Goal: Task Accomplishment & Management: Manage account settings

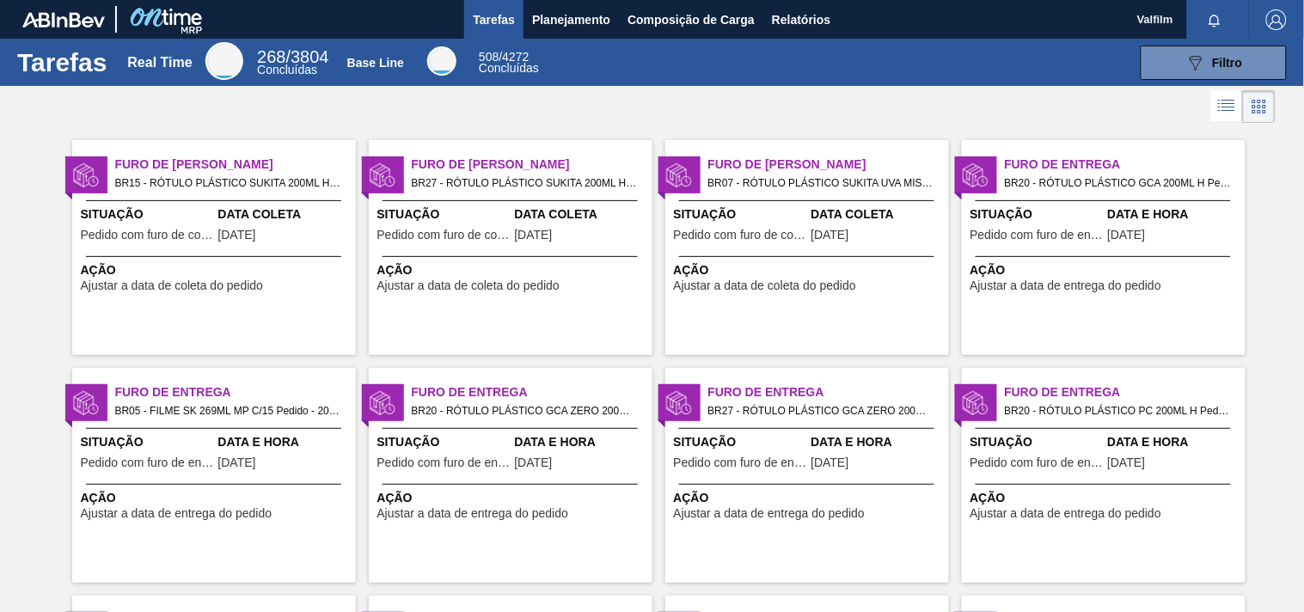
click at [344, 267] on span "Ação" at bounding box center [216, 270] width 271 height 18
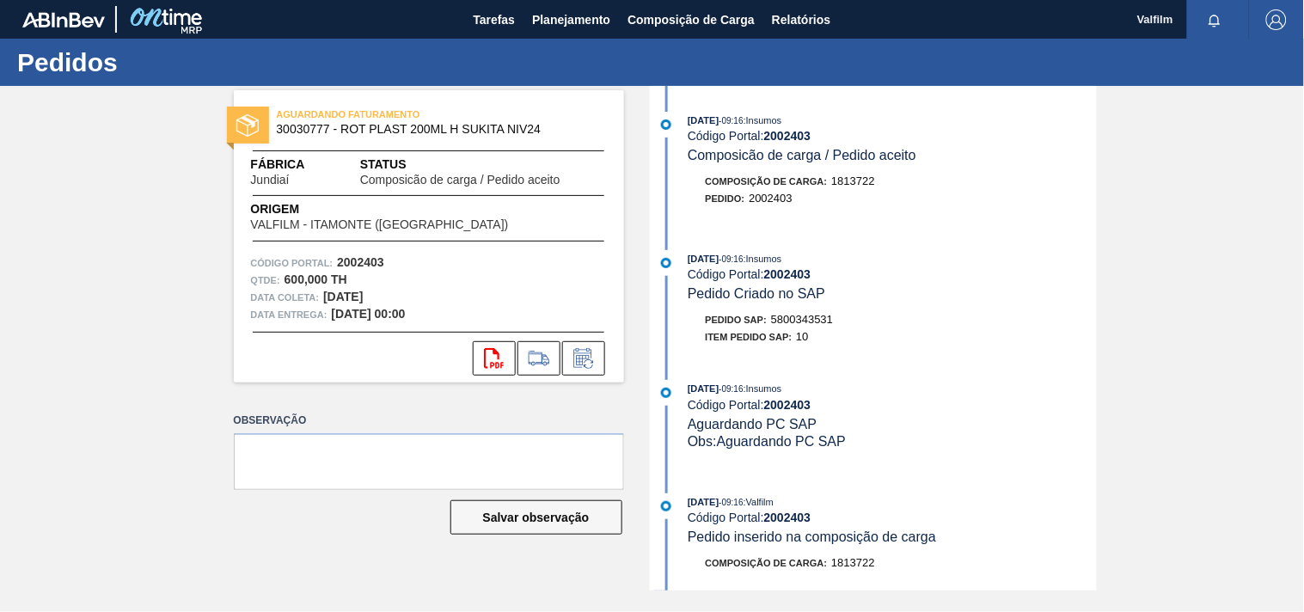
drag, startPoint x: 88, startPoint y: 339, endPoint x: 252, endPoint y: 229, distance: 197.6
click at [88, 338] on div "AGUARDANDO FATURAMENTO 30030777 - ROT PLAST 200ML H SUKITA NIV24 Fábrica Jundia…" at bounding box center [652, 338] width 1304 height 505
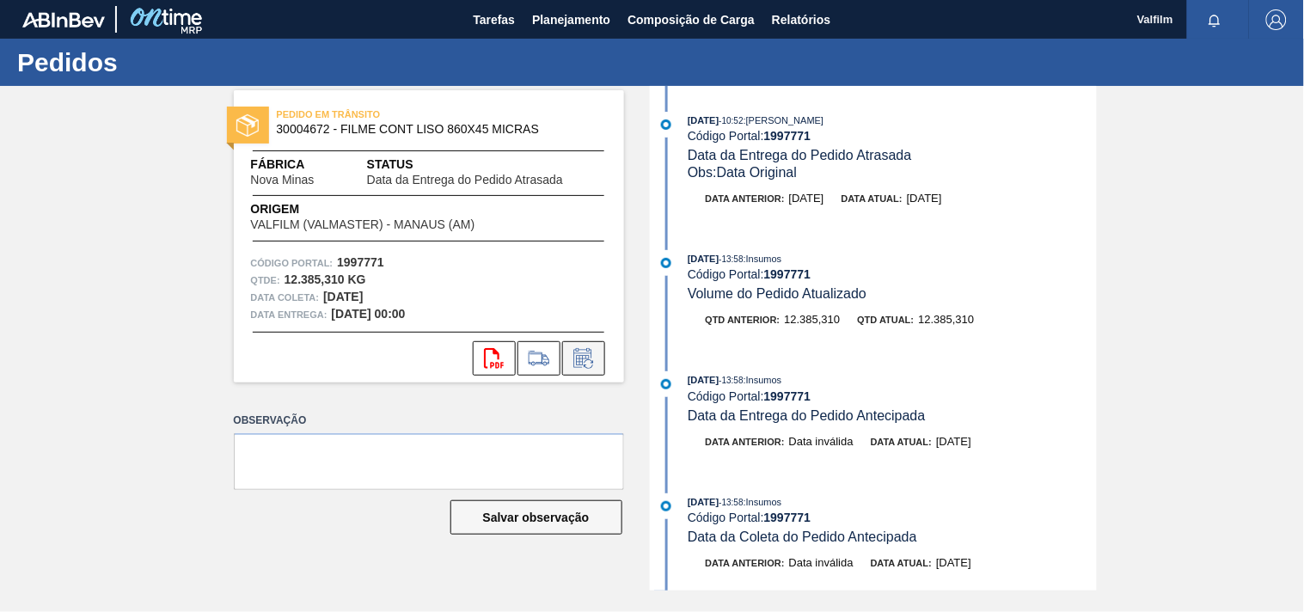
click at [591, 365] on icon at bounding box center [588, 363] width 9 height 9
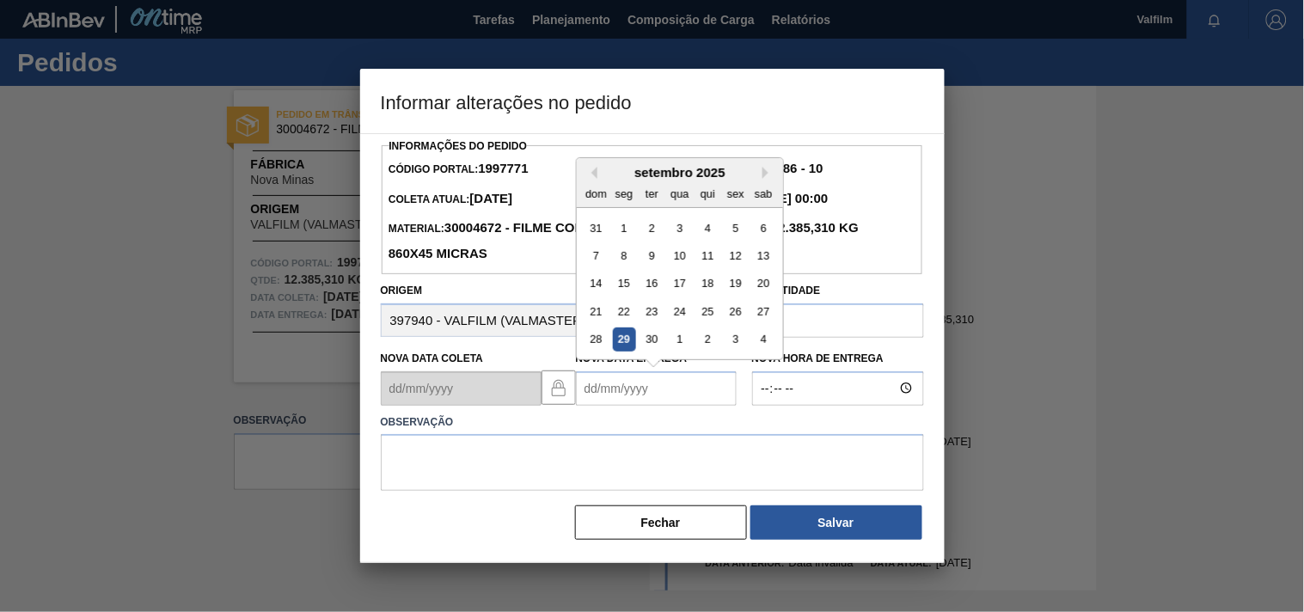
click at [608, 389] on Entrega1997771 "Nova Data Entrega" at bounding box center [656, 388] width 161 height 34
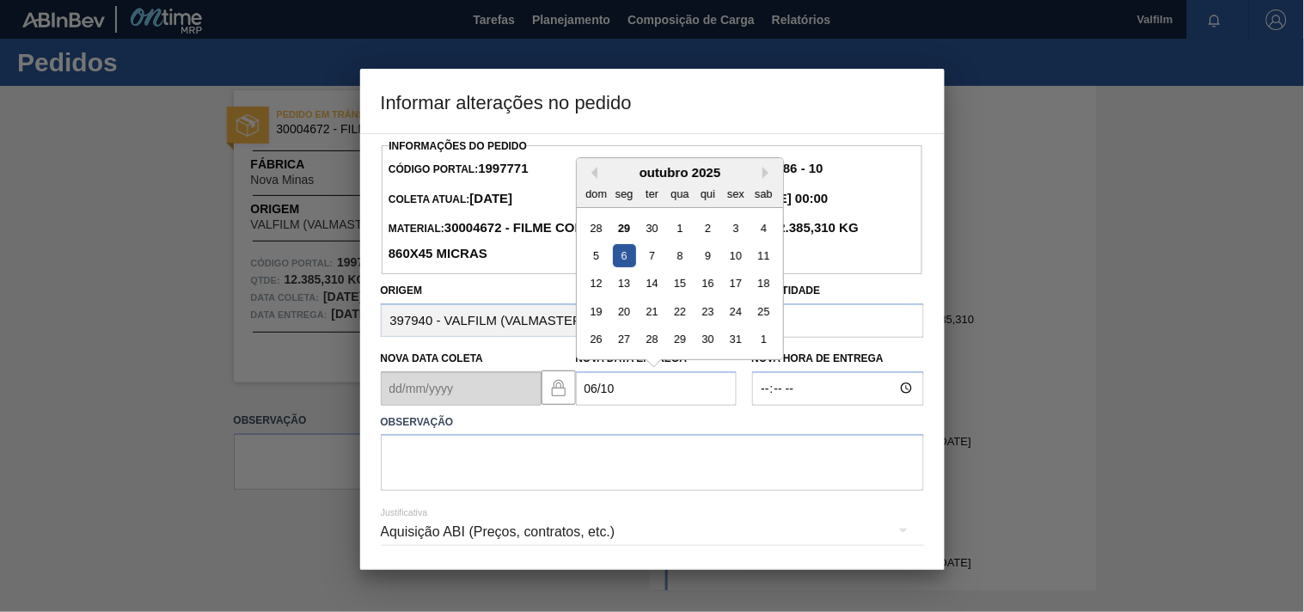
click at [628, 254] on div "6" at bounding box center [623, 255] width 23 height 23
type Entrega1997771 "06/10/2025"
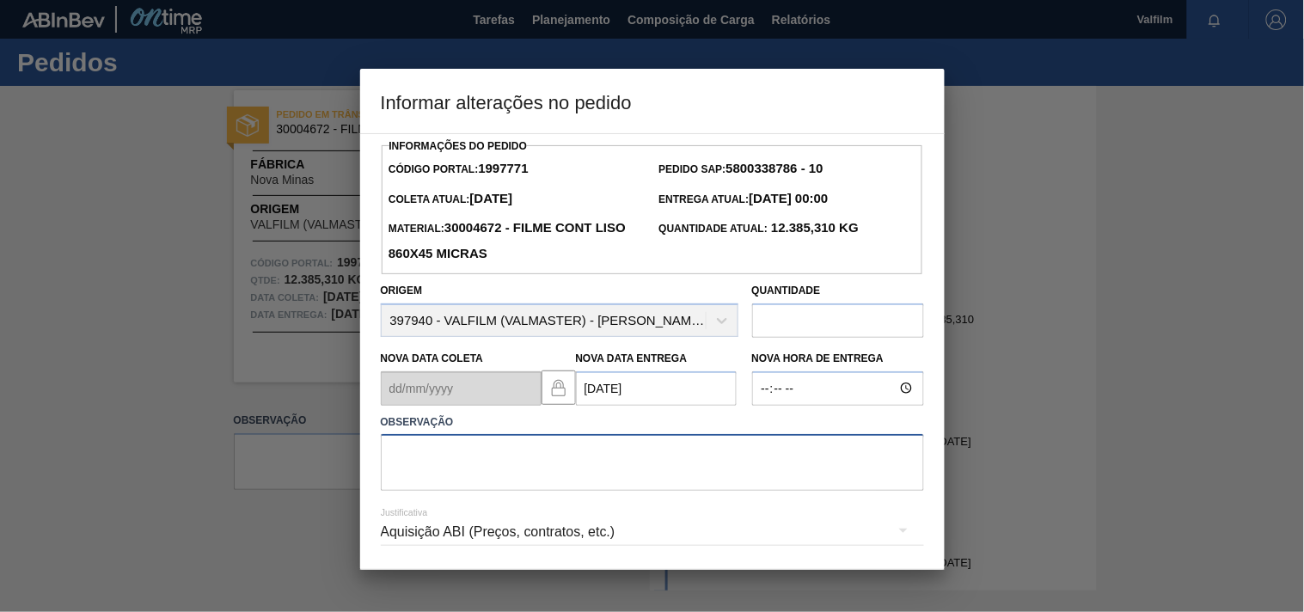
click at [448, 478] on textarea at bounding box center [652, 462] width 543 height 57
paste textarea "Ajuste entrega ( otimização card / veiculo )."
type textarea "Ajuste entrega ( otimização card / veiculo )."
click at [415, 518] on div "Aquisição ABI (Preços, contratos, etc.)" at bounding box center [652, 532] width 543 height 48
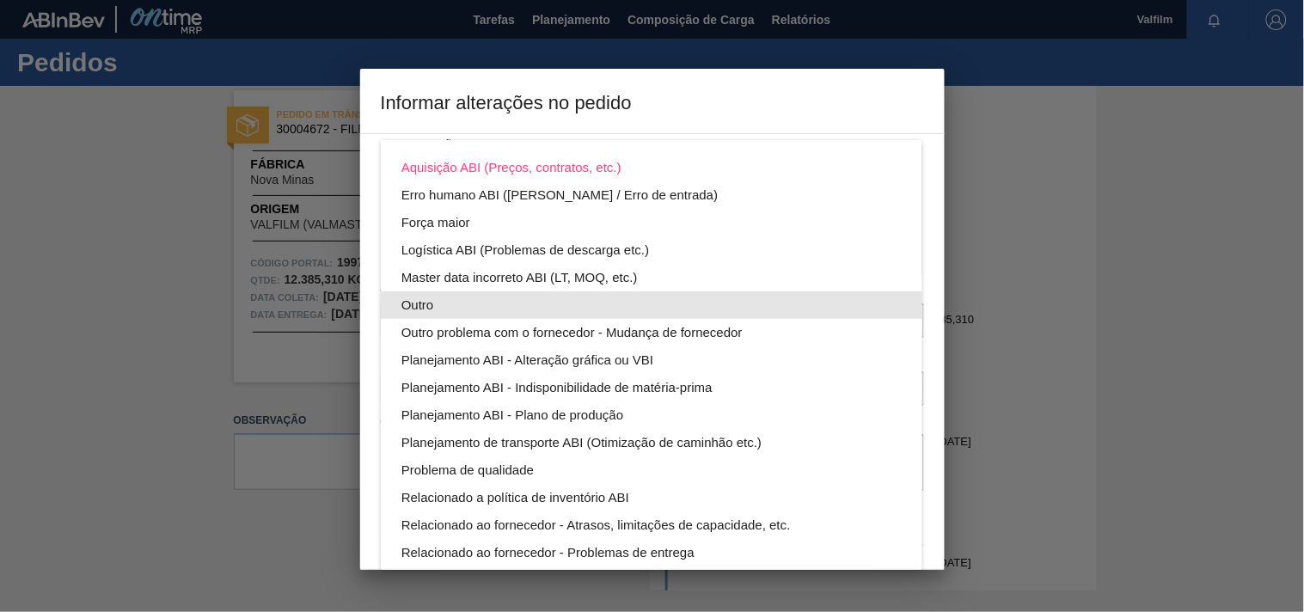
drag, startPoint x: 417, startPoint y: 304, endPoint x: 428, endPoint y: 307, distance: 11.5
click at [417, 303] on div "Outro" at bounding box center [651, 305] width 500 height 28
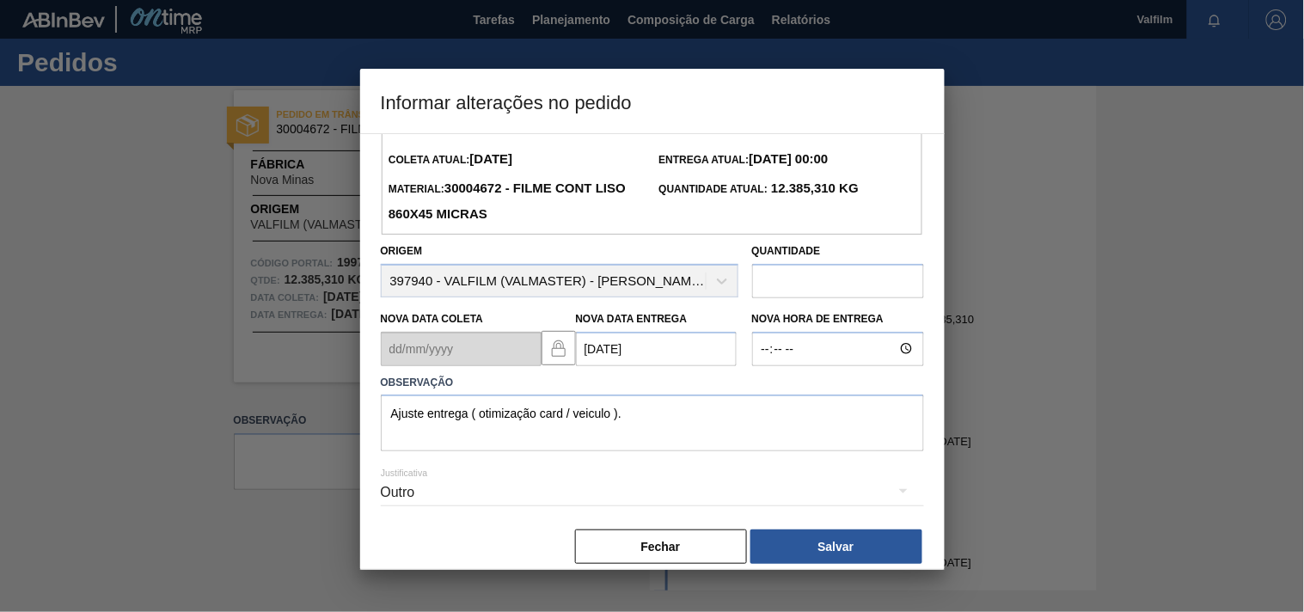
scroll to position [61, 0]
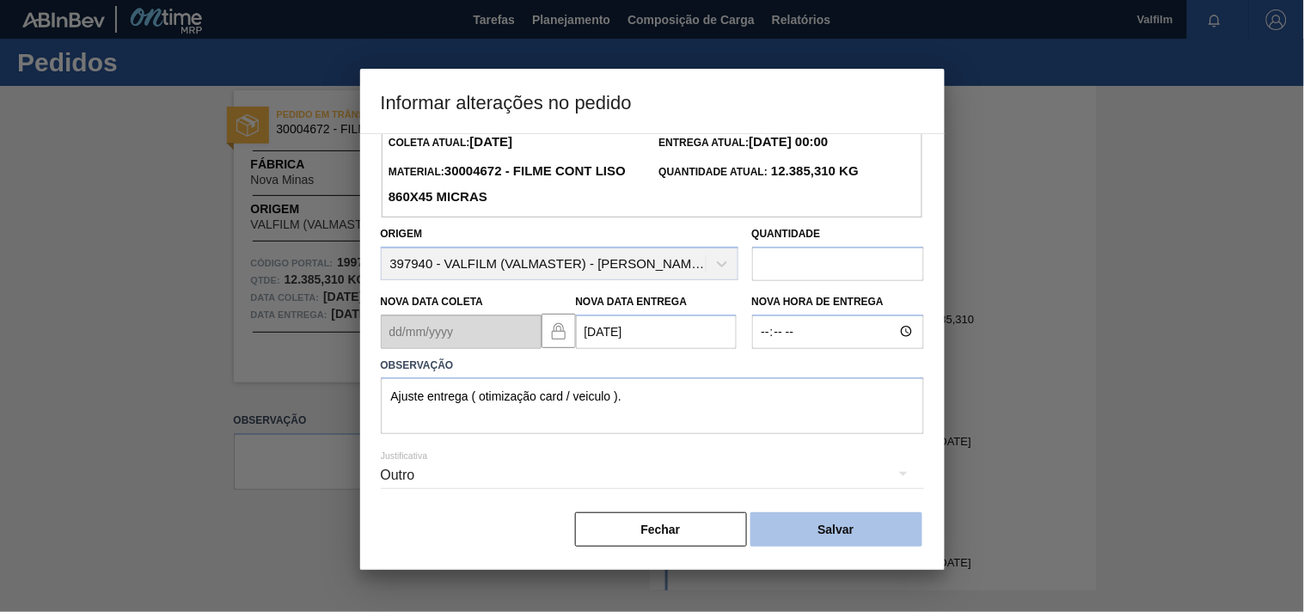
click at [820, 518] on button "Salvar" at bounding box center [836, 529] width 172 height 34
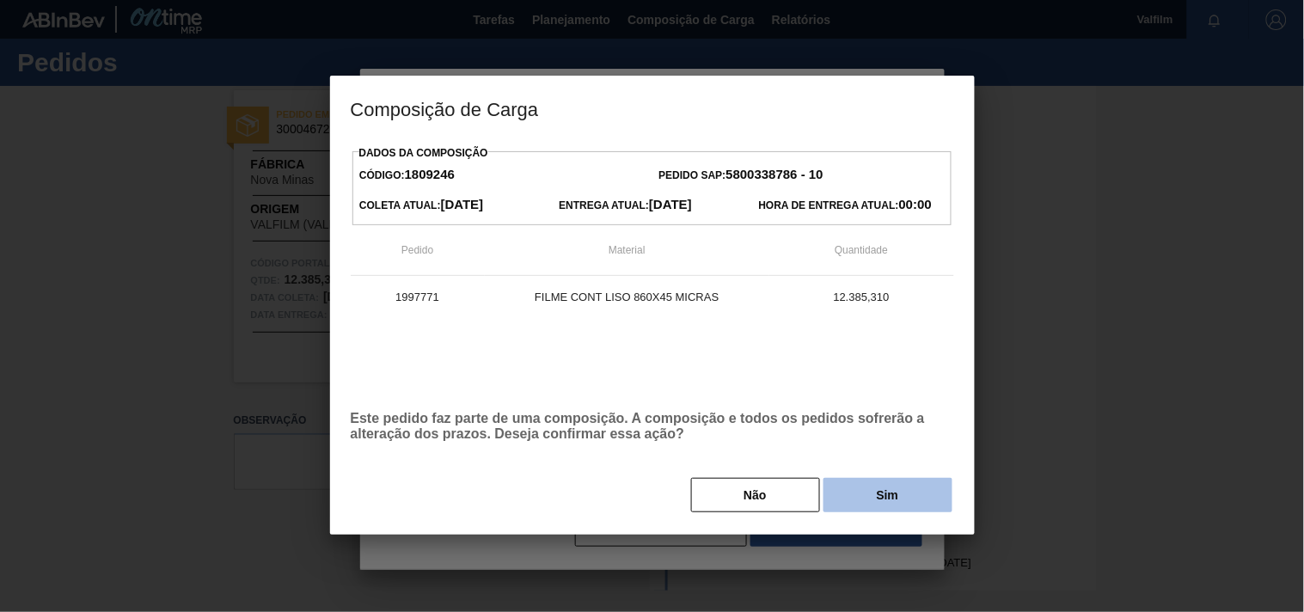
click at [882, 505] on button "Sim" at bounding box center [887, 495] width 129 height 34
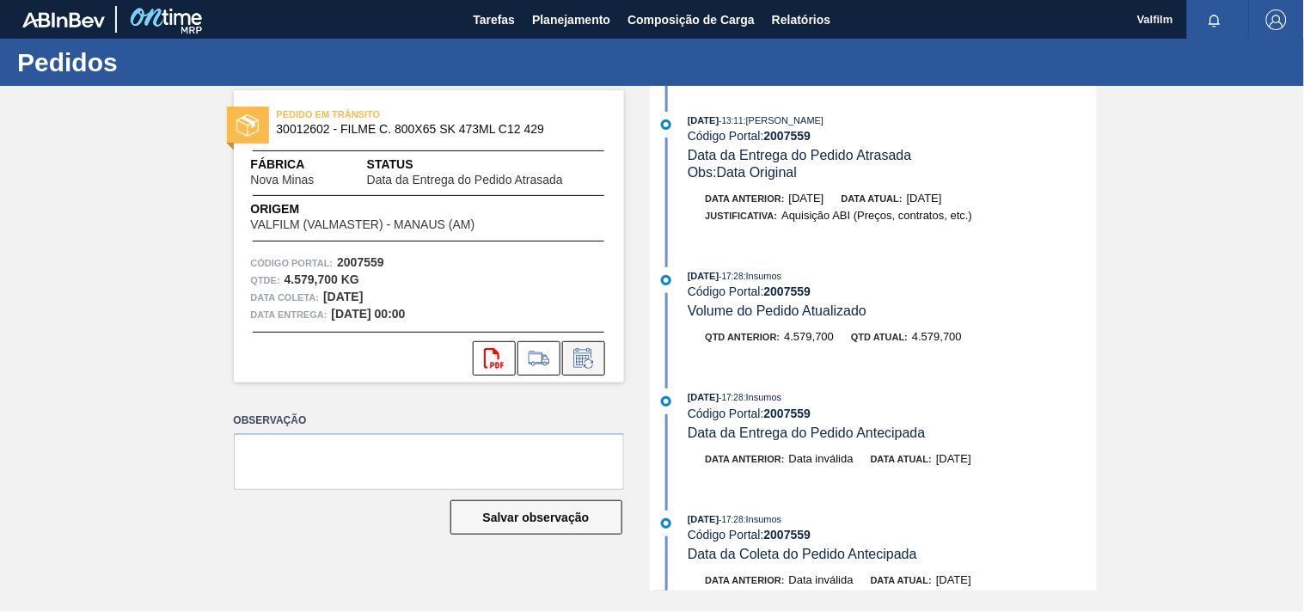
click at [588, 361] on icon at bounding box center [584, 358] width 28 height 21
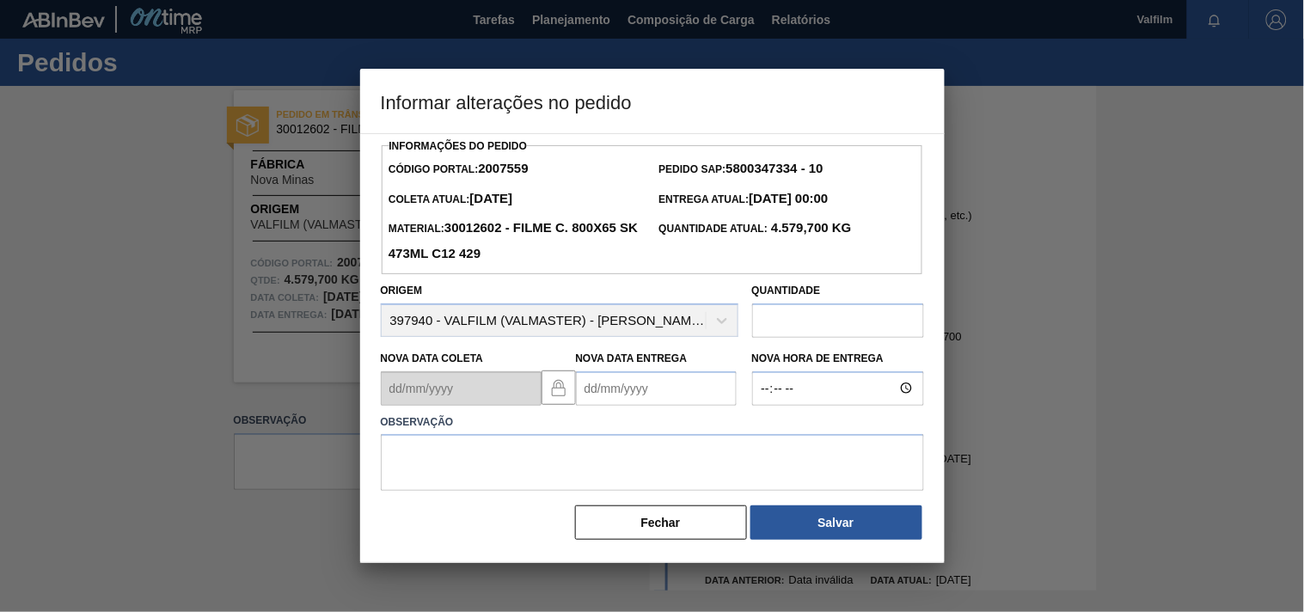
click at [611, 391] on Entrega2007559 "Nova Data Entrega" at bounding box center [656, 388] width 161 height 34
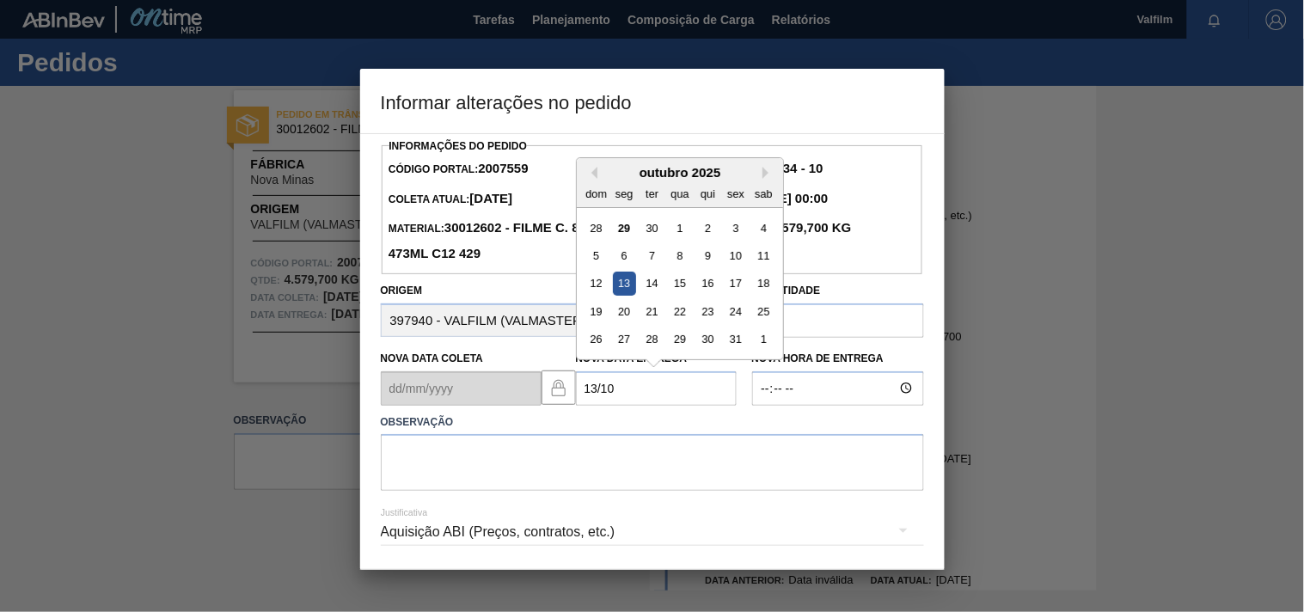
click at [626, 292] on div "13" at bounding box center [623, 283] width 23 height 23
type Entrega2007559 "13/10/2025"
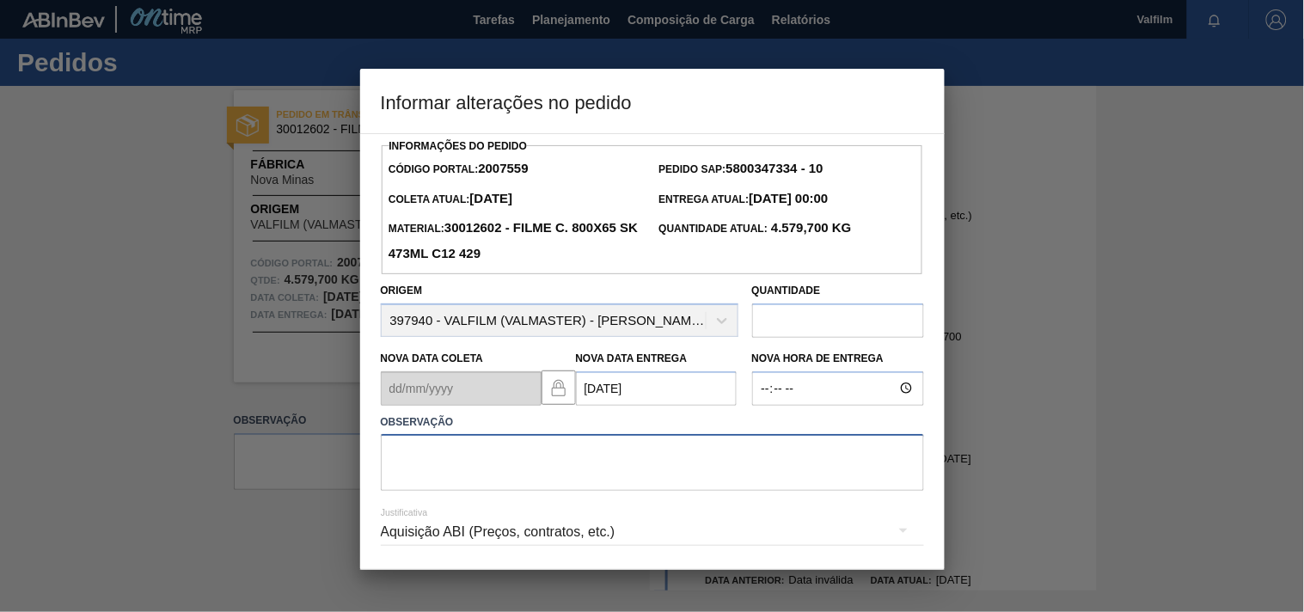
click at [447, 471] on textarea at bounding box center [652, 462] width 543 height 57
paste textarea "Ajuste entrega ( otimização card / veiculo )."
type textarea "Ajuste entrega ( otimização card / veiculo )."
click at [434, 525] on div "Aquisição ABI (Preços, contratos, etc.)" at bounding box center [652, 532] width 543 height 48
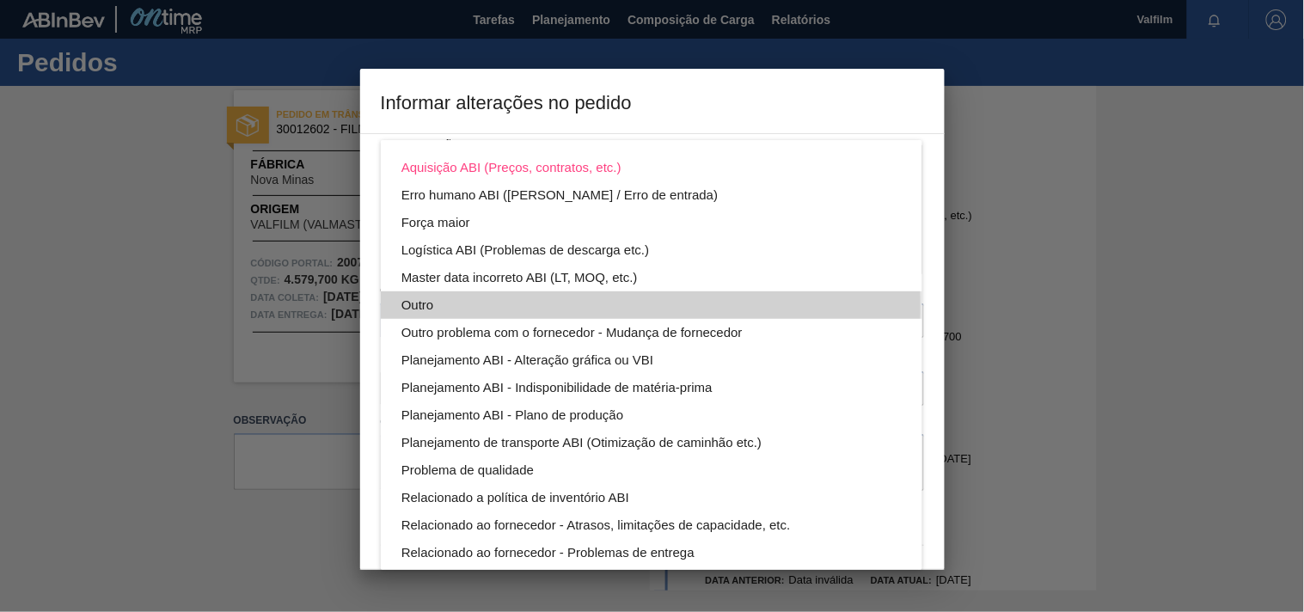
click at [415, 305] on div "Outro" at bounding box center [651, 305] width 500 height 28
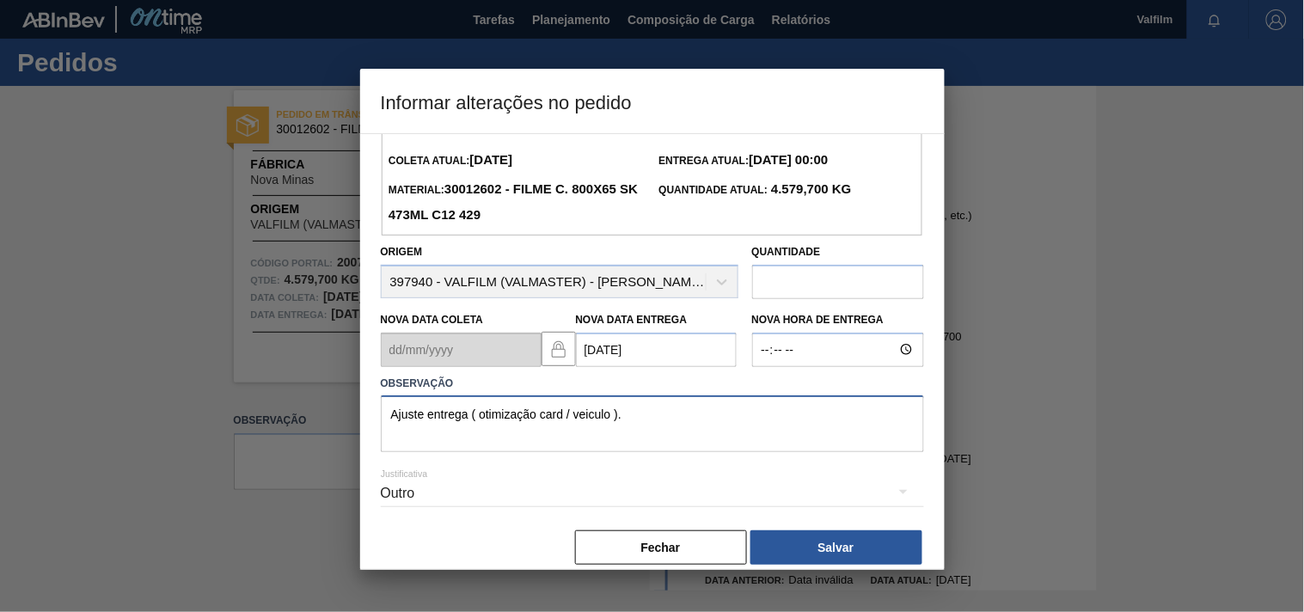
scroll to position [61, 0]
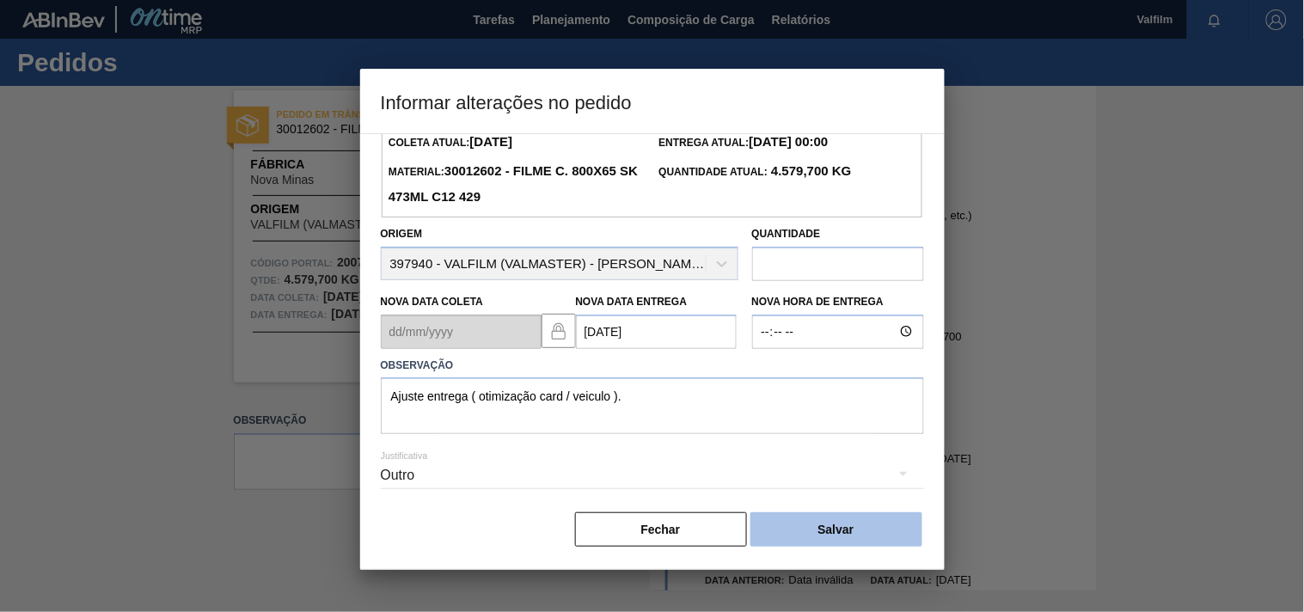
click at [839, 512] on button "Salvar" at bounding box center [836, 529] width 172 height 34
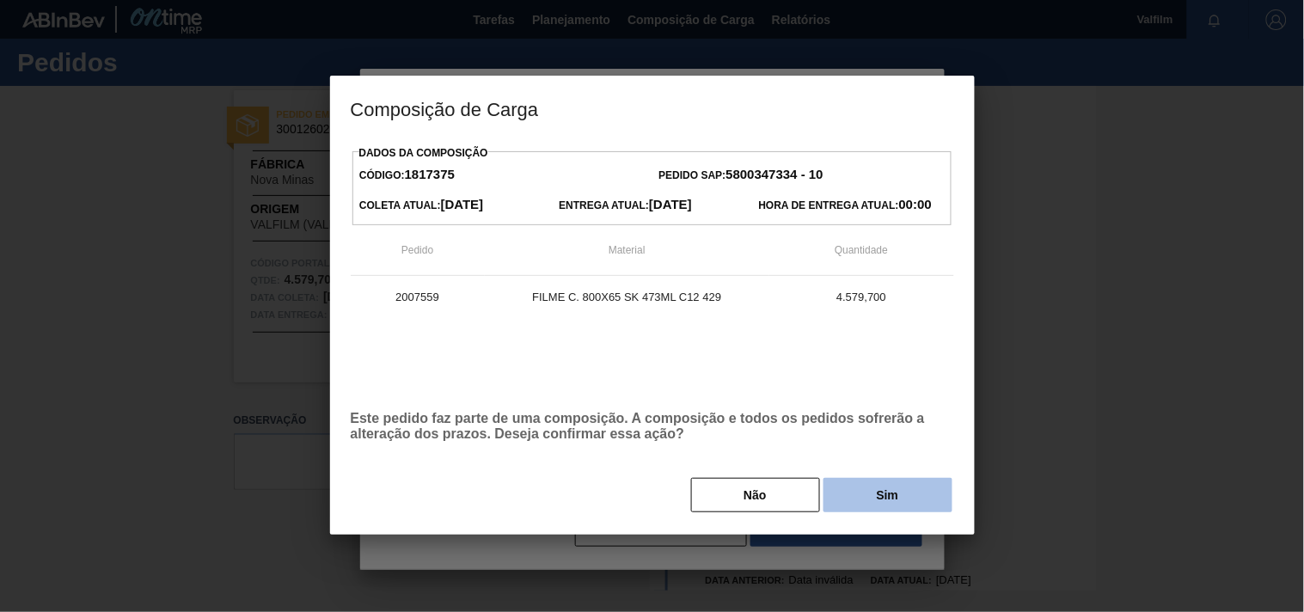
click at [860, 496] on button "Sim" at bounding box center [887, 495] width 129 height 34
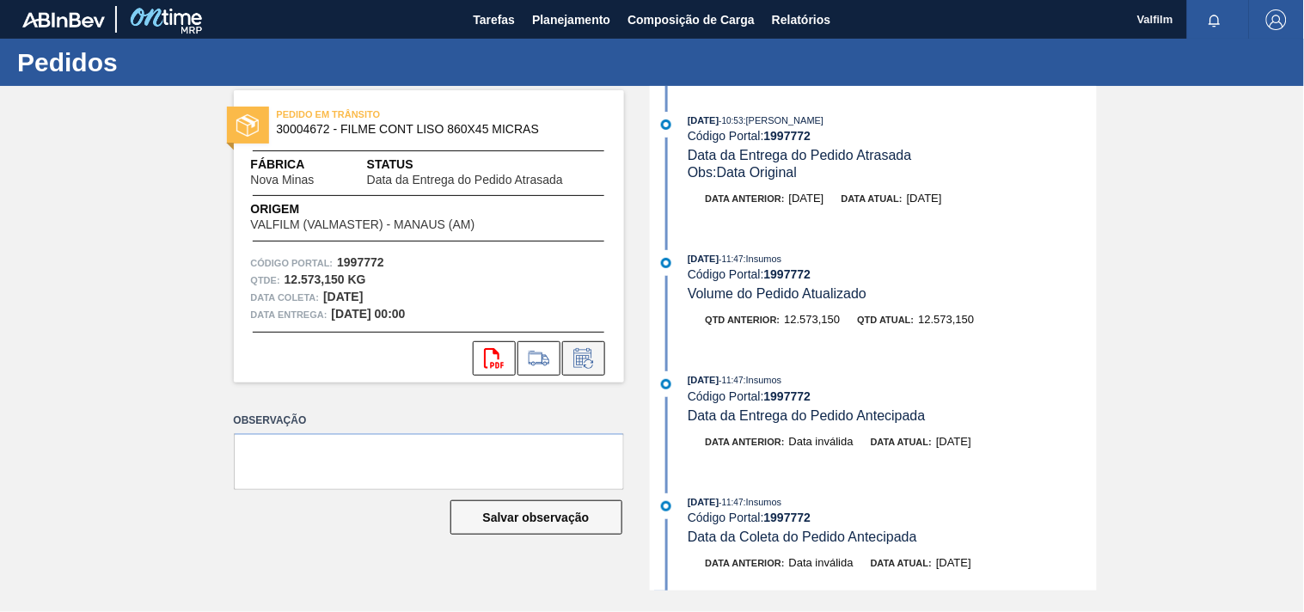
click at [576, 362] on icon at bounding box center [584, 358] width 28 height 21
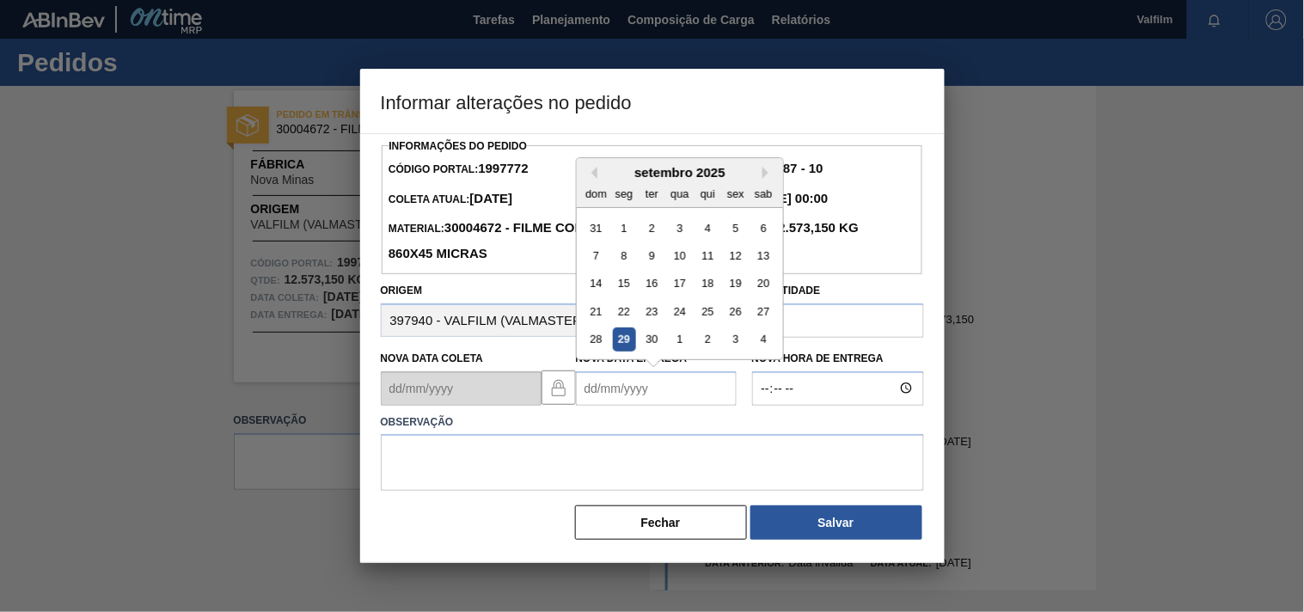
click at [598, 391] on Entrega1997772 "Nova Data Entrega" at bounding box center [656, 388] width 161 height 34
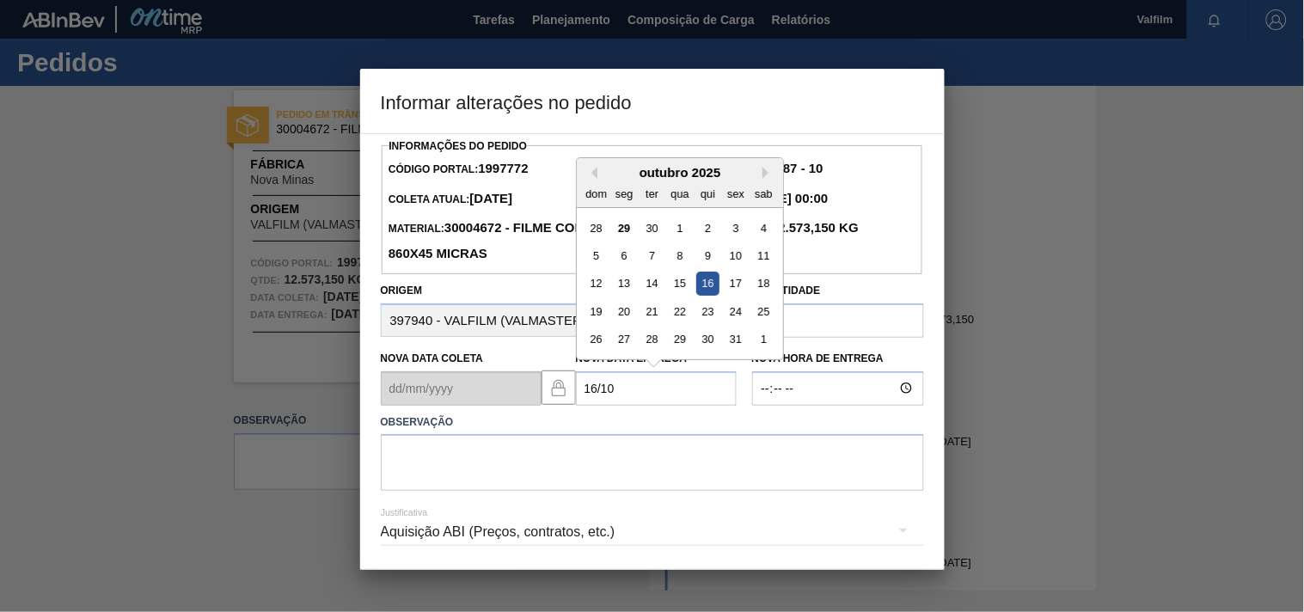
click at [709, 291] on div "16" at bounding box center [706, 283] width 23 height 23
type Entrega1997772 "[DATE]"
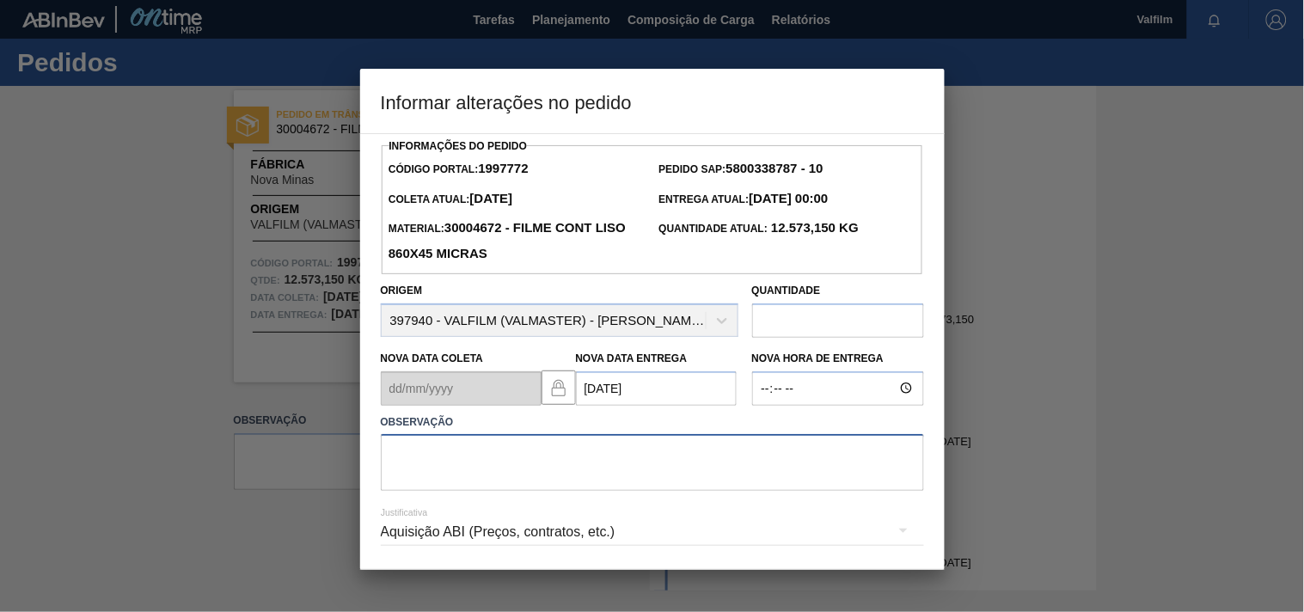
click at [462, 468] on textarea at bounding box center [652, 462] width 543 height 57
paste textarea "Ajuste entrega ( atraso navio / omissao de Porto )."
type textarea "Ajuste entrega ( atraso navio / omissao de Porto )."
click at [426, 530] on div "Aquisição ABI (Preços, contratos, etc.)" at bounding box center [652, 532] width 543 height 48
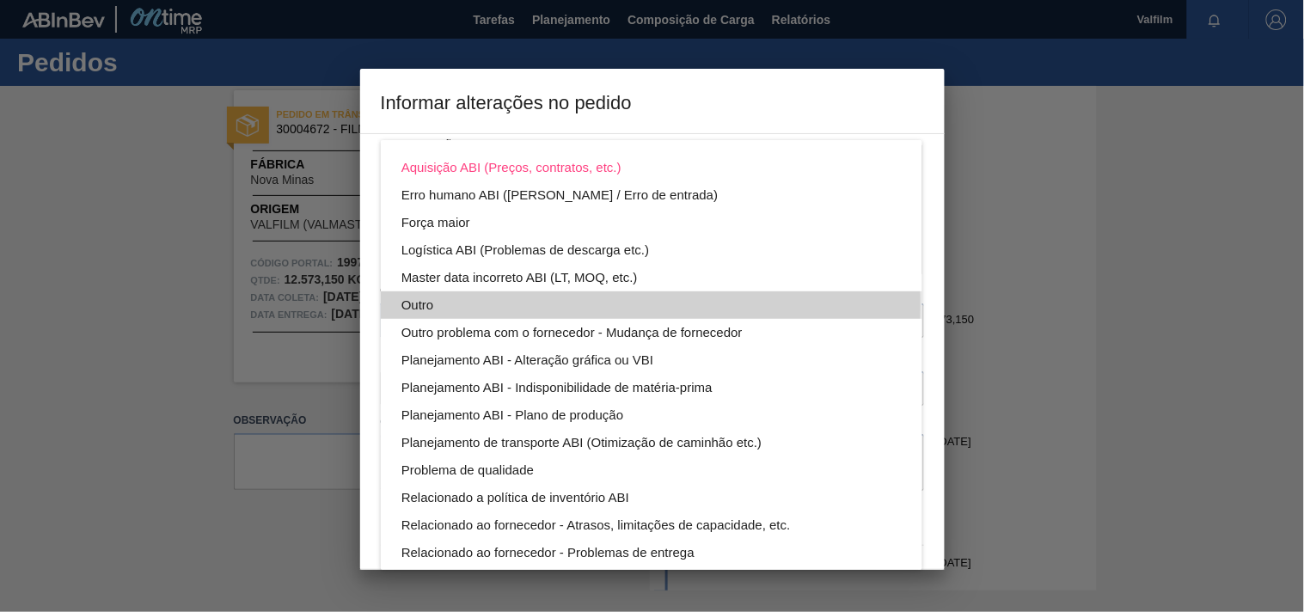
click at [419, 303] on div "Outro" at bounding box center [651, 305] width 500 height 28
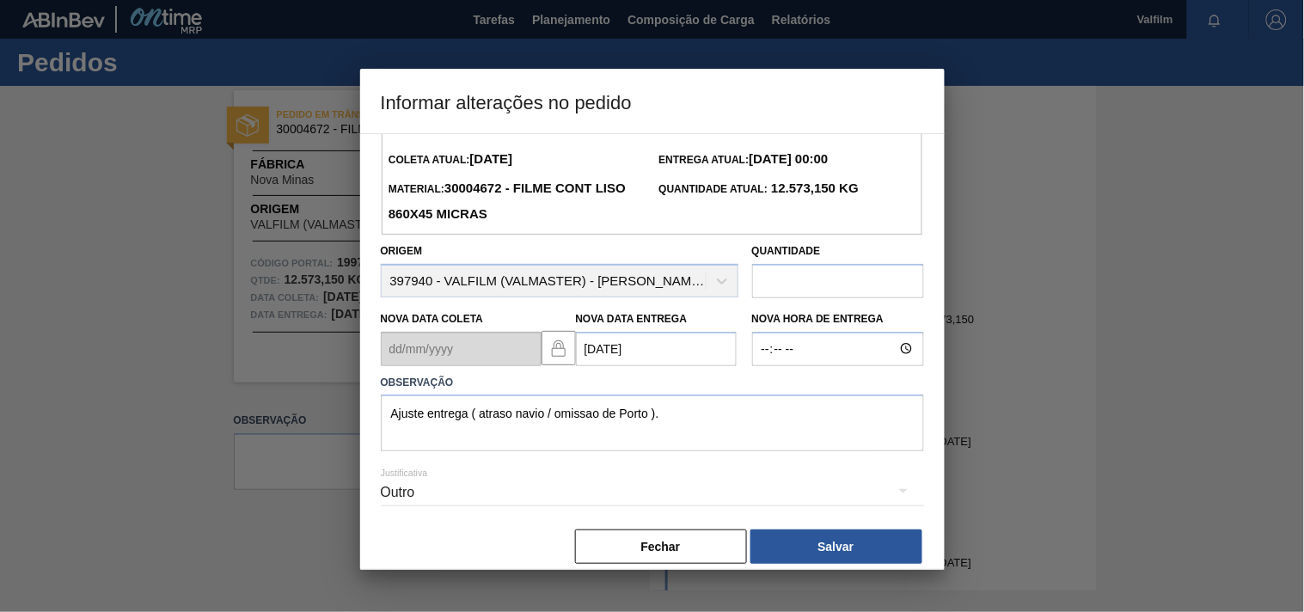
scroll to position [61, 0]
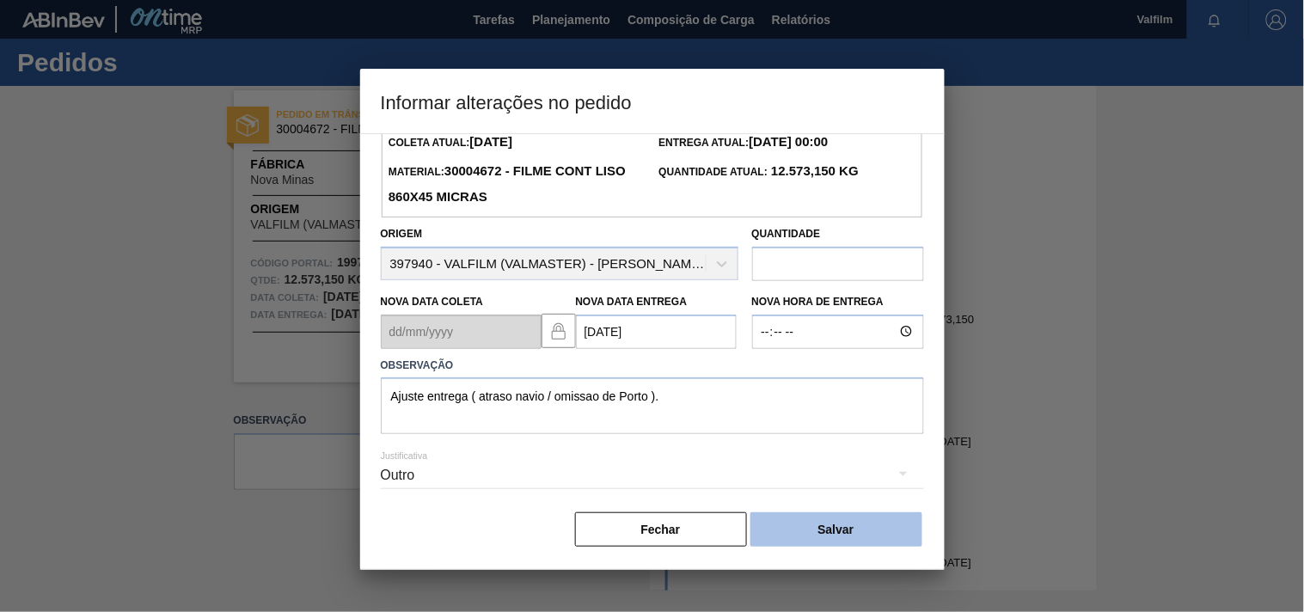
click at [865, 523] on button "Salvar" at bounding box center [836, 529] width 172 height 34
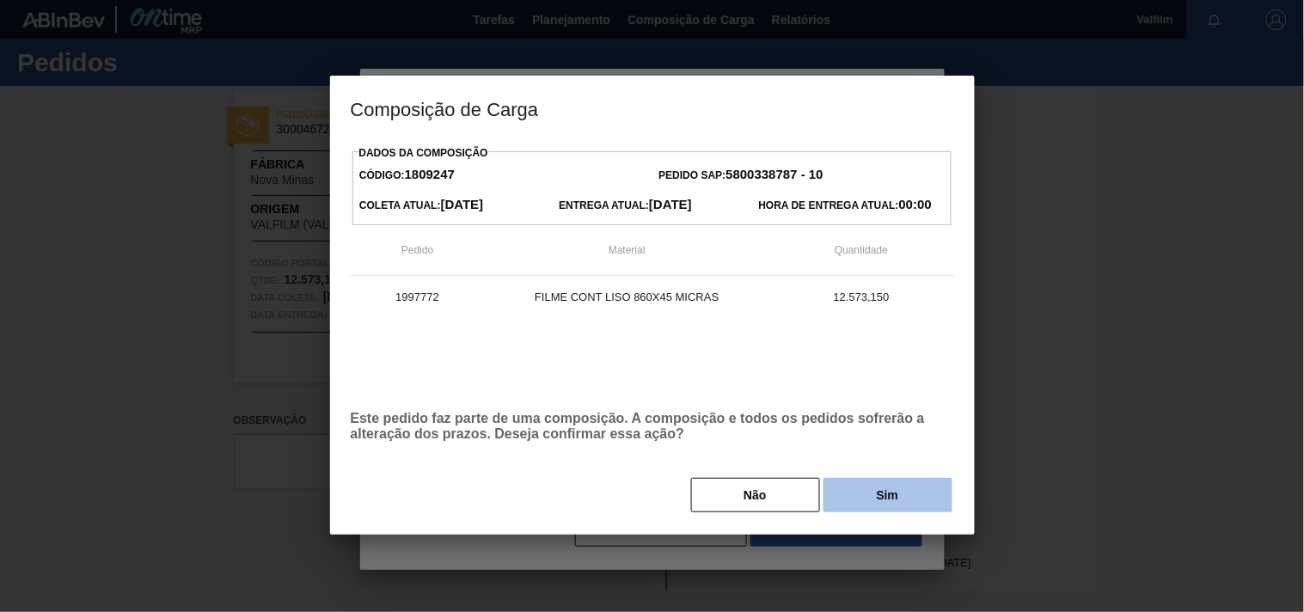
click at [869, 504] on button "Sim" at bounding box center [887, 495] width 129 height 34
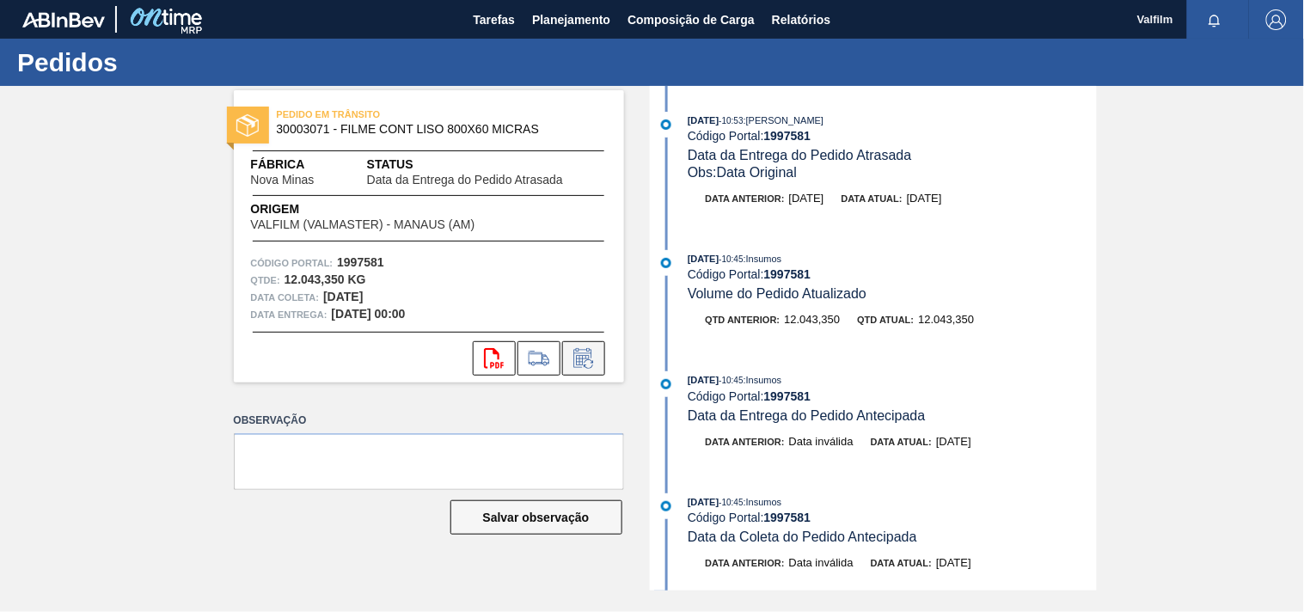
click at [594, 363] on icon at bounding box center [584, 358] width 28 height 21
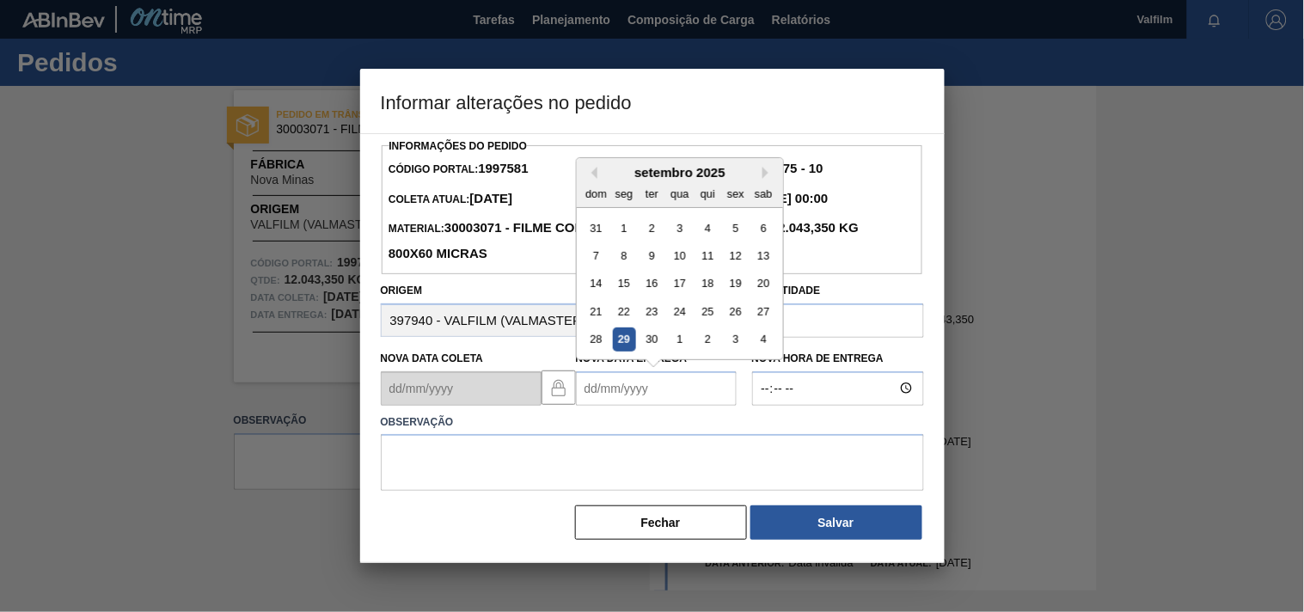
click at [597, 392] on Entrega1997581 "Nova Data Entrega" at bounding box center [656, 388] width 161 height 34
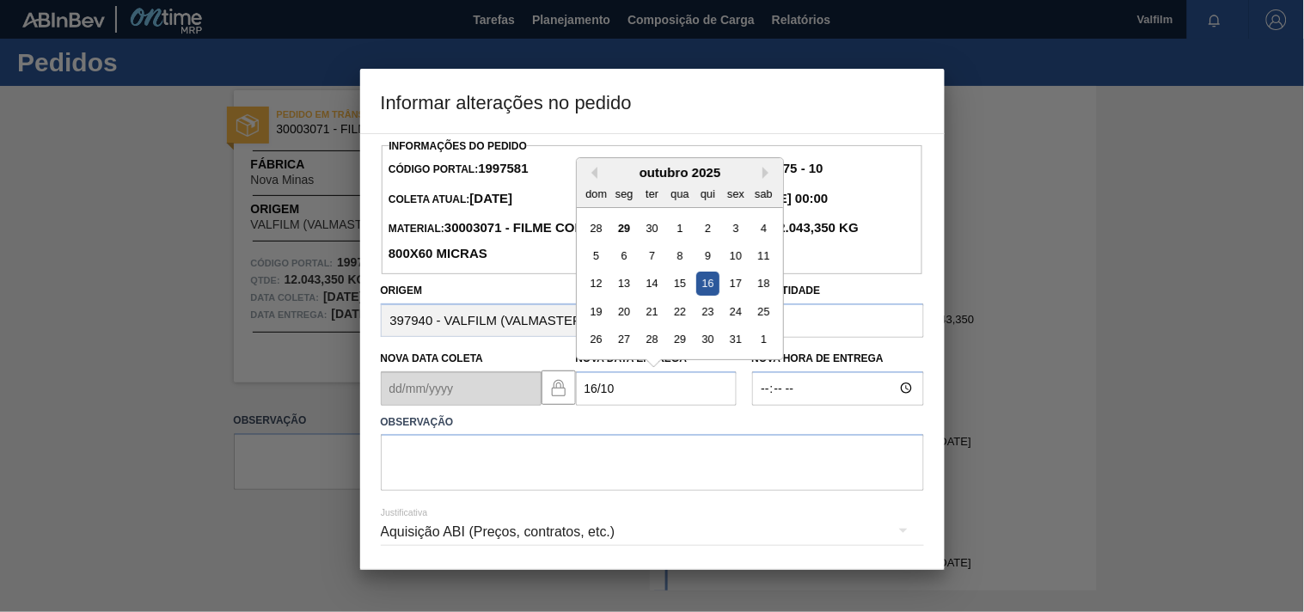
click at [709, 289] on div "16" at bounding box center [706, 283] width 23 height 23
type Entrega1997581 "[DATE]"
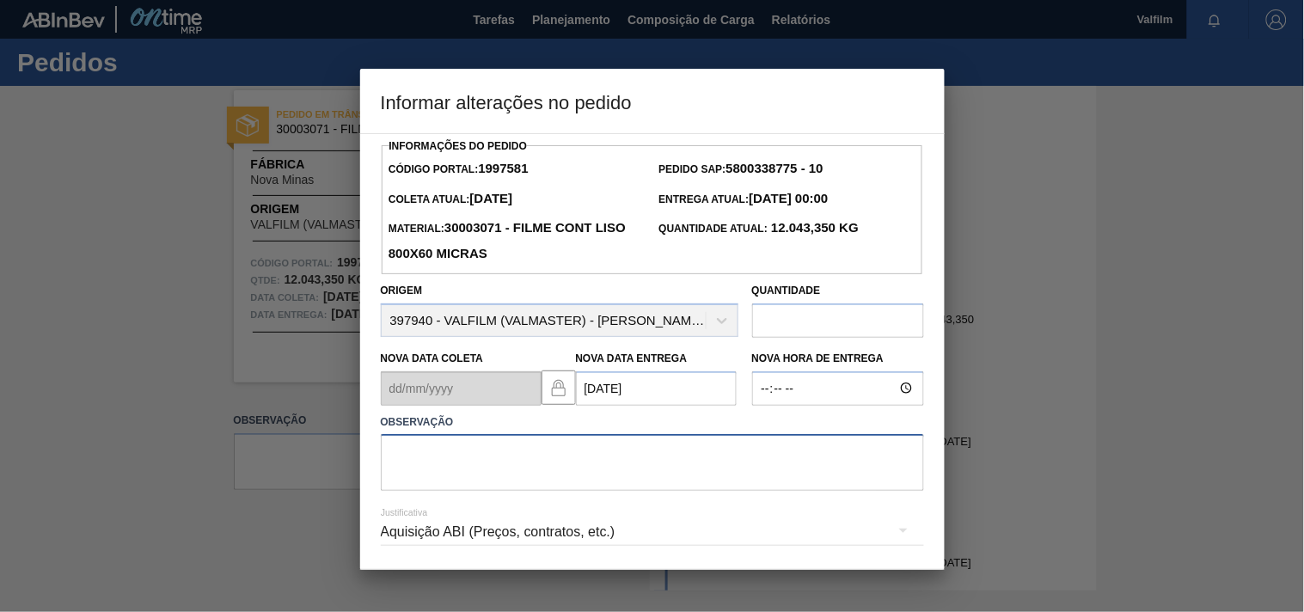
click at [464, 458] on textarea at bounding box center [652, 462] width 543 height 57
paste textarea "Ajuste entrega ( atraso navio / omissao de Porto )."
type textarea "Ajuste entrega ( atraso navio / omissao de Porto )."
click at [458, 528] on div "Aquisição ABI (Preços, contratos, etc.)" at bounding box center [652, 532] width 543 height 48
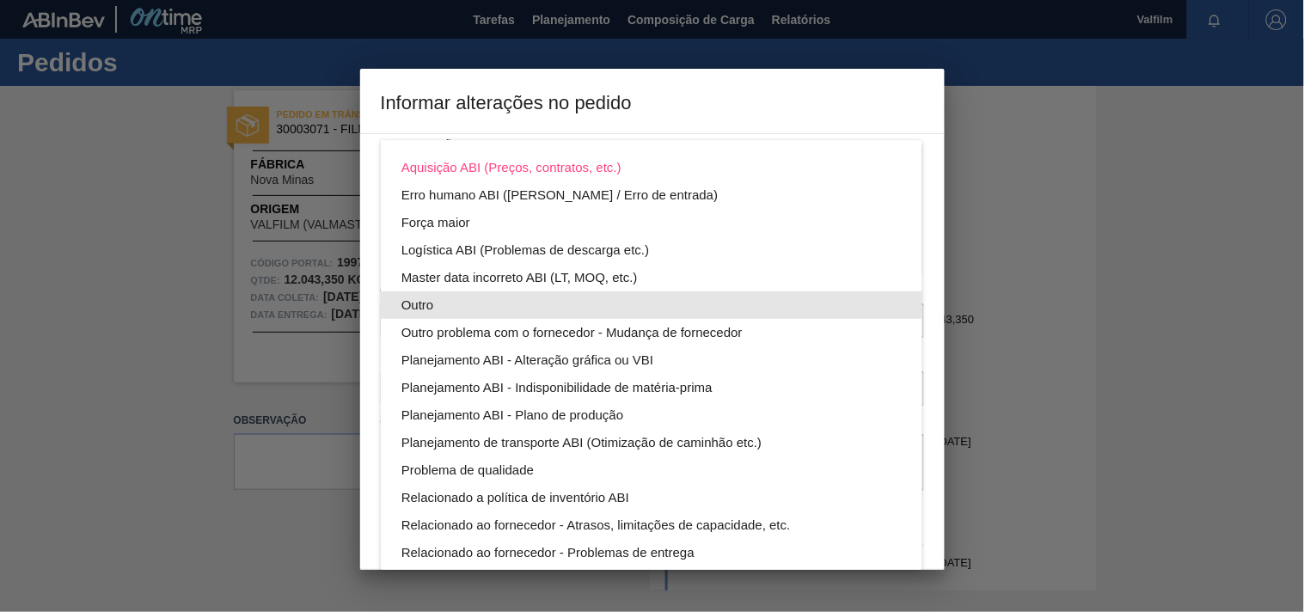
click at [432, 296] on div "Outro" at bounding box center [651, 305] width 500 height 28
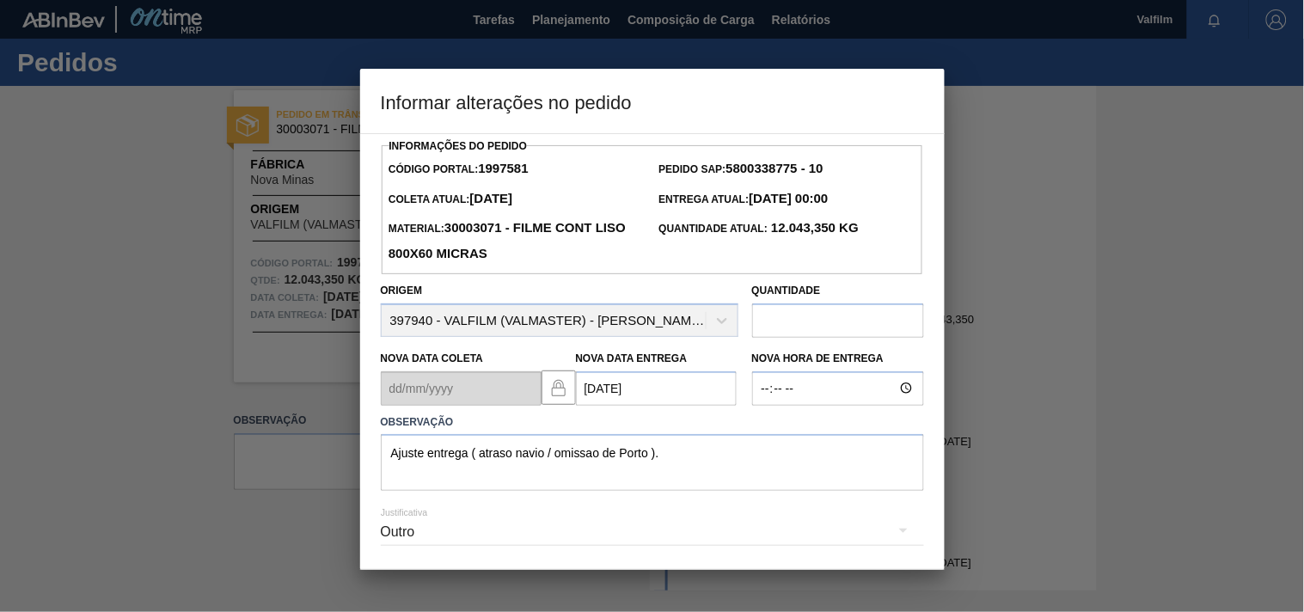
scroll to position [61, 0]
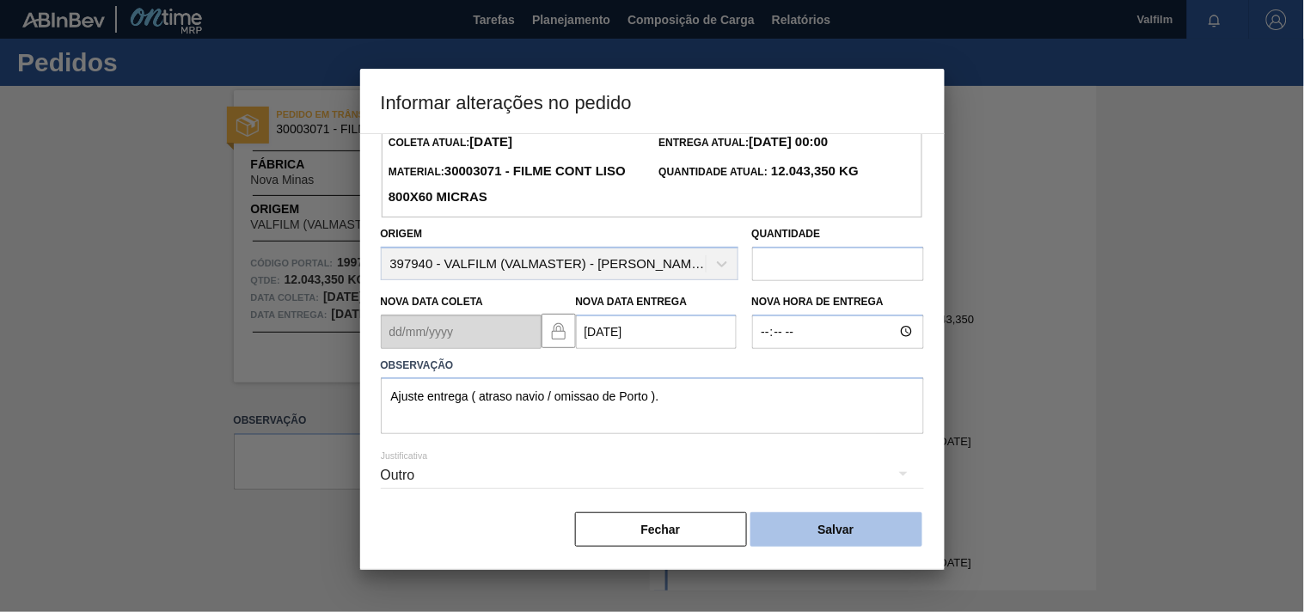
click at [848, 528] on button "Salvar" at bounding box center [836, 529] width 172 height 34
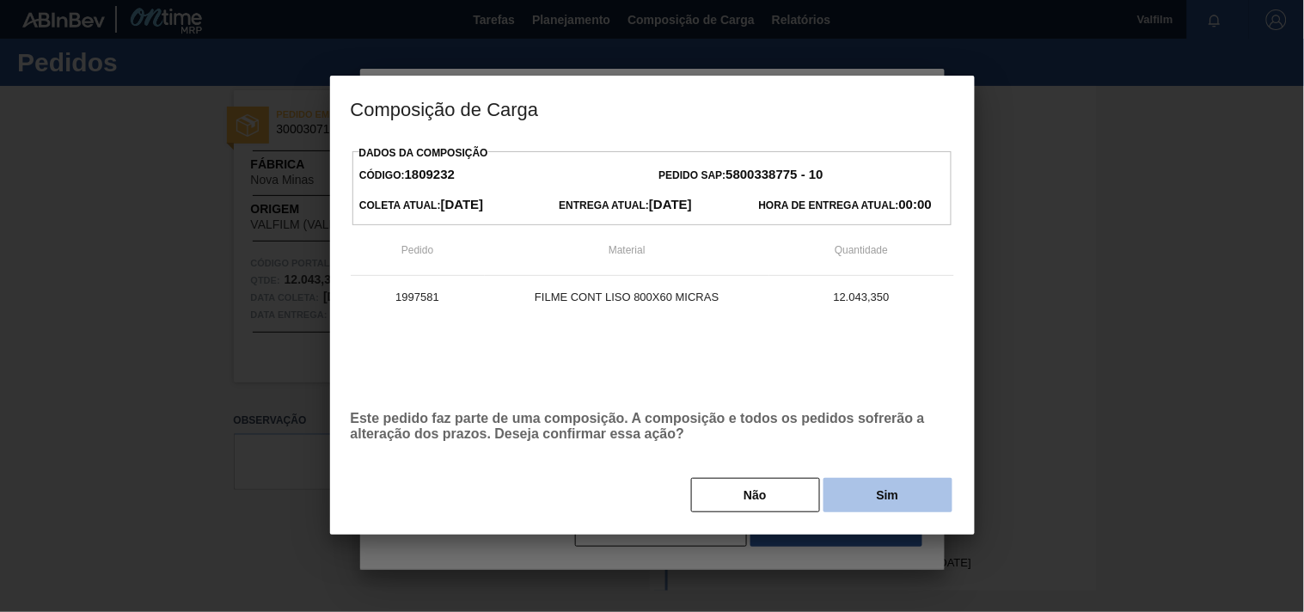
click at [865, 487] on button "Sim" at bounding box center [887, 495] width 129 height 34
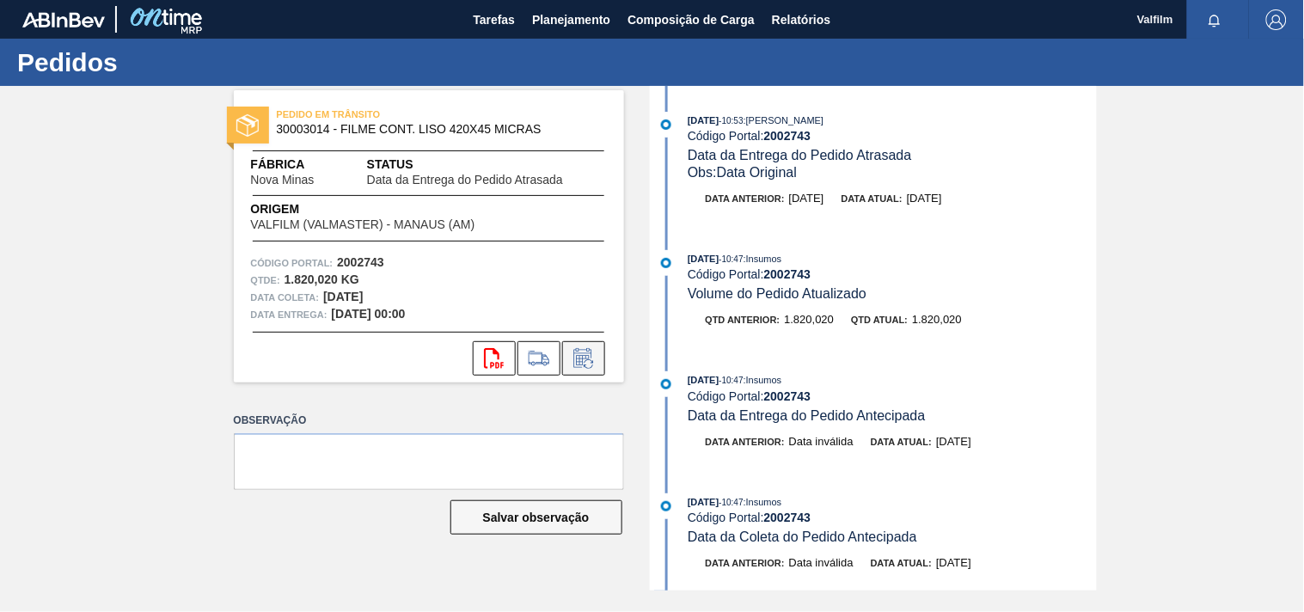
click at [591, 356] on icon at bounding box center [582, 358] width 18 height 20
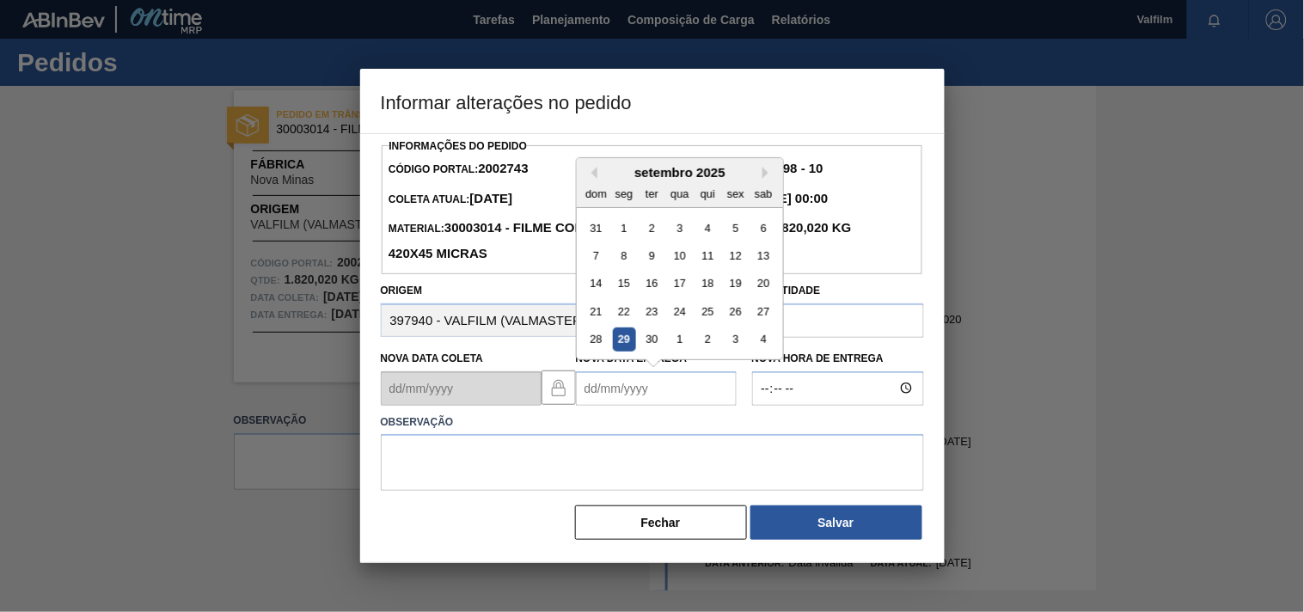
click at [609, 376] on Entrega2002743 "Nova Data Entrega" at bounding box center [656, 388] width 161 height 34
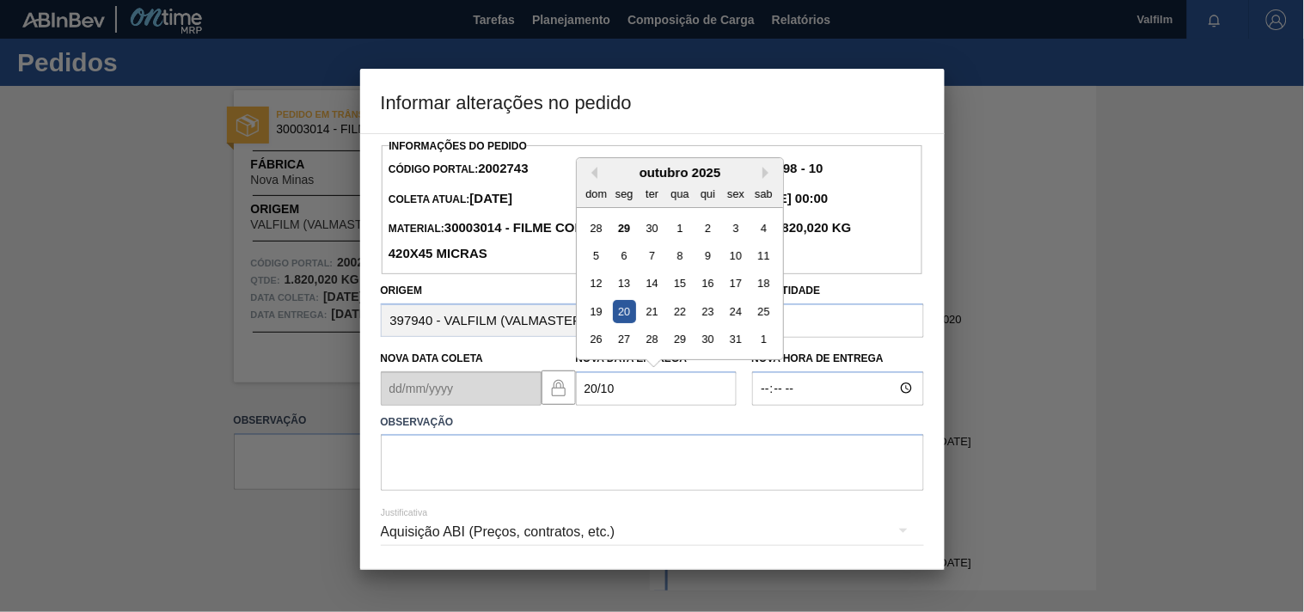
drag, startPoint x: 621, startPoint y: 316, endPoint x: 576, endPoint y: 397, distance: 92.3
click at [621, 320] on div "20" at bounding box center [623, 311] width 23 height 23
type Entrega2002743 "[DATE]"
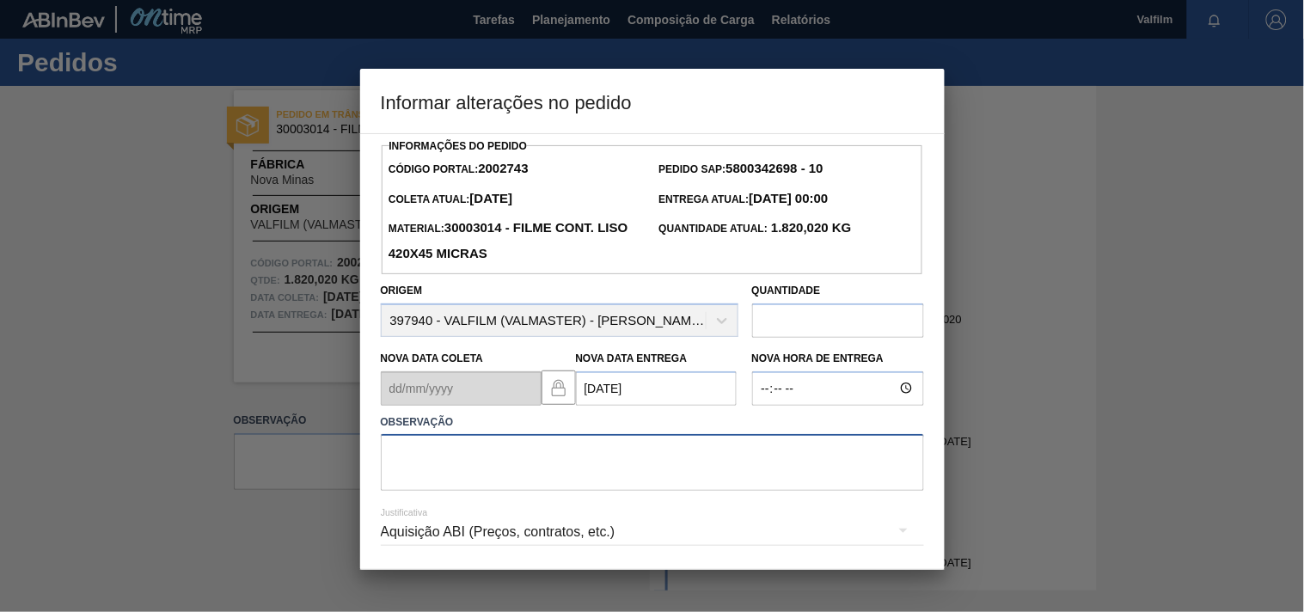
click at [470, 476] on textarea at bounding box center [652, 462] width 543 height 57
paste textarea "Ajuste entrega ( atraso navio / omissao de Porto )."
type textarea "Ajuste entrega ( atraso navio / omissao de Porto )."
click at [468, 546] on div "Aquisição ABI (Preços, contratos, etc.)" at bounding box center [652, 532] width 543 height 48
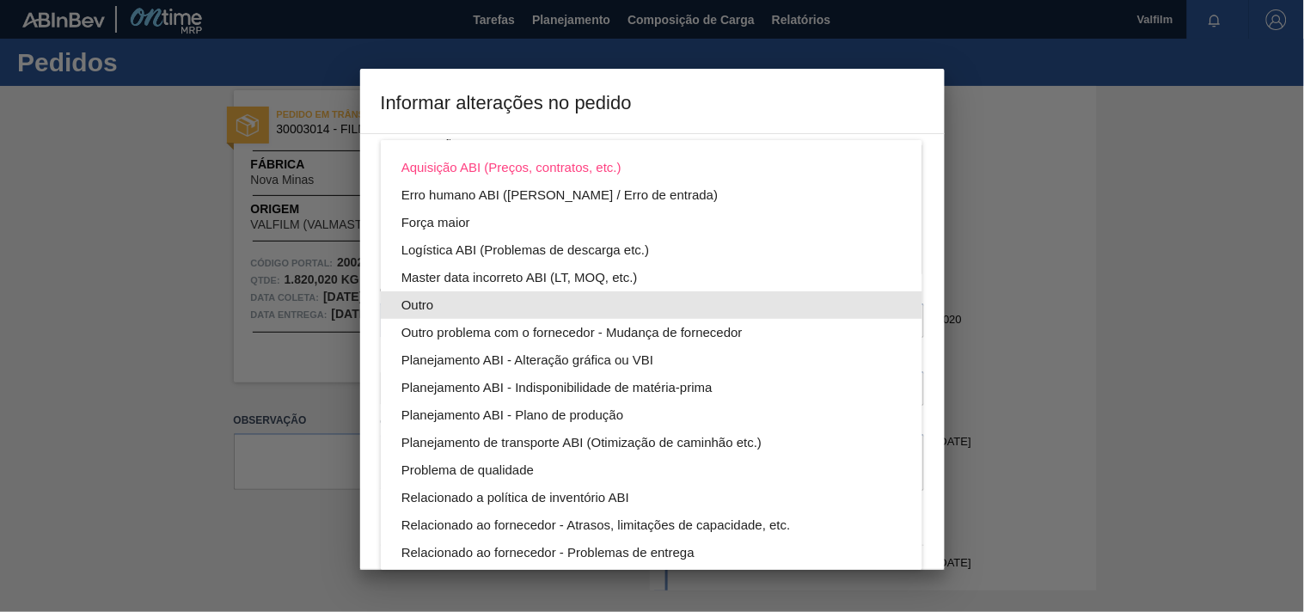
click at [423, 307] on div "Outro" at bounding box center [651, 305] width 500 height 28
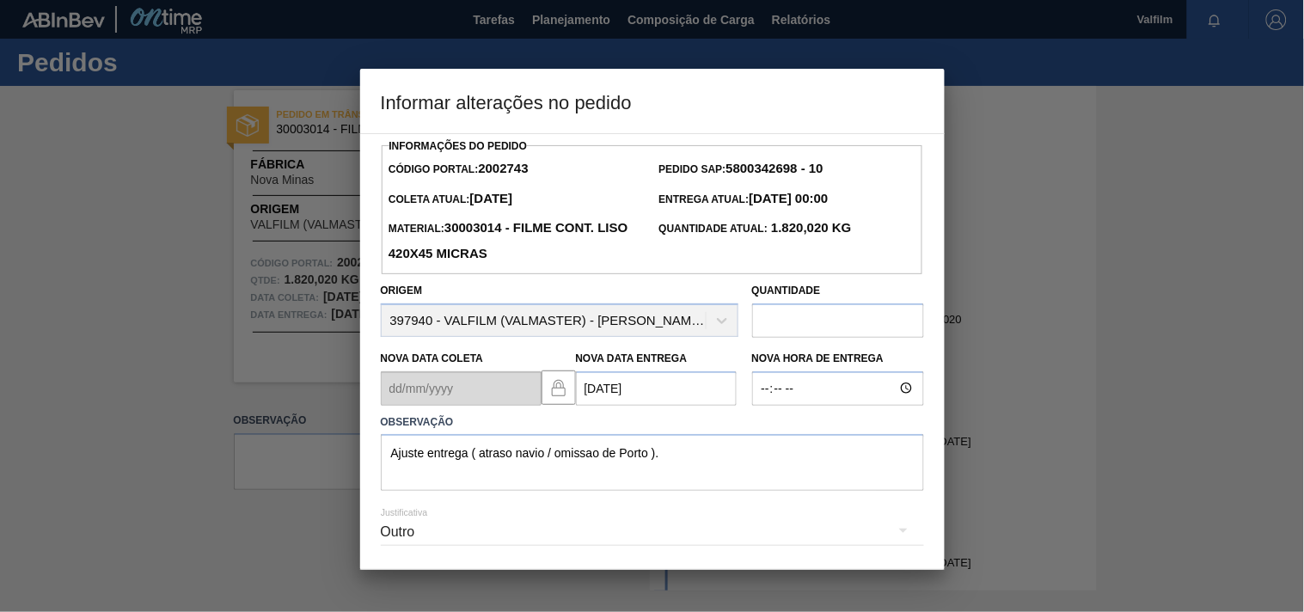
scroll to position [61, 0]
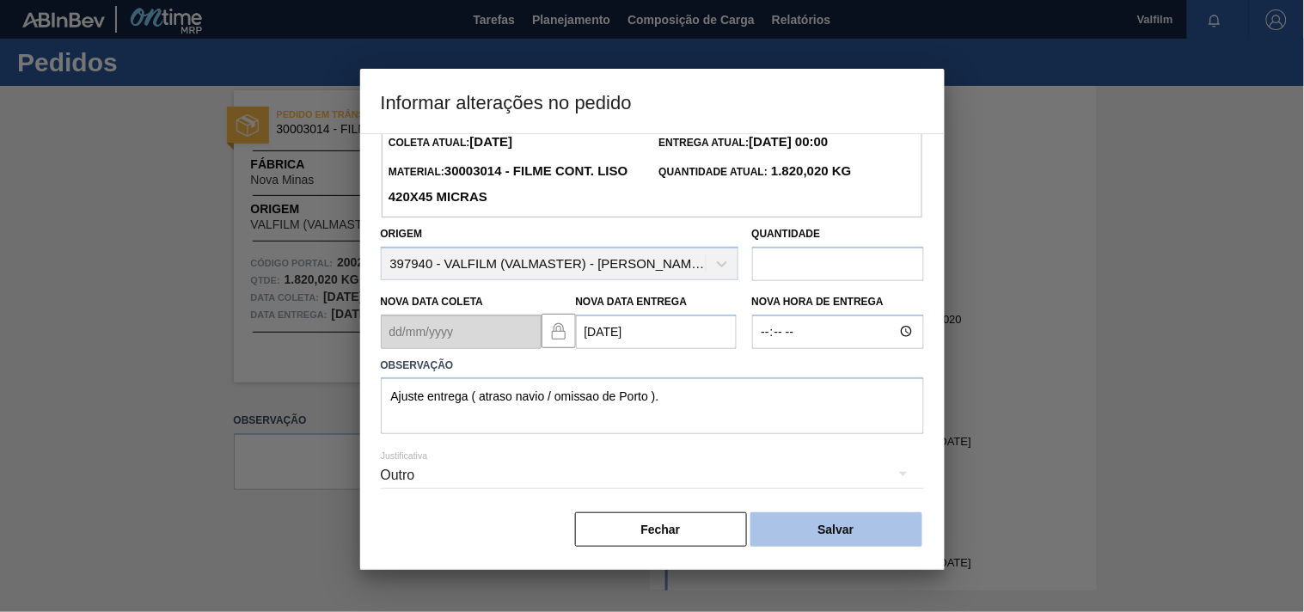
click at [847, 527] on button "Salvar" at bounding box center [836, 529] width 172 height 34
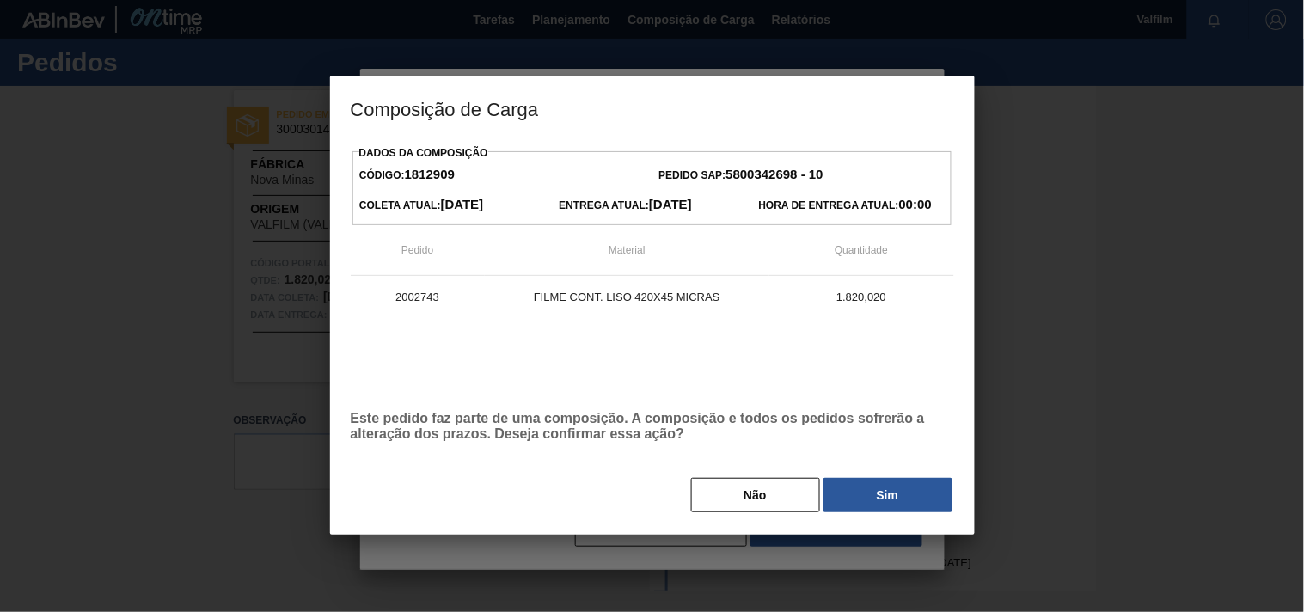
click at [866, 482] on button "Sim" at bounding box center [887, 495] width 129 height 34
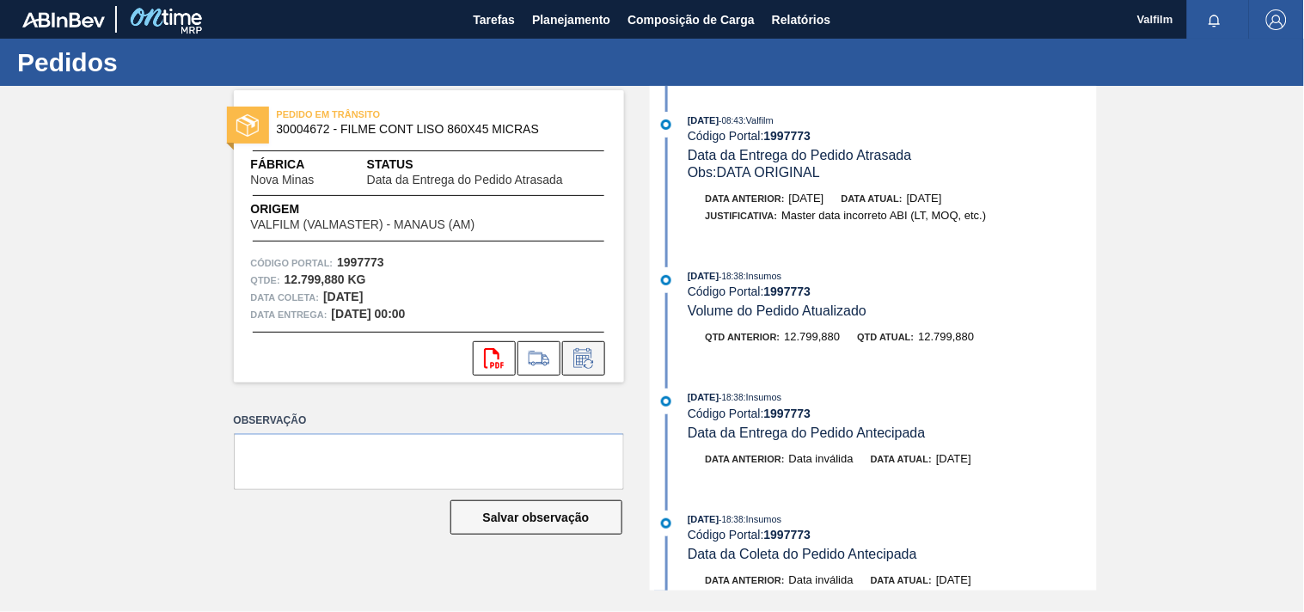
click at [600, 351] on button at bounding box center [583, 358] width 43 height 34
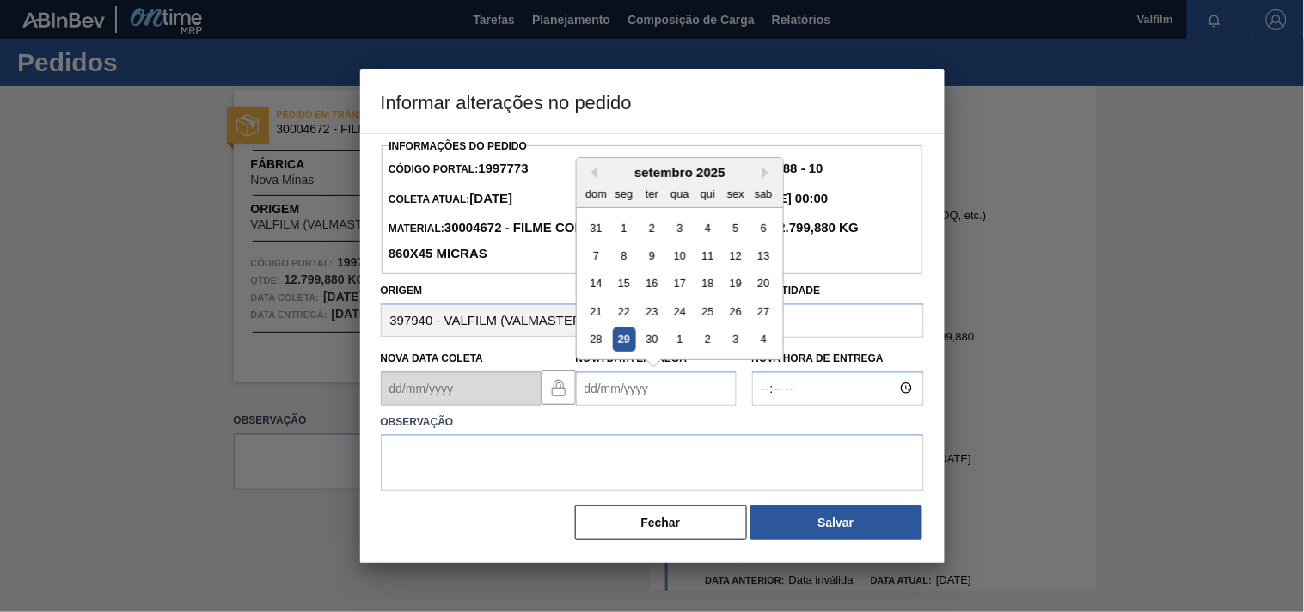
click at [610, 402] on Entrega1997773 "Nova Data Entrega" at bounding box center [656, 388] width 161 height 34
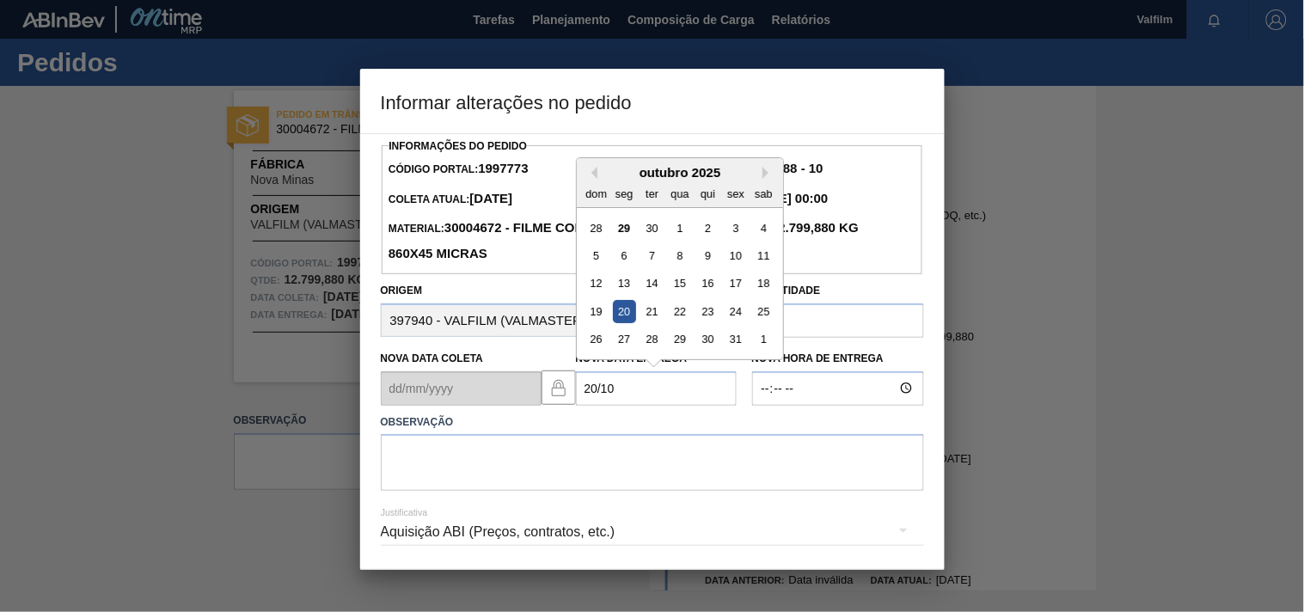
click at [613, 323] on div "20" at bounding box center [623, 311] width 23 height 23
type Entrega1997773 "[DATE]"
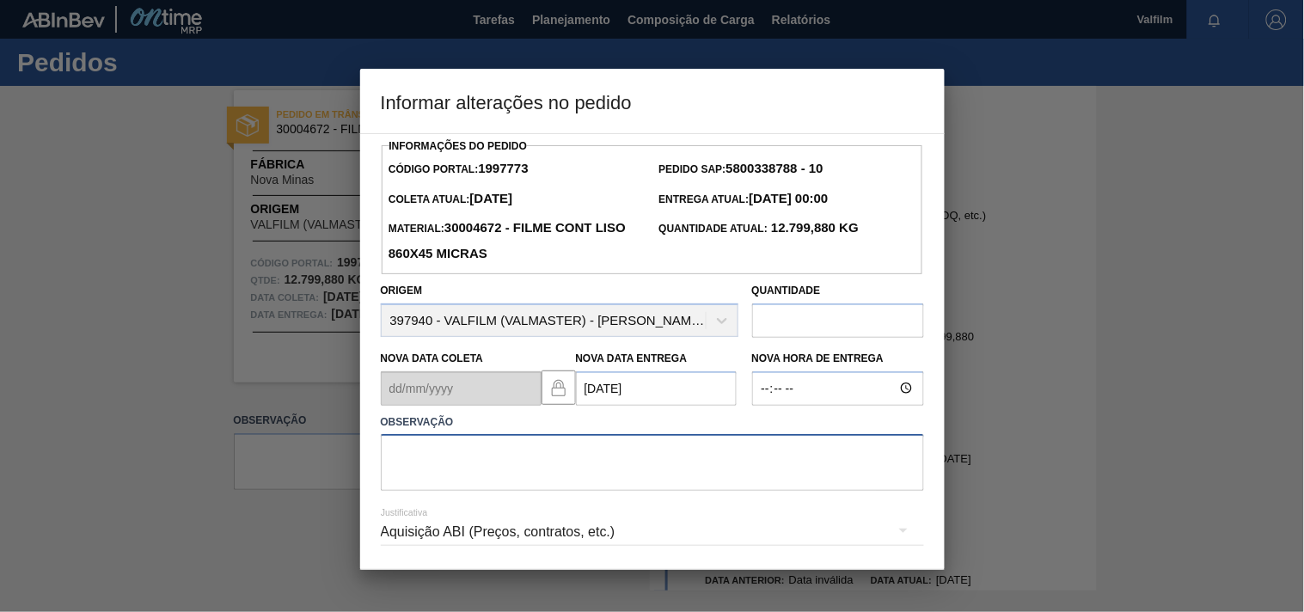
click at [425, 485] on textarea at bounding box center [652, 462] width 543 height 57
paste textarea "Ajuste entrega ( atraso navio / omissao de Porto )."
type textarea "Ajuste entrega ( atraso navio / omissao de Porto )."
click at [511, 535] on div "Aquisição ABI (Preços, contratos, etc.)" at bounding box center [652, 532] width 543 height 48
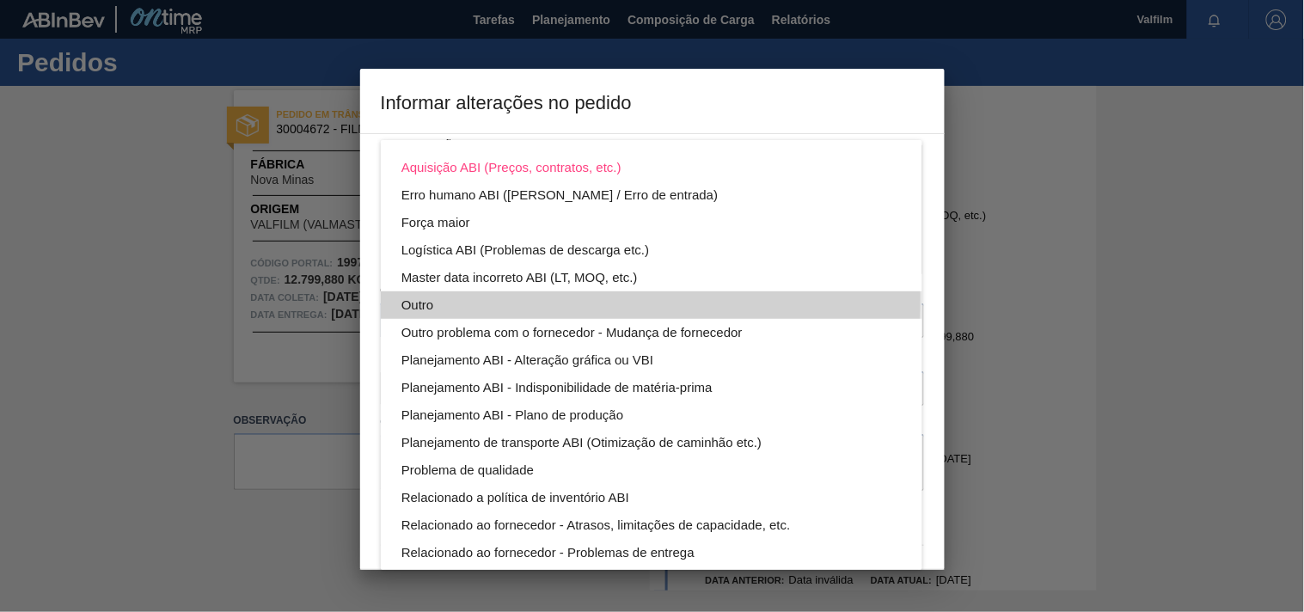
drag, startPoint x: 419, startPoint y: 297, endPoint x: 667, endPoint y: 485, distance: 311.2
click at [418, 298] on div "Outro" at bounding box center [651, 305] width 500 height 28
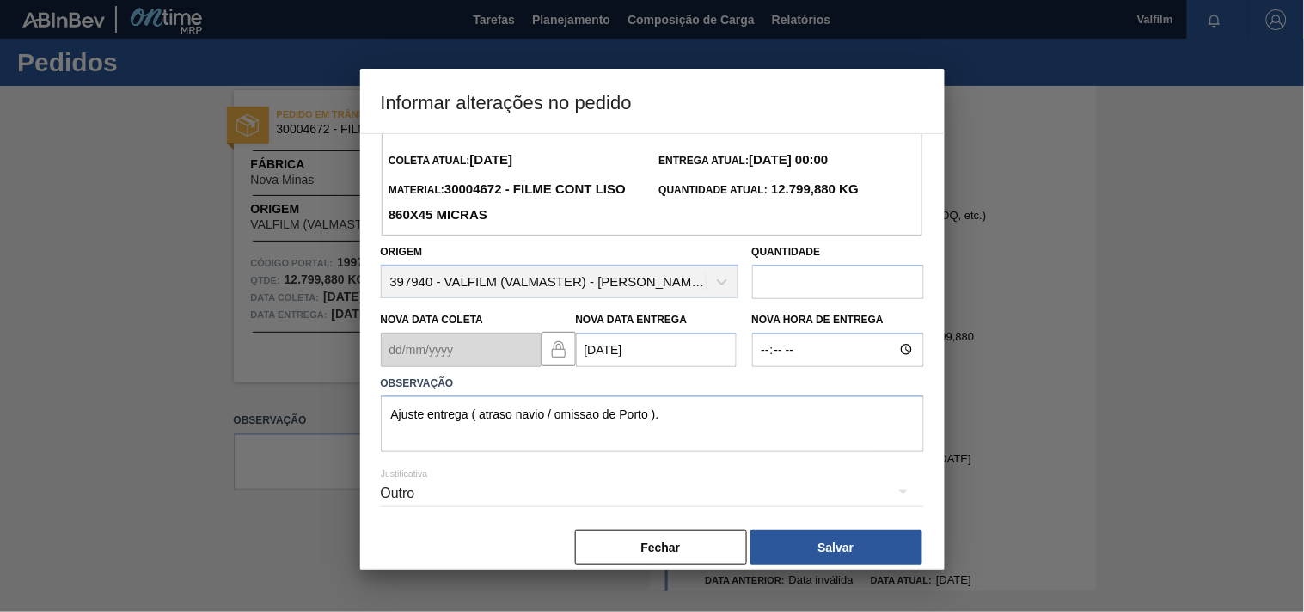
scroll to position [61, 0]
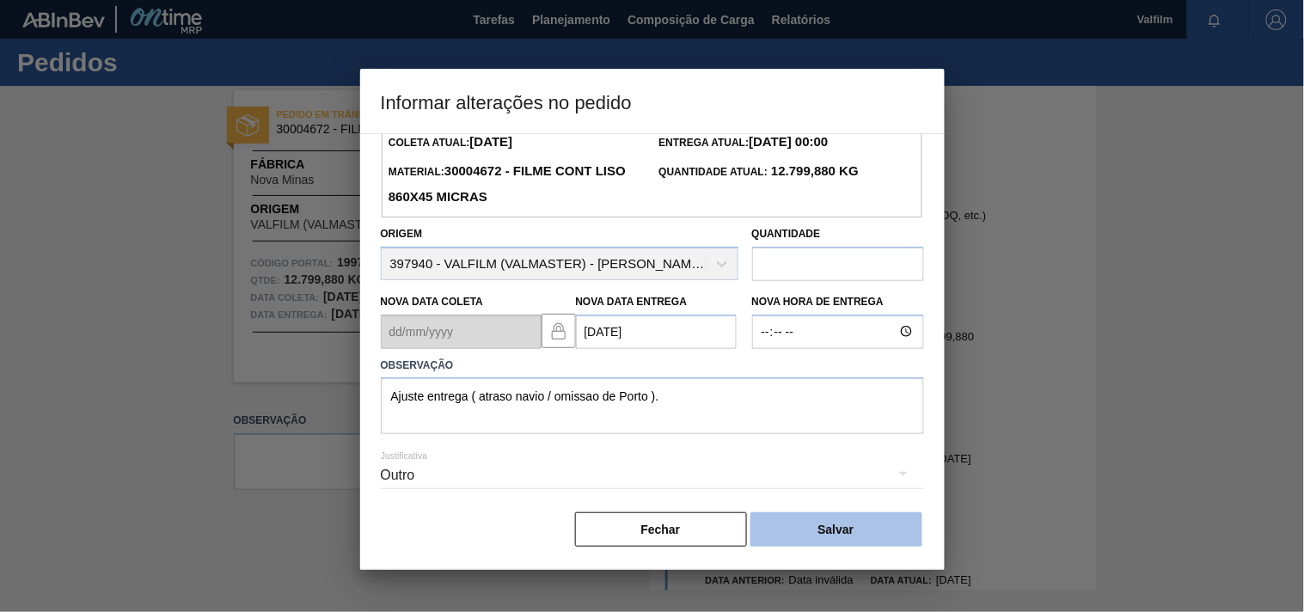
click at [849, 528] on button "Salvar" at bounding box center [836, 529] width 172 height 34
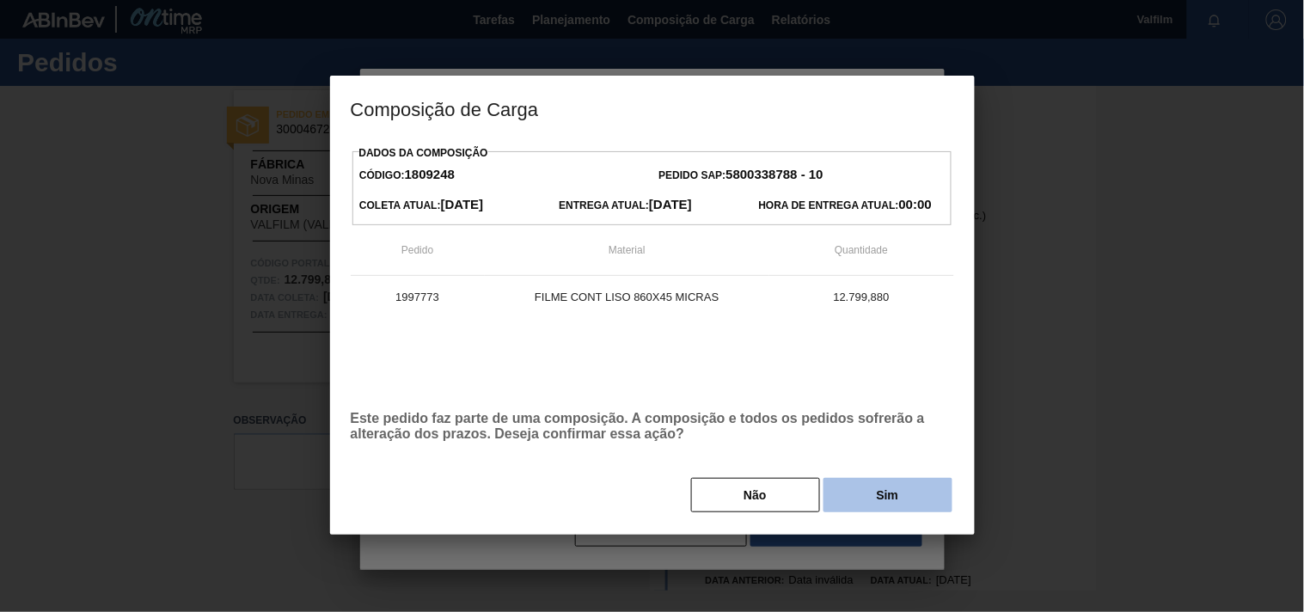
click at [878, 499] on button "Sim" at bounding box center [887, 495] width 129 height 34
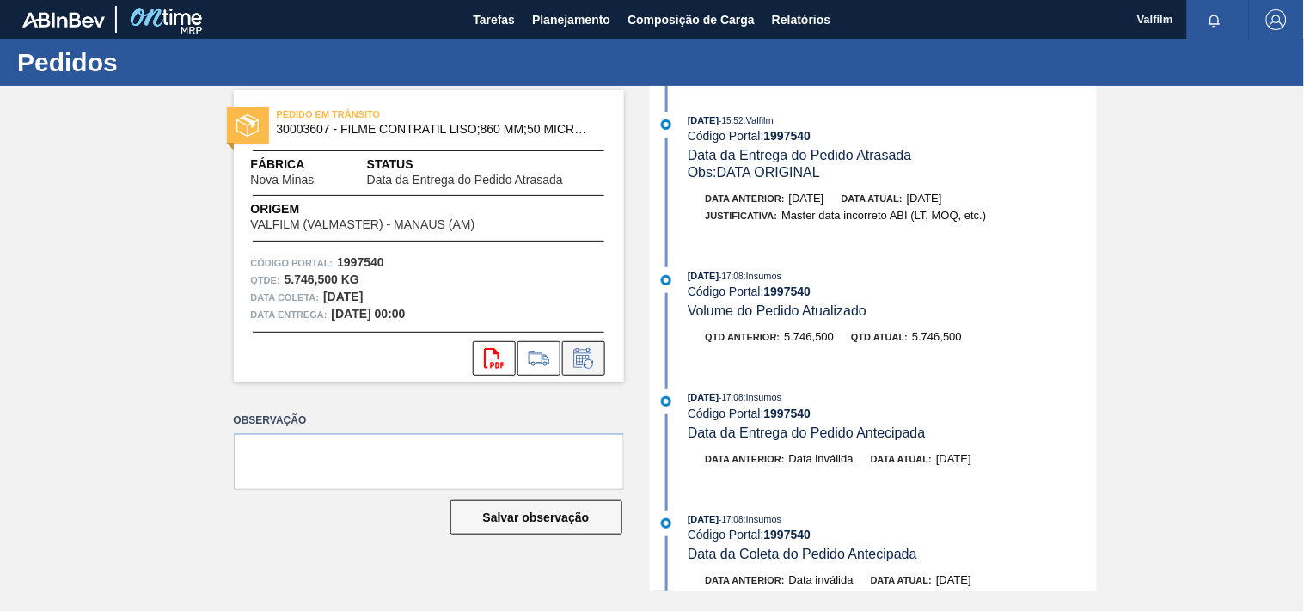
click at [580, 350] on icon at bounding box center [584, 358] width 28 height 21
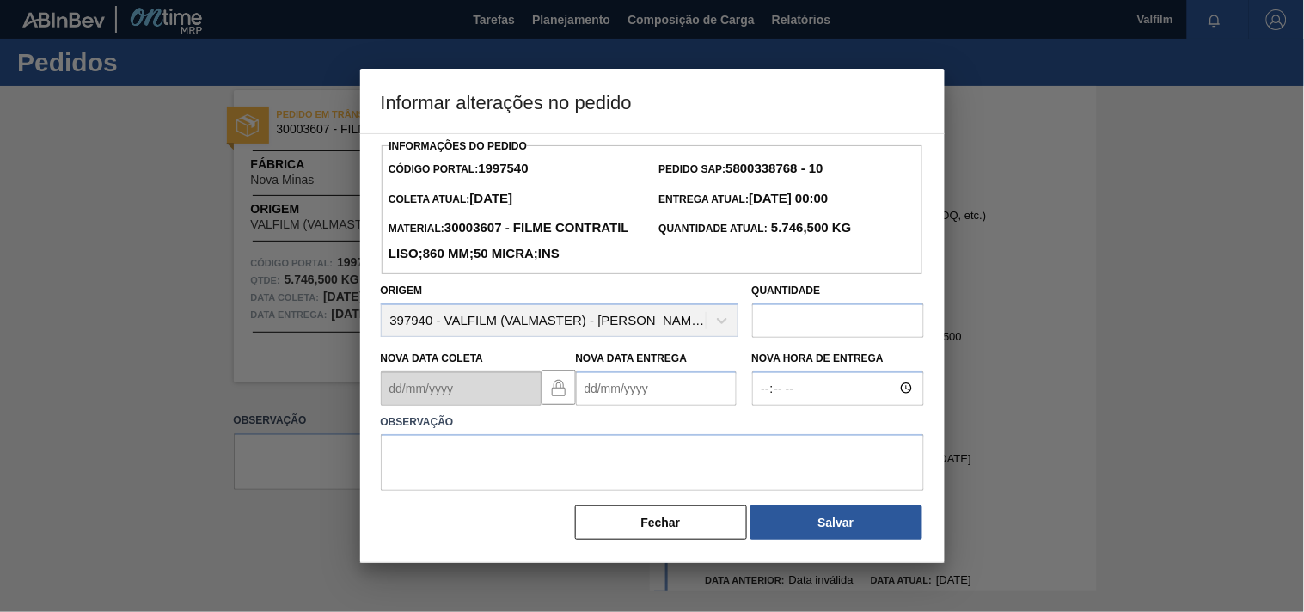
click at [603, 406] on Entrega1997540 "Nova Data Entrega" at bounding box center [656, 388] width 161 height 34
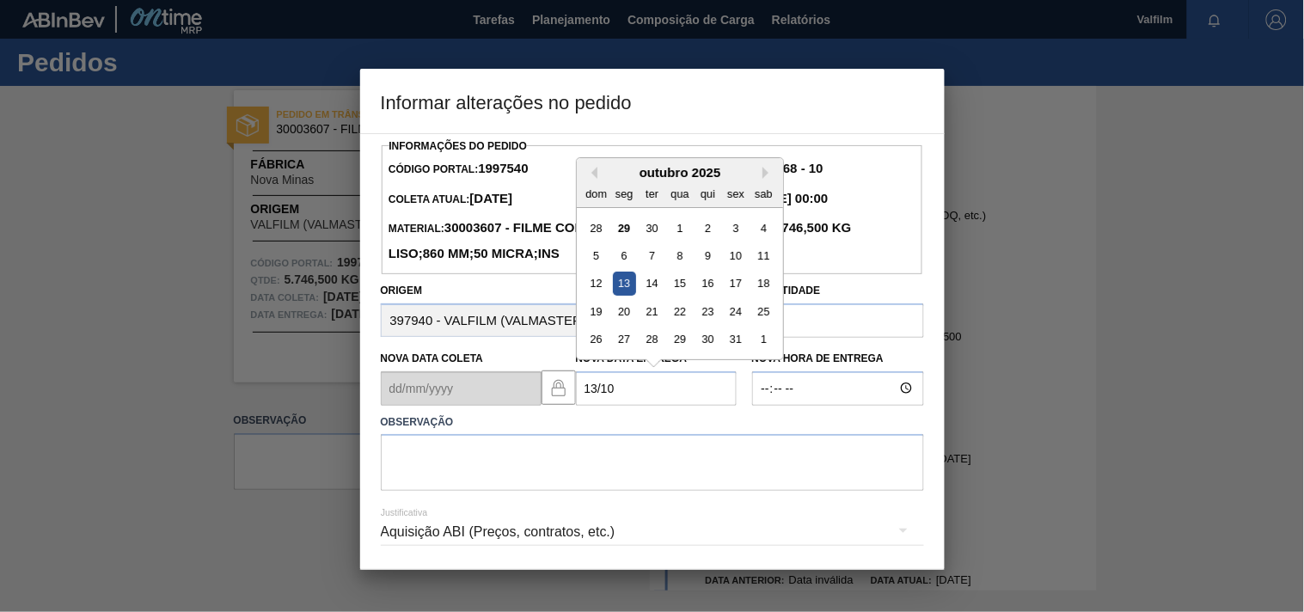
click at [627, 295] on div "13" at bounding box center [623, 283] width 23 height 23
type Entrega1997540 "13/10/2025"
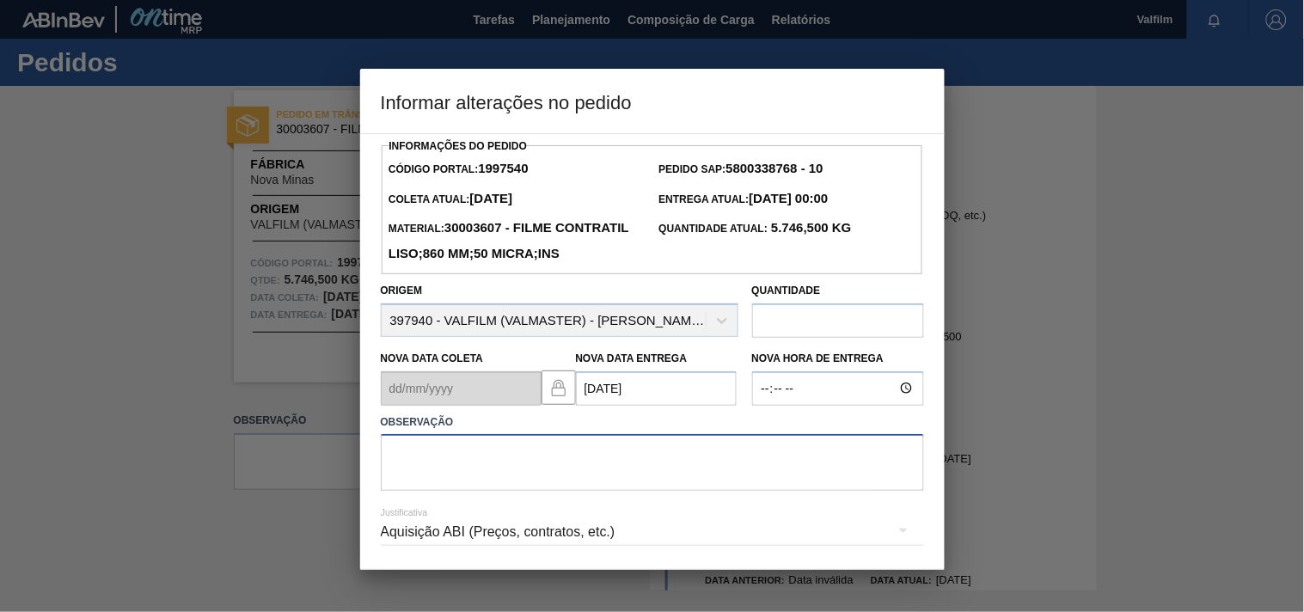
drag, startPoint x: 453, startPoint y: 500, endPoint x: 425, endPoint y: 516, distance: 31.6
click at [452, 491] on textarea at bounding box center [652, 462] width 543 height 57
paste textarea "Ajuste entrega ( atraso navio / omissao de Porto )."
type textarea "Ajuste entrega ( atraso navio / omissao de Porto )."
click at [469, 550] on div "Aquisição ABI (Preços, contratos, etc.)" at bounding box center [652, 532] width 543 height 48
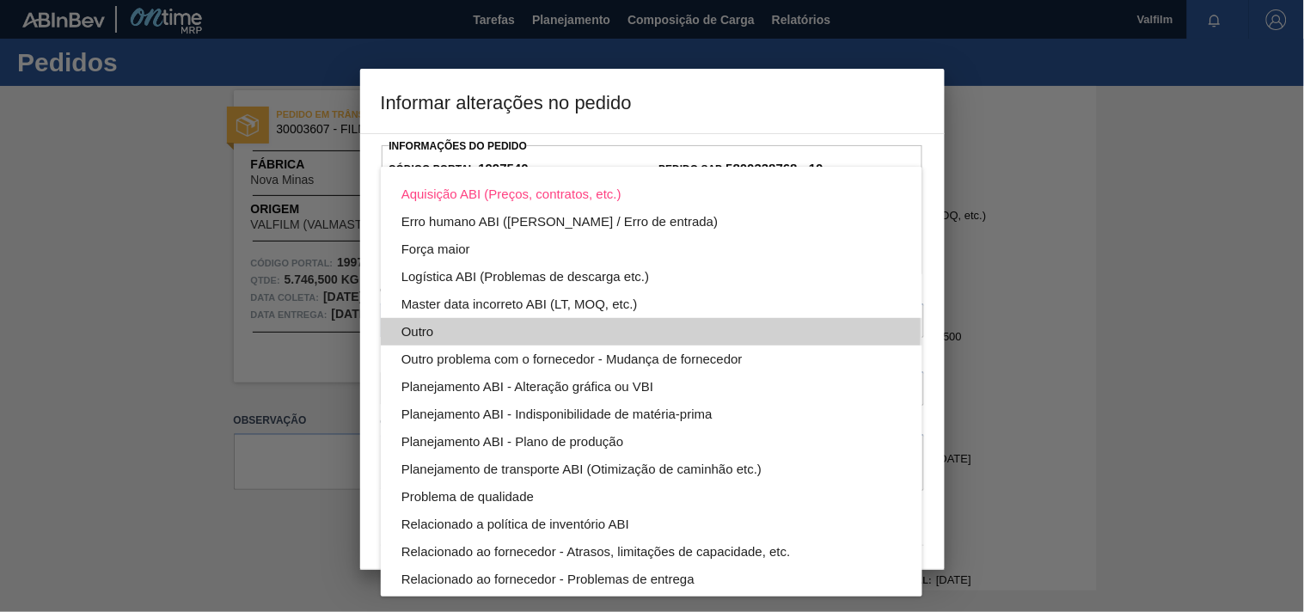
click at [424, 328] on div "Outro" at bounding box center [651, 332] width 500 height 28
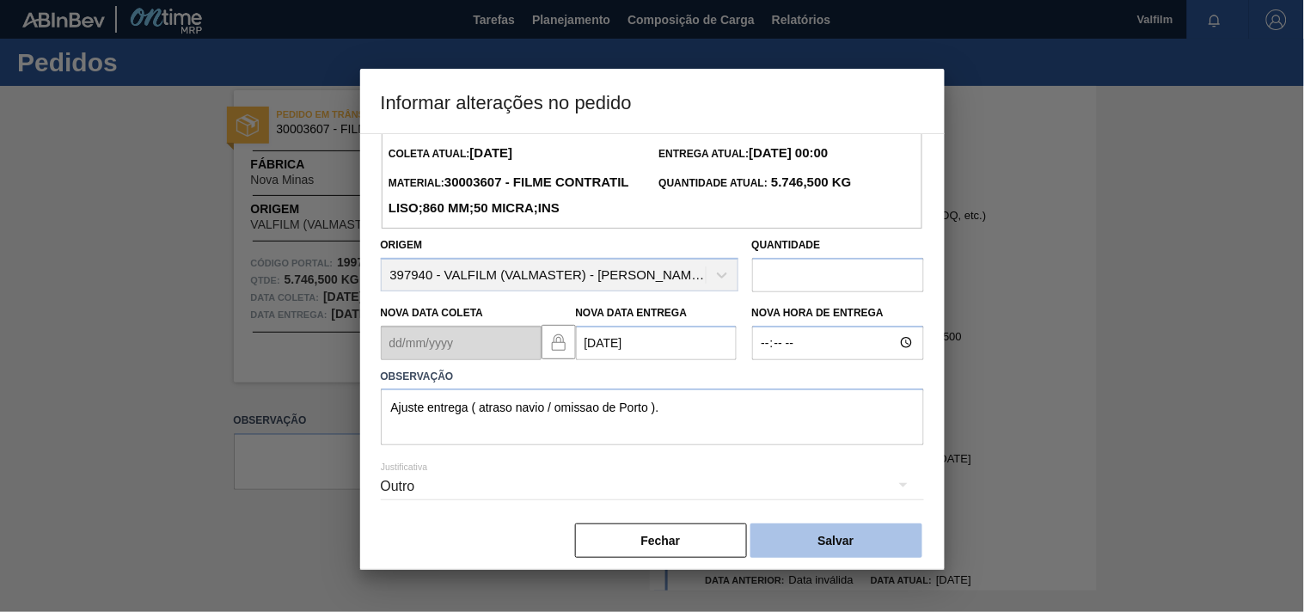
scroll to position [88, 0]
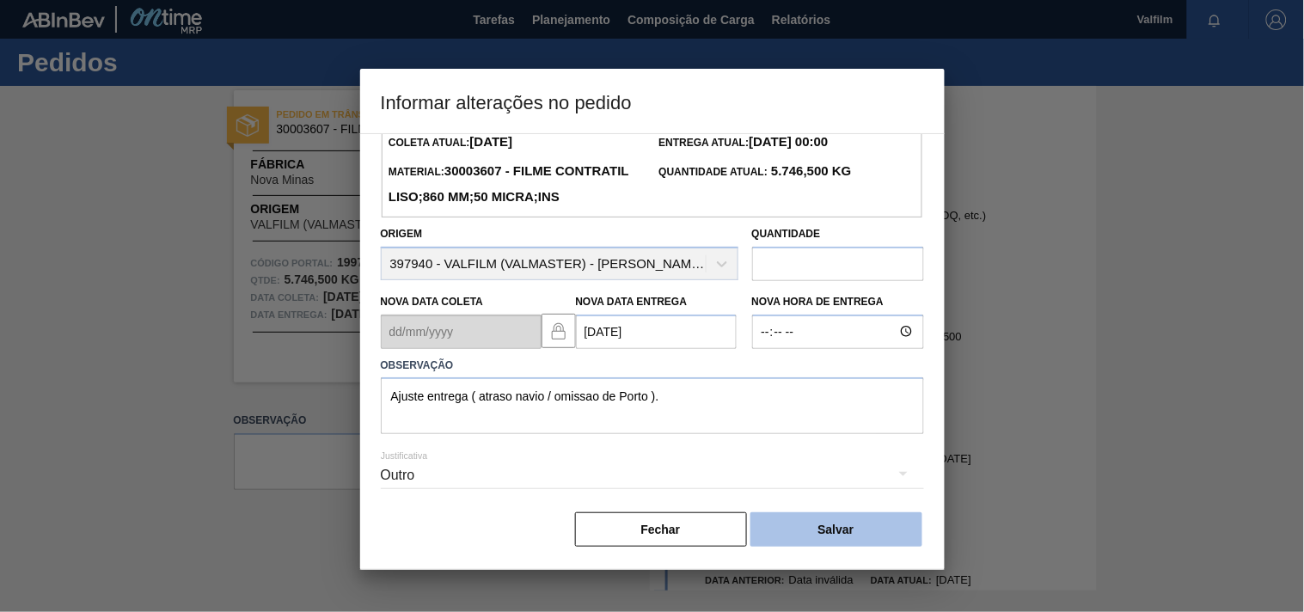
click at [845, 529] on button "Salvar" at bounding box center [836, 529] width 172 height 34
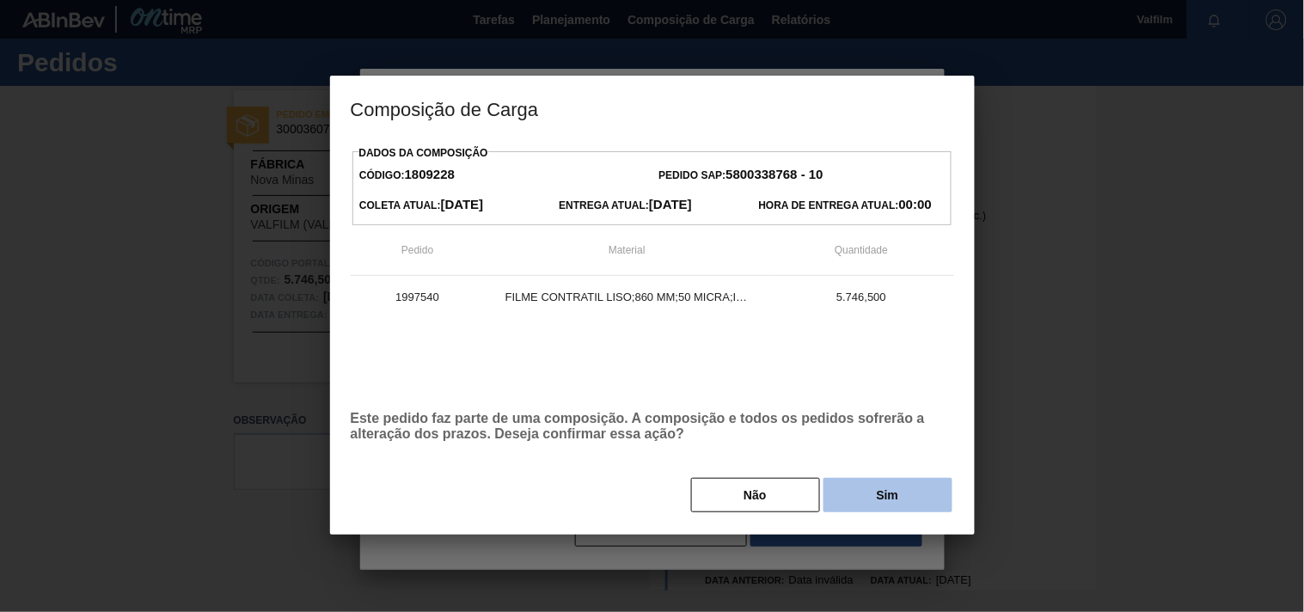
click at [849, 508] on button "Sim" at bounding box center [887, 495] width 129 height 34
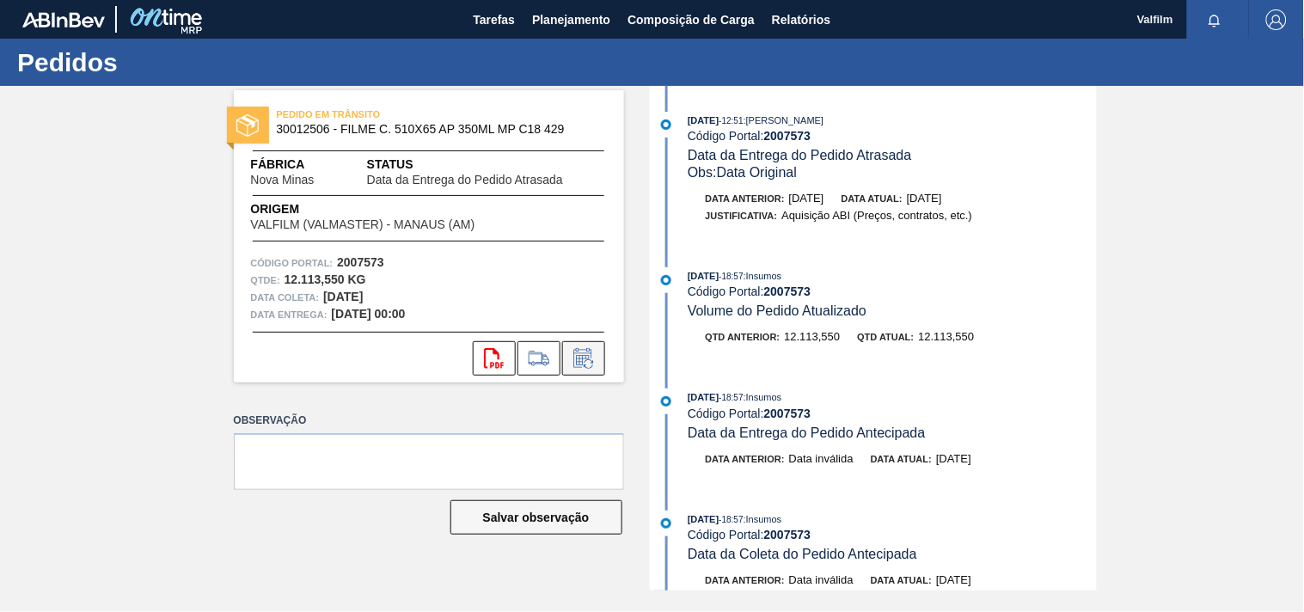
click at [579, 359] on icon at bounding box center [582, 360] width 13 height 10
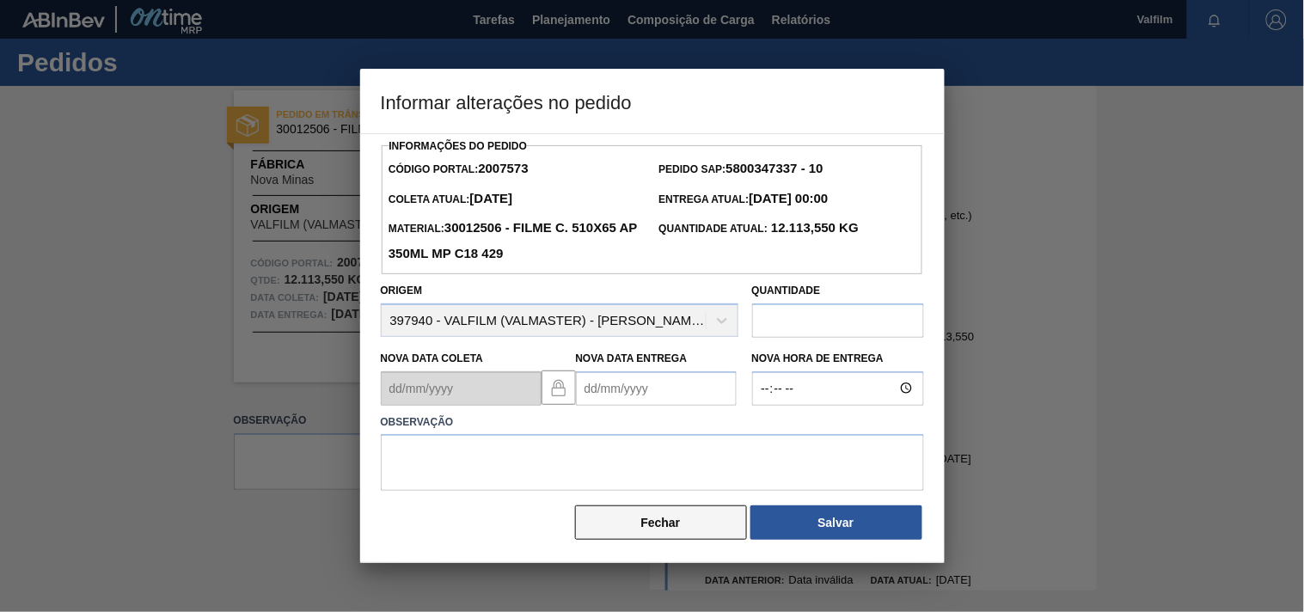
click at [586, 534] on button "Fechar" at bounding box center [661, 522] width 172 height 34
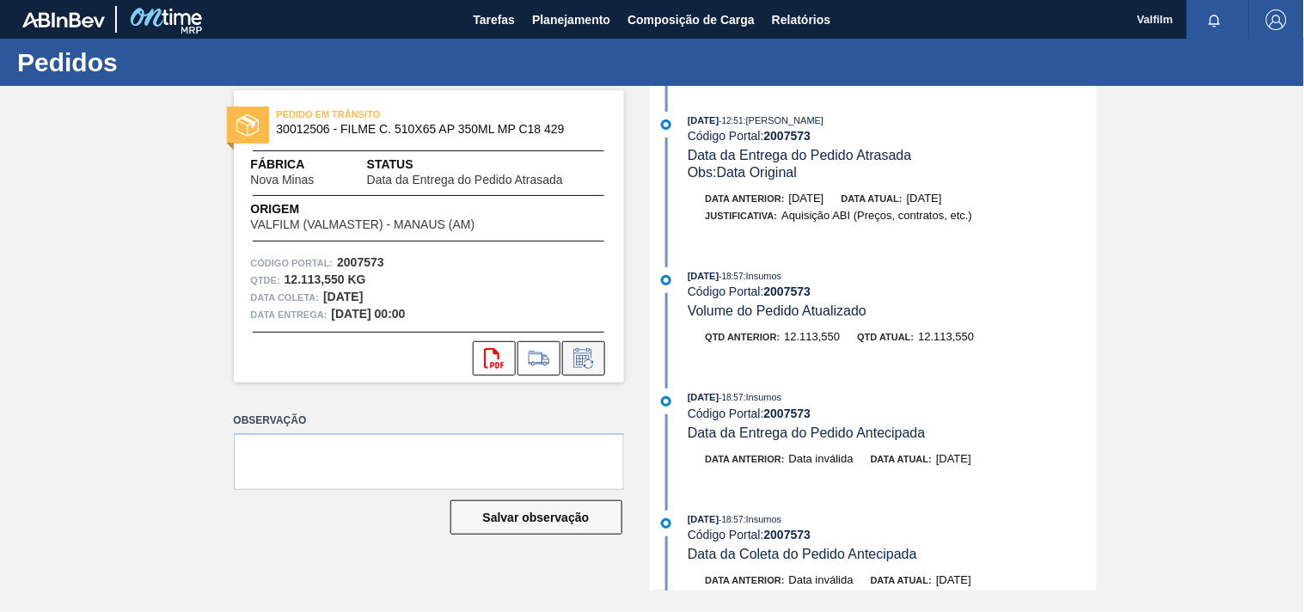
click at [591, 367] on icon at bounding box center [588, 363] width 9 height 9
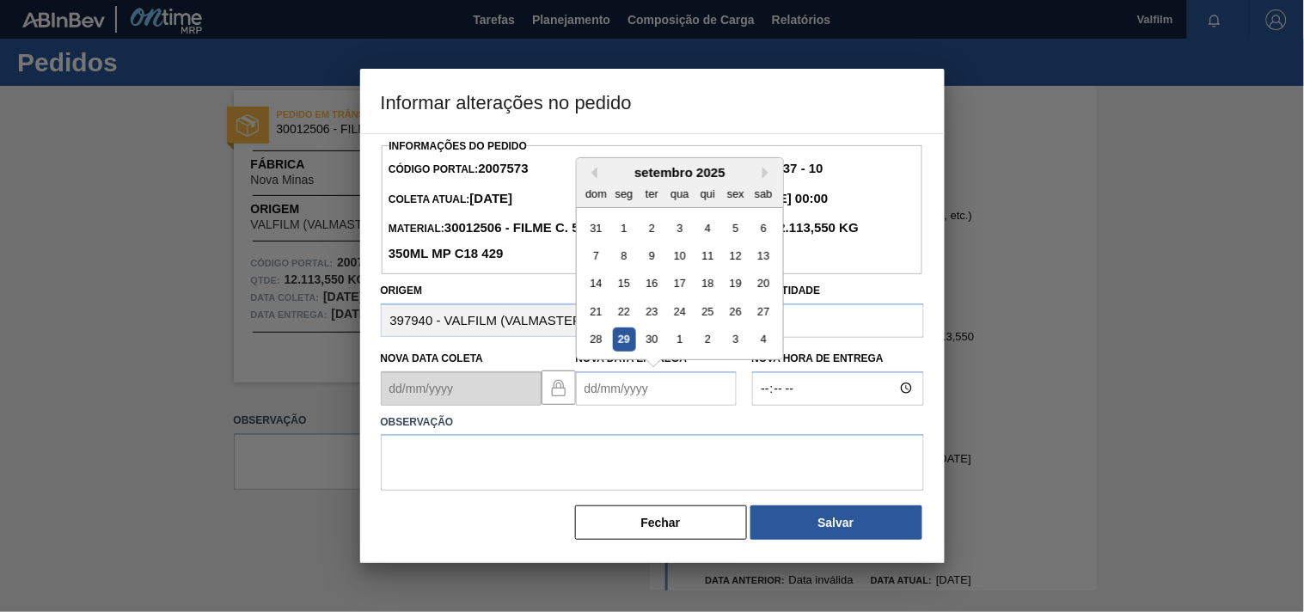
click at [587, 406] on Entrega2007573 "Nova Data Entrega" at bounding box center [656, 388] width 161 height 34
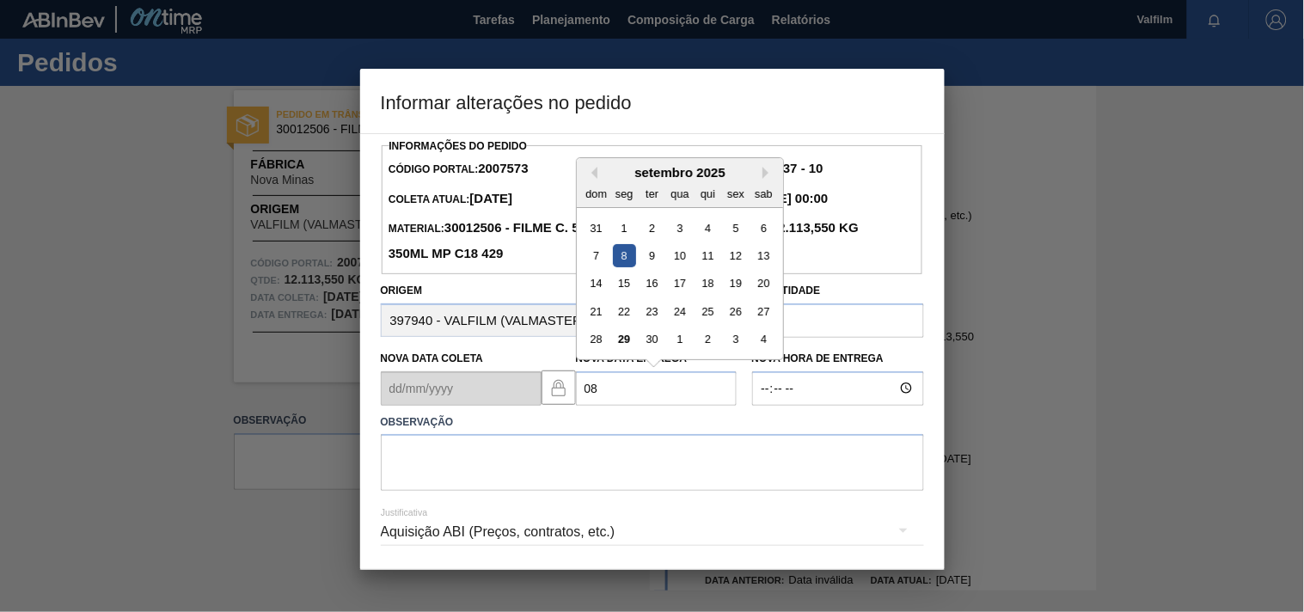
type Entrega2007573 "0"
drag, startPoint x: 615, startPoint y: 262, endPoint x: 553, endPoint y: 290, distance: 68.5
click at [615, 261] on div "6" at bounding box center [623, 255] width 23 height 23
type Entrega2007573 "[DATE]"
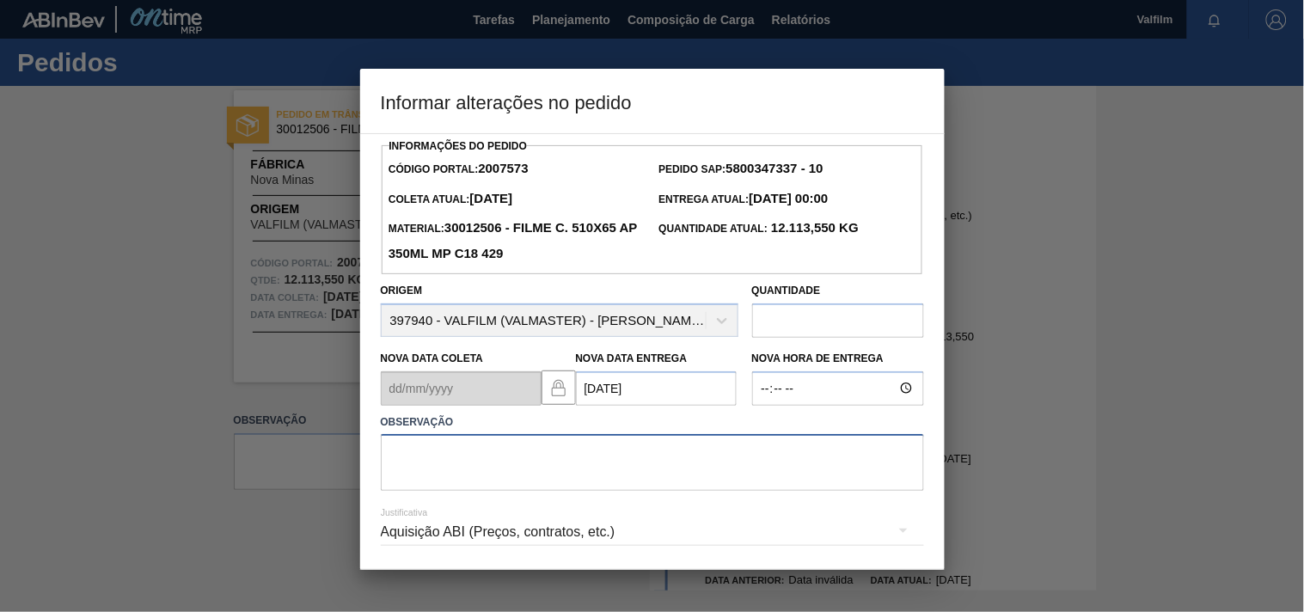
click at [401, 474] on textarea at bounding box center [652, 462] width 543 height 57
paste textarea "Ajuste entrega ( otimização card / veiculo )."
type textarea "Ajuste entrega ( otimização card / veiculo )."
click at [399, 539] on div "Aquisição ABI (Preços, contratos, etc.)" at bounding box center [652, 532] width 543 height 48
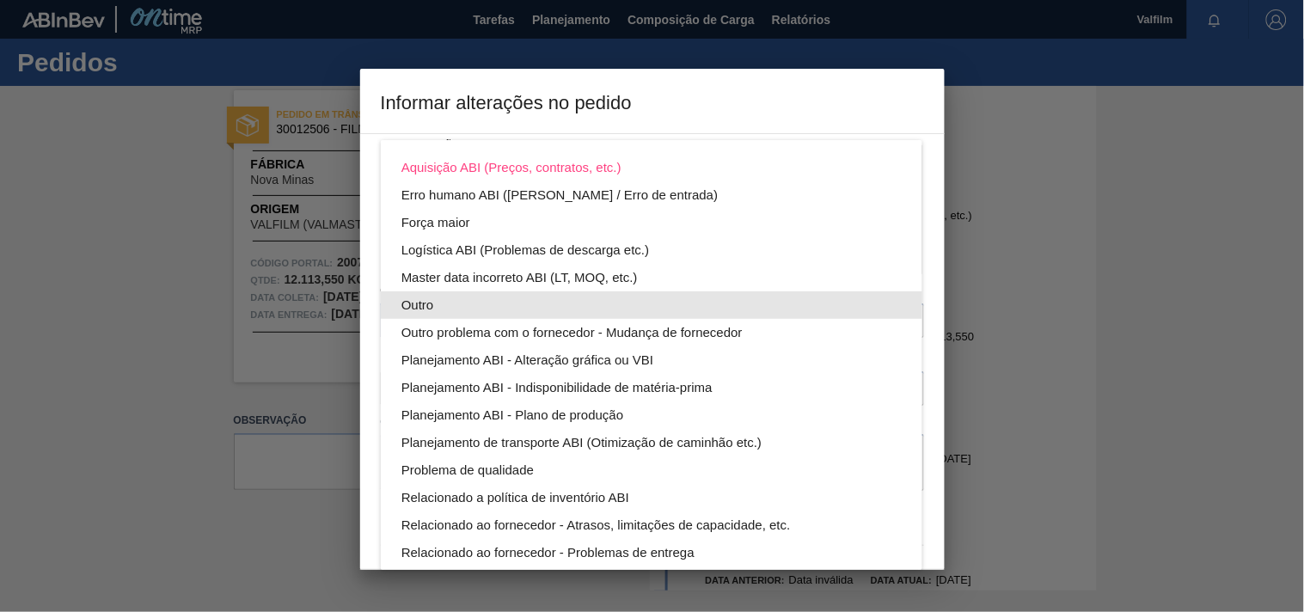
click at [401, 302] on div "Outro" at bounding box center [651, 305] width 500 height 28
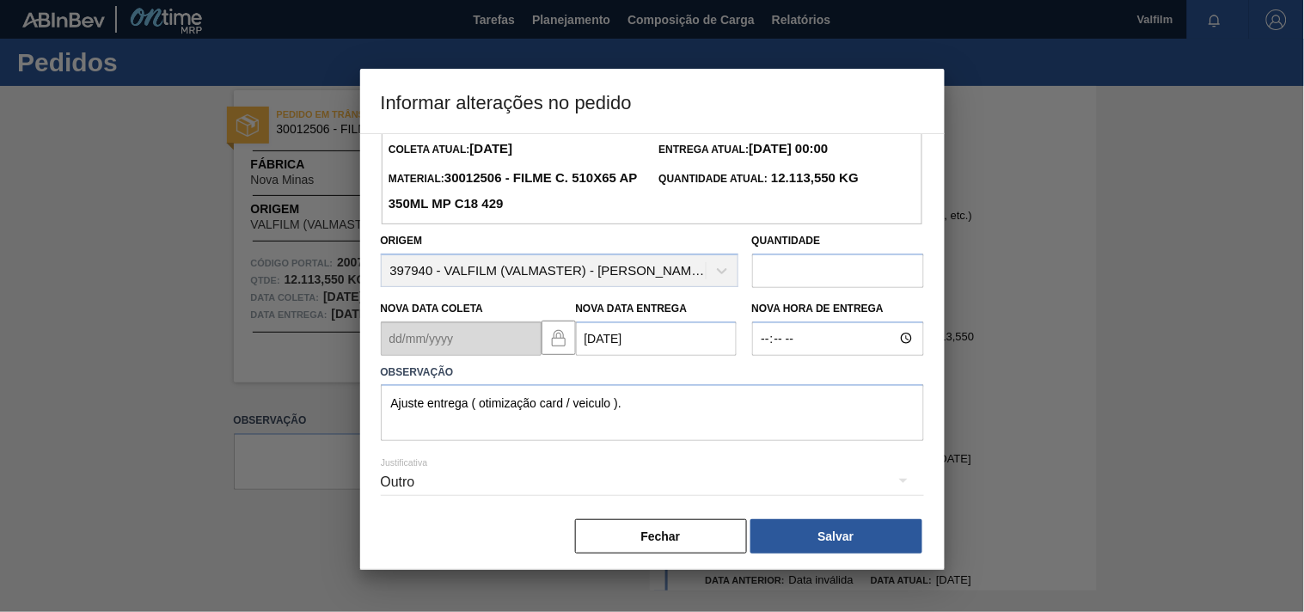
scroll to position [61, 0]
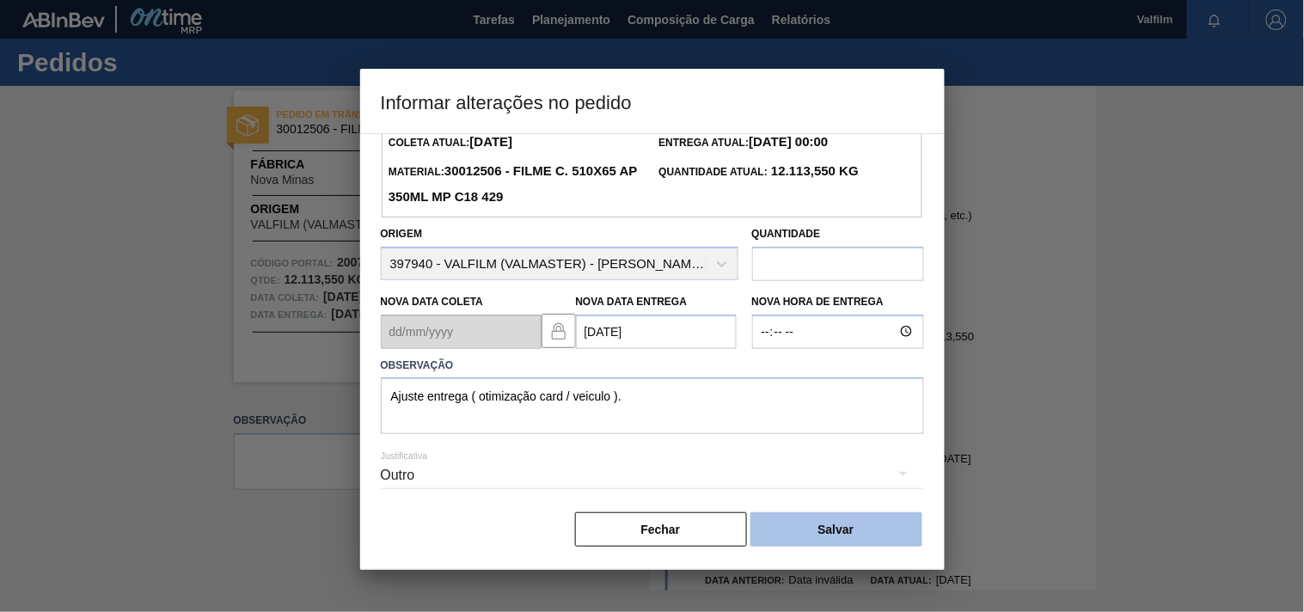
click at [838, 538] on button "Salvar" at bounding box center [836, 529] width 172 height 34
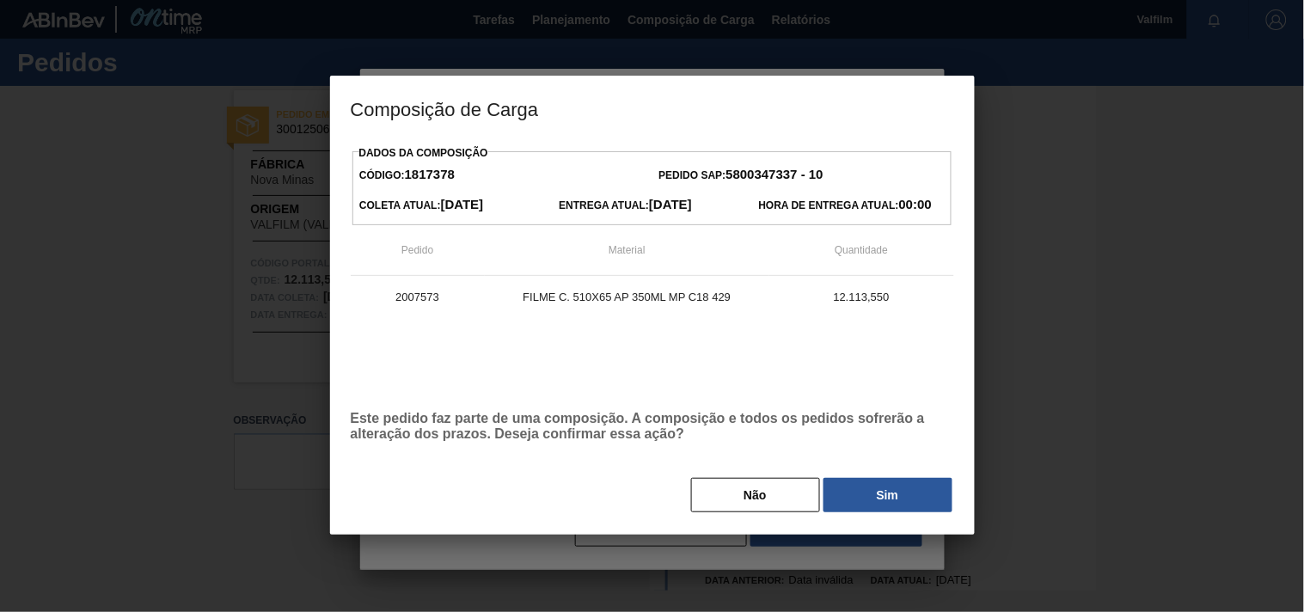
drag, startPoint x: 872, startPoint y: 497, endPoint x: 837, endPoint y: 496, distance: 34.4
click at [866, 496] on button "Sim" at bounding box center [887, 495] width 129 height 34
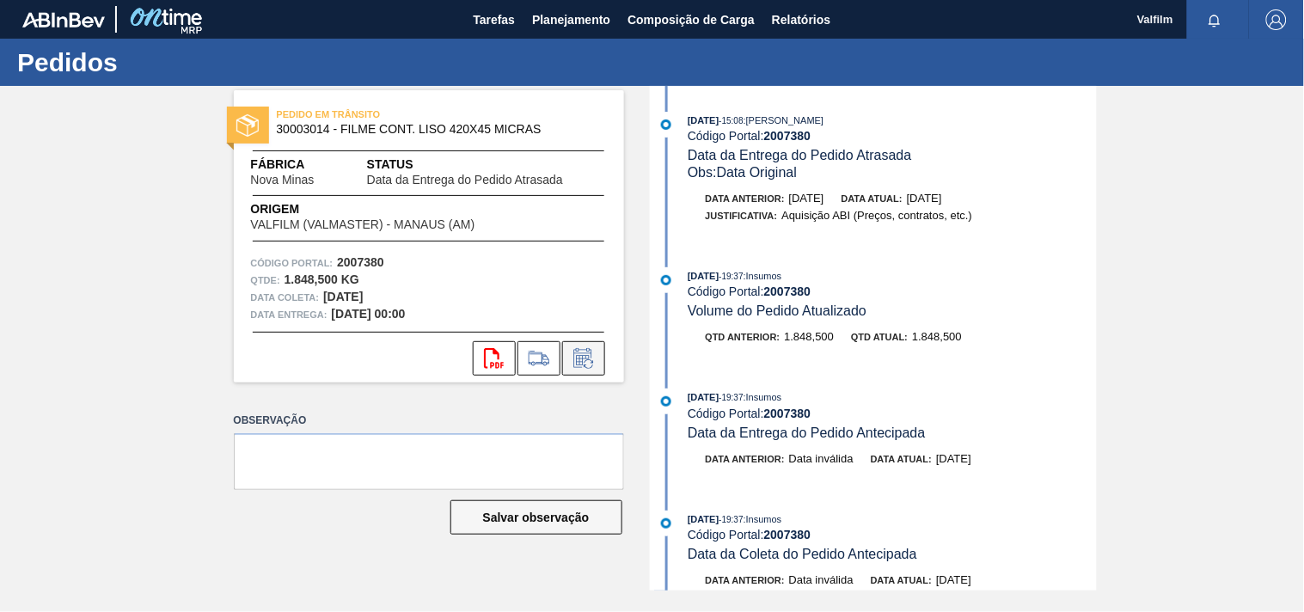
click at [589, 370] on button at bounding box center [583, 358] width 43 height 34
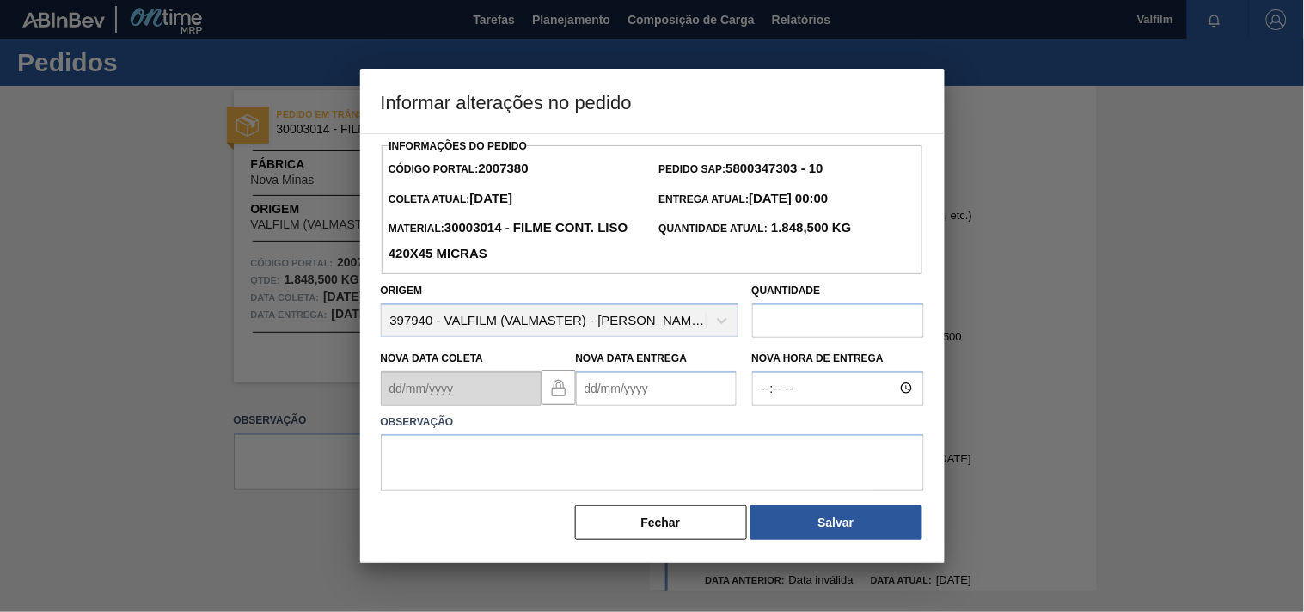
click at [602, 396] on Entrega2007380 "Nova Data Entrega" at bounding box center [656, 388] width 161 height 34
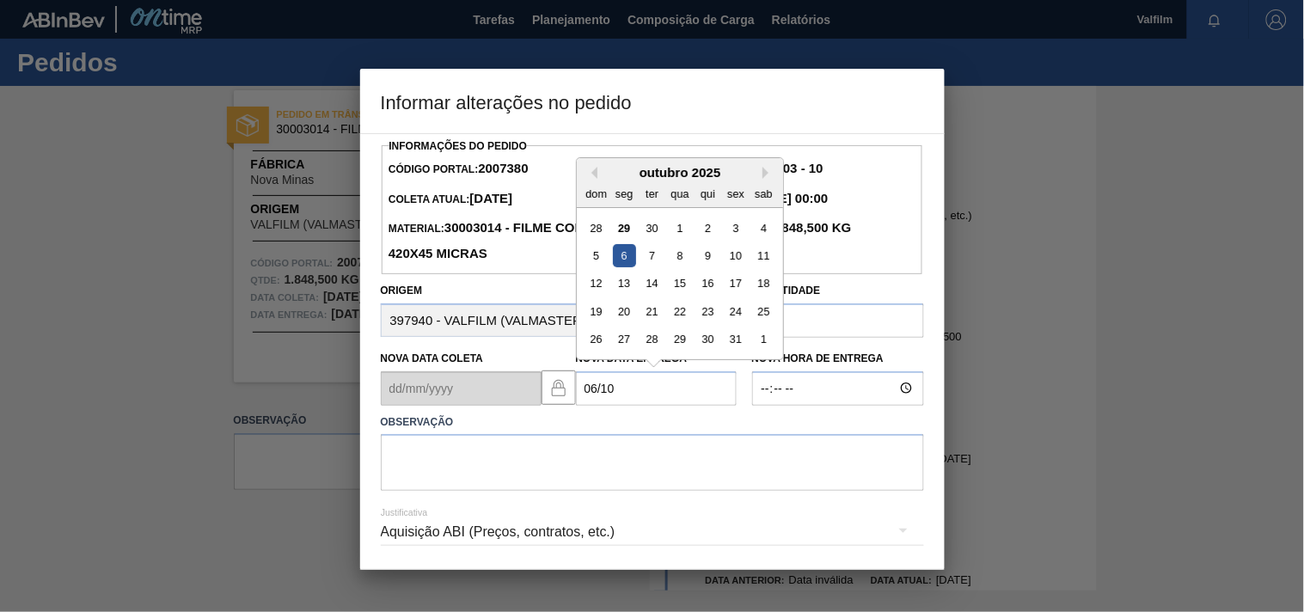
click at [625, 263] on div "6" at bounding box center [623, 255] width 23 height 23
type Entrega2007380 "[DATE]"
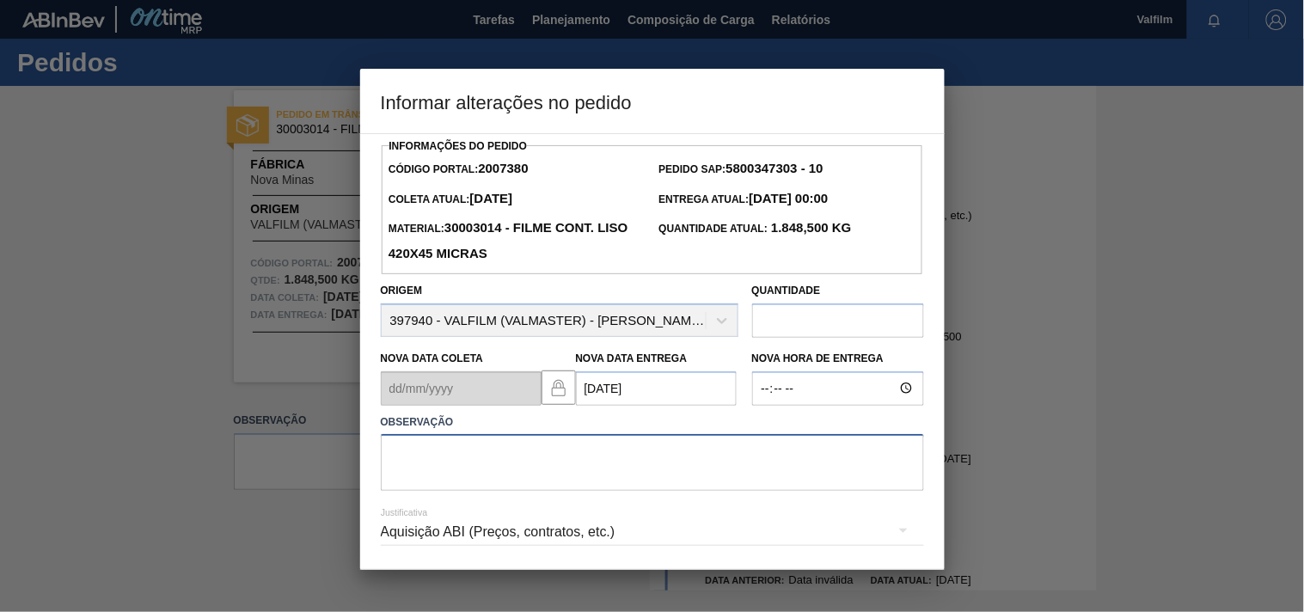
drag, startPoint x: 456, startPoint y: 468, endPoint x: 432, endPoint y: 475, distance: 24.5
click at [456, 468] on textarea at bounding box center [652, 462] width 543 height 57
paste textarea "Ajuste entrega ( otimização card / veiculo )."
click at [771, 484] on textarea "Ajuste entrega ( otimização card / veiculo )." at bounding box center [652, 462] width 543 height 57
type textarea "Ajuste entrega ( otimização card / veiculo )."
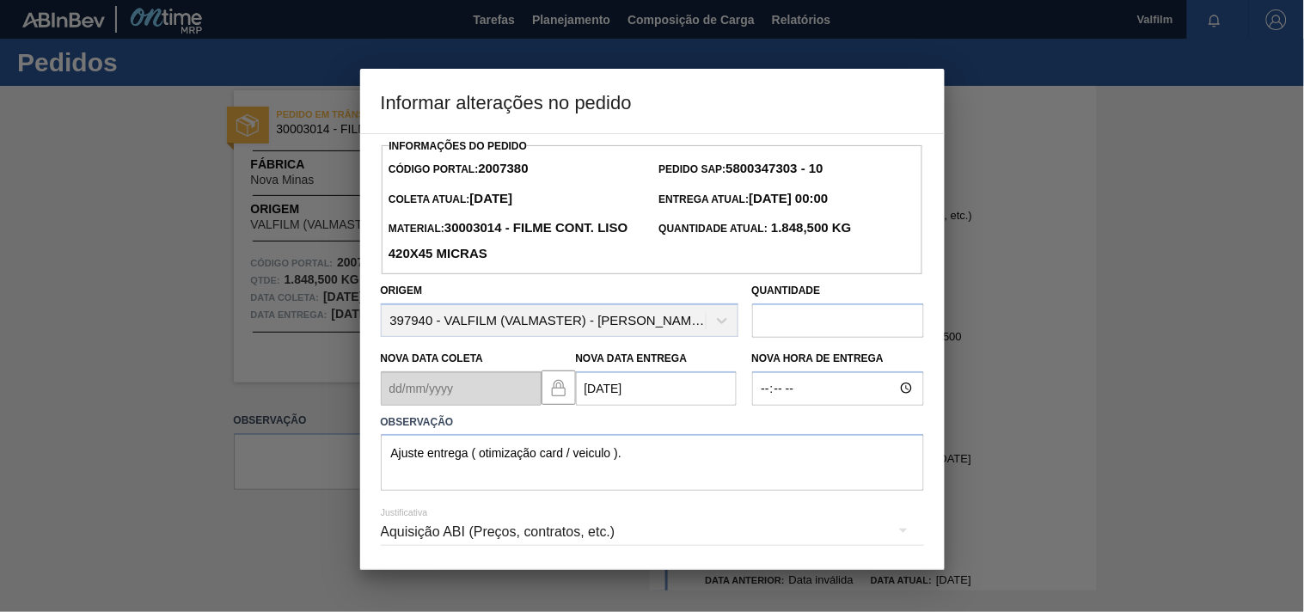
click at [526, 536] on div "Aquisição ABI (Preços, contratos, etc.)" at bounding box center [652, 532] width 543 height 48
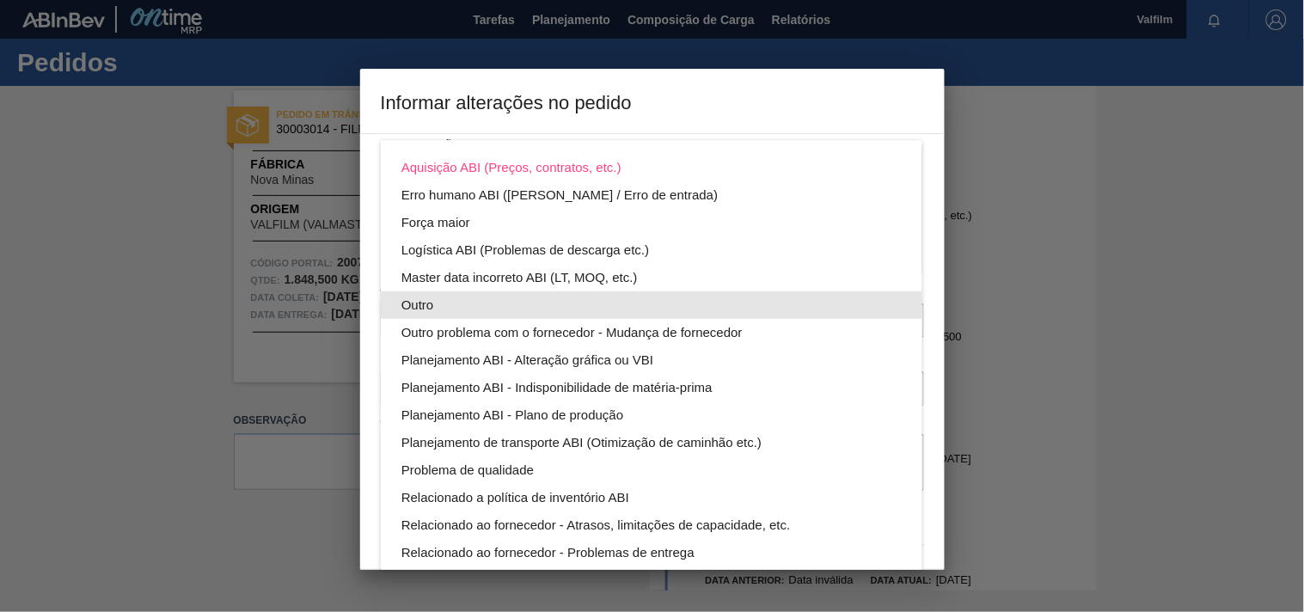
click at [423, 302] on div "Outro" at bounding box center [651, 305] width 500 height 28
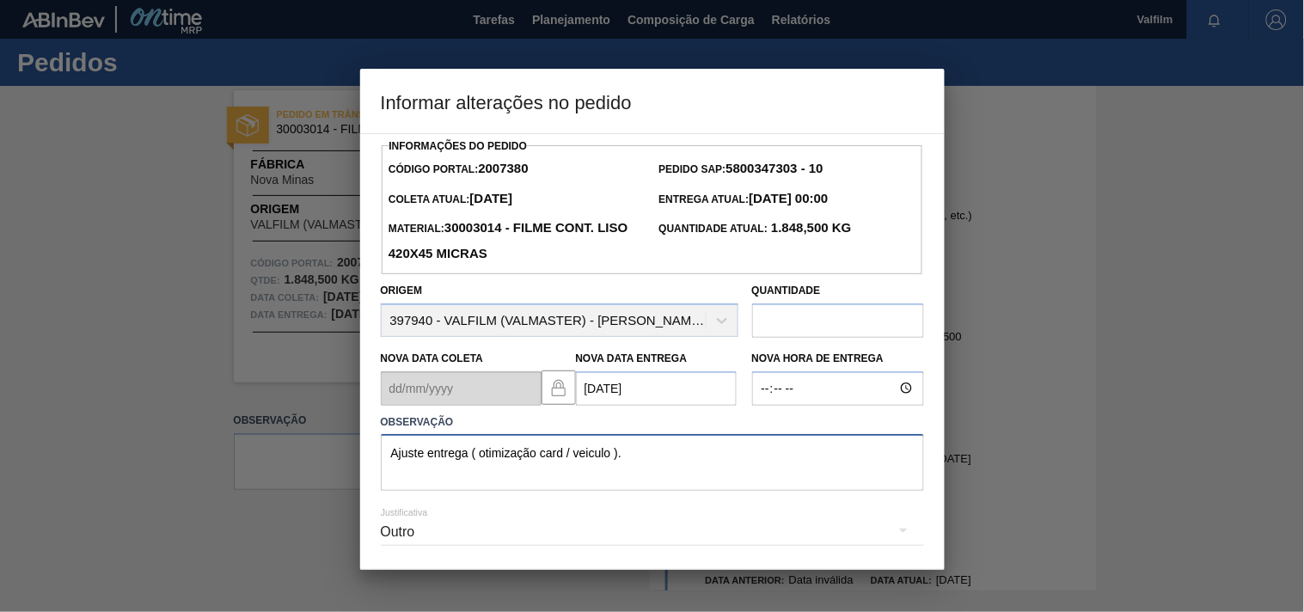
click at [667, 461] on textarea "Ajuste entrega ( otimização card / veiculo )." at bounding box center [652, 462] width 543 height 57
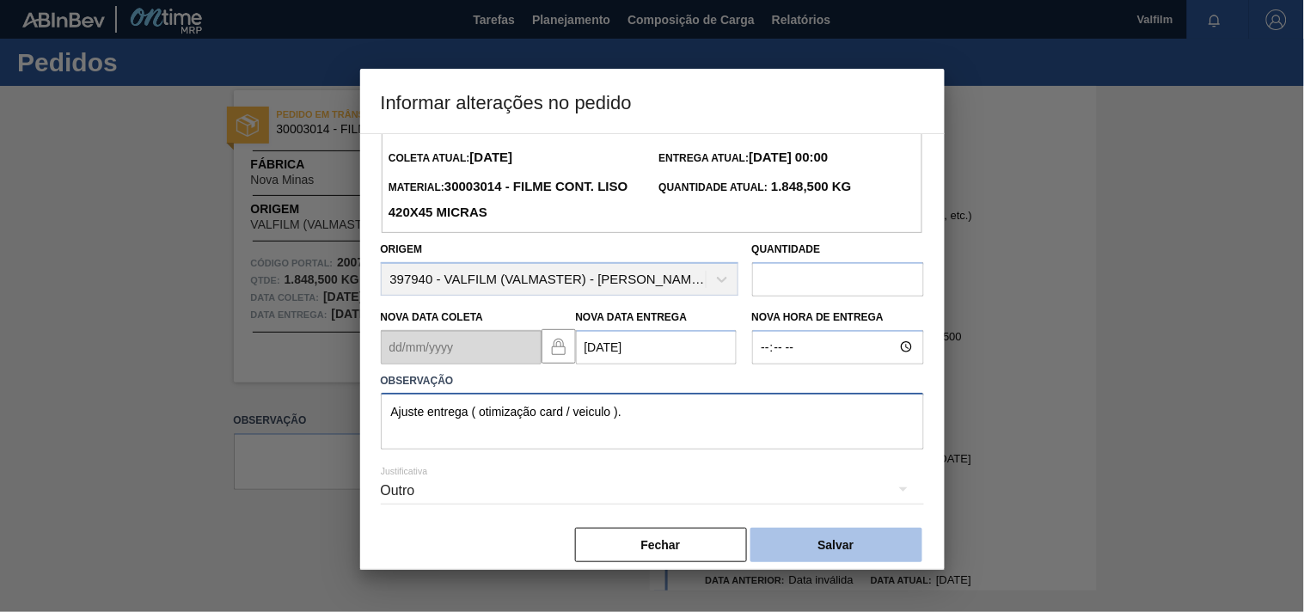
scroll to position [61, 0]
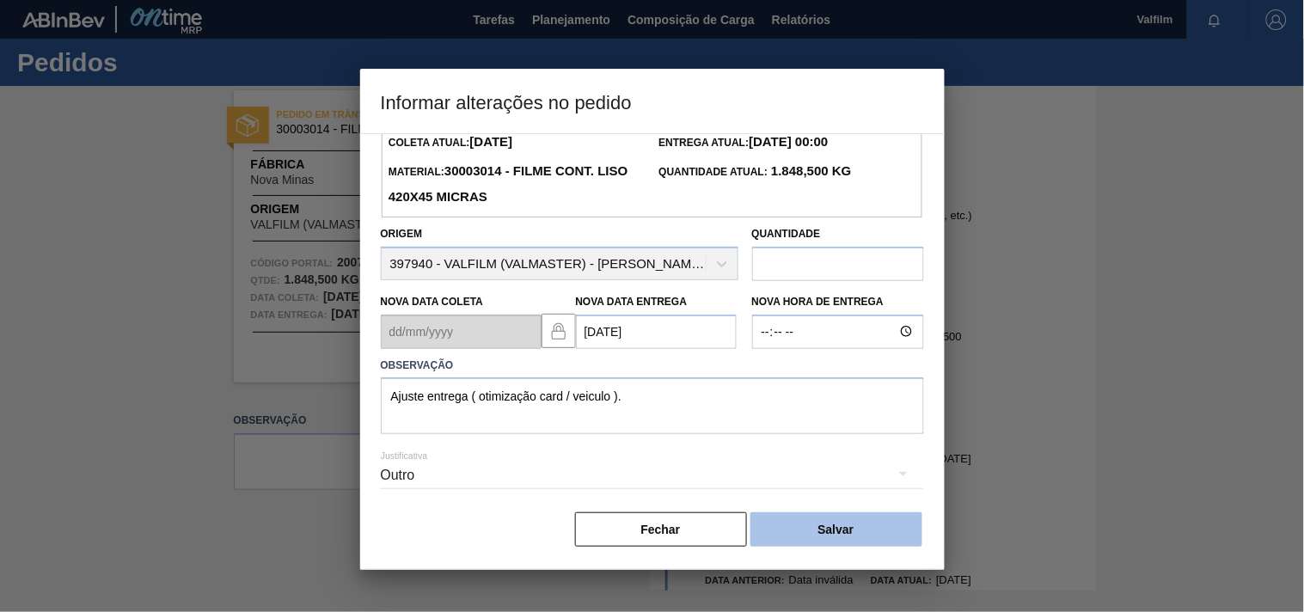
click at [860, 526] on button "Salvar" at bounding box center [836, 529] width 172 height 34
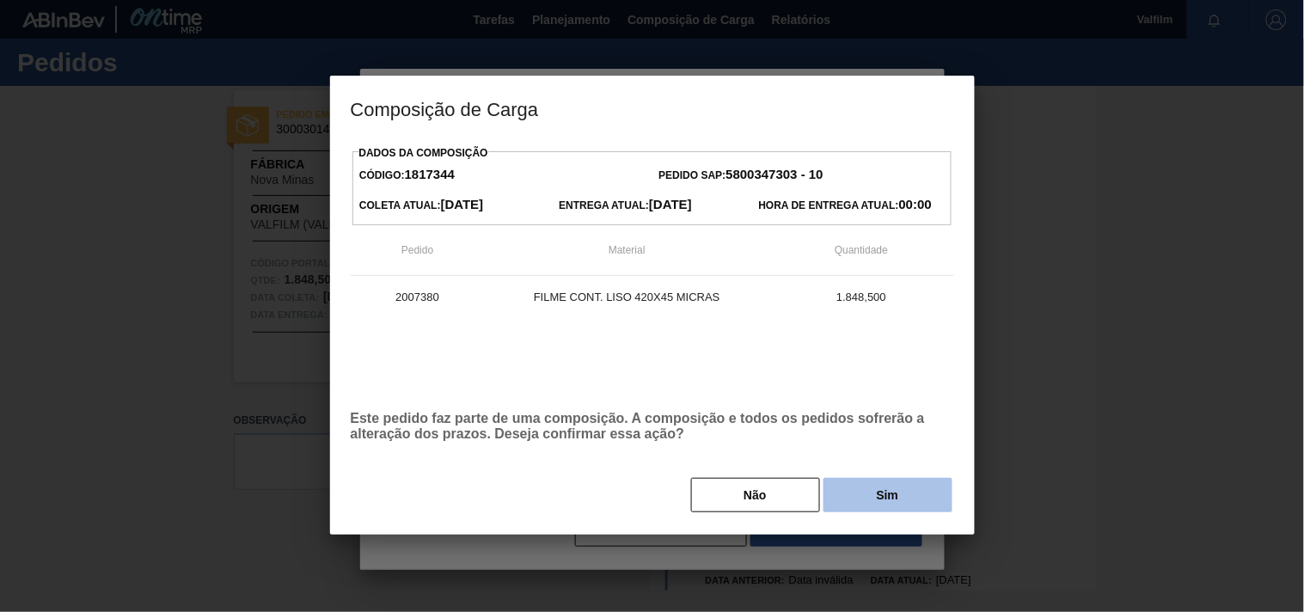
click at [869, 494] on button "Sim" at bounding box center [887, 495] width 129 height 34
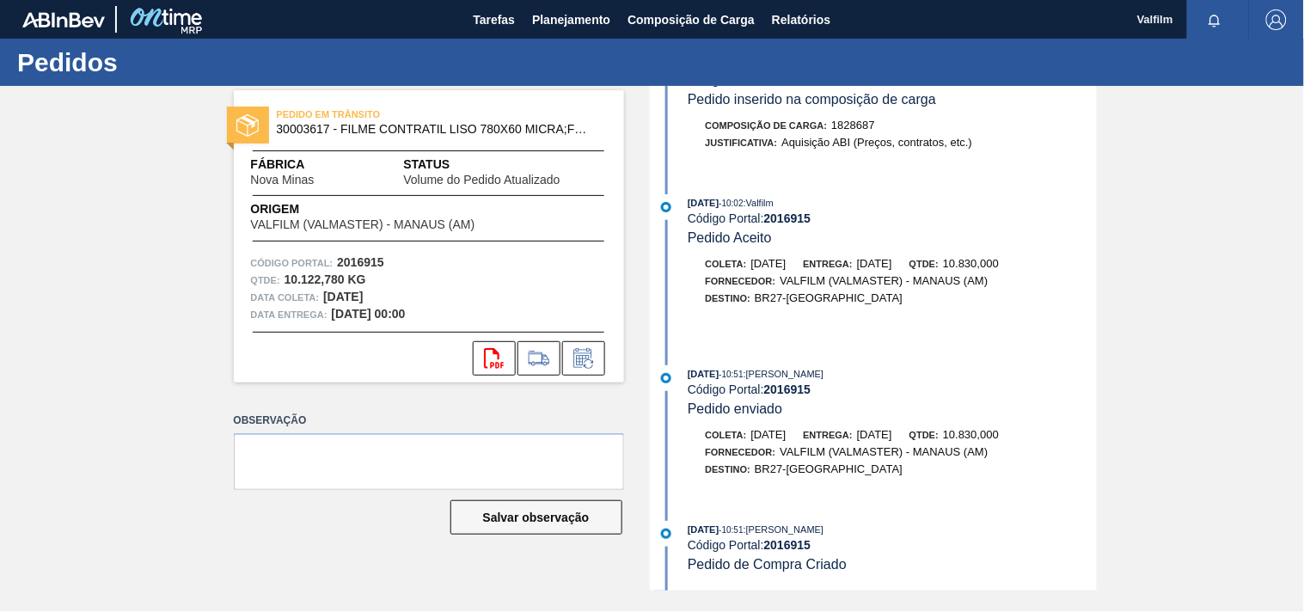
scroll to position [915, 0]
click at [594, 364] on icon at bounding box center [584, 358] width 28 height 21
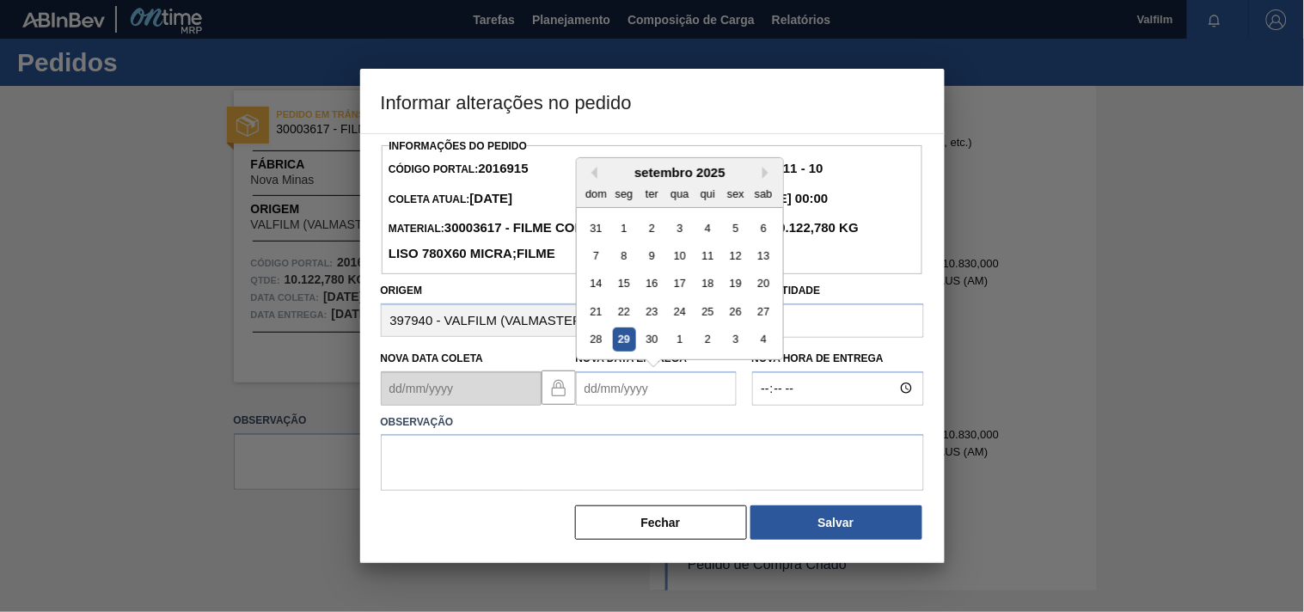
click at [598, 406] on Entrega2016915 "Nova Data Entrega" at bounding box center [656, 388] width 161 height 34
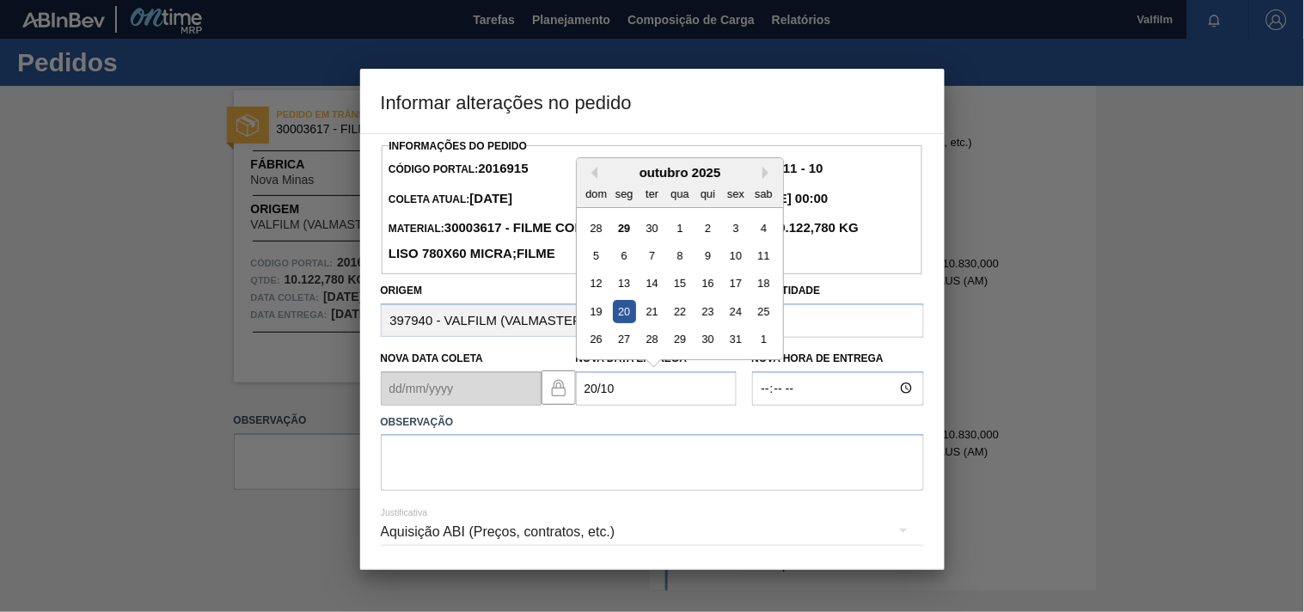
click at [627, 323] on div "20" at bounding box center [623, 311] width 23 height 23
type Entrega2016915 "20/10/2025"
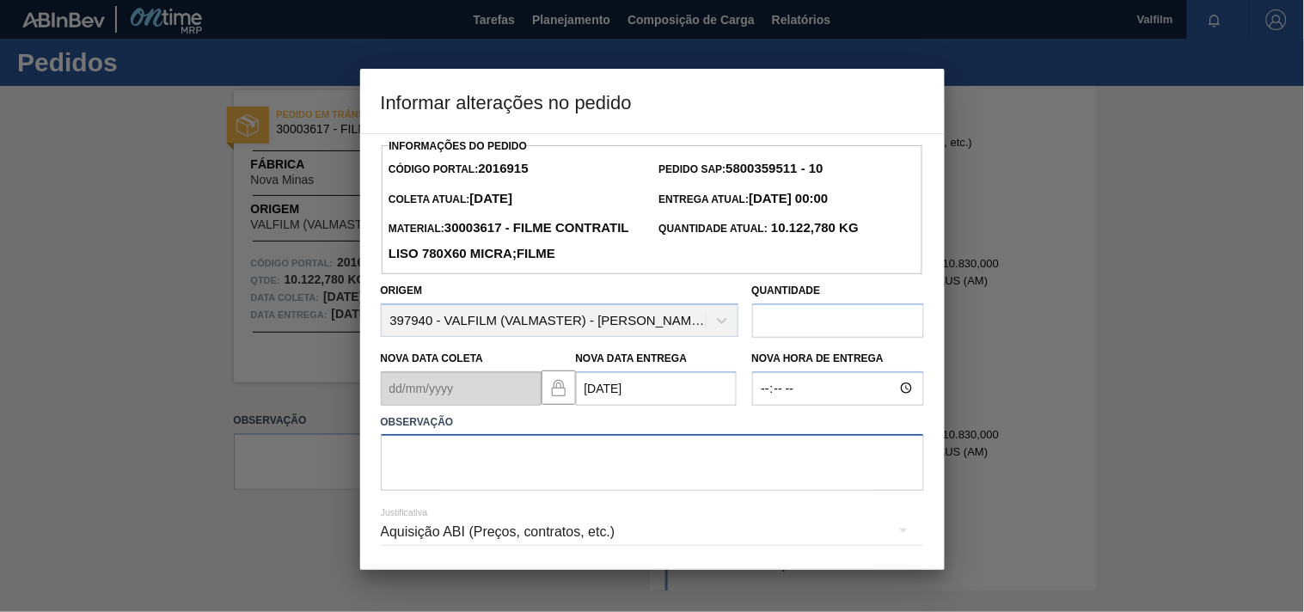
click at [440, 491] on textarea at bounding box center [652, 462] width 543 height 57
type textarea "d"
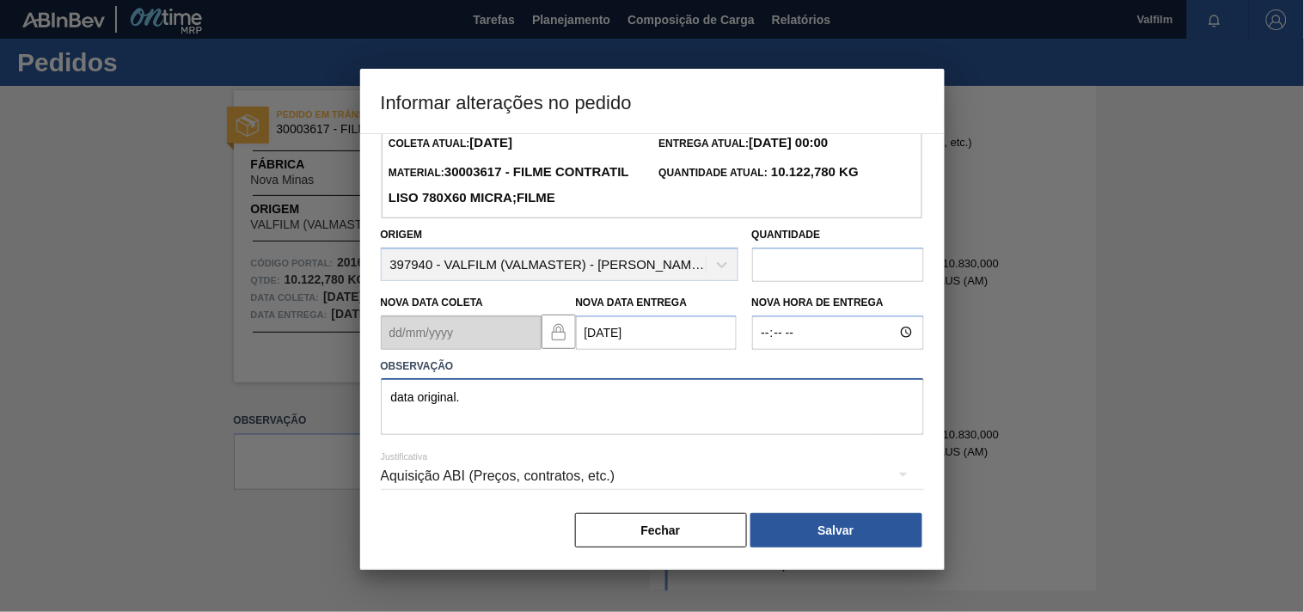
scroll to position [88, 0]
type textarea "data original."
click at [795, 529] on button "Salvar" at bounding box center [836, 529] width 172 height 34
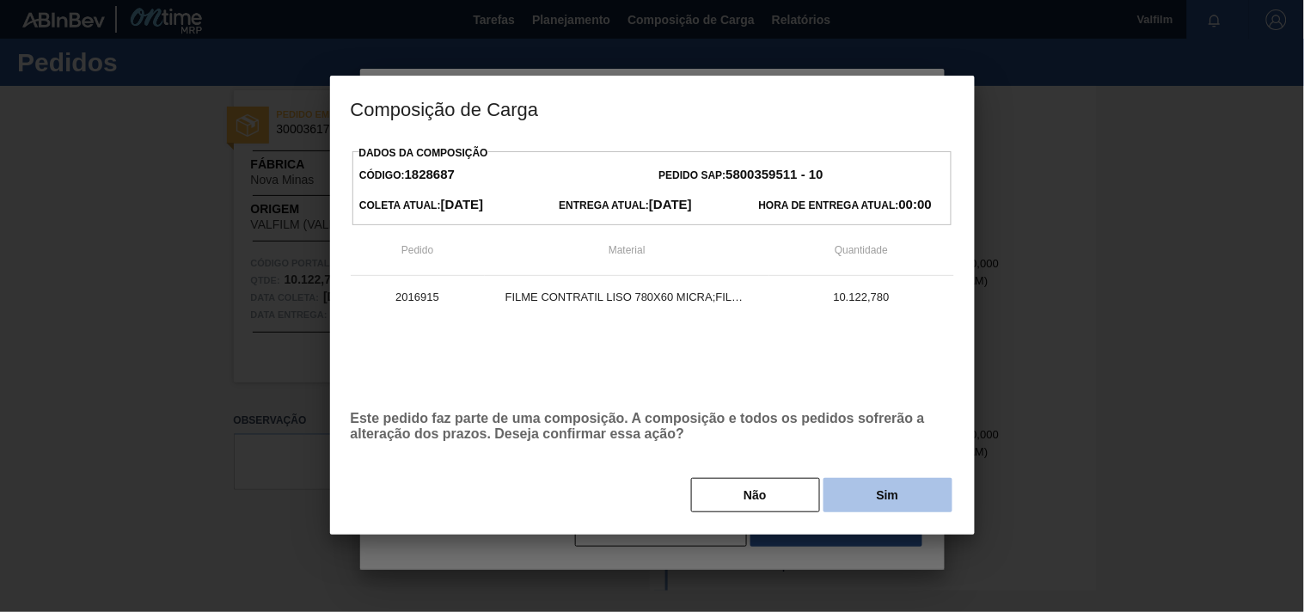
click at [860, 499] on button "Sim" at bounding box center [887, 495] width 129 height 34
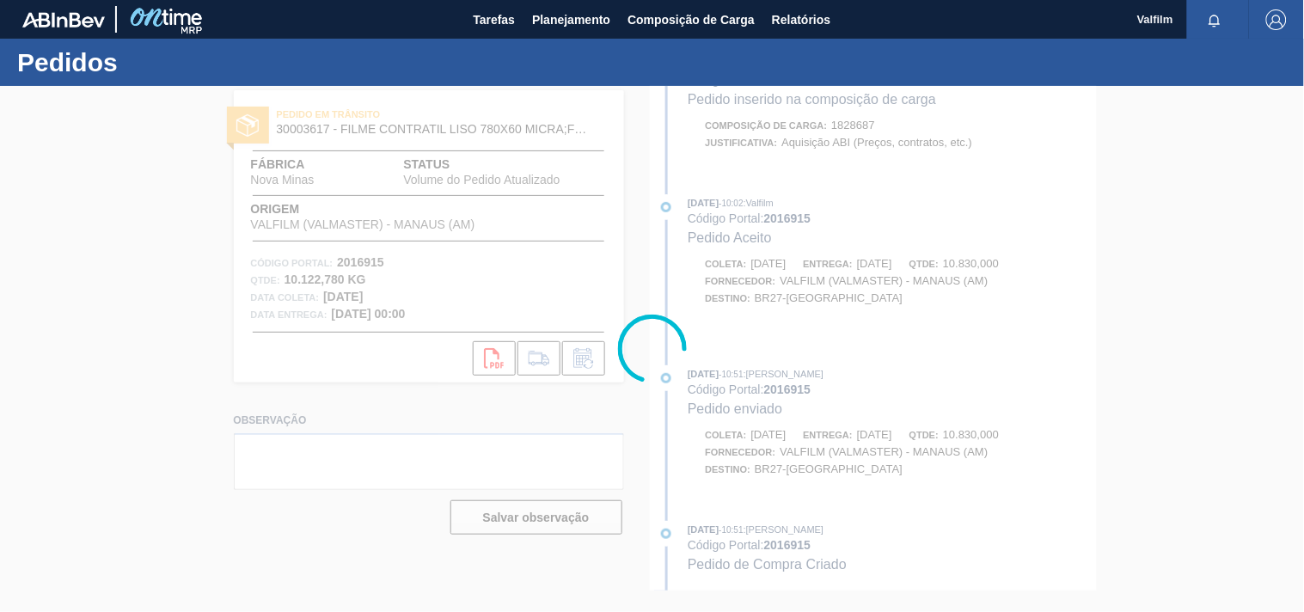
scroll to position [1073, 0]
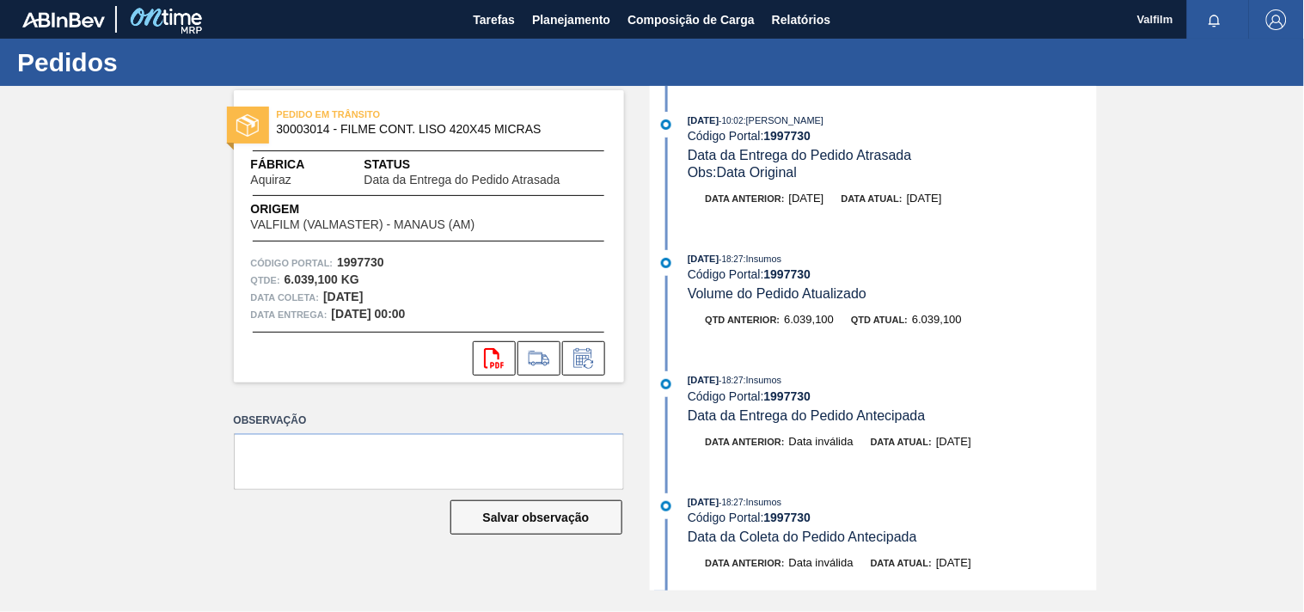
click at [595, 376] on div "PEDIDO EM TRÂNSITO 30003014 - FILME CONT. LISO 420X45 MICRAS Fábrica Aquiraz St…" at bounding box center [429, 236] width 390 height 292
click at [573, 357] on icon at bounding box center [584, 358] width 28 height 21
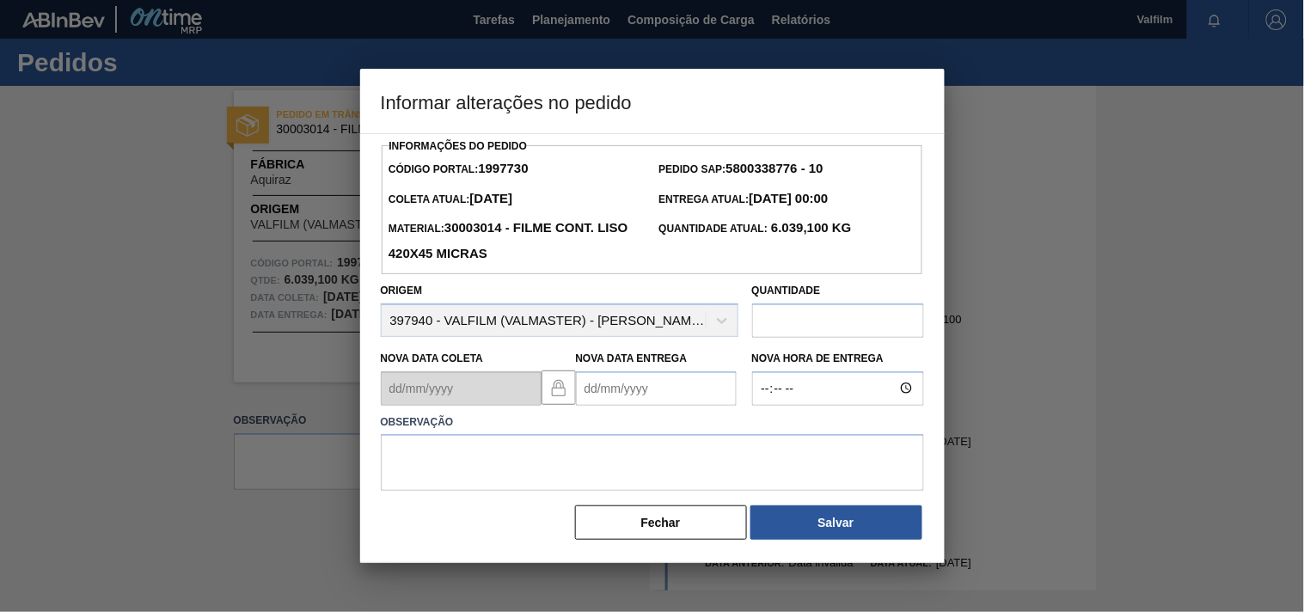
click at [658, 401] on Entrega1997730 "Nova Data Entrega" at bounding box center [656, 388] width 161 height 34
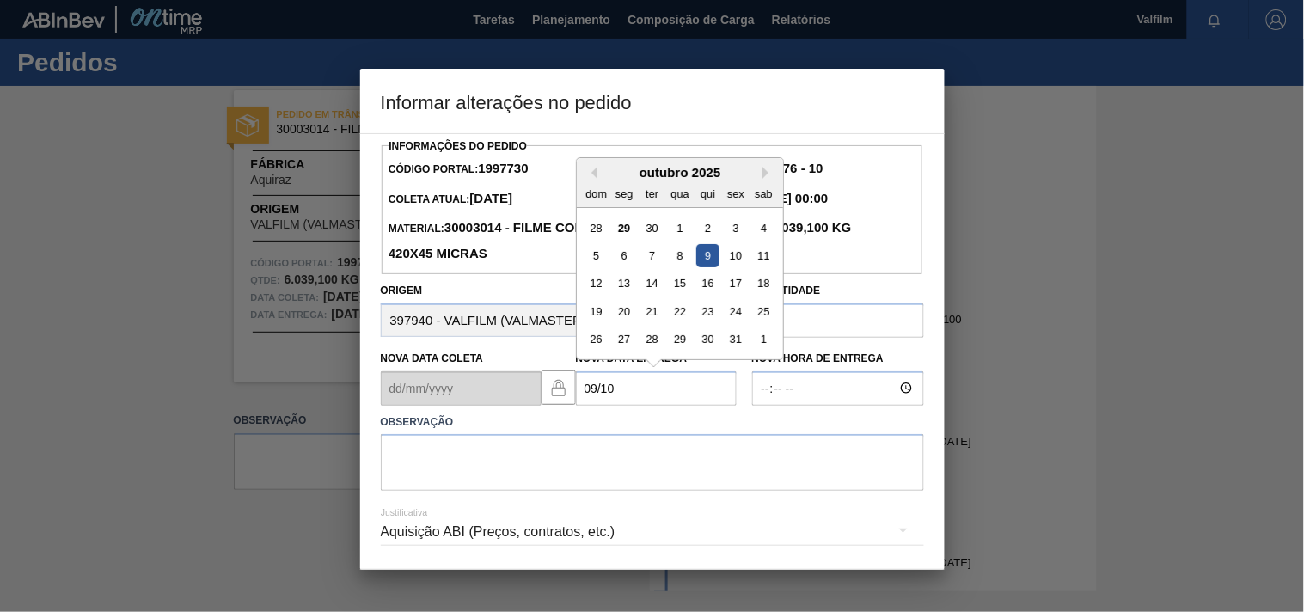
click at [713, 258] on div "9" at bounding box center [706, 255] width 23 height 23
type Entrega1997730 "[DATE]"
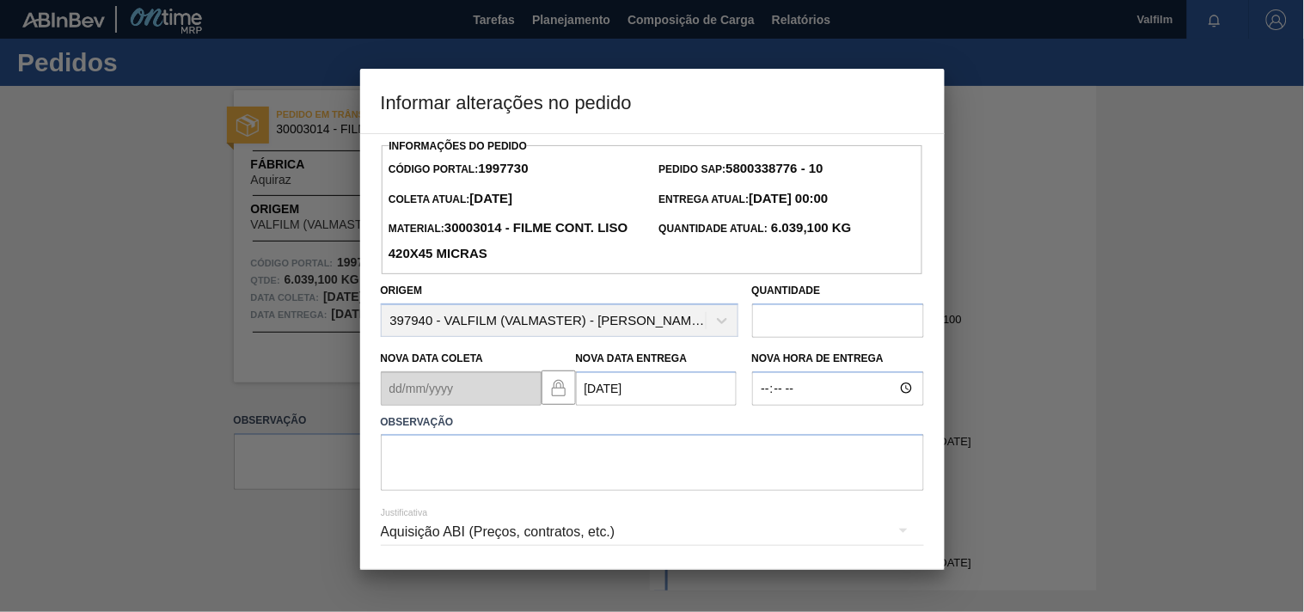
click at [419, 543] on div "Aquisição ABI (Preços, contratos, etc.)" at bounding box center [652, 532] width 543 height 48
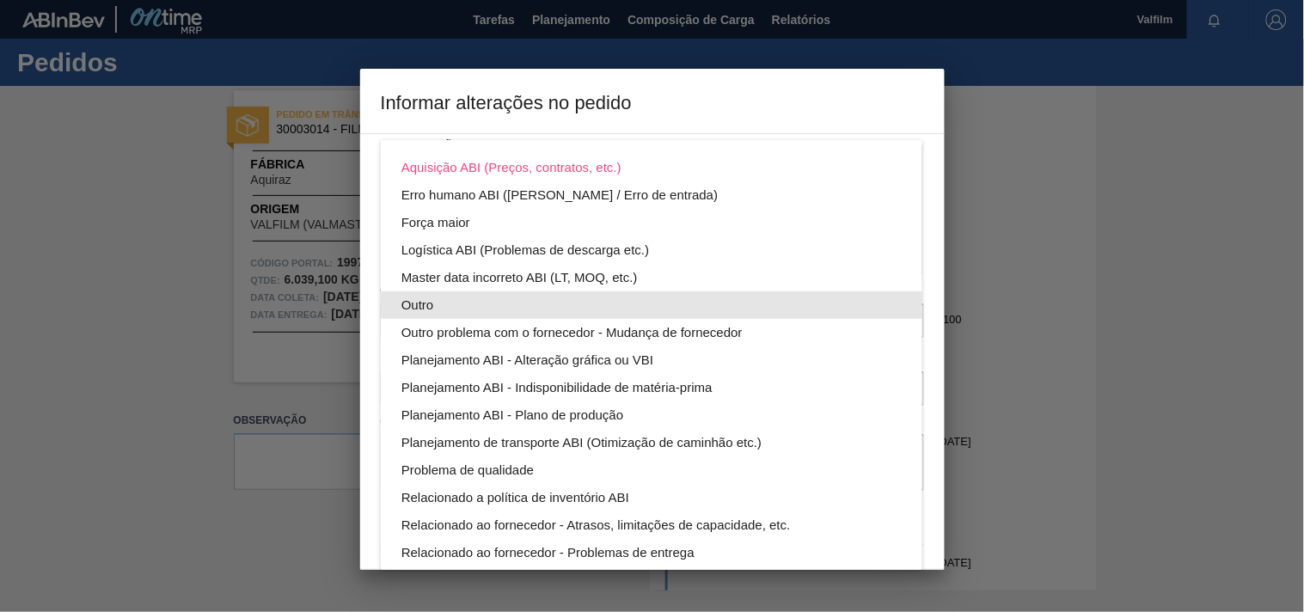
drag, startPoint x: 443, startPoint y: 306, endPoint x: 260, endPoint y: 367, distance: 192.2
click at [443, 307] on div "Outro" at bounding box center [651, 305] width 500 height 28
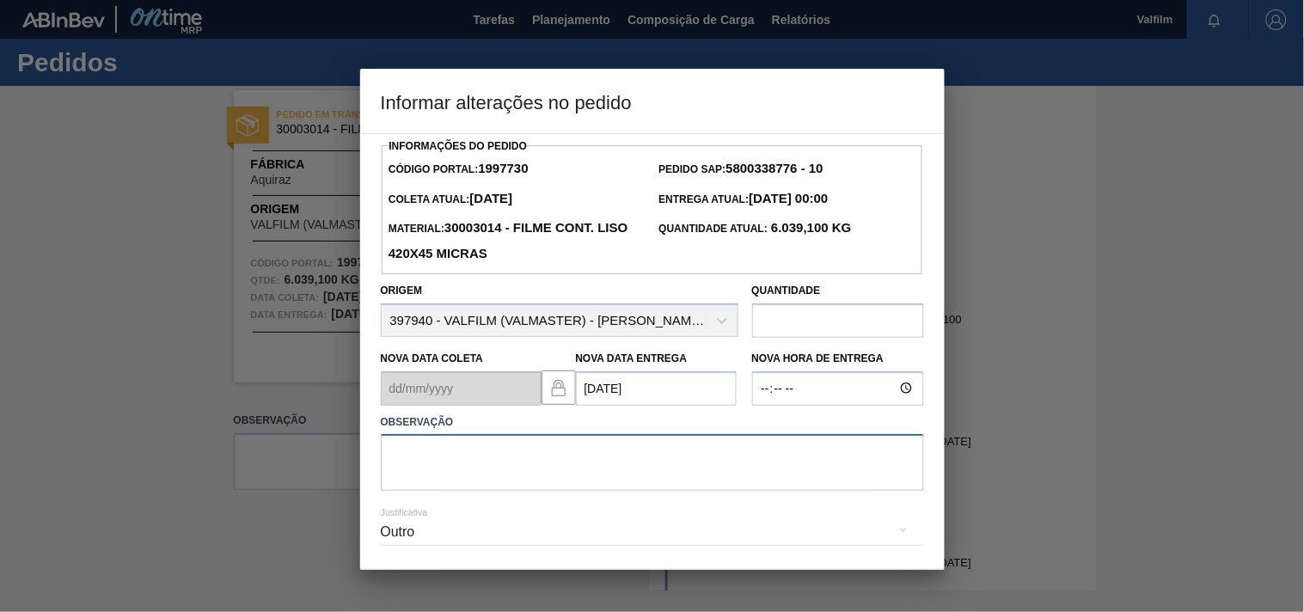
click at [436, 466] on textarea at bounding box center [652, 462] width 543 height 57
paste textarea "Ajuste entrega ( otimização card / veiculo )."
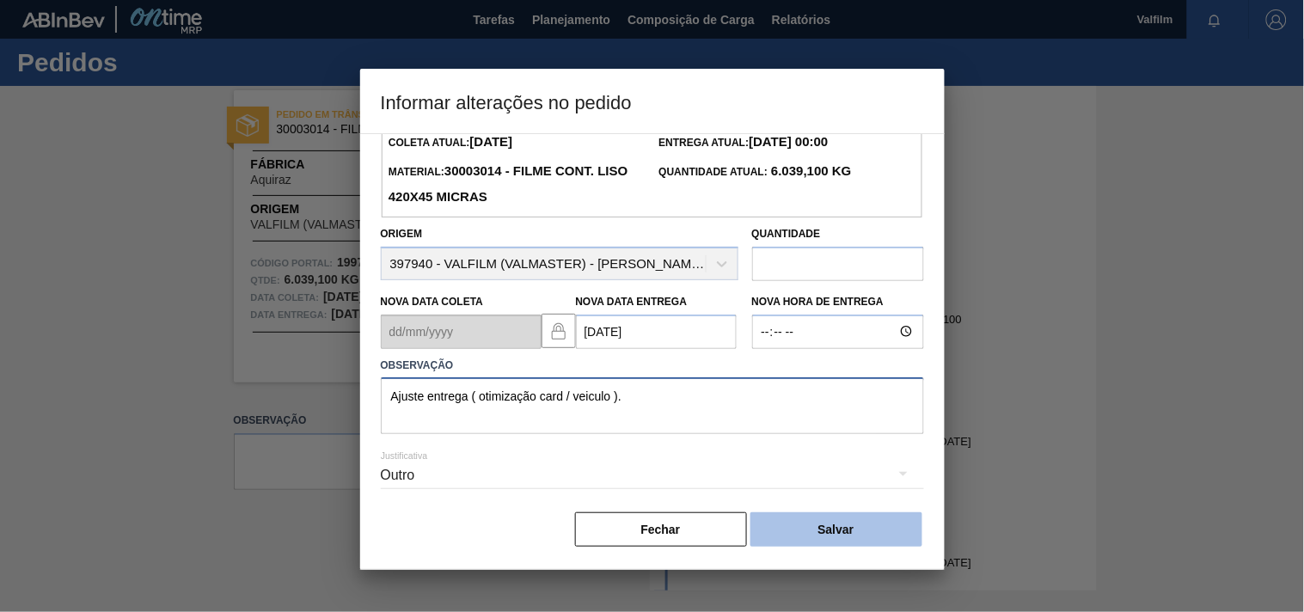
type textarea "Ajuste entrega ( otimização card / veiculo )."
click at [820, 516] on button "Salvar" at bounding box center [836, 529] width 172 height 34
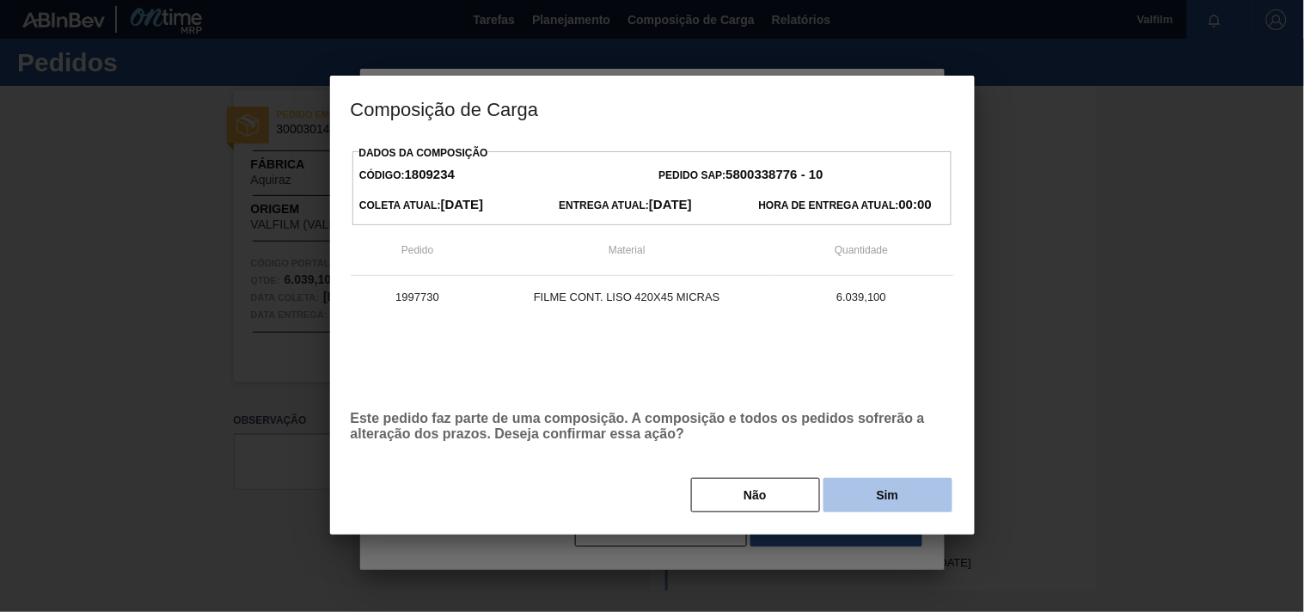
click at [835, 499] on button "Sim" at bounding box center [887, 495] width 129 height 34
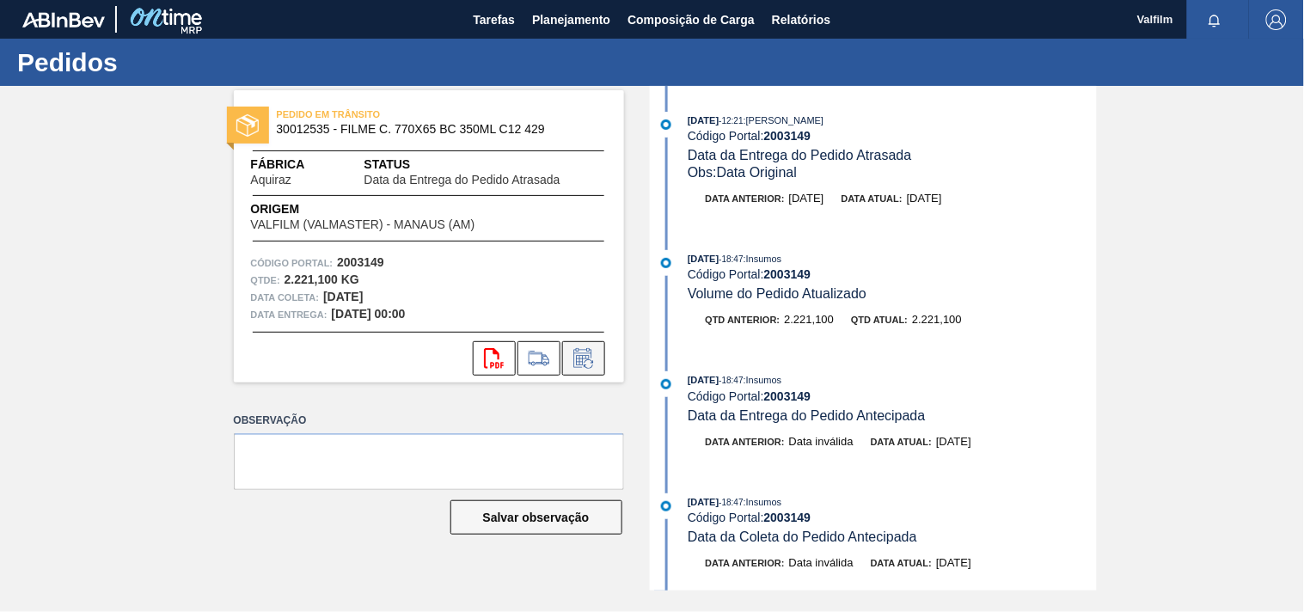
click at [597, 358] on button at bounding box center [583, 358] width 43 height 34
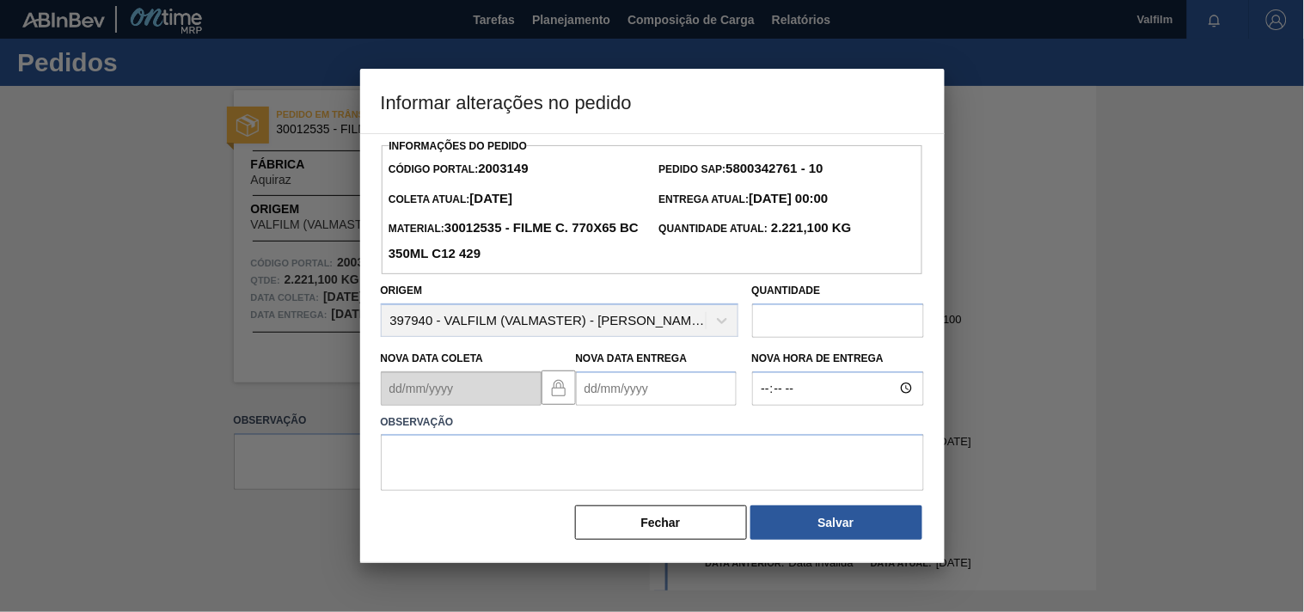
click at [629, 393] on Entrega2003149 "Nova Data Entrega" at bounding box center [656, 388] width 161 height 34
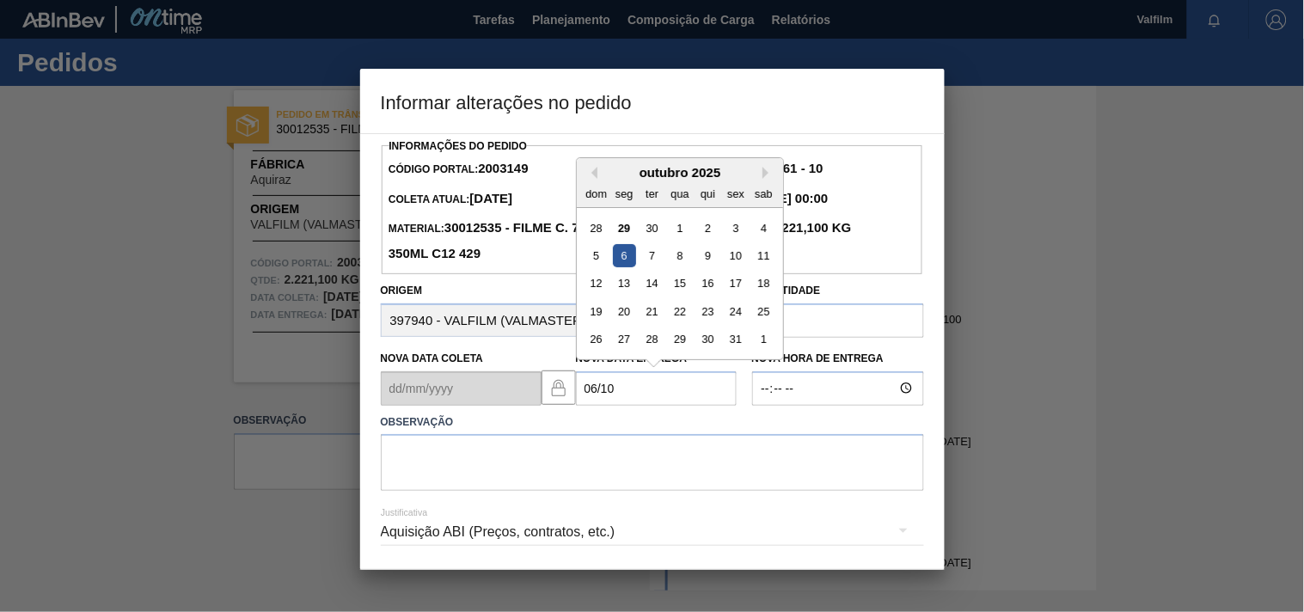
click at [625, 260] on div "6" at bounding box center [623, 255] width 23 height 23
type Entrega2003149 "06/10/2025"
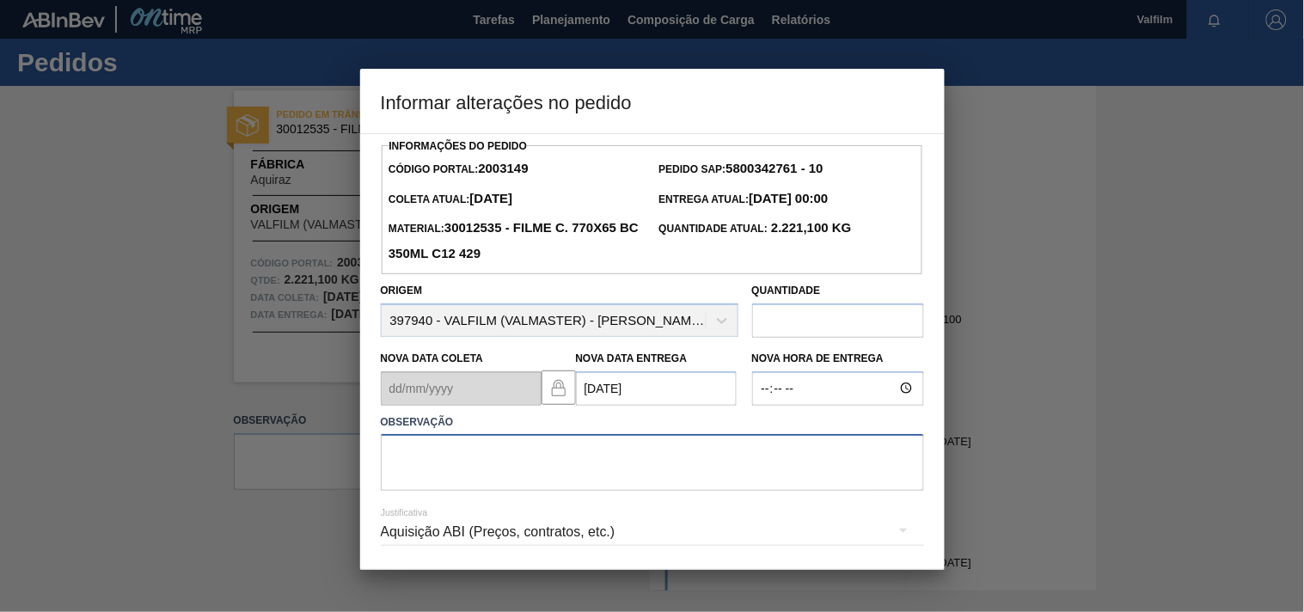
click at [491, 469] on textarea at bounding box center [652, 462] width 543 height 57
paste textarea "Ajuste entrega ( otimização card / veiculo )."
type textarea "Ajuste entrega ( otimização card / veiculo )."
click at [448, 529] on div "Aquisição ABI (Preços, contratos, etc.)" at bounding box center [652, 532] width 543 height 48
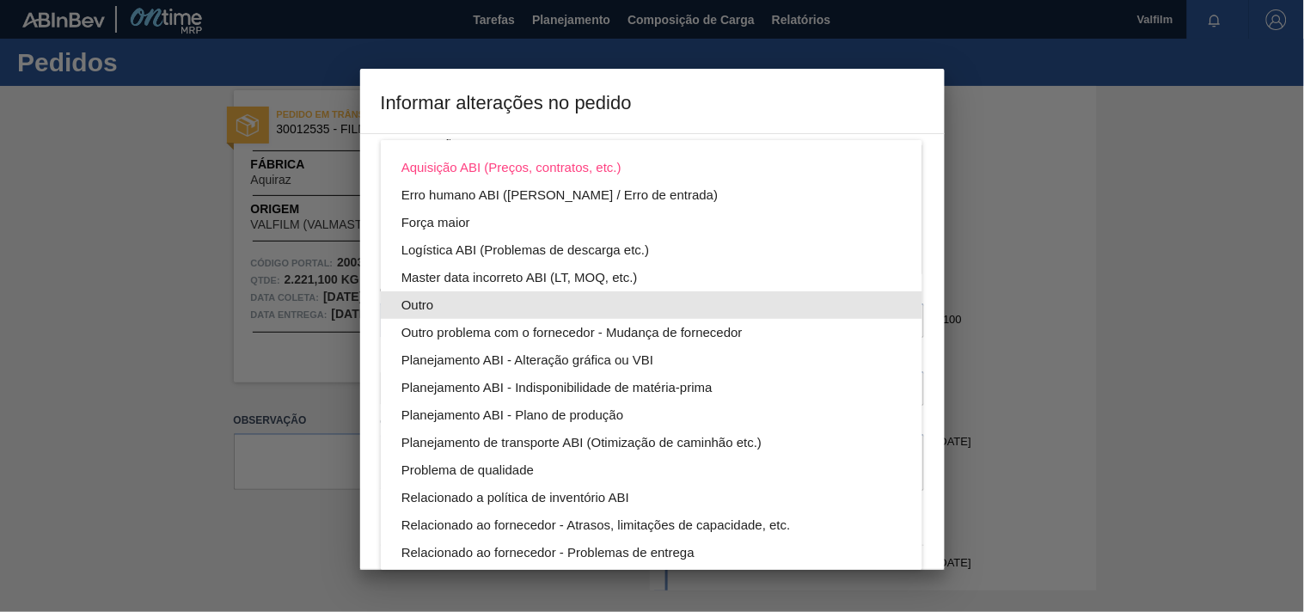
click at [423, 306] on div "Outro" at bounding box center [651, 305] width 500 height 28
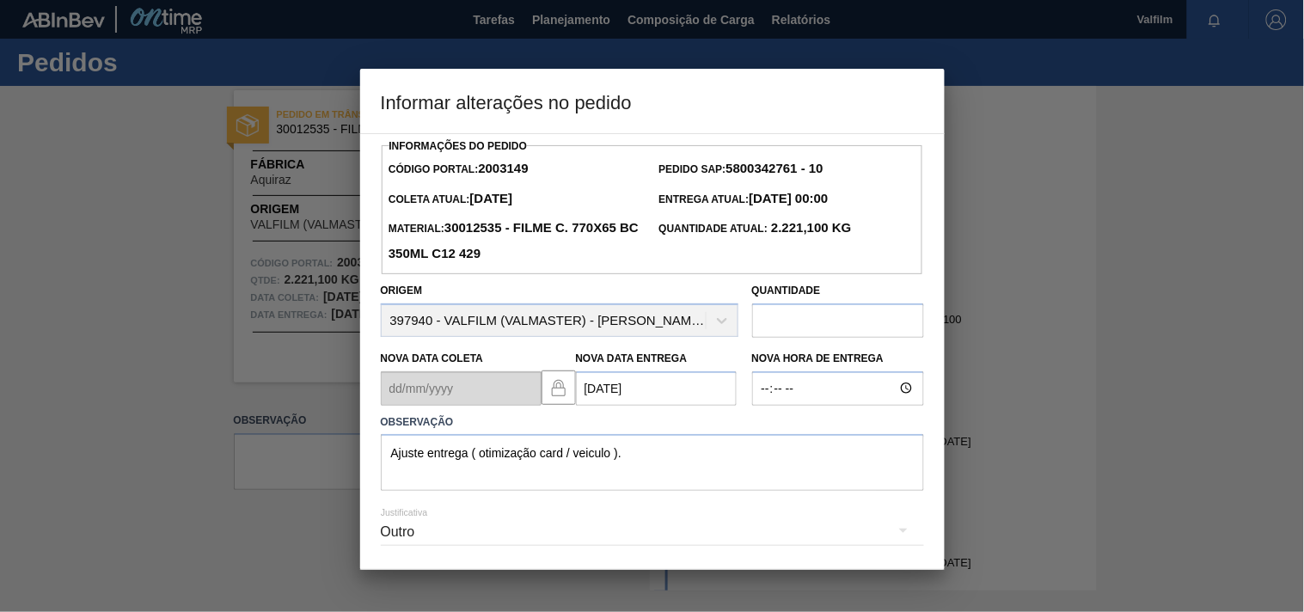
scroll to position [61, 0]
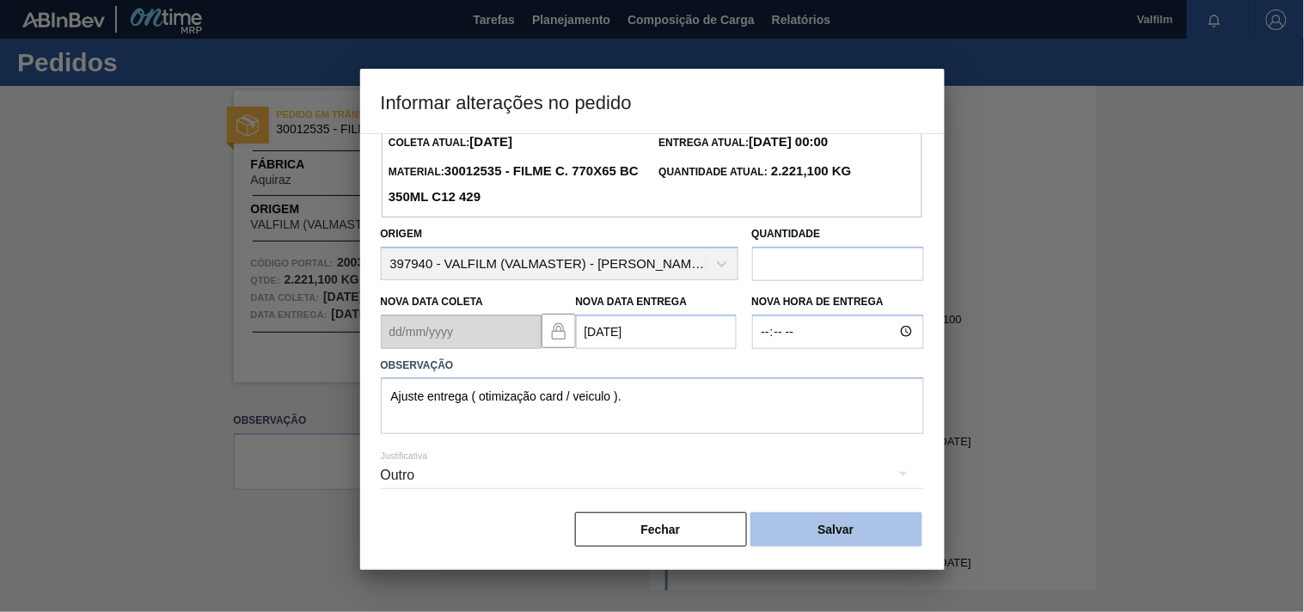
click at [845, 531] on button "Salvar" at bounding box center [836, 529] width 172 height 34
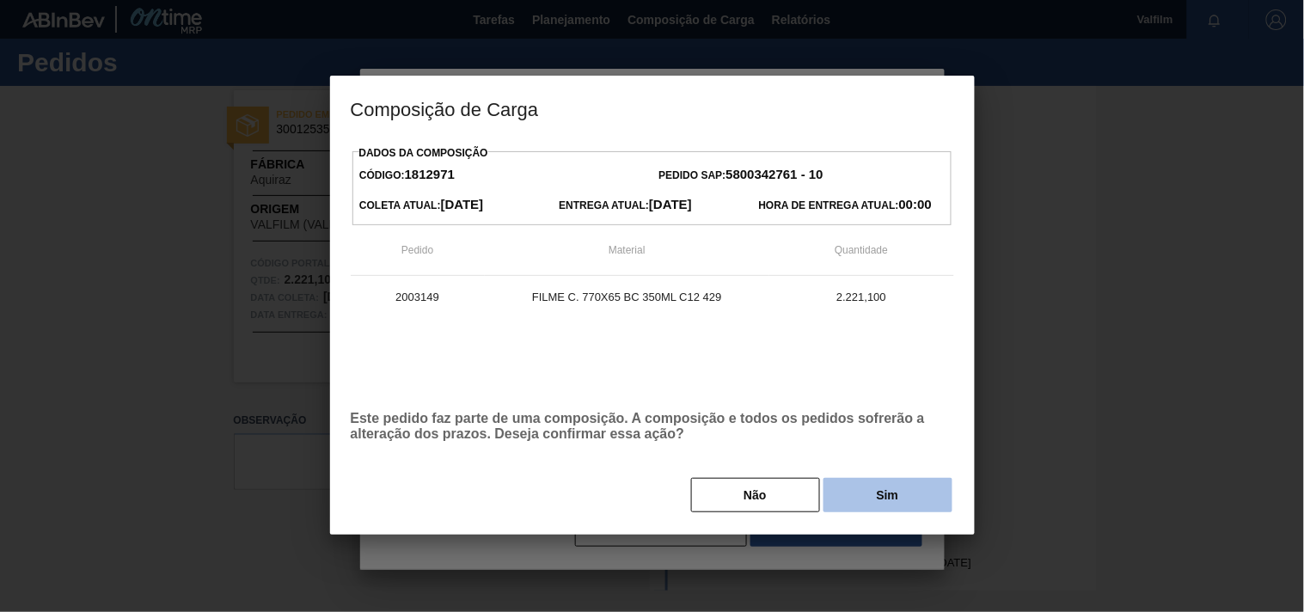
click at [877, 505] on button "Sim" at bounding box center [887, 495] width 129 height 34
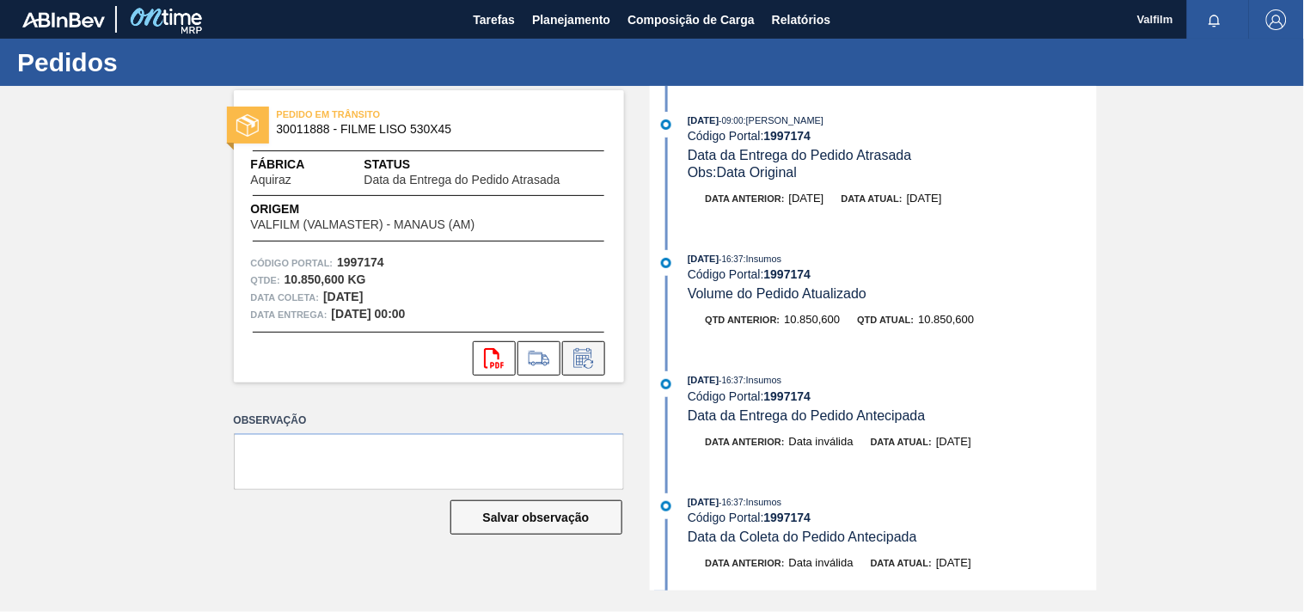
click at [581, 366] on icon at bounding box center [584, 358] width 28 height 21
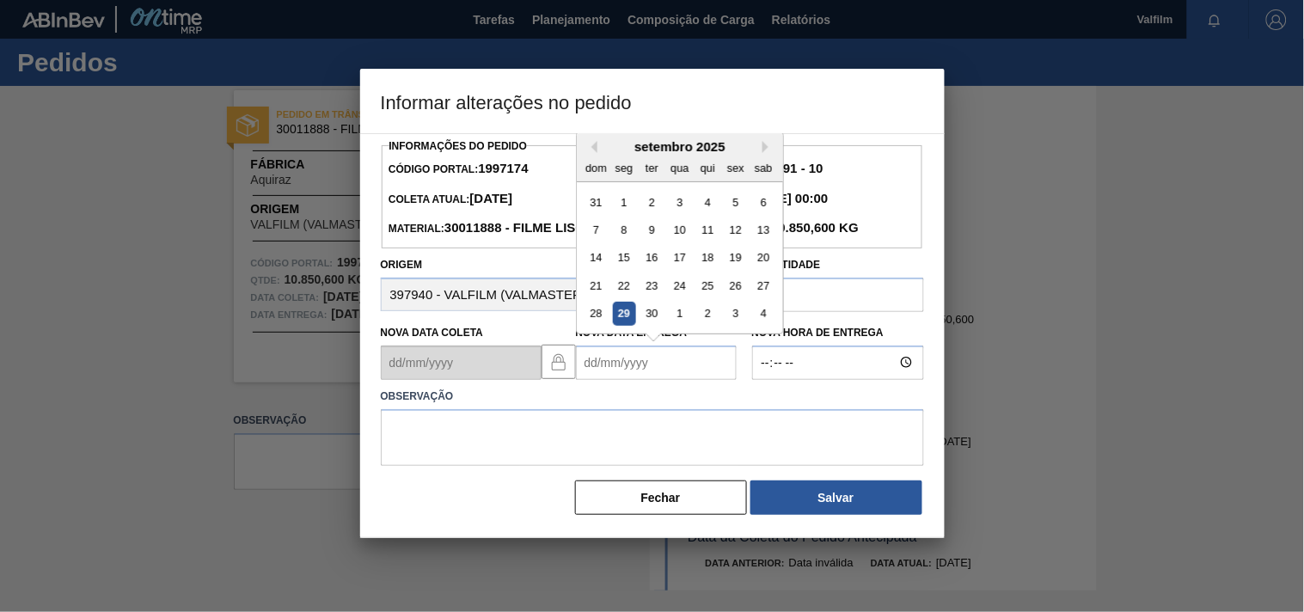
click at [609, 380] on Entrega1997174 "Nova Data Entrega" at bounding box center [656, 363] width 161 height 34
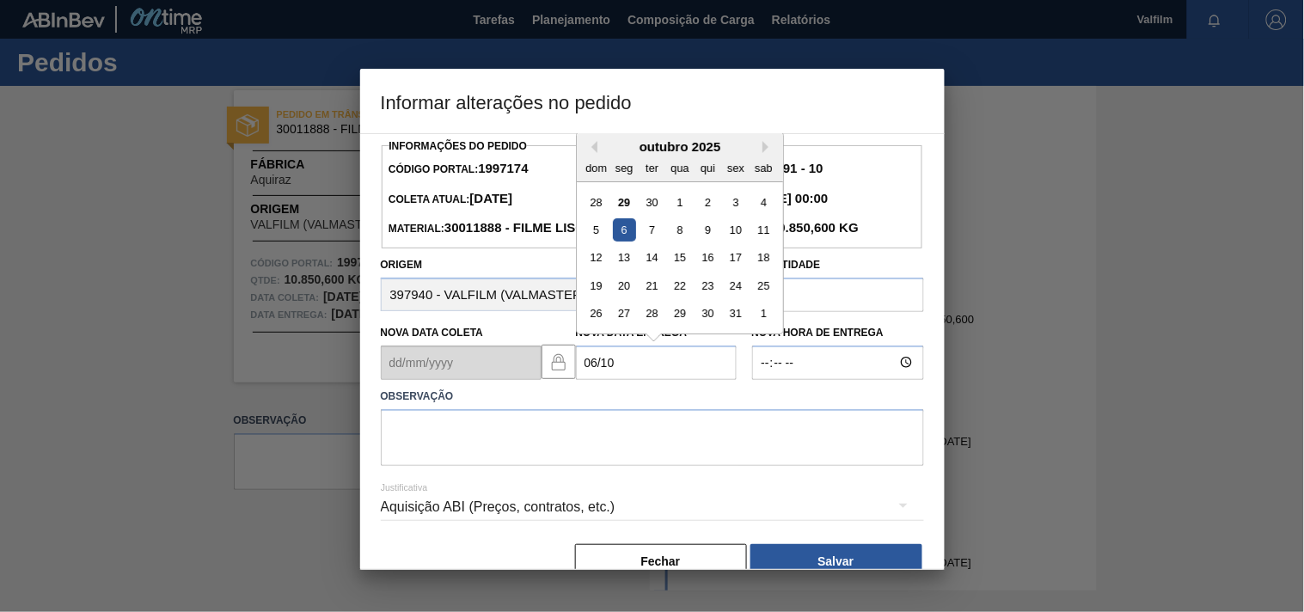
drag, startPoint x: 622, startPoint y: 260, endPoint x: 608, endPoint y: 297, distance: 40.5
click at [622, 242] on div "6" at bounding box center [623, 229] width 23 height 23
type Entrega1997174 "06/10/2025"
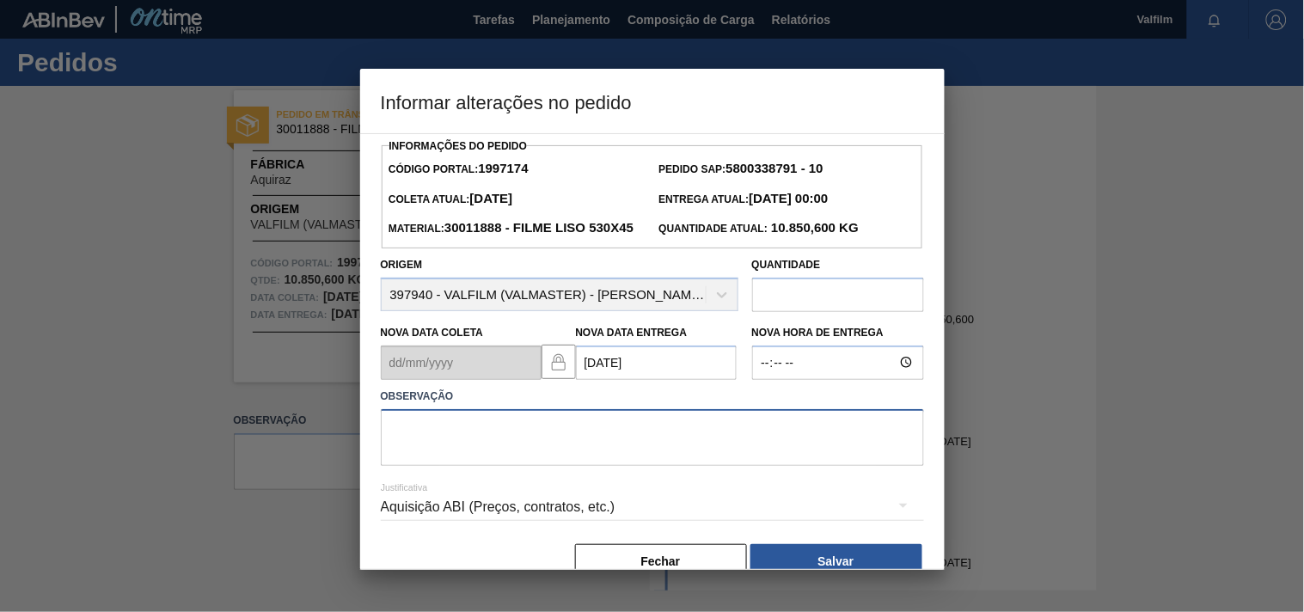
click at [486, 453] on textarea at bounding box center [652, 437] width 543 height 57
paste textarea "Ajuste entrega ( otimização card / veiculo )."
type textarea "Ajuste entrega ( otimização card / veiculo )."
click at [450, 531] on div "Aquisição ABI (Preços, contratos, etc.)" at bounding box center [652, 507] width 543 height 48
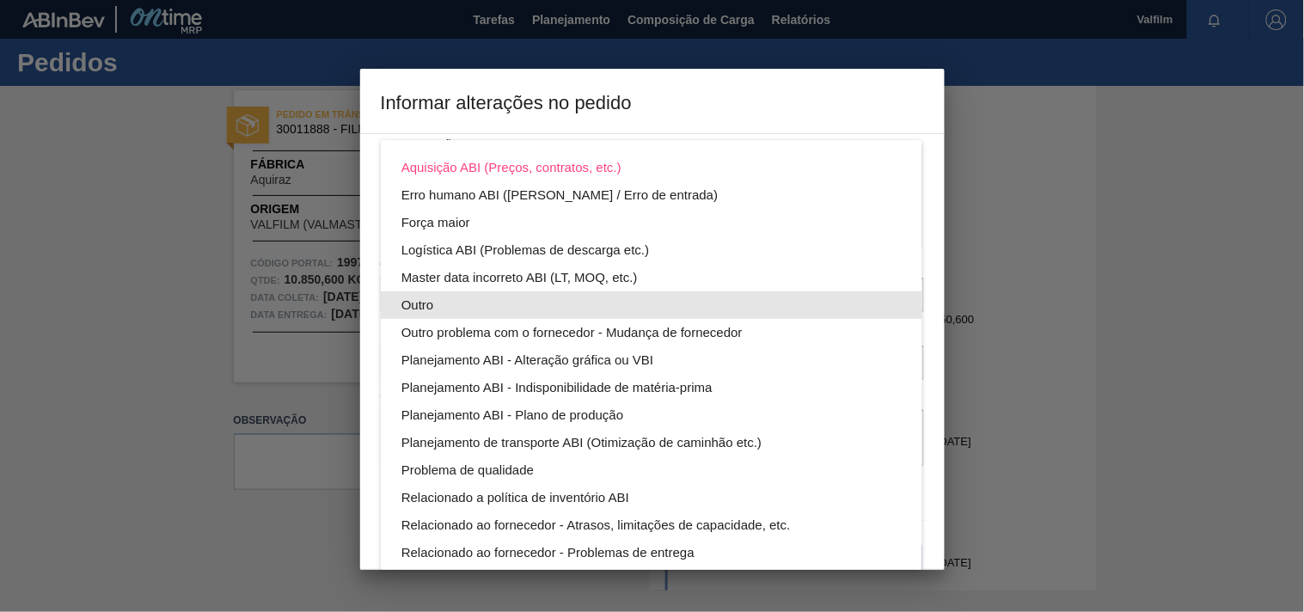
drag, startPoint x: 437, startPoint y: 298, endPoint x: 639, endPoint y: 438, distance: 245.8
click at [437, 301] on div "Outro" at bounding box center [651, 305] width 500 height 28
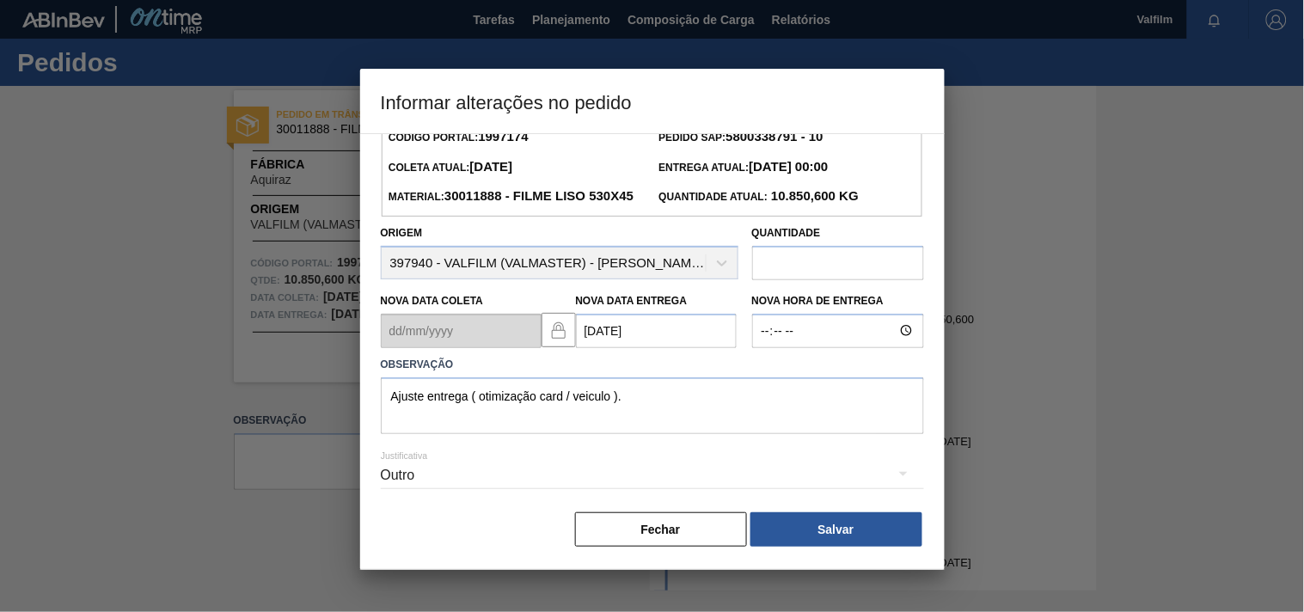
scroll to position [61, 0]
click at [868, 529] on button "Salvar" at bounding box center [836, 529] width 172 height 34
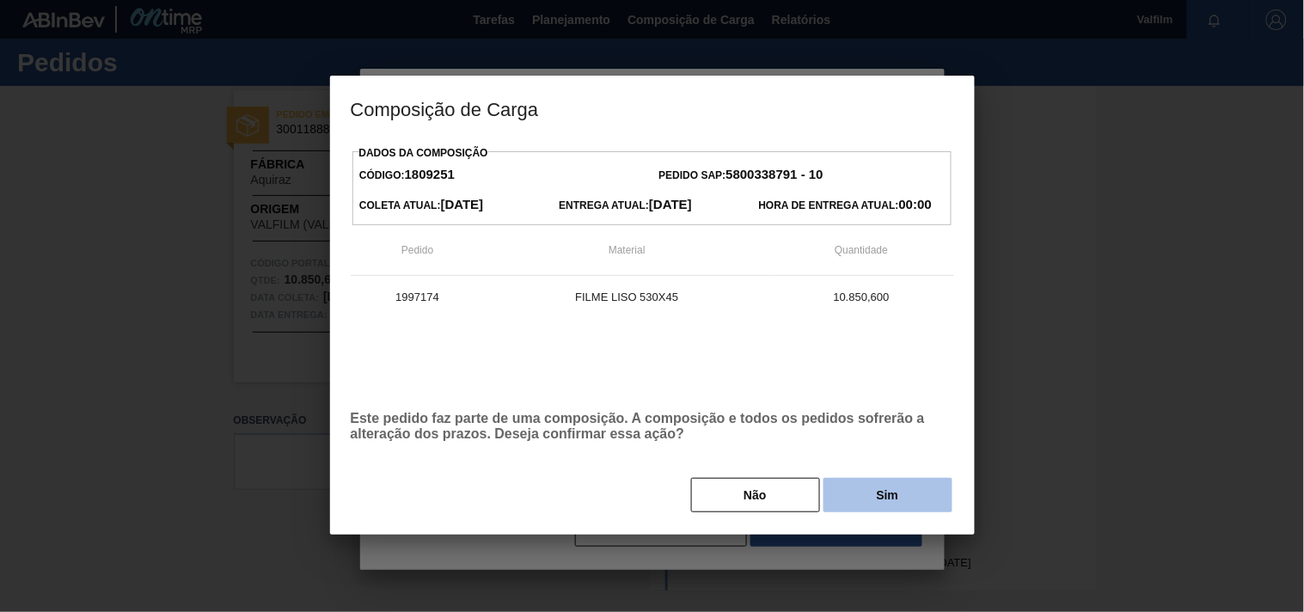
click at [868, 483] on button "Sim" at bounding box center [887, 495] width 129 height 34
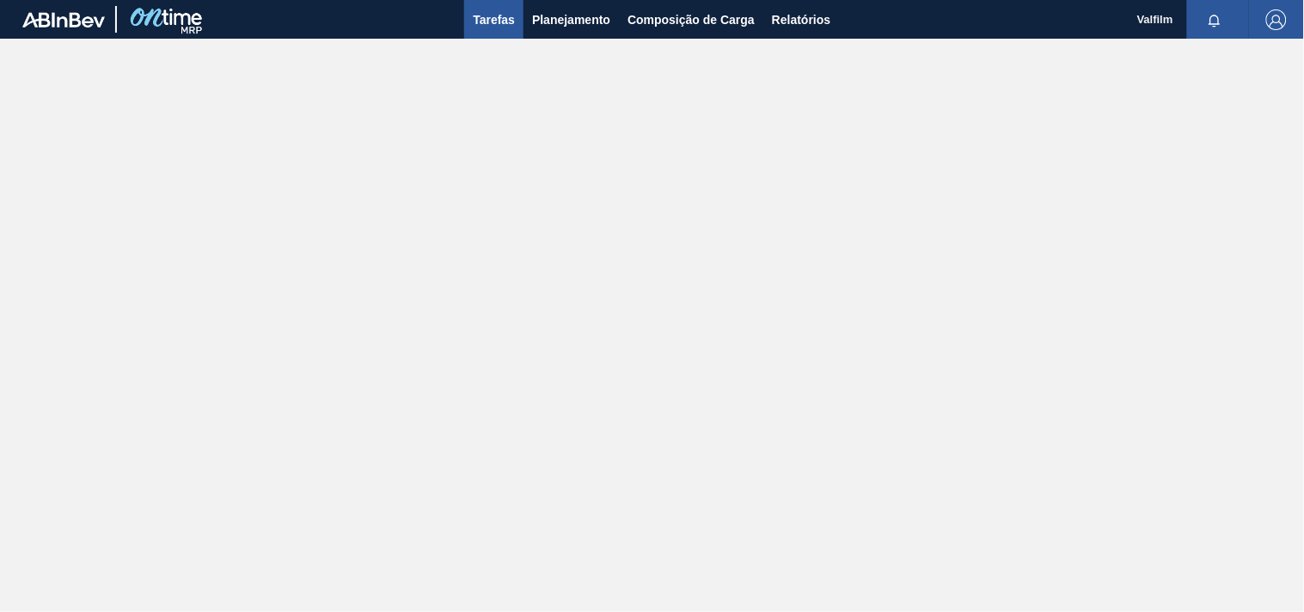
click at [493, 14] on span "Tarefas" at bounding box center [494, 19] width 42 height 21
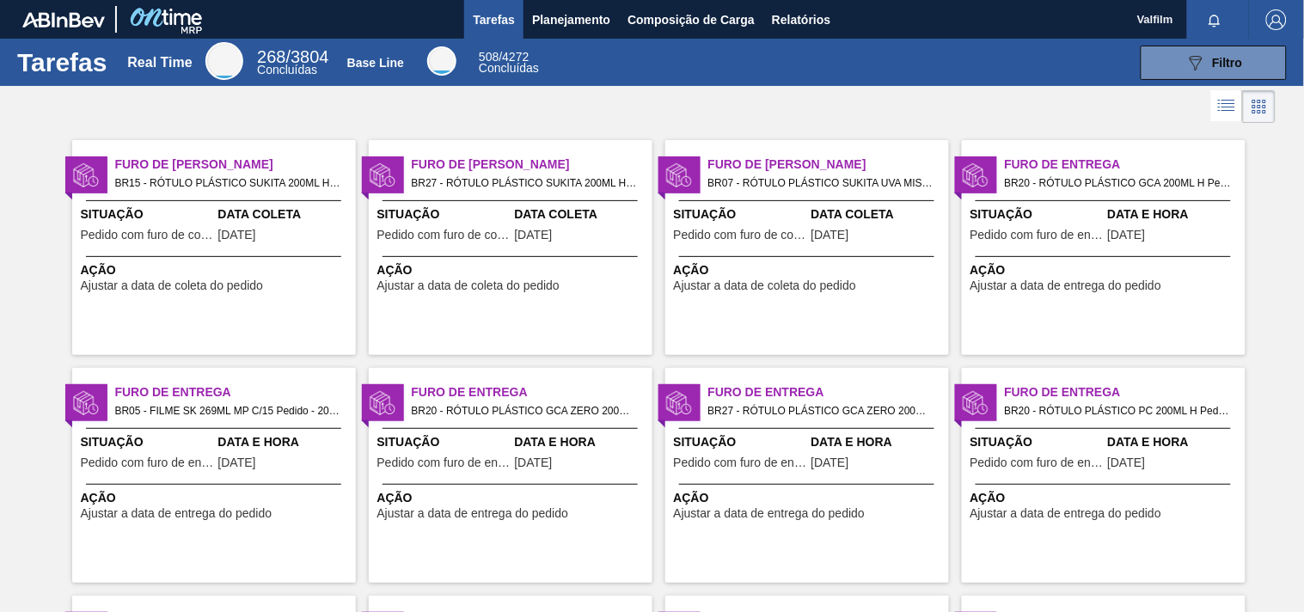
click at [454, 284] on span "Ajustar a data de coleta do pedido" at bounding box center [468, 285] width 183 height 13
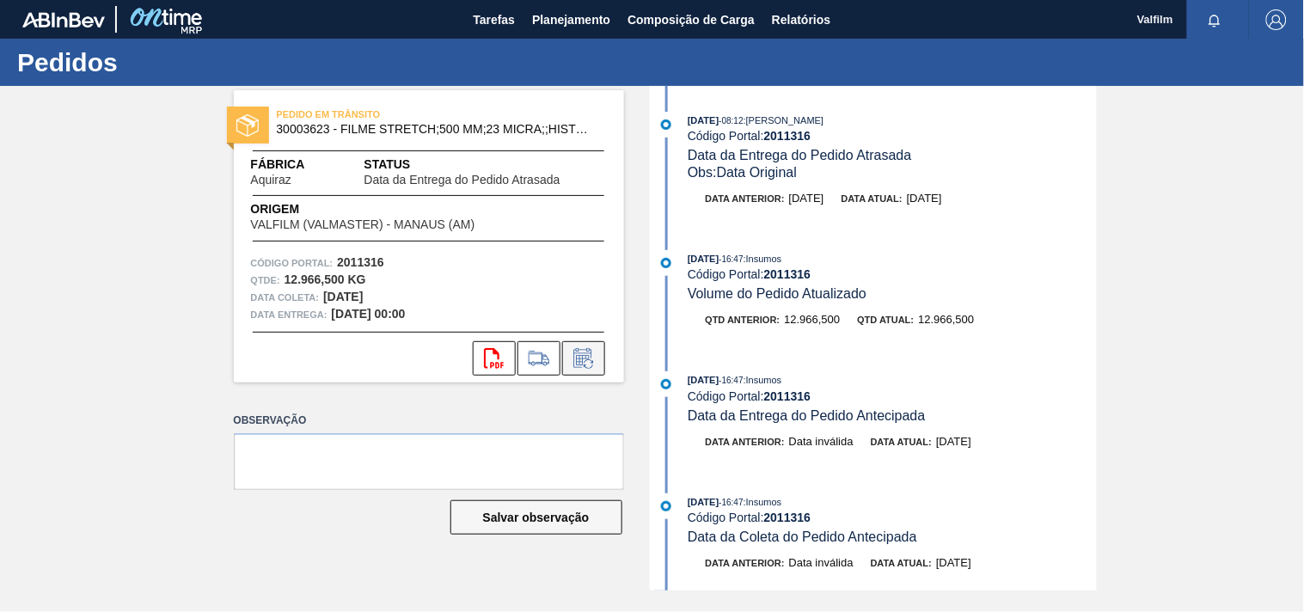
click at [589, 352] on icon at bounding box center [584, 358] width 28 height 21
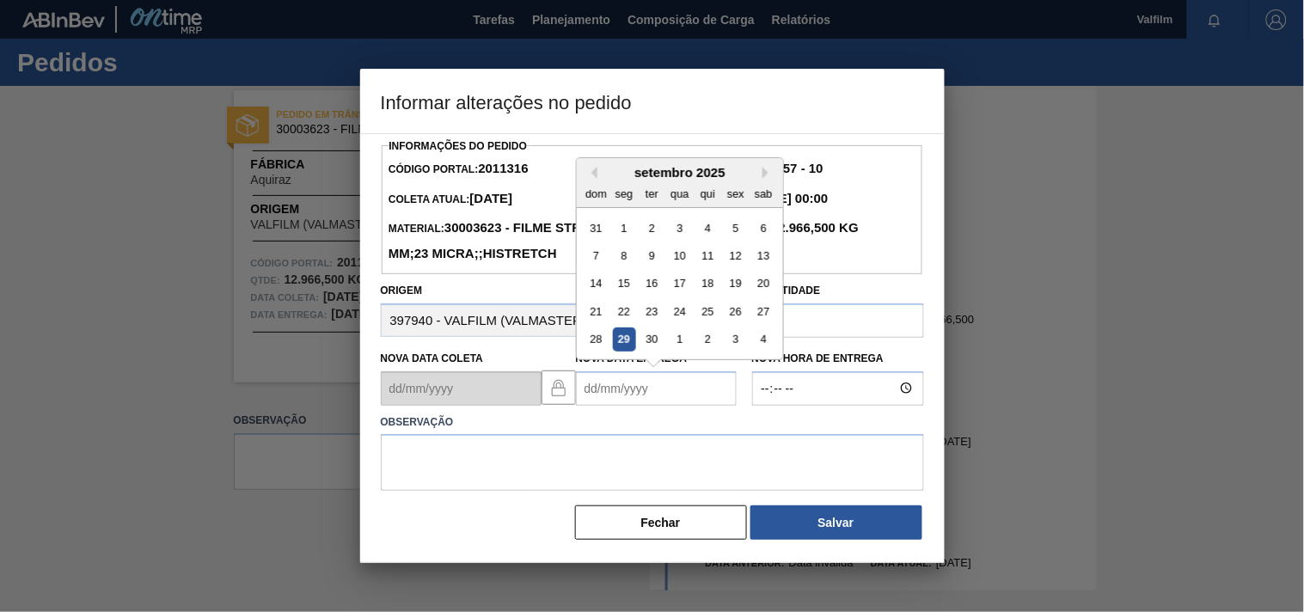
click at [620, 406] on Entrega2011316 "Nova Data Entrega" at bounding box center [656, 388] width 161 height 34
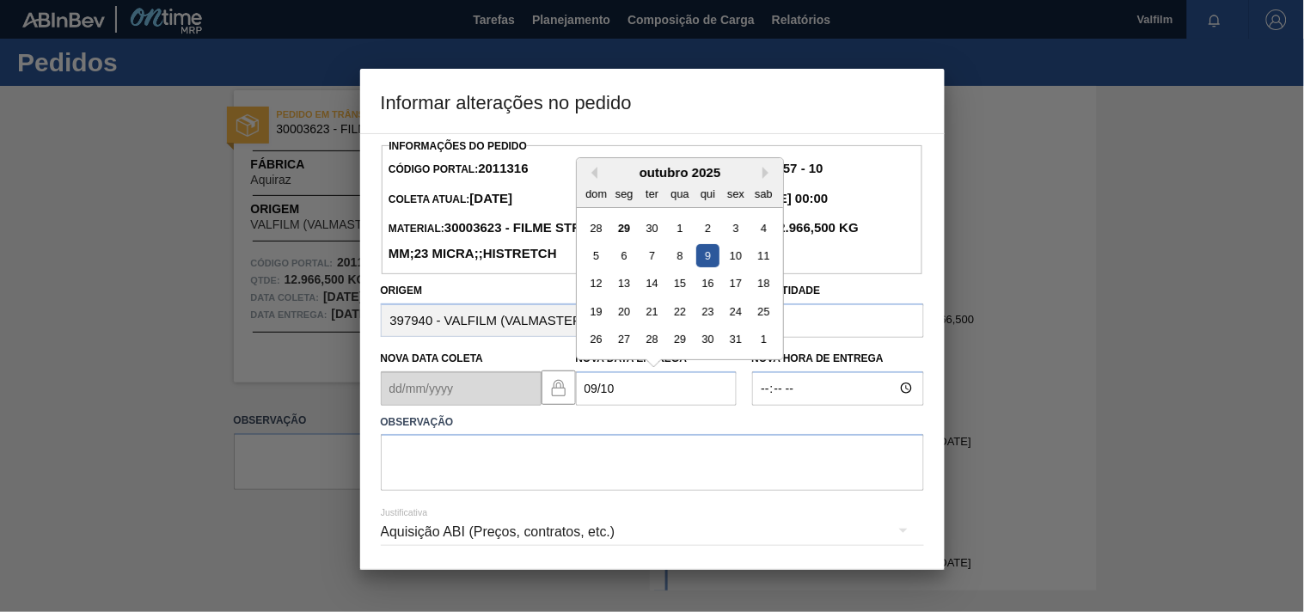
drag, startPoint x: 701, startPoint y: 285, endPoint x: 325, endPoint y: 384, distance: 388.6
click at [699, 267] on div "9" at bounding box center [706, 255] width 23 height 23
type Entrega2011316 "[DATE]"
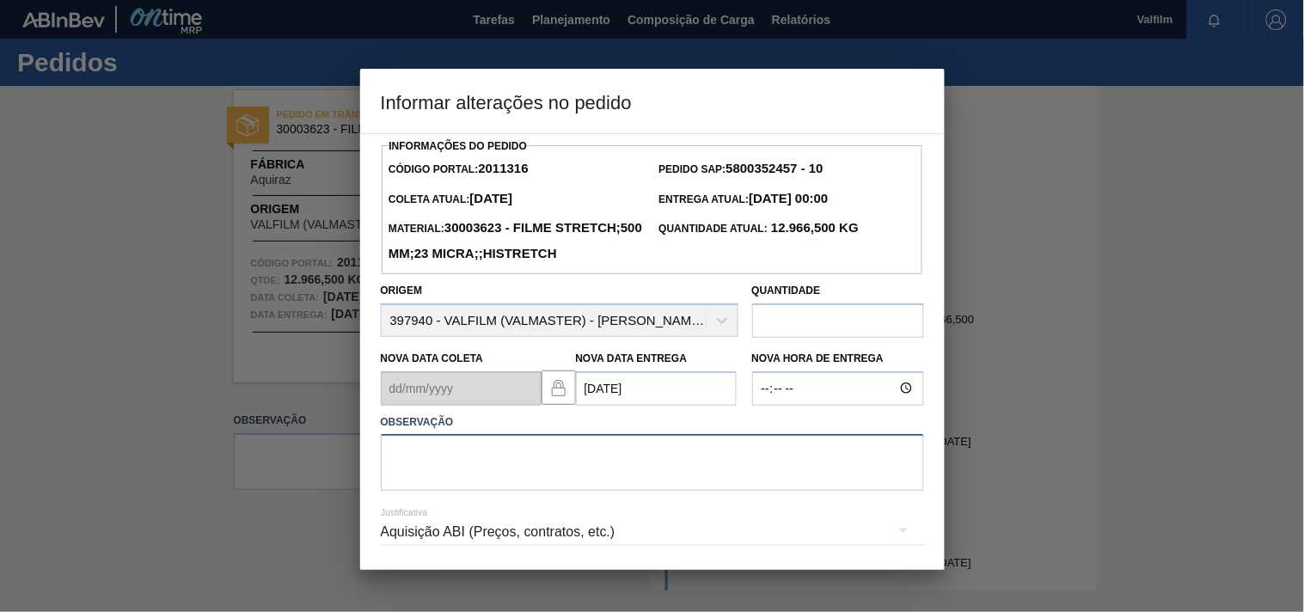
click at [425, 491] on textarea at bounding box center [652, 462] width 543 height 57
paste textarea "Ajuste entrega ( otimização card / veiculo )."
type textarea "Ajuste entrega ( otimização card / veiculo )."
click at [405, 556] on div "Aquisição ABI (Preços, contratos, etc.)" at bounding box center [652, 532] width 543 height 48
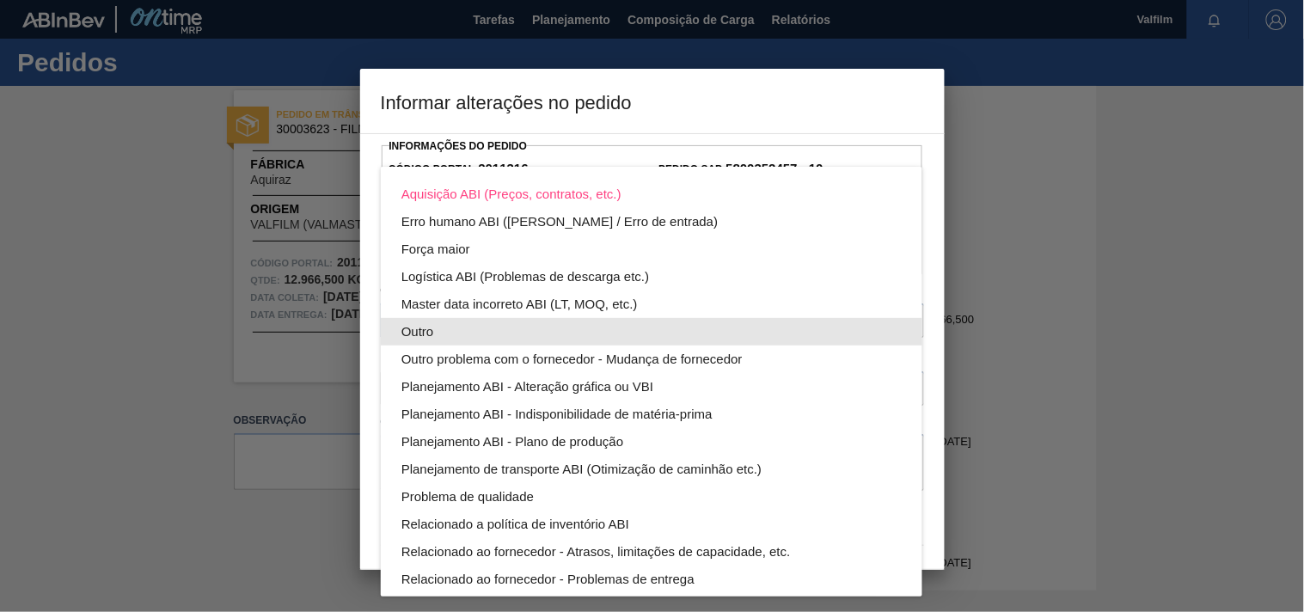
click at [426, 339] on div "Outro" at bounding box center [651, 332] width 500 height 28
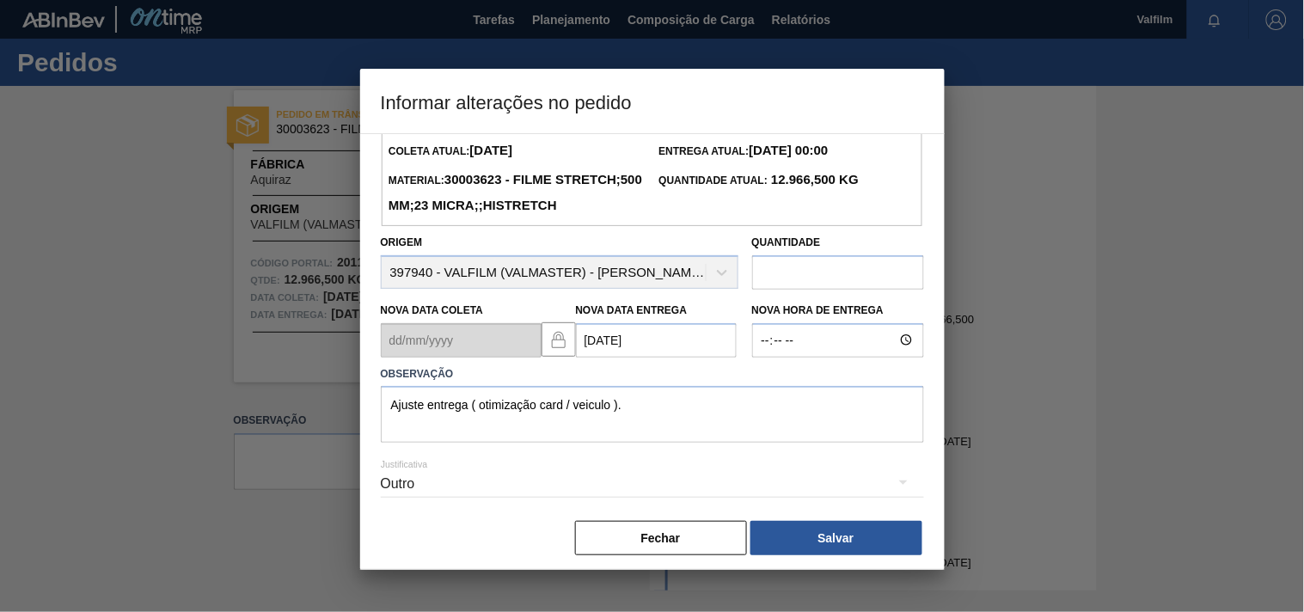
scroll to position [88, 0]
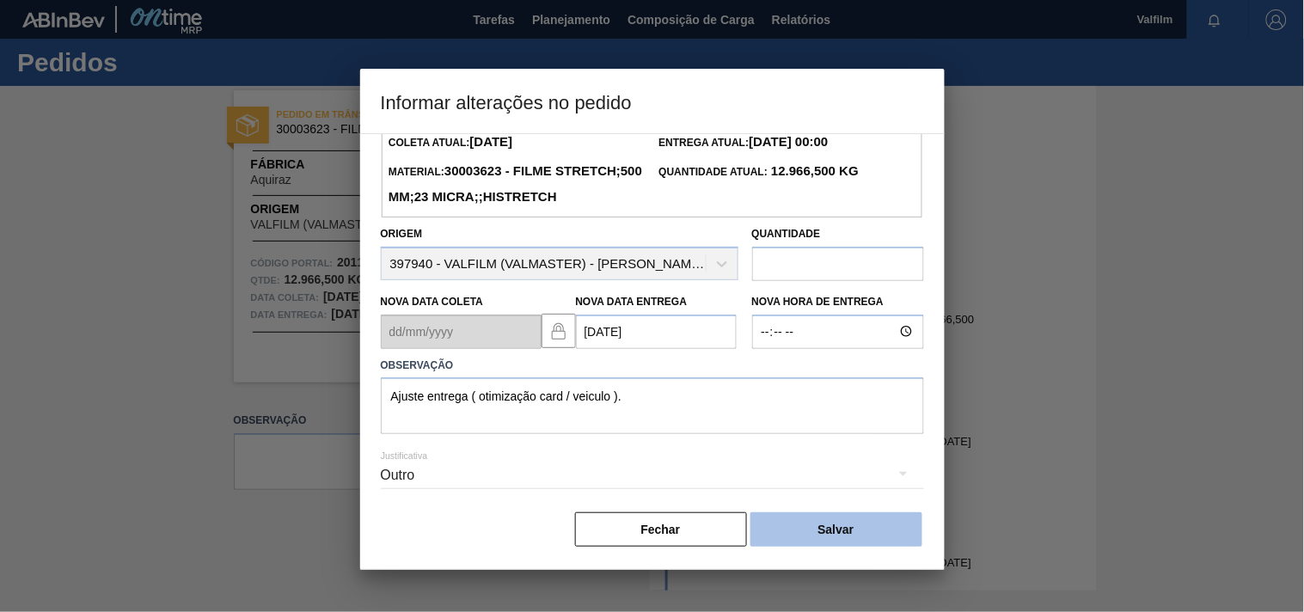
click at [844, 526] on button "Salvar" at bounding box center [836, 529] width 172 height 34
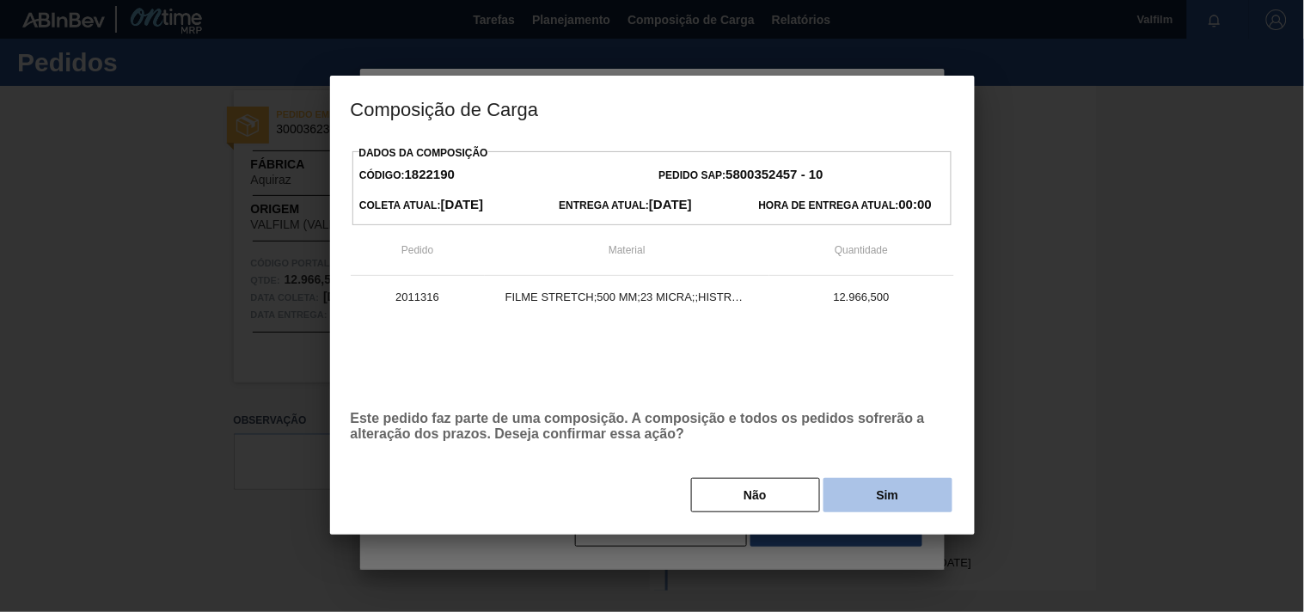
click at [880, 493] on button "Sim" at bounding box center [887, 495] width 129 height 34
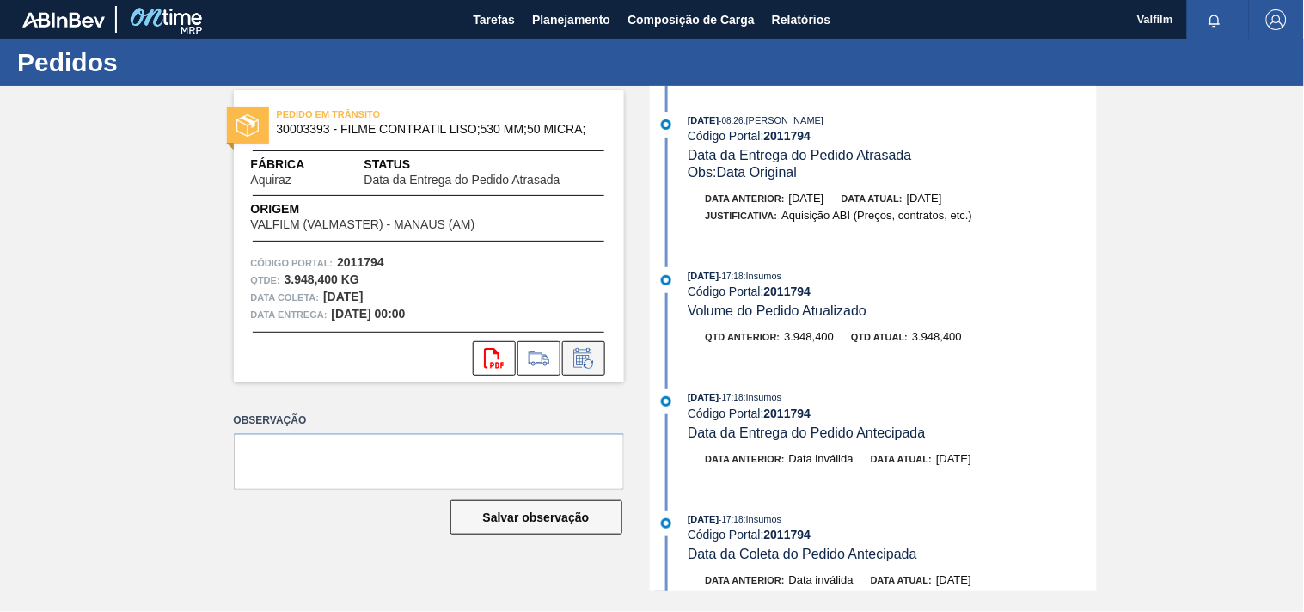
click at [591, 352] on icon at bounding box center [582, 358] width 18 height 20
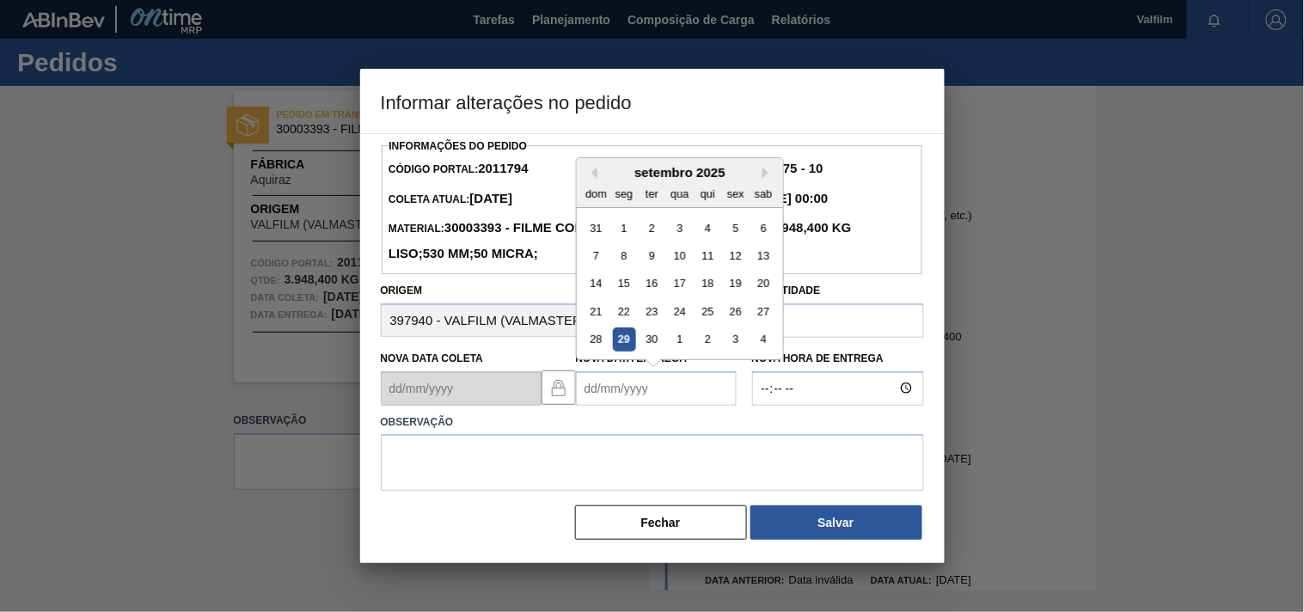
click at [604, 406] on Entrega2011794 "Nova Data Entrega" at bounding box center [656, 388] width 161 height 34
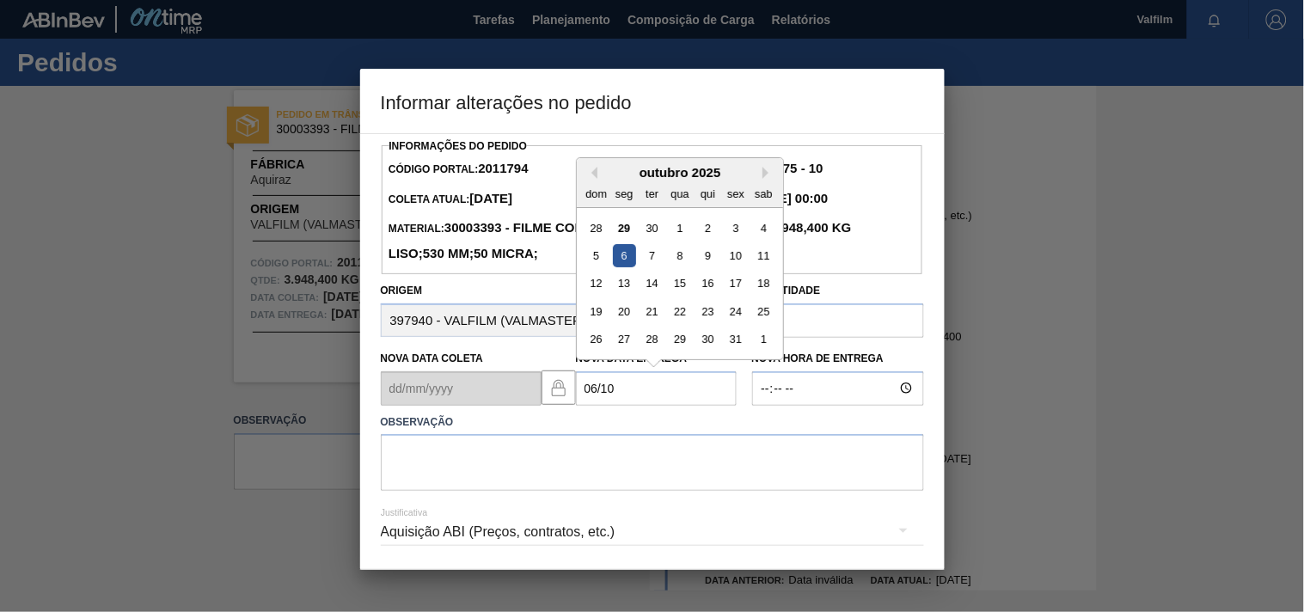
drag, startPoint x: 617, startPoint y: 285, endPoint x: 509, endPoint y: 432, distance: 181.9
click at [615, 267] on div "6" at bounding box center [623, 255] width 23 height 23
type Entrega2011794 "06/10/2025"
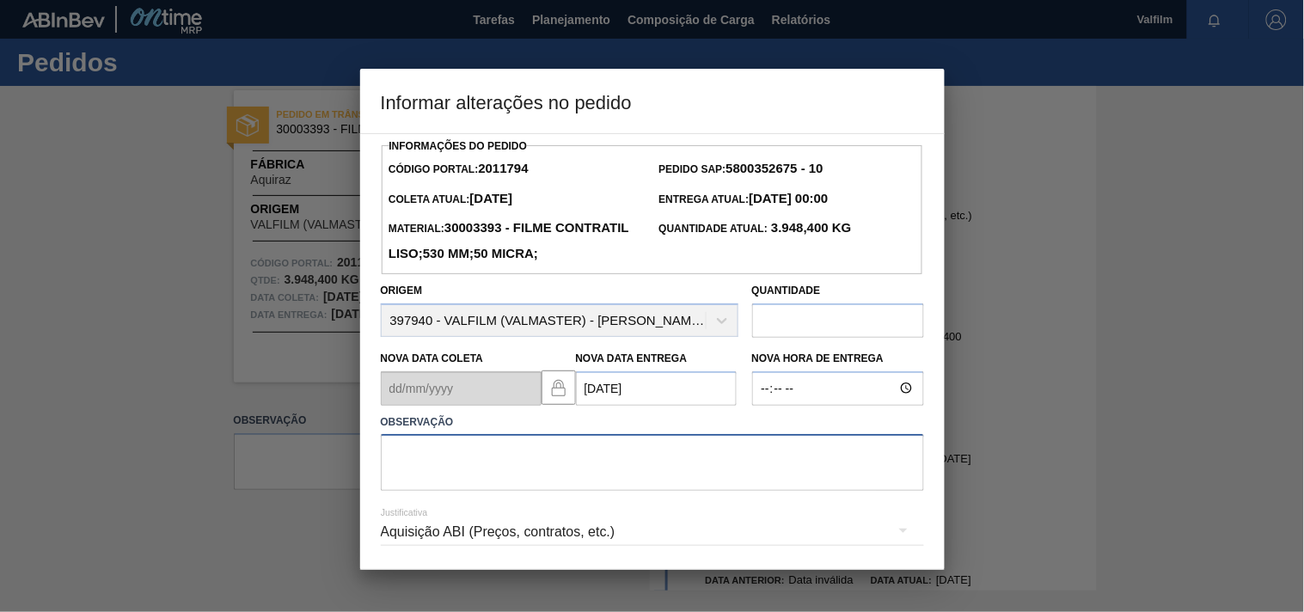
click at [434, 485] on textarea at bounding box center [652, 462] width 543 height 57
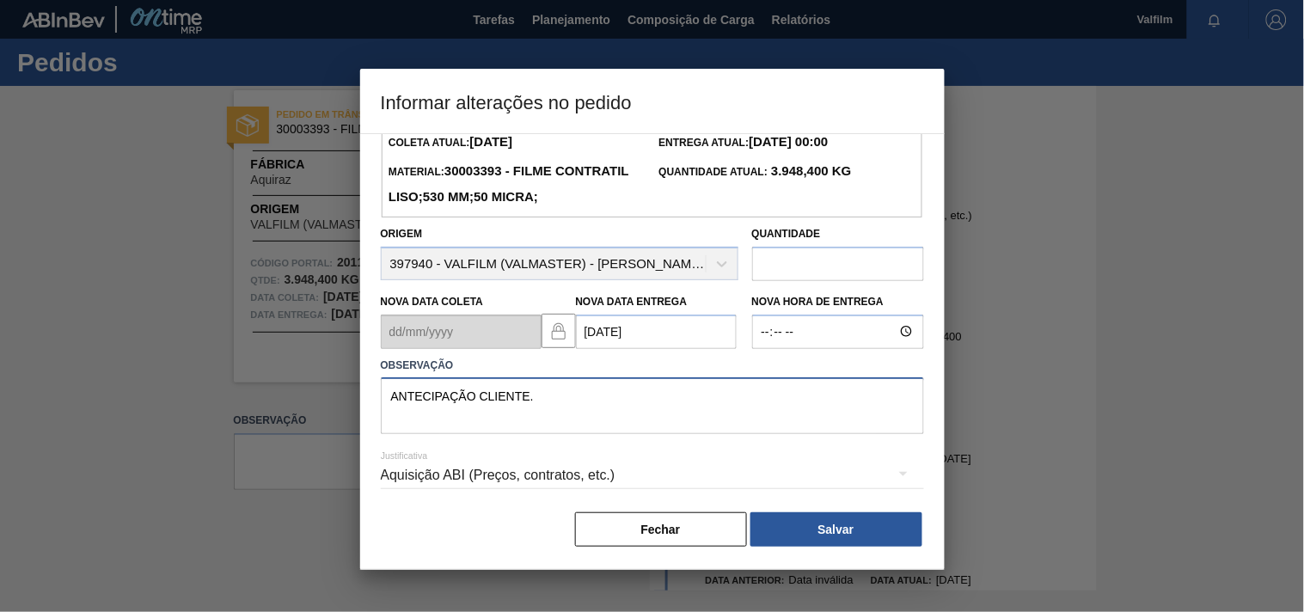
scroll to position [88, 0]
type textarea "ANTECIPAÇÃO CLIENTE."
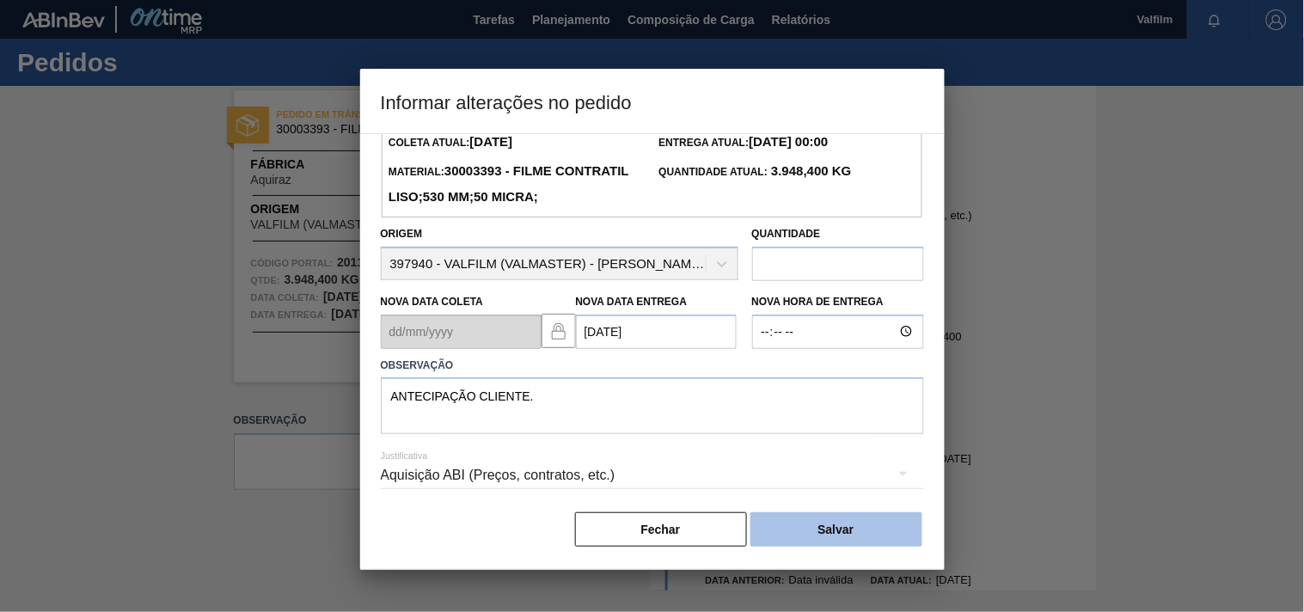
click at [830, 535] on button "Salvar" at bounding box center [836, 529] width 172 height 34
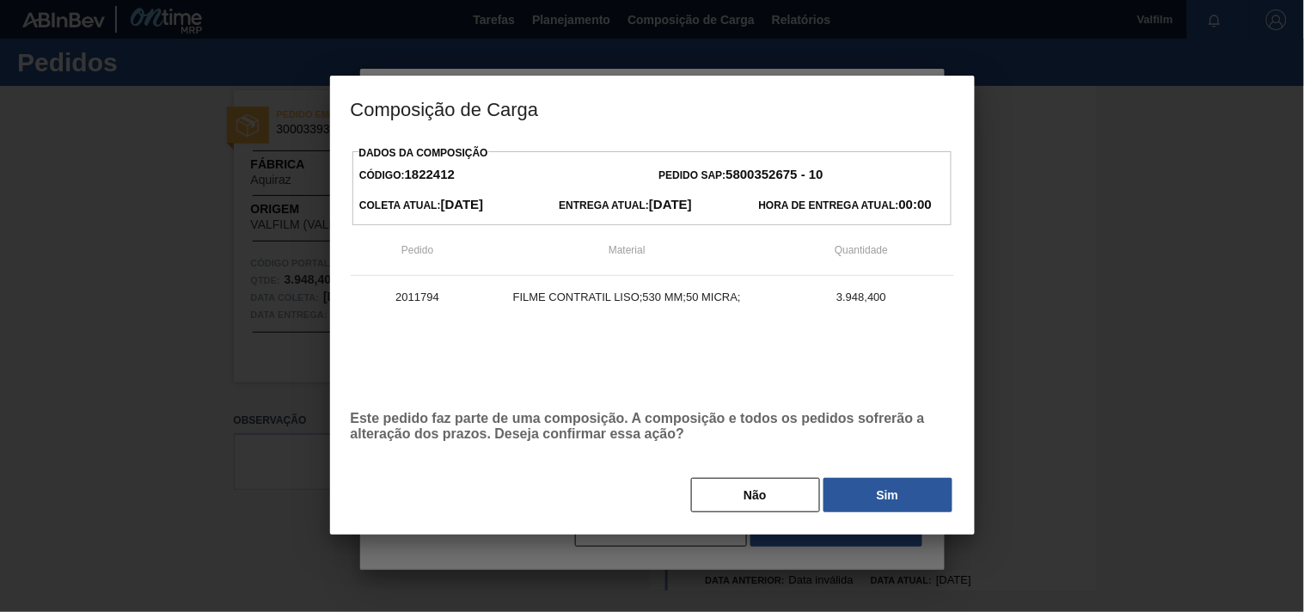
click at [735, 494] on button "Não" at bounding box center [755, 495] width 129 height 34
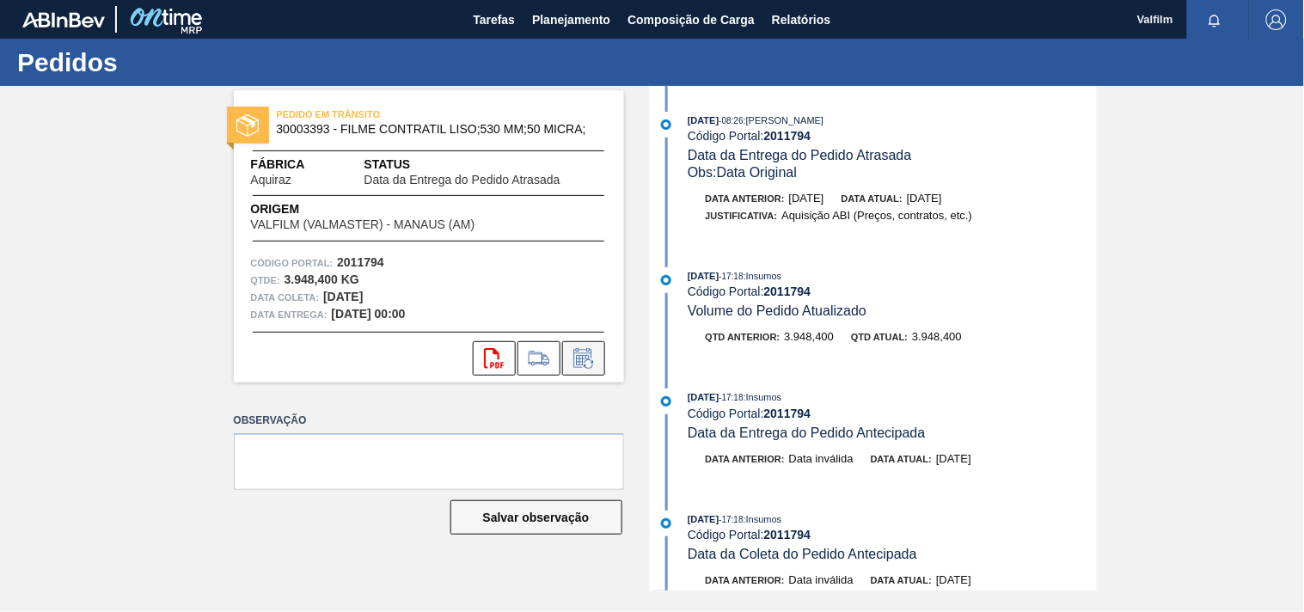
click at [581, 363] on icon at bounding box center [584, 358] width 28 height 21
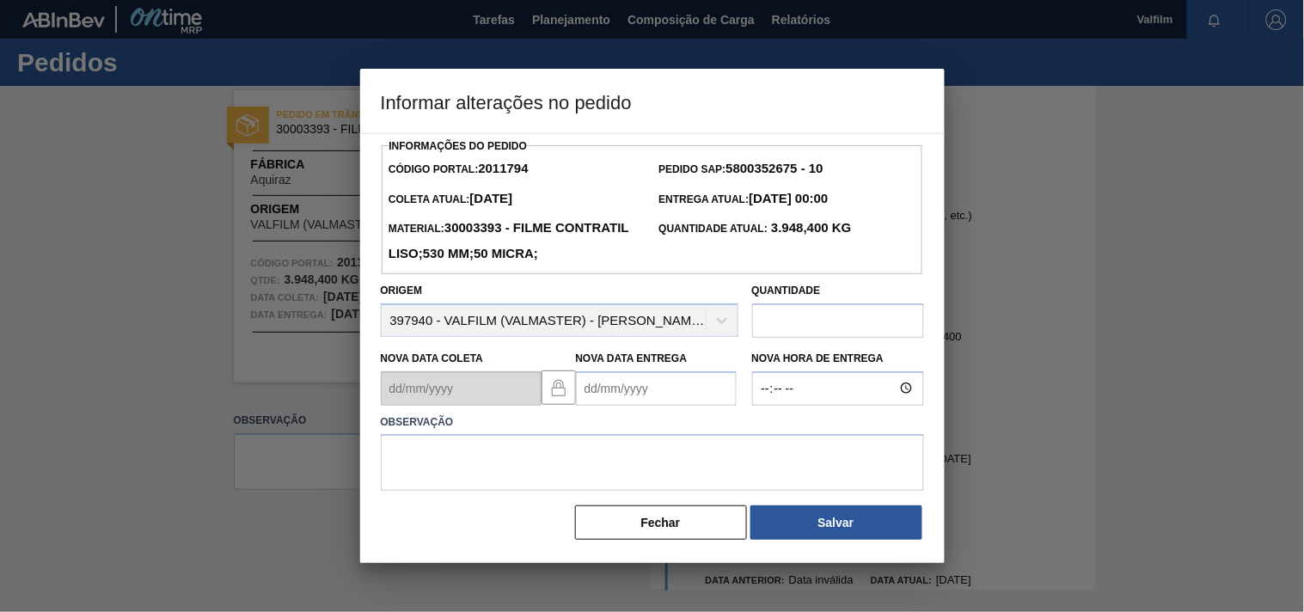
click at [595, 406] on Entrega2011794 "Nova Data Entrega" at bounding box center [656, 388] width 161 height 34
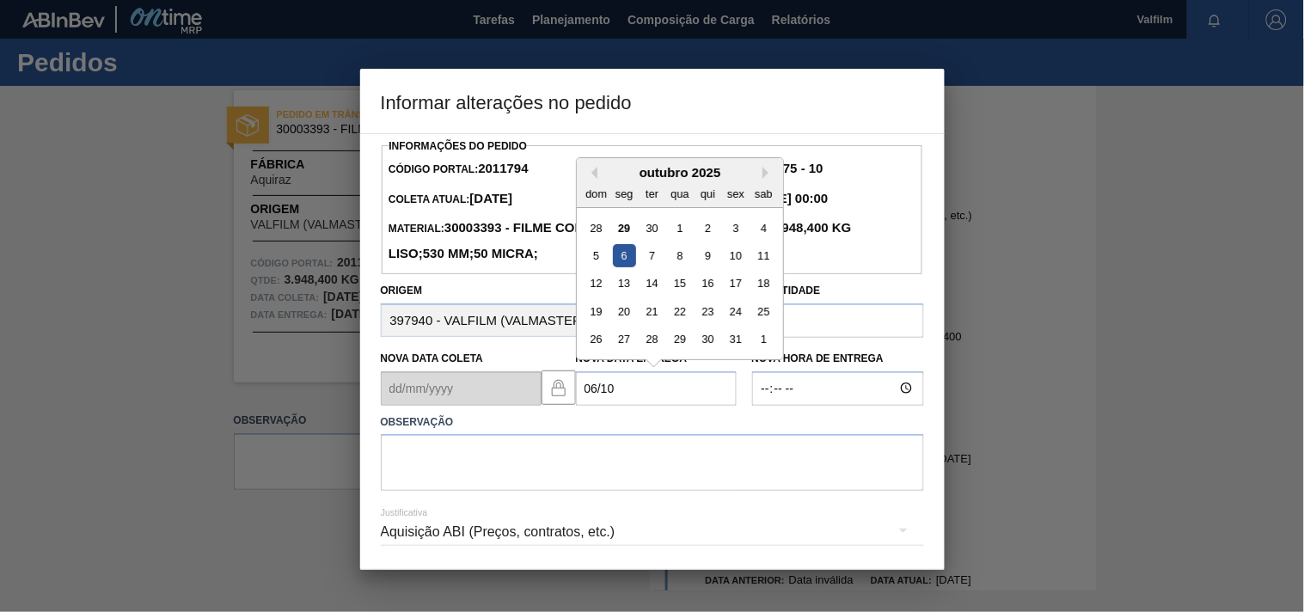
drag, startPoint x: 622, startPoint y: 288, endPoint x: 591, endPoint y: 402, distance: 118.7
click at [621, 267] on div "6" at bounding box center [623, 255] width 23 height 23
type Entrega2011794 "06/10/2025"
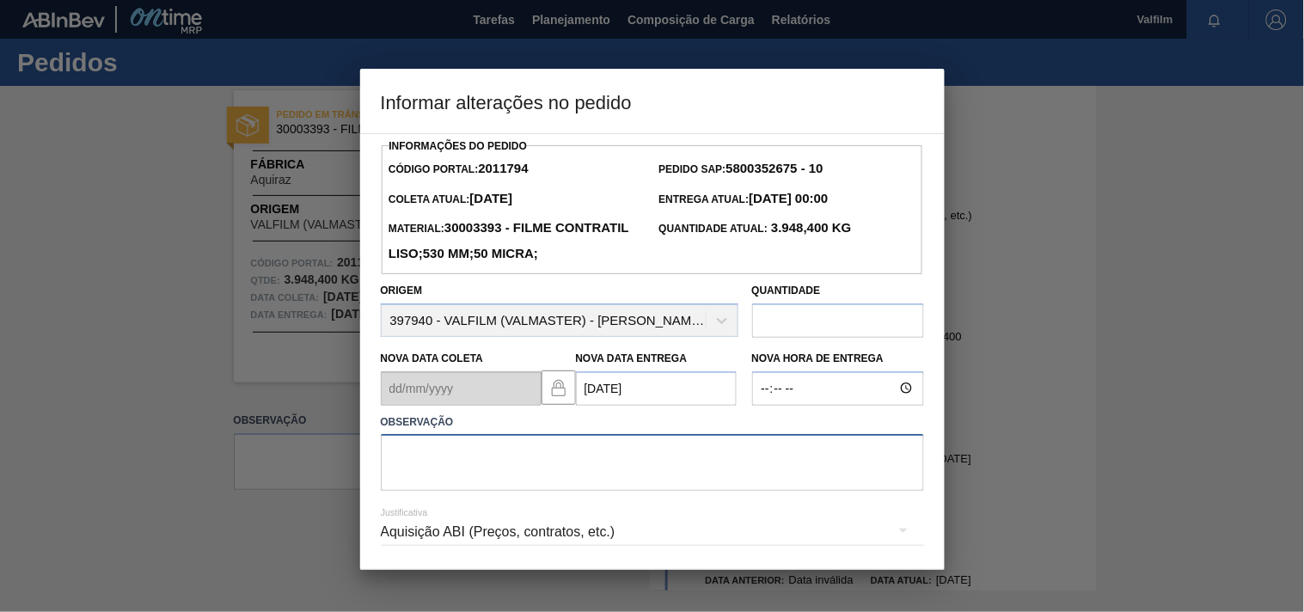
click at [499, 485] on textarea at bounding box center [652, 462] width 543 height 57
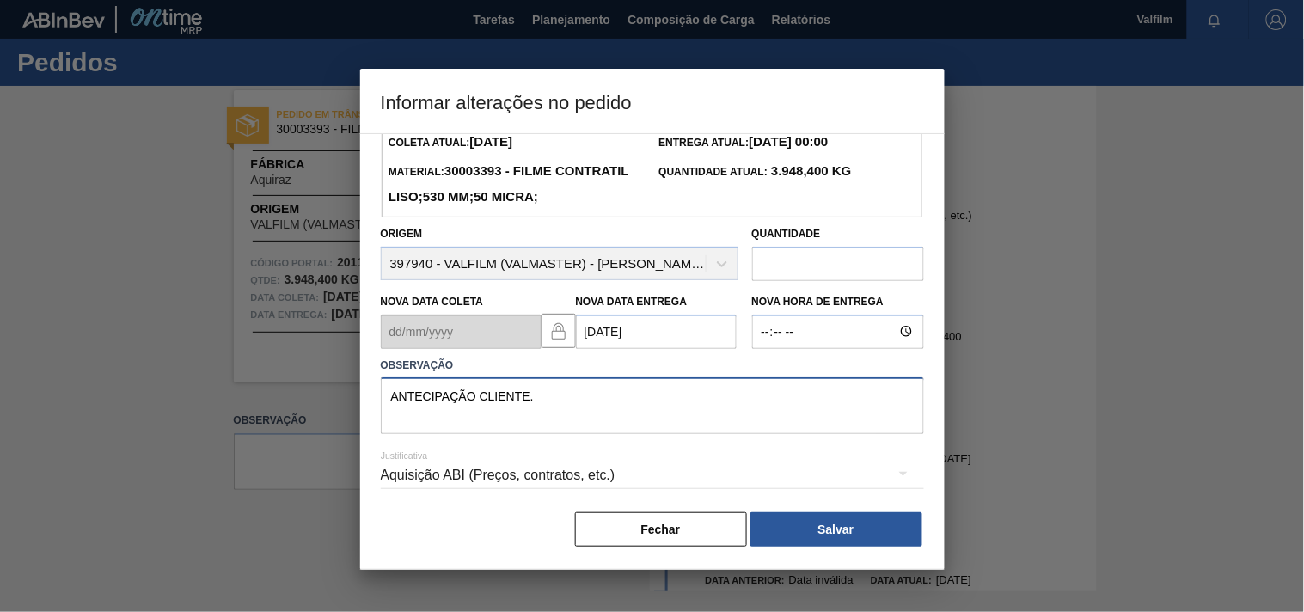
type textarea "ANTECIPAÇÃO CLIENTE."
click at [450, 473] on div "Aquisição ABI (Preços, contratos, etc.)" at bounding box center [652, 475] width 543 height 48
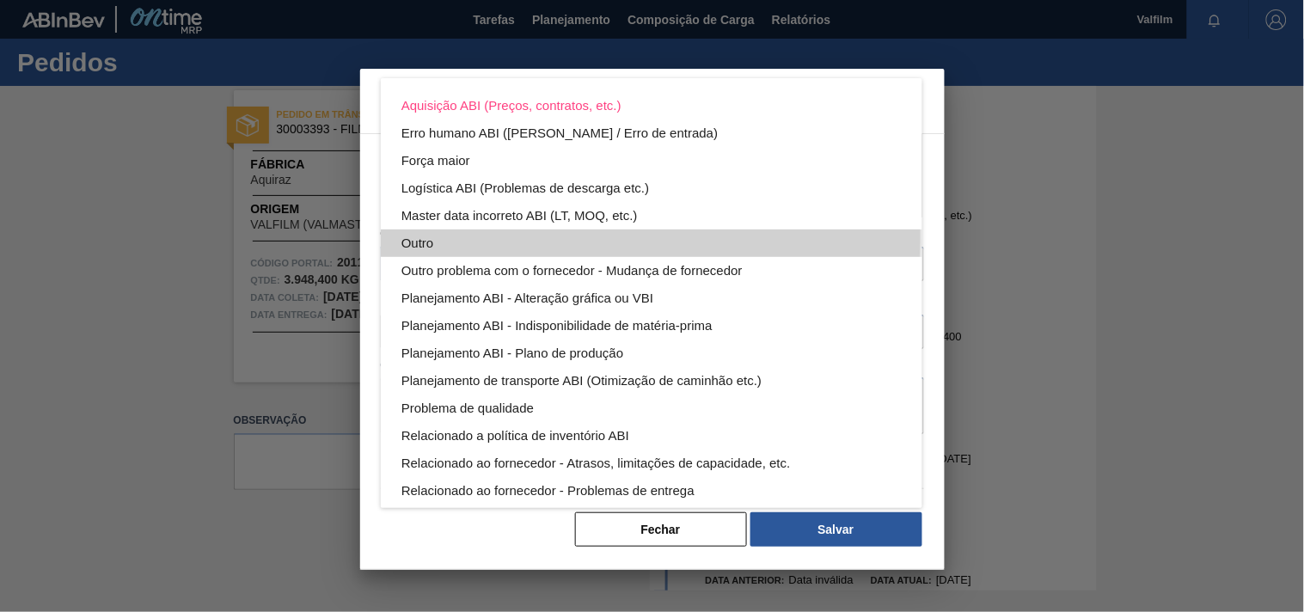
click at [425, 235] on div "Outro" at bounding box center [651, 244] width 500 height 28
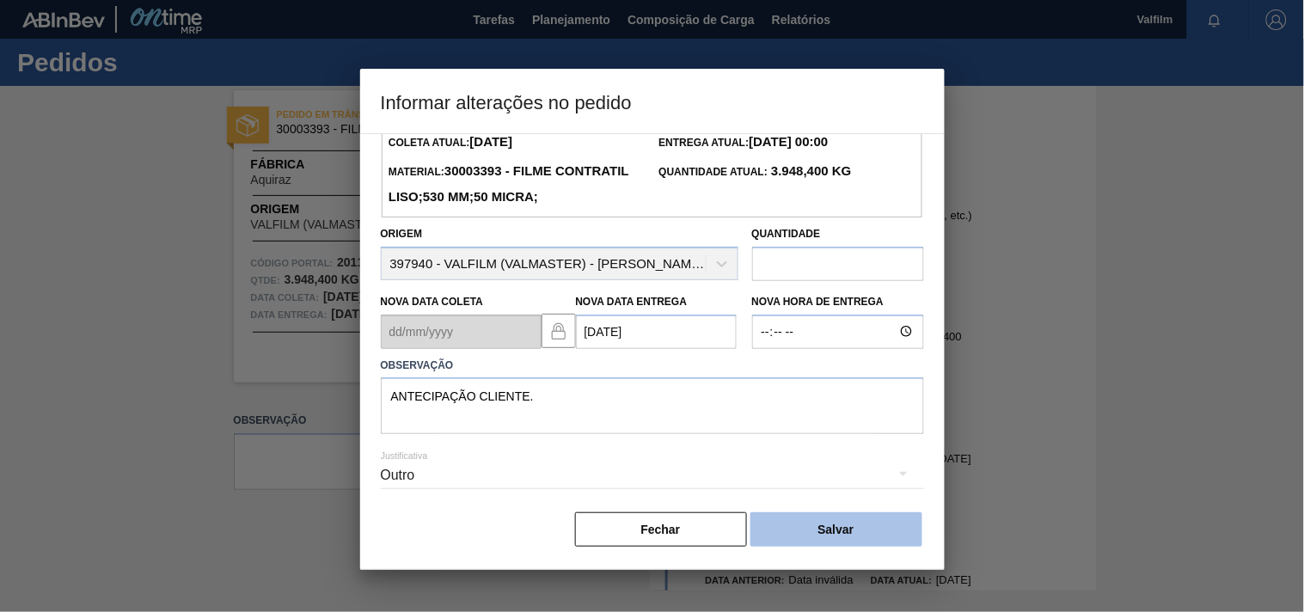
click at [878, 533] on button "Salvar" at bounding box center [836, 529] width 172 height 34
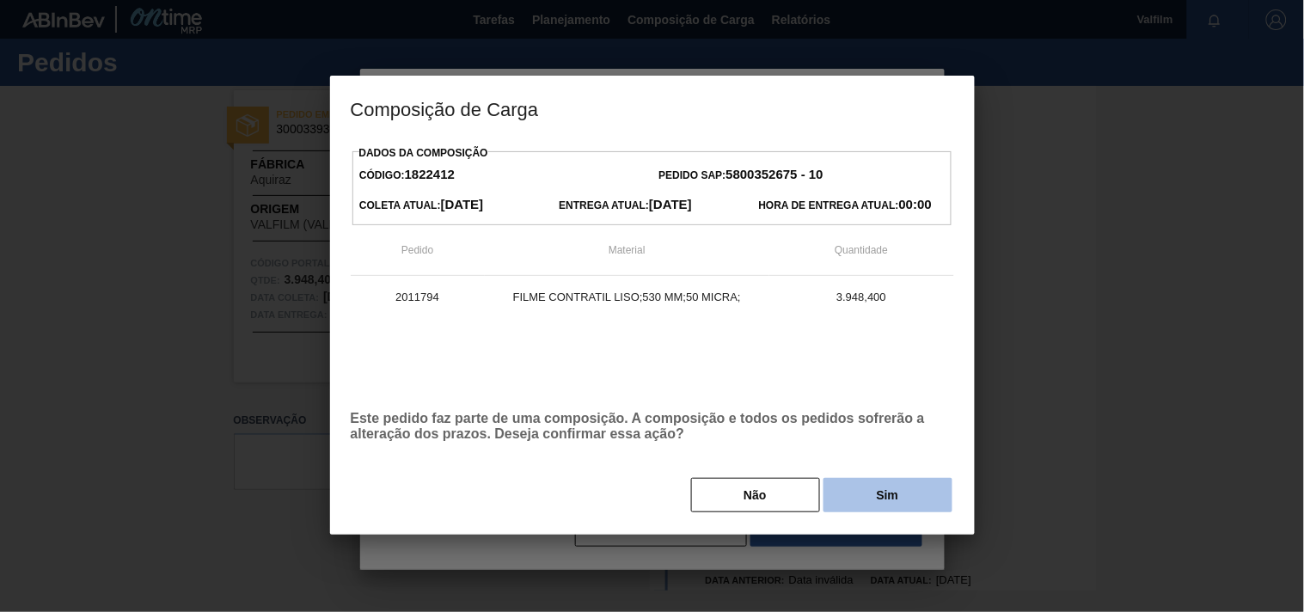
click at [882, 510] on button "Sim" at bounding box center [887, 495] width 129 height 34
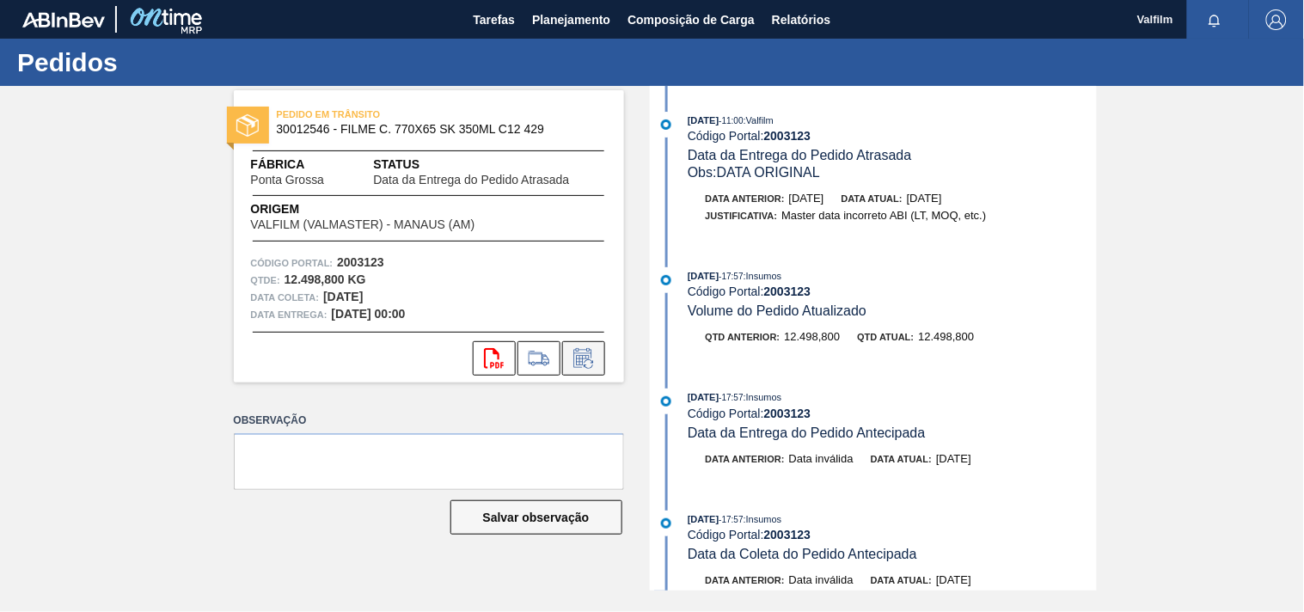
click at [593, 363] on icon at bounding box center [588, 363] width 9 height 9
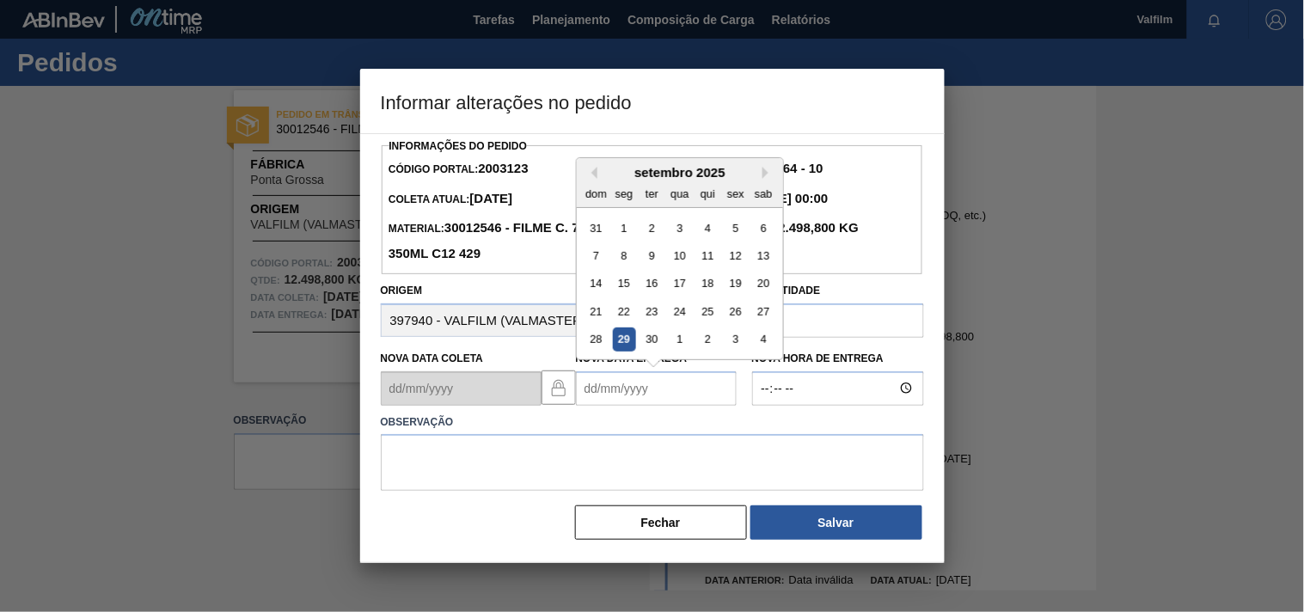
click at [624, 390] on Entrega2003123 "Nova Data Entrega" at bounding box center [656, 388] width 161 height 34
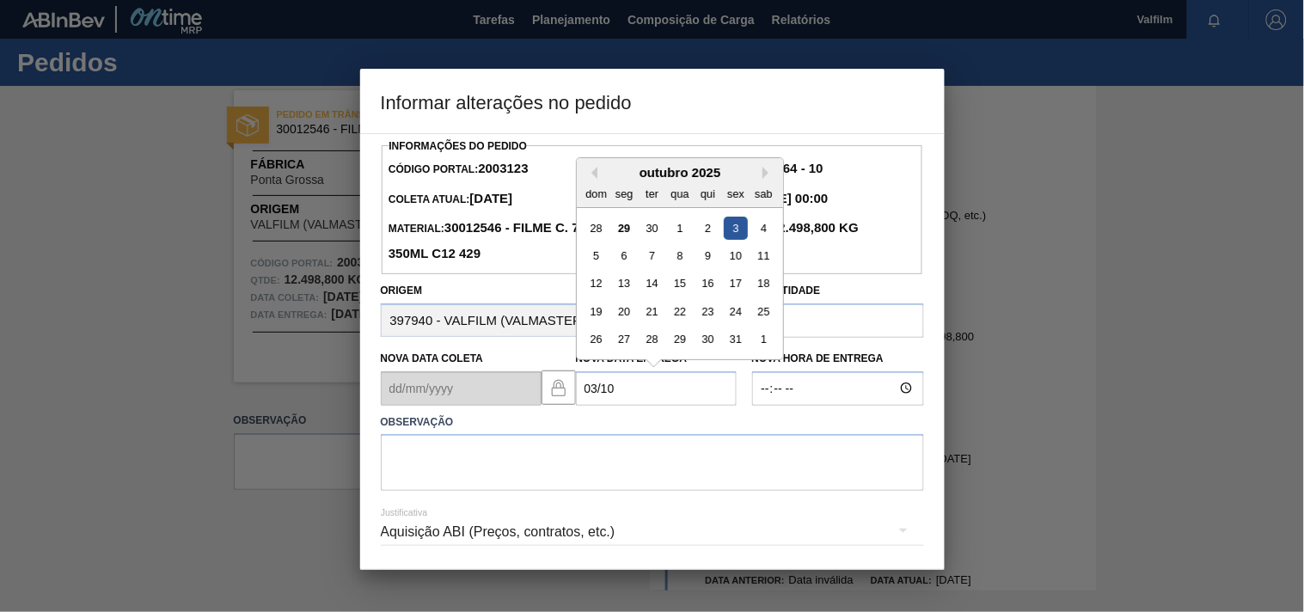
drag, startPoint x: 728, startPoint y: 233, endPoint x: 726, endPoint y: 244, distance: 11.3
click at [727, 233] on div "3" at bounding box center [735, 227] width 23 height 23
type Entrega2003123 "[DATE]"
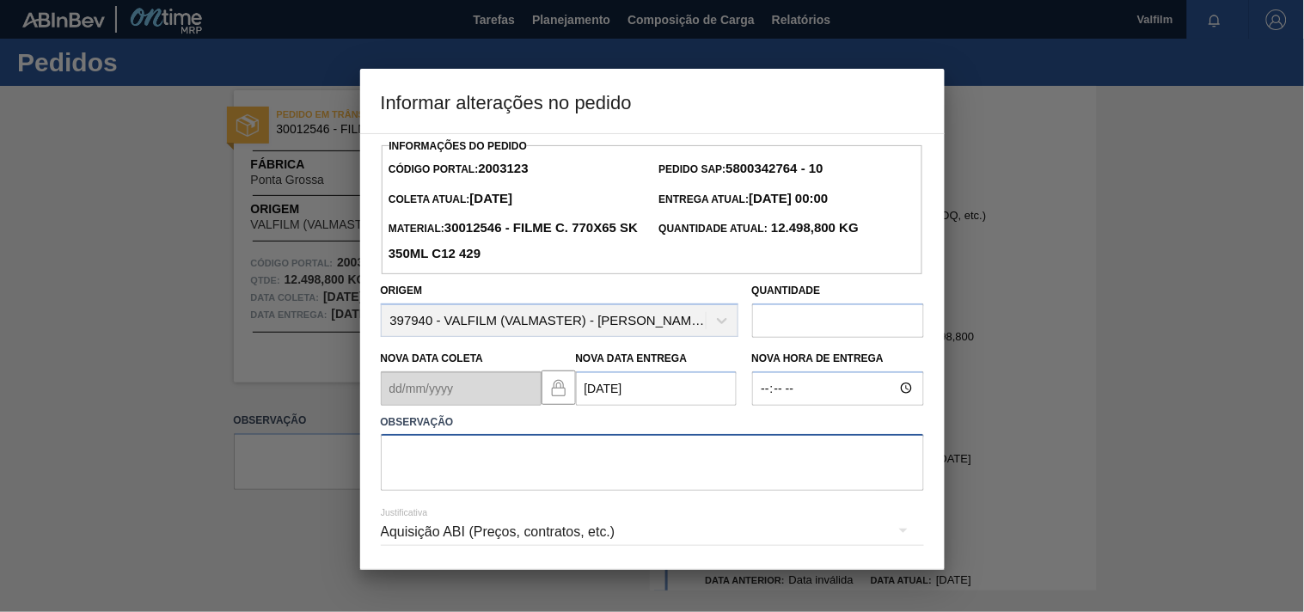
drag, startPoint x: 434, startPoint y: 462, endPoint x: 415, endPoint y: 494, distance: 37.0
click at [433, 464] on textarea at bounding box center [652, 462] width 543 height 57
click at [425, 462] on textarea at bounding box center [652, 462] width 543 height 57
paste textarea "Ajuste entrega ( otimização card / veiculo )."
type textarea "Ajuste entrega ( otimização card / veiculo )."
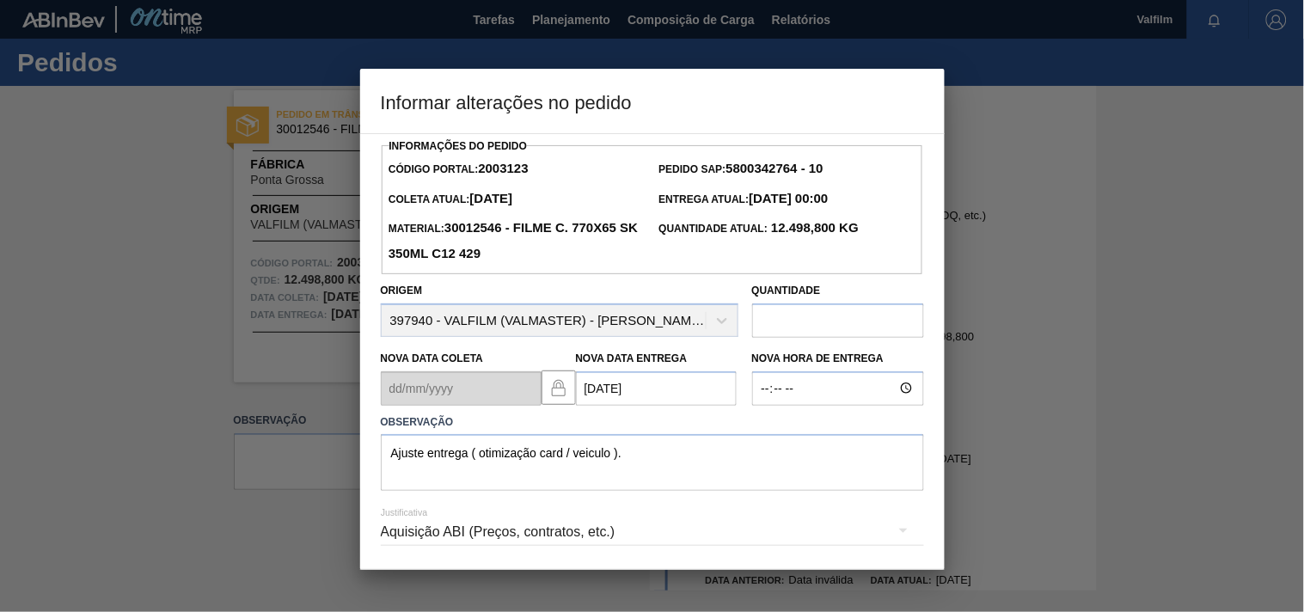
click at [425, 535] on div "Aquisição ABI (Preços, contratos, etc.)" at bounding box center [652, 532] width 543 height 48
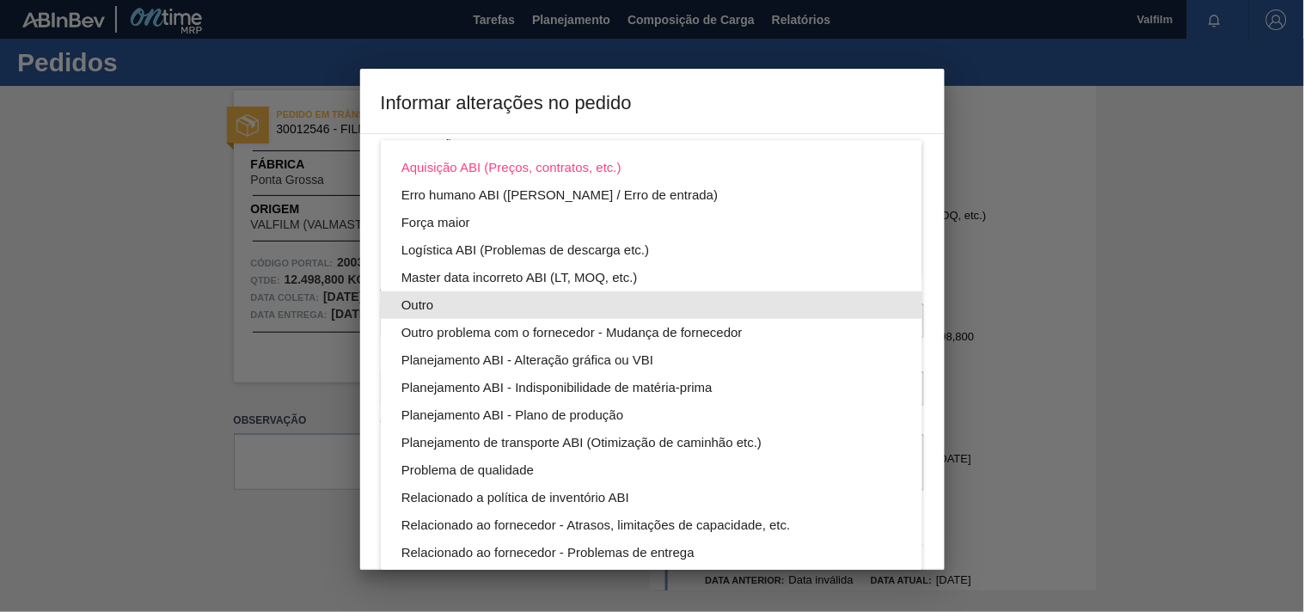
drag, startPoint x: 419, startPoint y: 308, endPoint x: 468, endPoint y: 342, distance: 59.9
click at [421, 308] on div "Outro" at bounding box center [651, 305] width 500 height 28
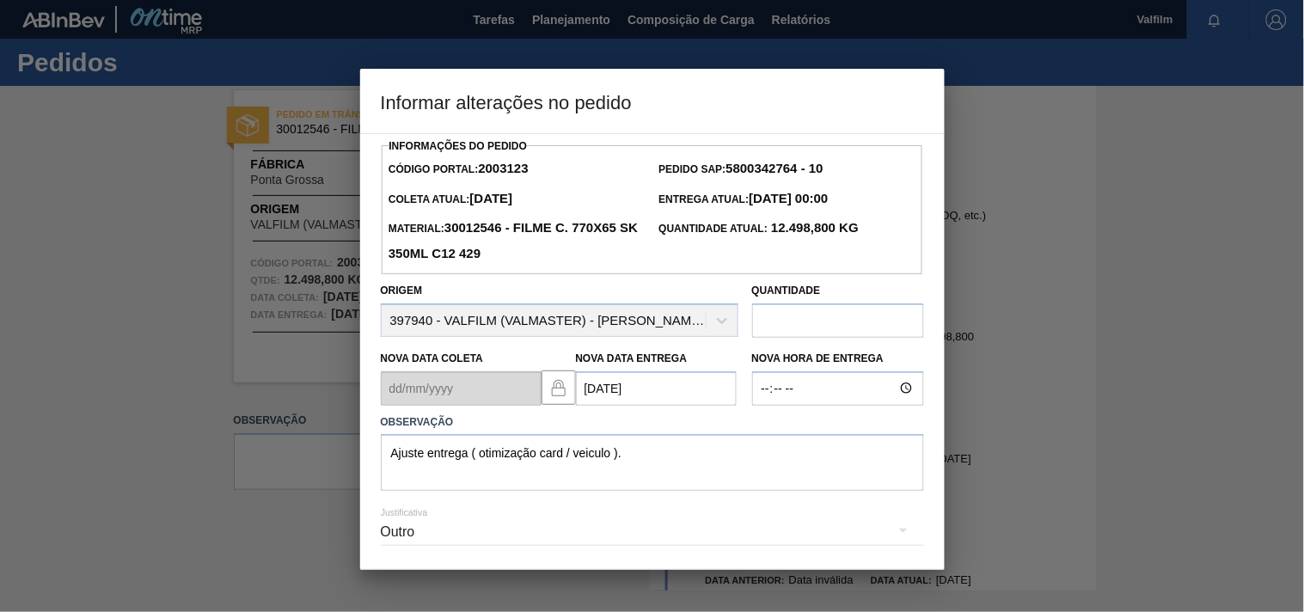
scroll to position [61, 0]
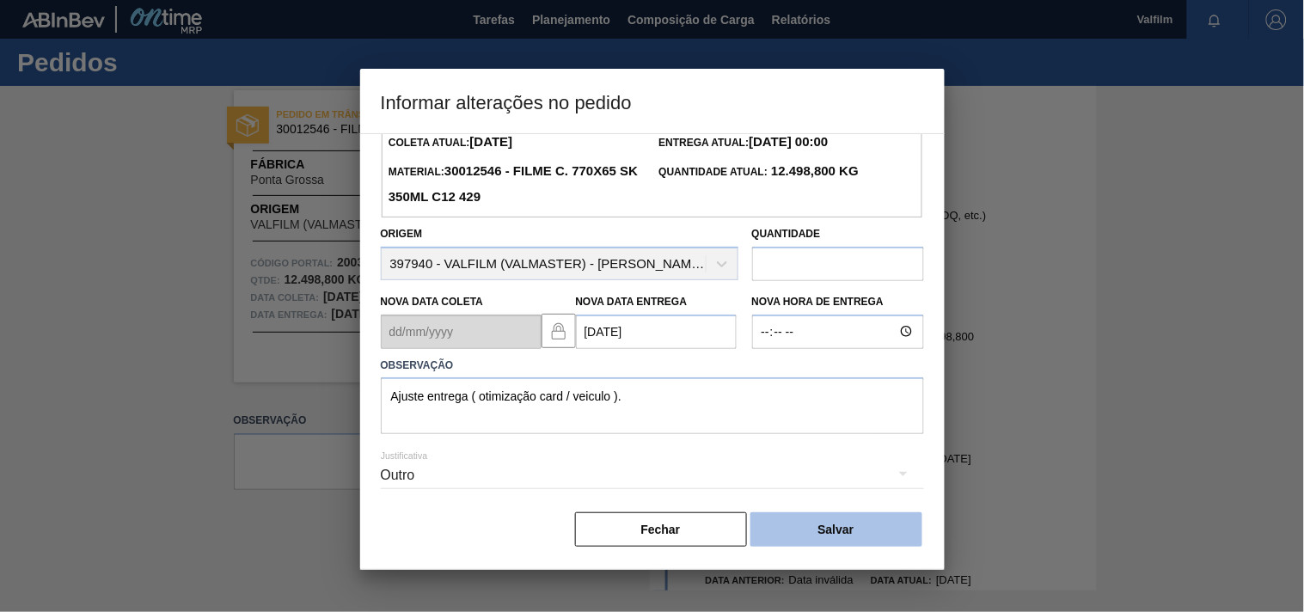
click at [851, 523] on button "Salvar" at bounding box center [836, 529] width 172 height 34
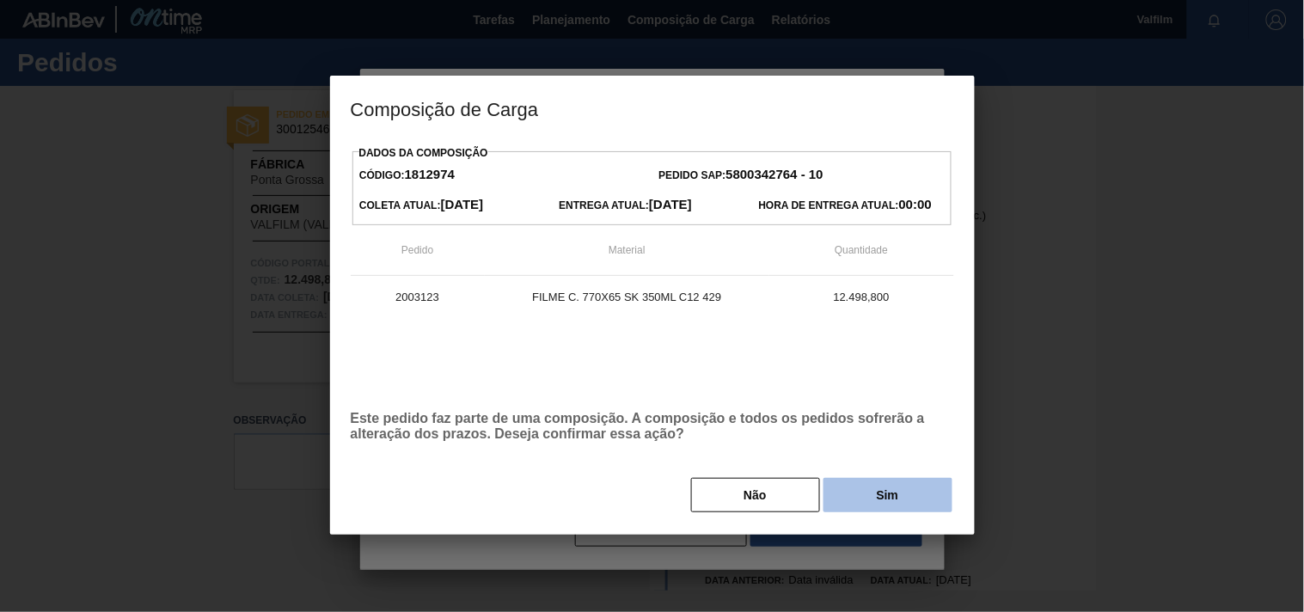
click at [909, 476] on div "Dados da Composição Código: 1812974 Pedido SAP: 5800342764 - 10 Coleta Atual: […" at bounding box center [652, 327] width 603 height 373
click at [906, 487] on button "Sim" at bounding box center [887, 495] width 129 height 34
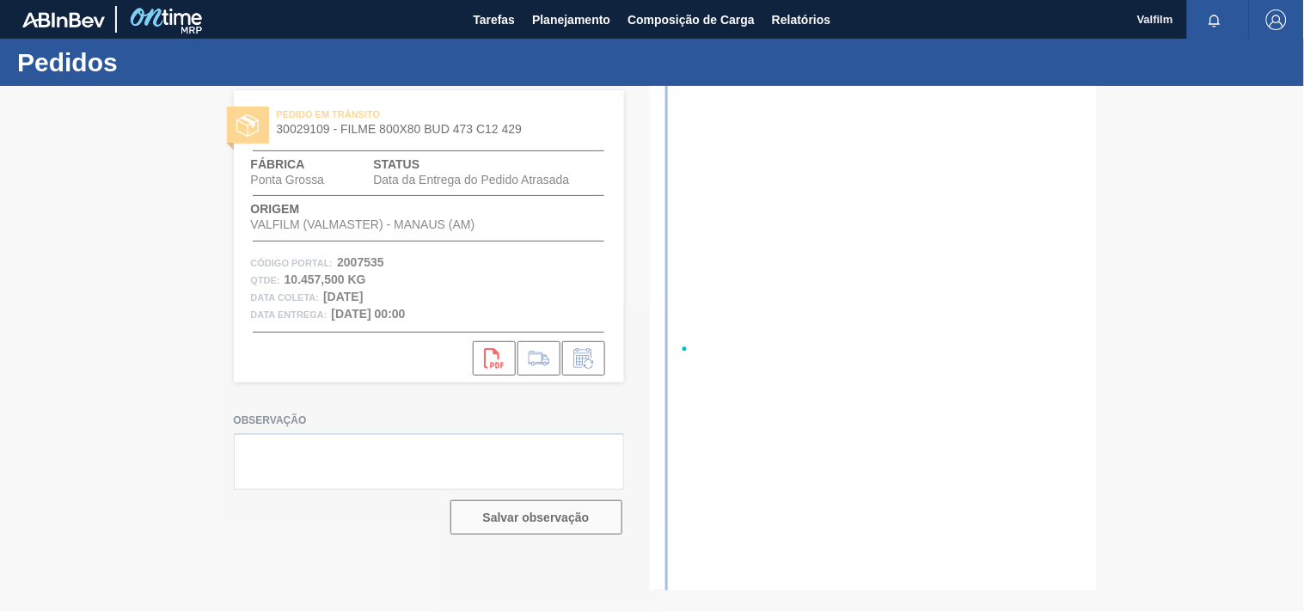
click at [119, 384] on div at bounding box center [652, 349] width 1304 height 526
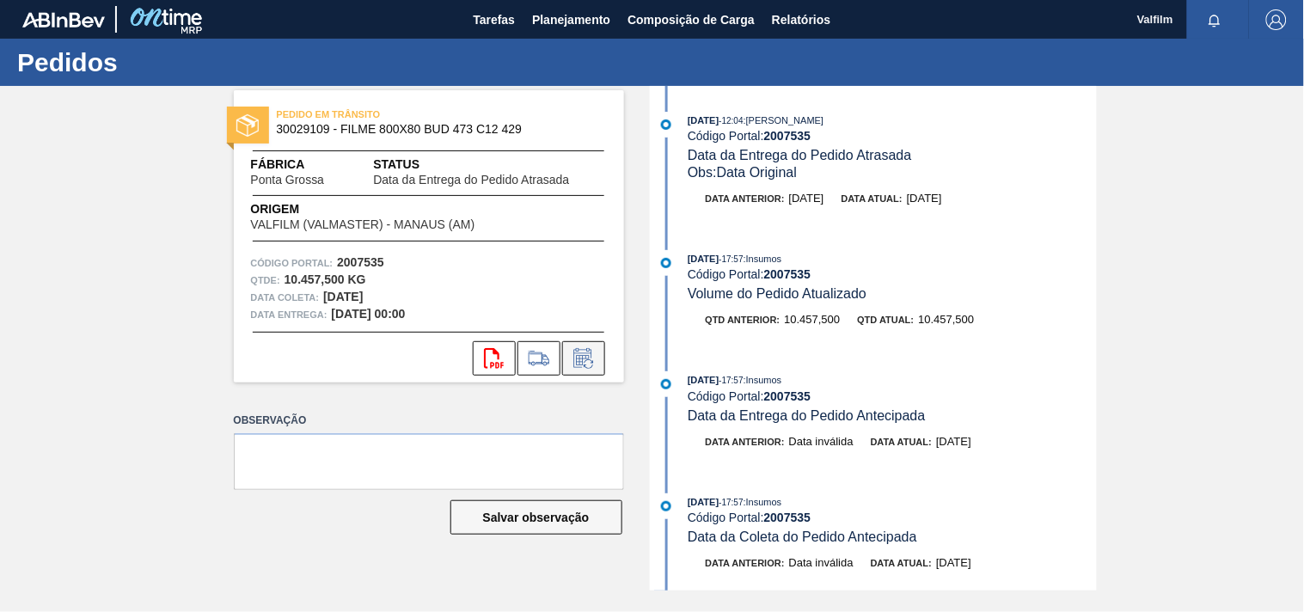
click at [598, 363] on button at bounding box center [583, 358] width 43 height 34
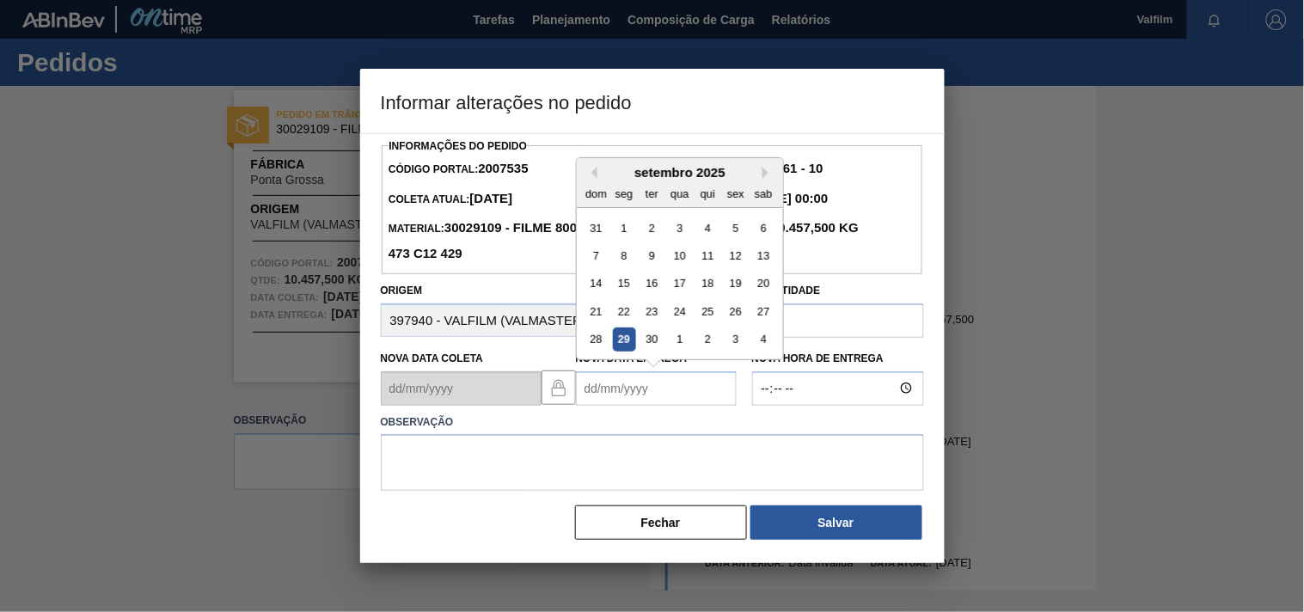
click at [605, 394] on Entrega2007535 "Nova Data Entrega" at bounding box center [656, 388] width 161 height 34
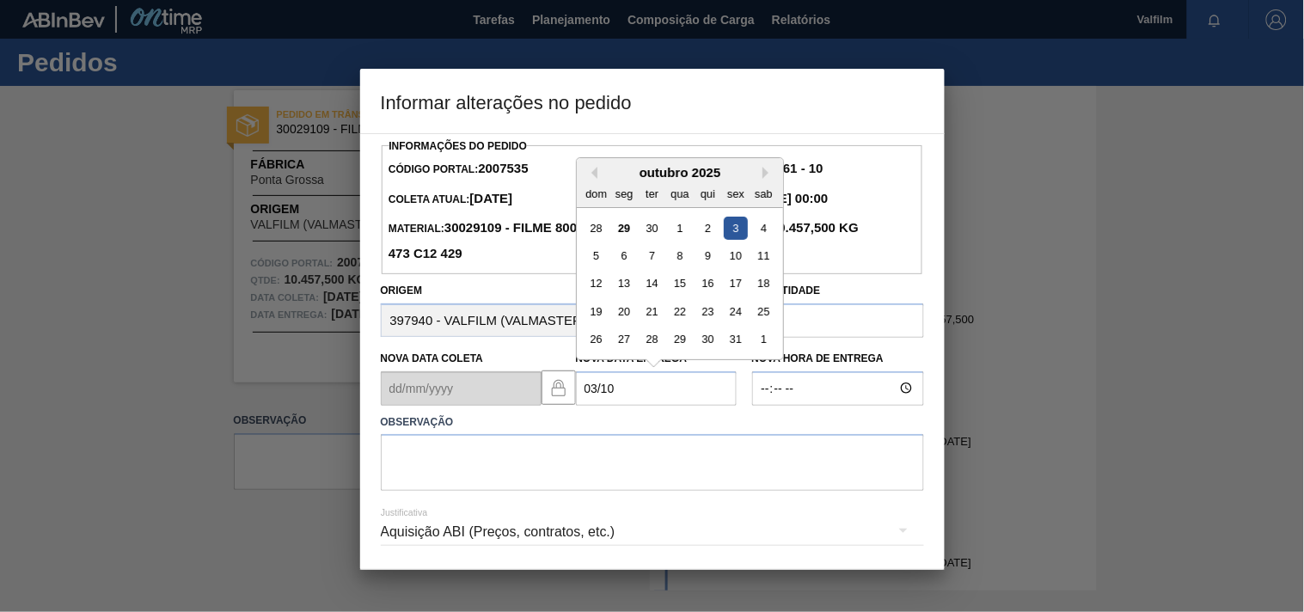
drag, startPoint x: 738, startPoint y: 232, endPoint x: 731, endPoint y: 244, distance: 13.9
click at [735, 236] on div "3" at bounding box center [735, 227] width 23 height 23
type Entrega2007535 "[DATE]"
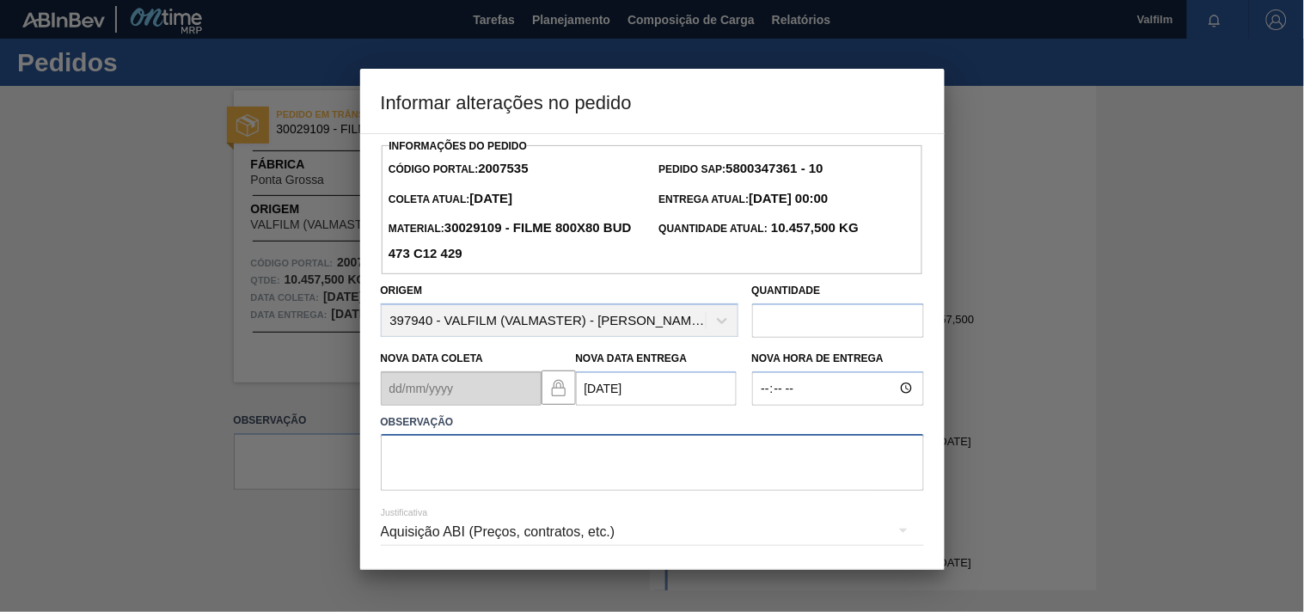
click at [411, 469] on textarea at bounding box center [652, 462] width 543 height 57
click at [436, 535] on div "Aquisição ABI (Preços, contratos, etc.)" at bounding box center [652, 532] width 543 height 48
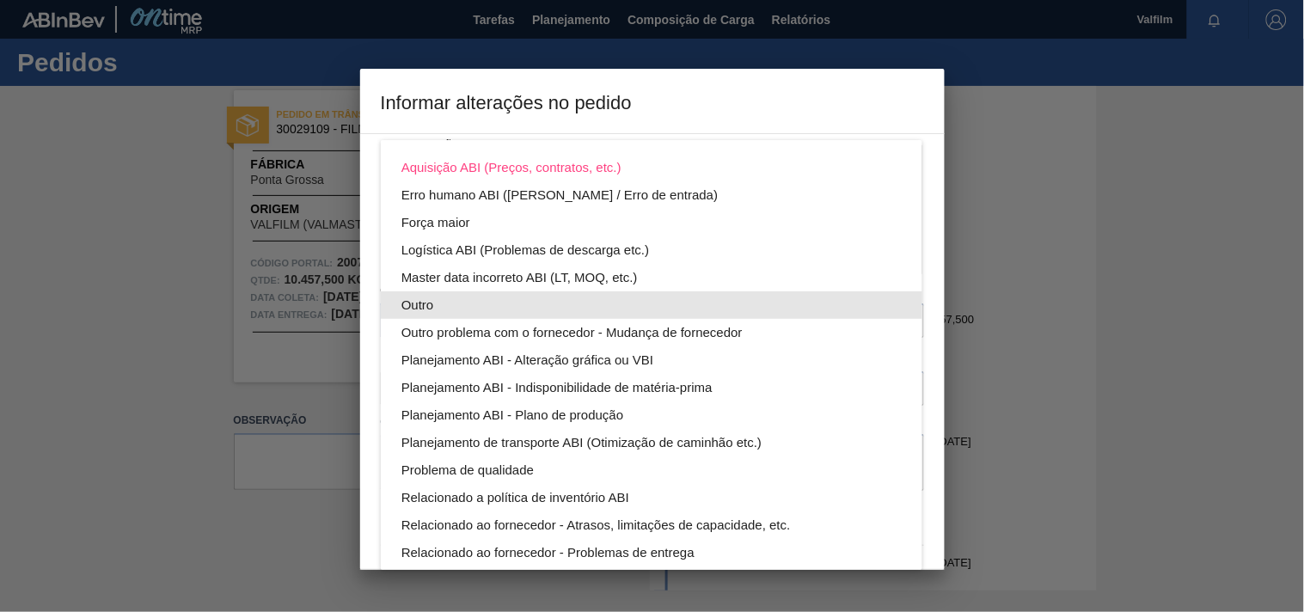
drag, startPoint x: 445, startPoint y: 292, endPoint x: 89, endPoint y: 395, distance: 370.5
click at [442, 296] on div "Outro" at bounding box center [651, 305] width 500 height 28
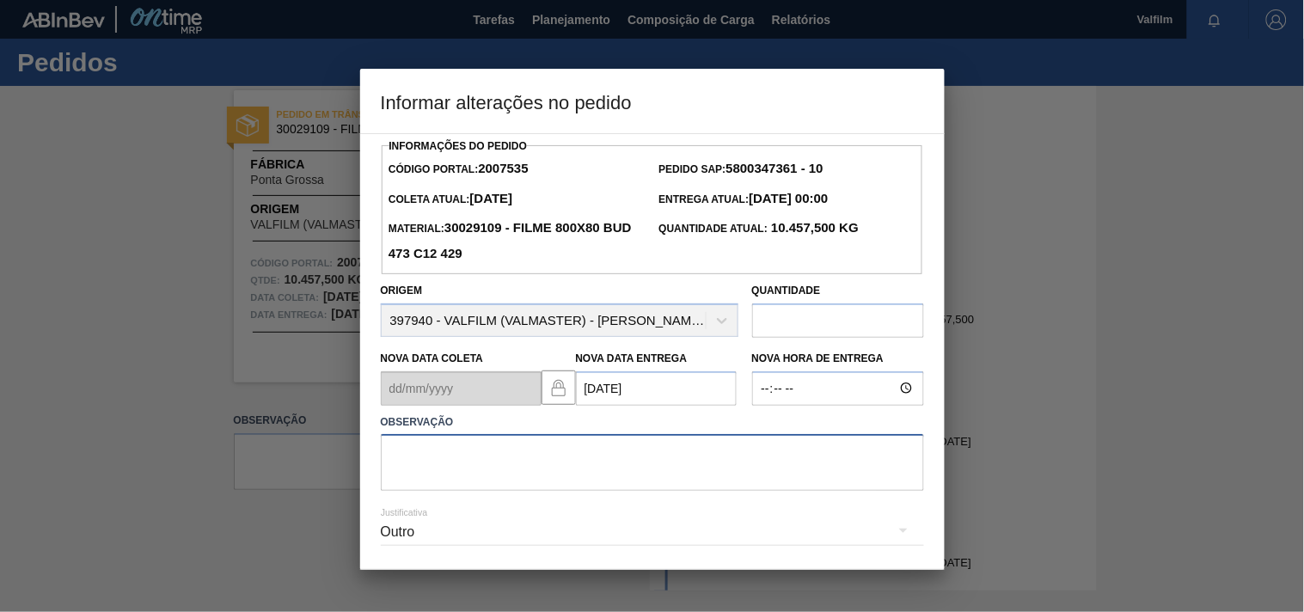
click at [474, 471] on textarea at bounding box center [652, 462] width 543 height 57
paste textarea "Ajuste entrega ( otimização card / veiculo )."
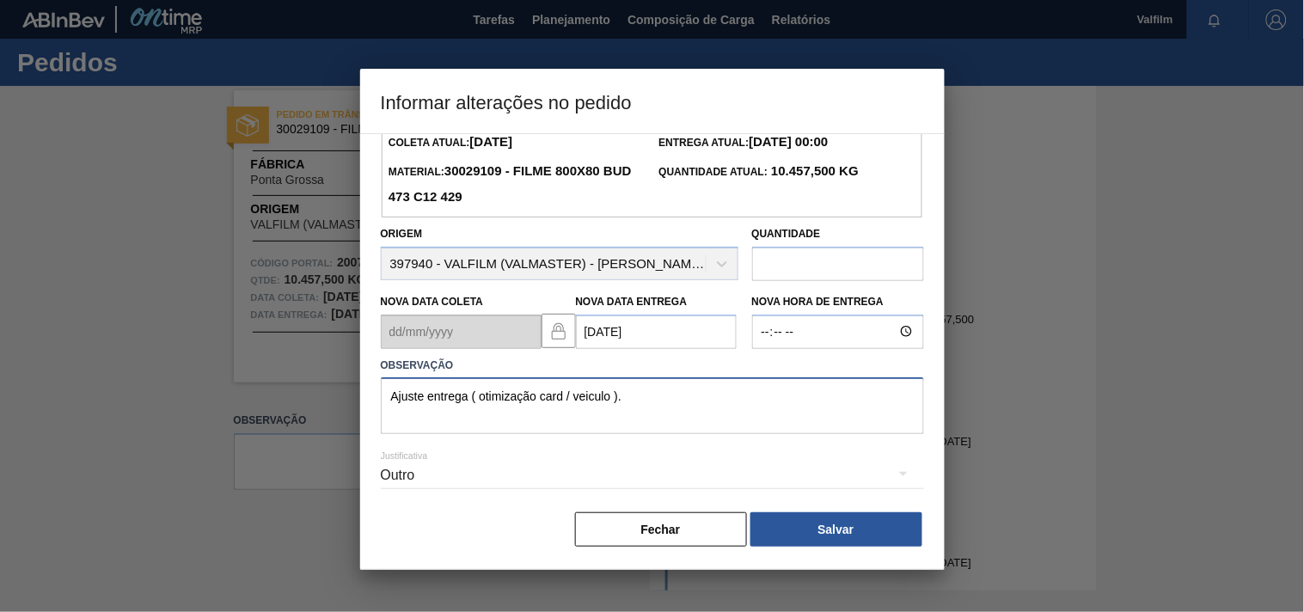
type textarea "Ajuste entrega ( otimização card / veiculo )."
click at [825, 520] on button "Salvar" at bounding box center [836, 529] width 172 height 34
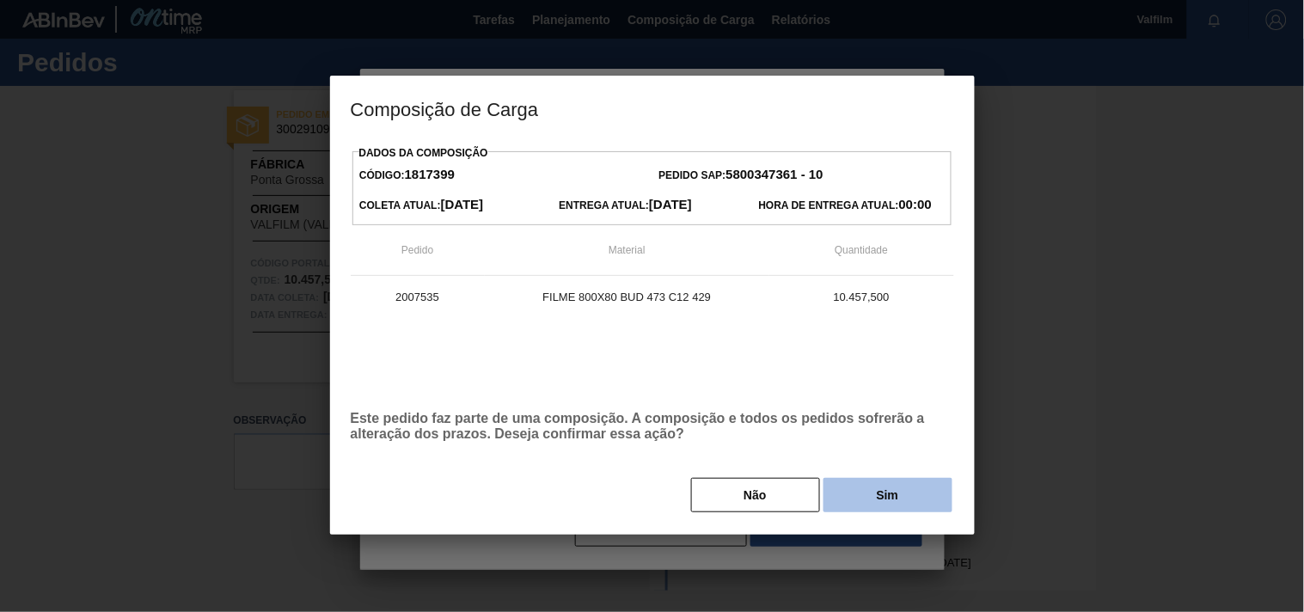
click at [844, 505] on button "Sim" at bounding box center [887, 495] width 129 height 34
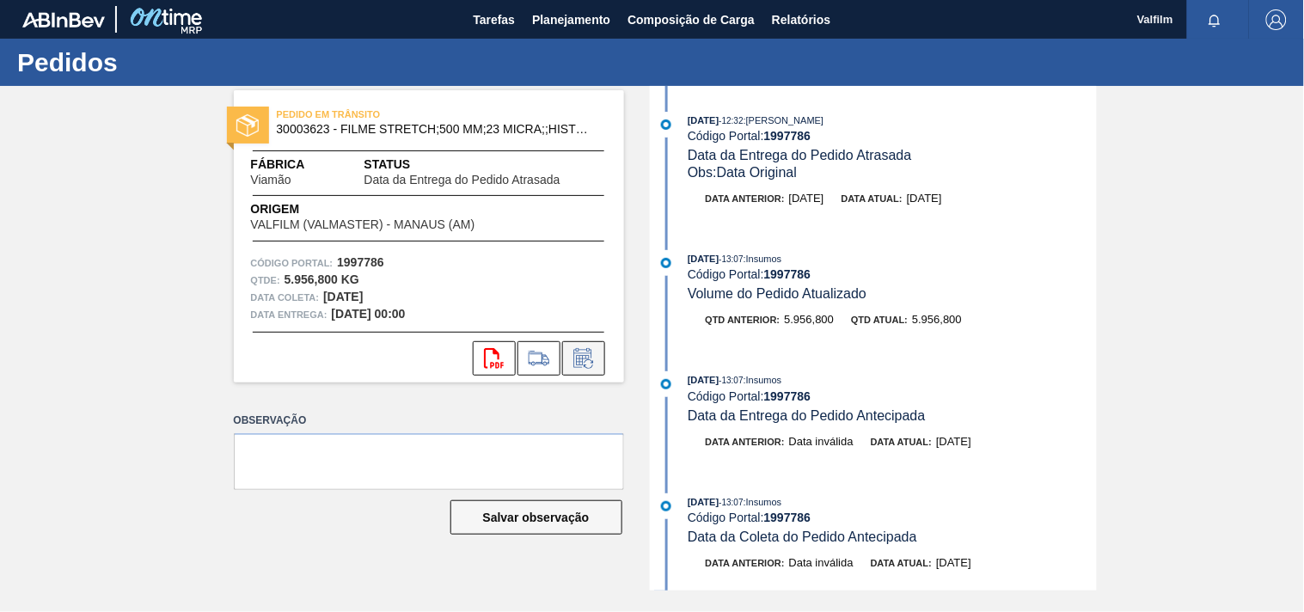
click at [581, 350] on icon at bounding box center [584, 358] width 28 height 21
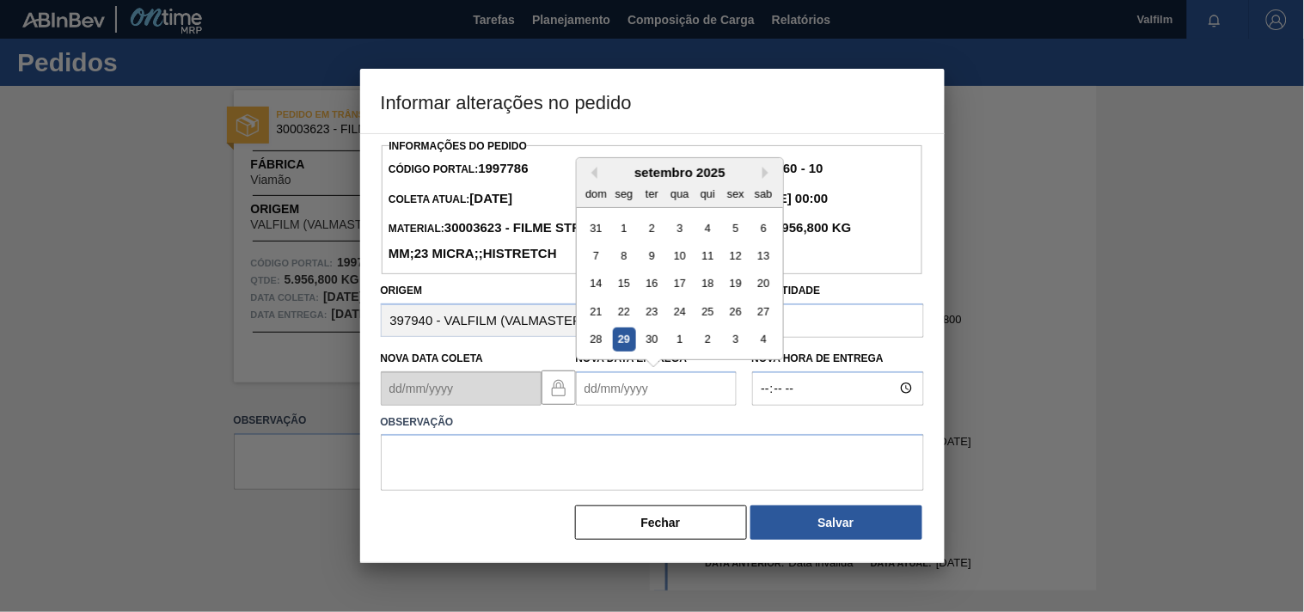
click at [587, 406] on Entrega1997786 "Nova Data Entrega" at bounding box center [656, 388] width 161 height 34
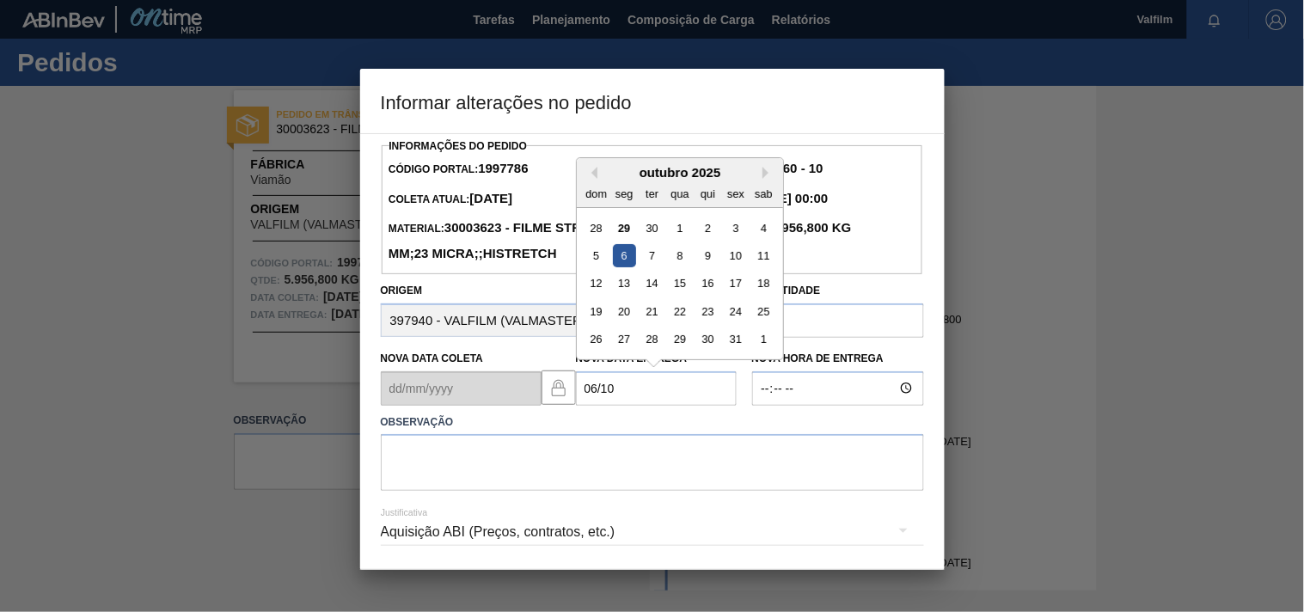
drag, startPoint x: 623, startPoint y: 277, endPoint x: 606, endPoint y: 339, distance: 64.2
click at [623, 267] on div "6" at bounding box center [623, 255] width 23 height 23
type Entrega1997786 "[DATE]"
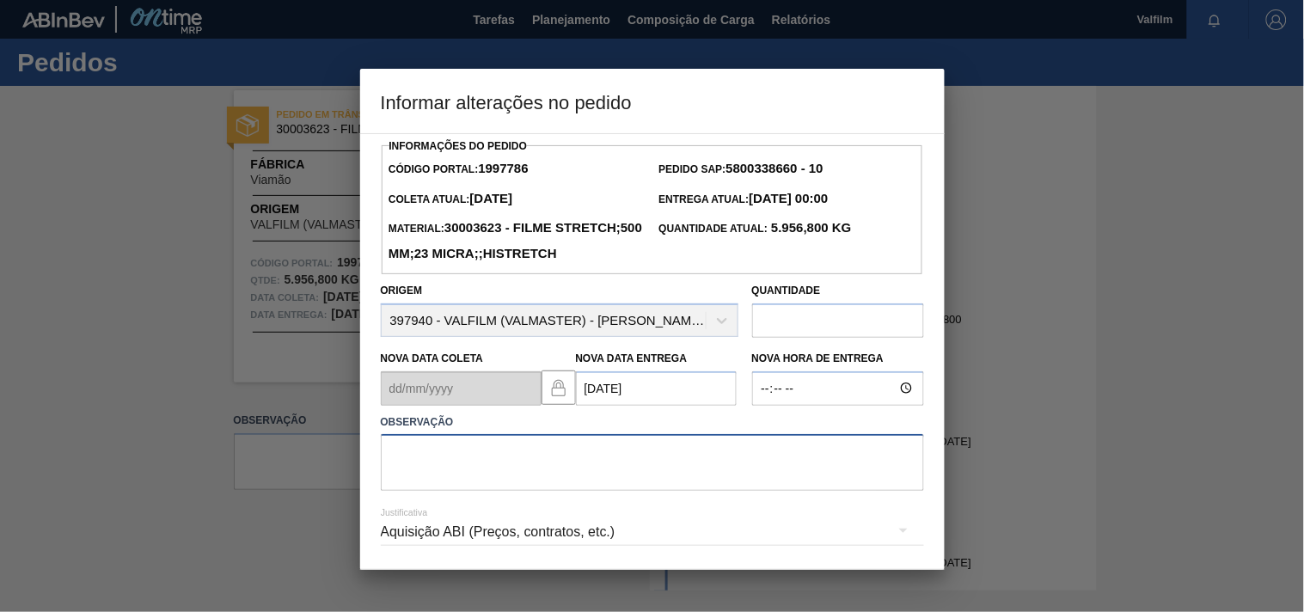
click at [438, 491] on textarea at bounding box center [652, 462] width 543 height 57
paste textarea "Ajuste entrega ( otimização card / veiculo )."
type textarea "Ajuste entrega ( otimização card / veiculo )."
click at [481, 556] on div "Aquisição ABI (Preços, contratos, etc.)" at bounding box center [652, 532] width 543 height 48
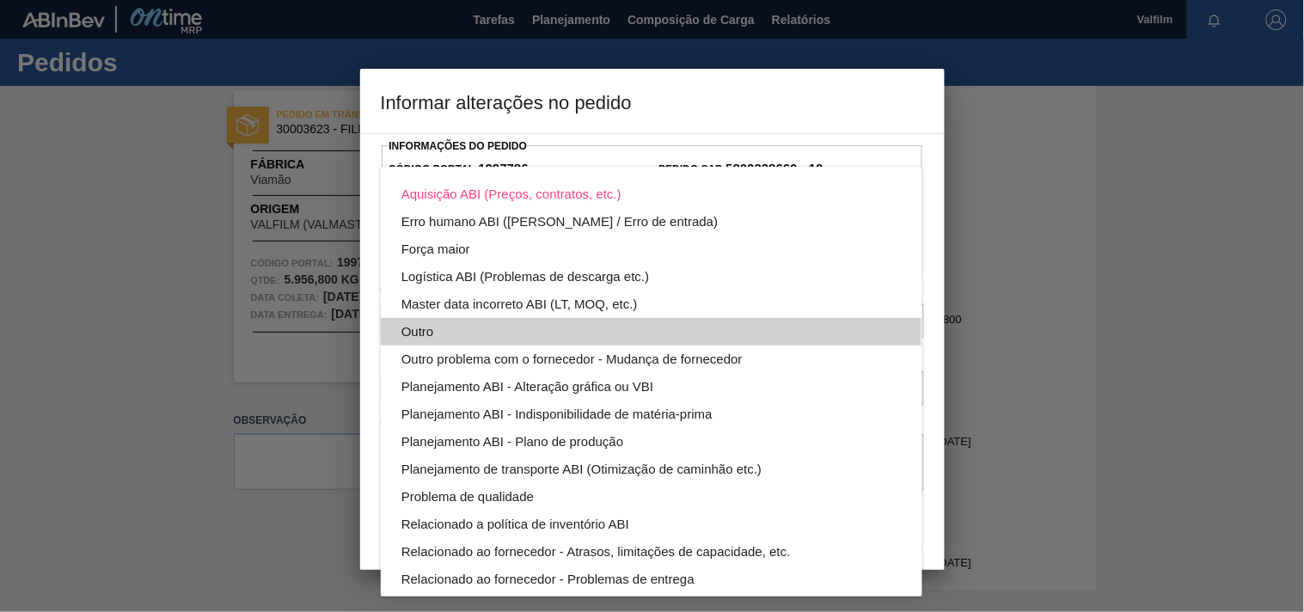
click at [431, 332] on div "Outro" at bounding box center [651, 332] width 500 height 28
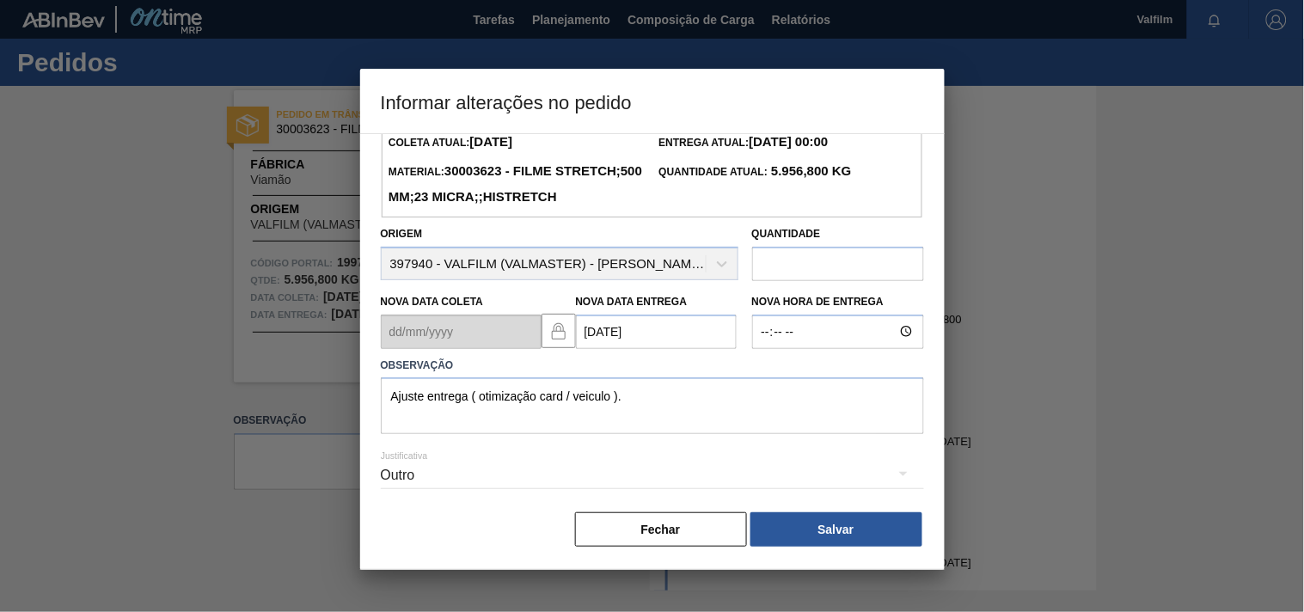
scroll to position [88, 0]
click at [868, 527] on button "Salvar" at bounding box center [836, 529] width 172 height 34
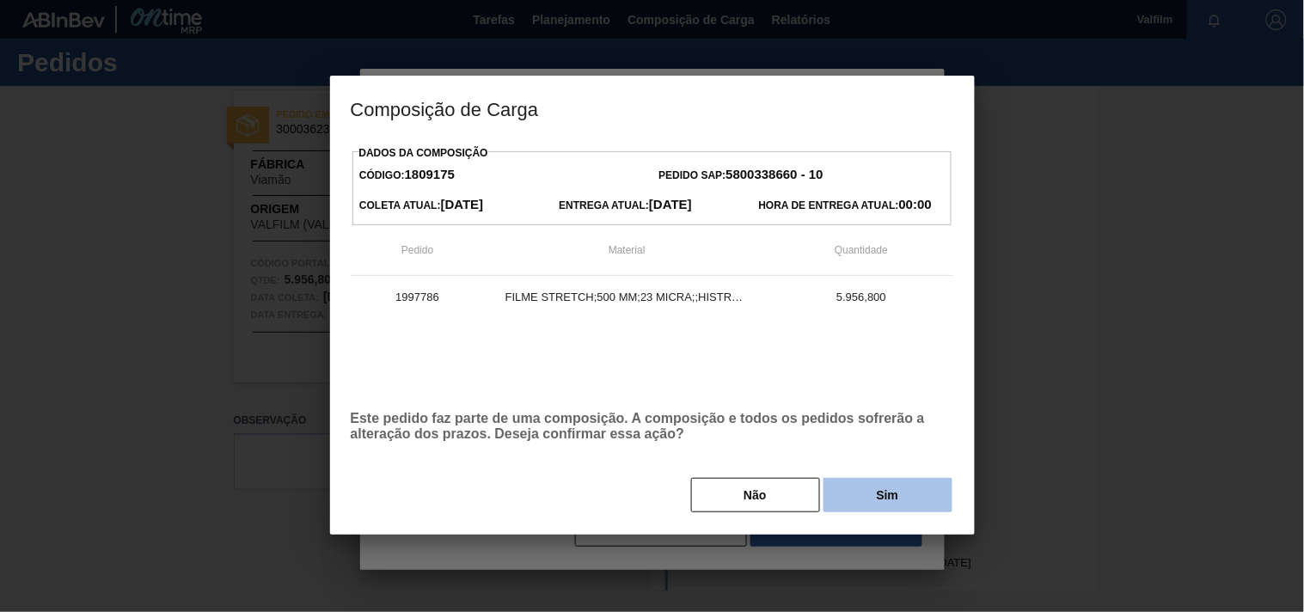
click at [914, 483] on button "Sim" at bounding box center [887, 495] width 129 height 34
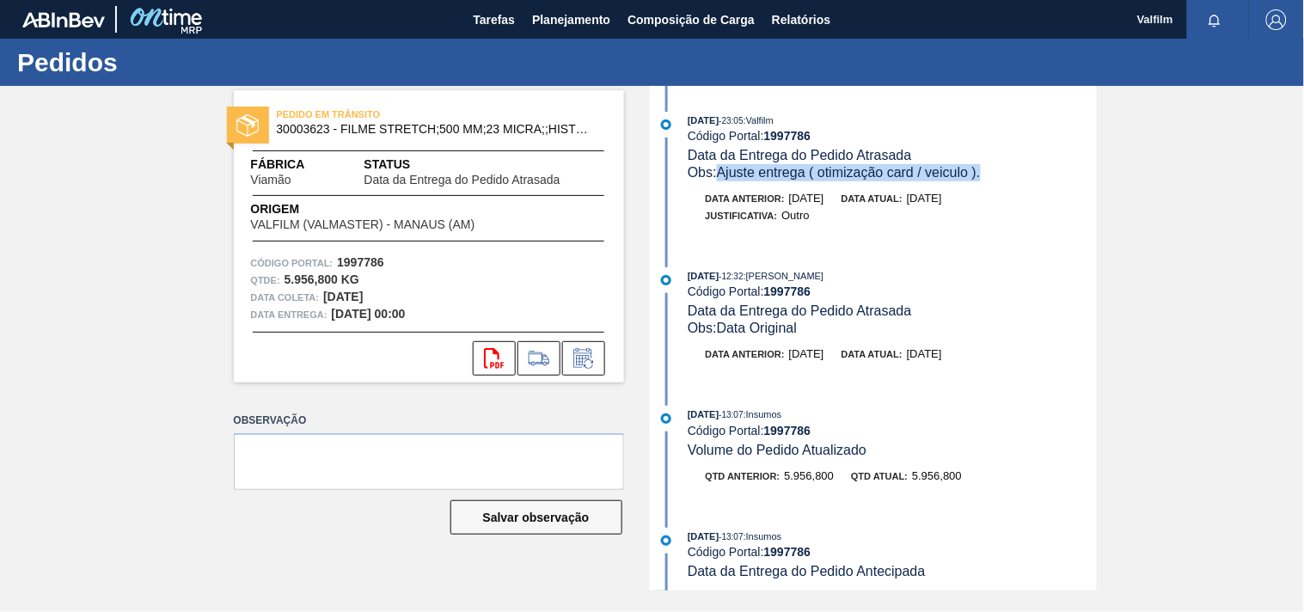
drag, startPoint x: 995, startPoint y: 177, endPoint x: 722, endPoint y: 179, distance: 273.4
click at [722, 179] on div "Obs: Ajuste entrega ( otimização card / veiculo )." at bounding box center [892, 172] width 408 height 17
copy span "Ajuste entrega ( otimização card / veiculo )."
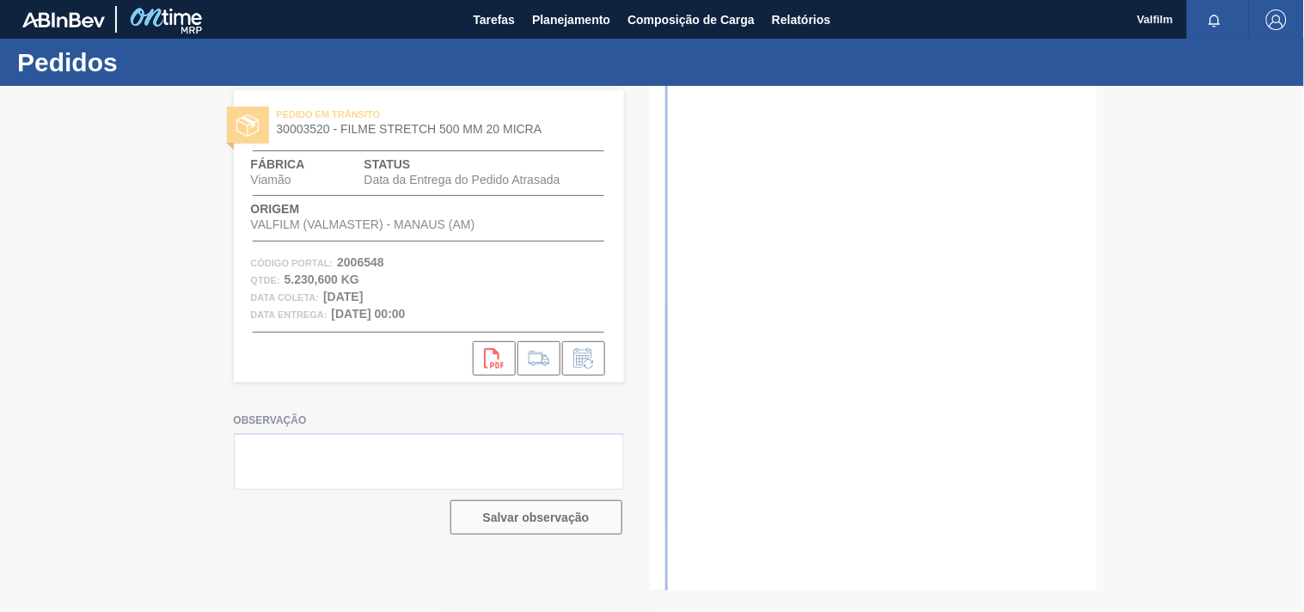
click at [585, 354] on div at bounding box center [652, 349] width 1304 height 526
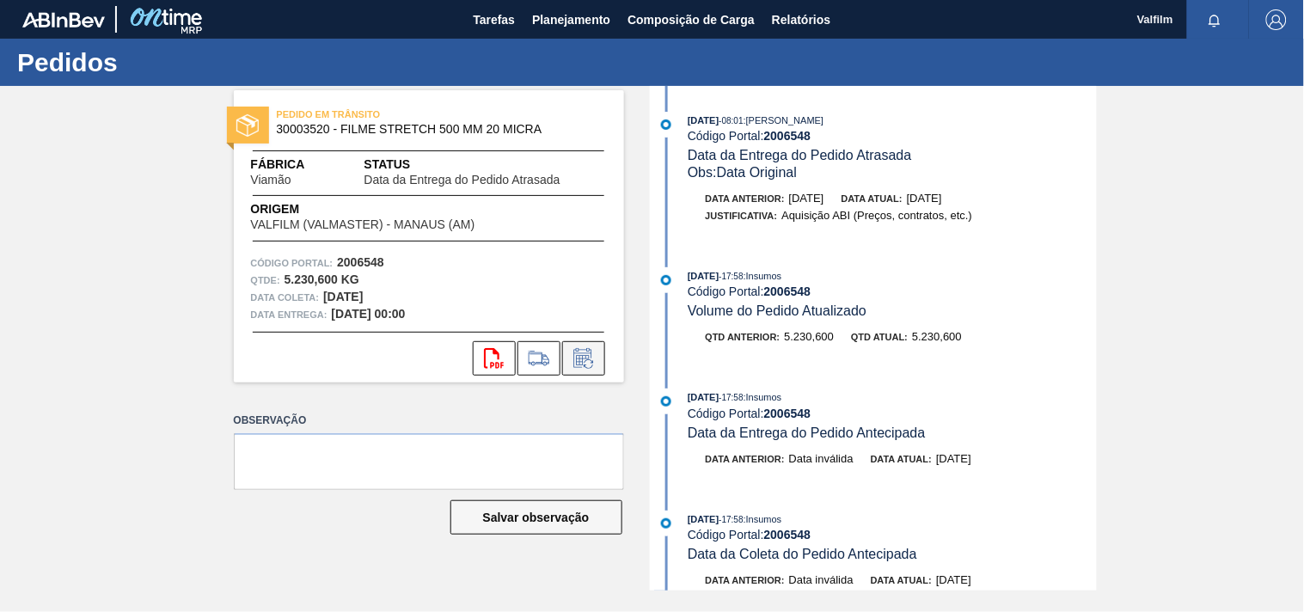
click at [602, 359] on button at bounding box center [583, 358] width 43 height 34
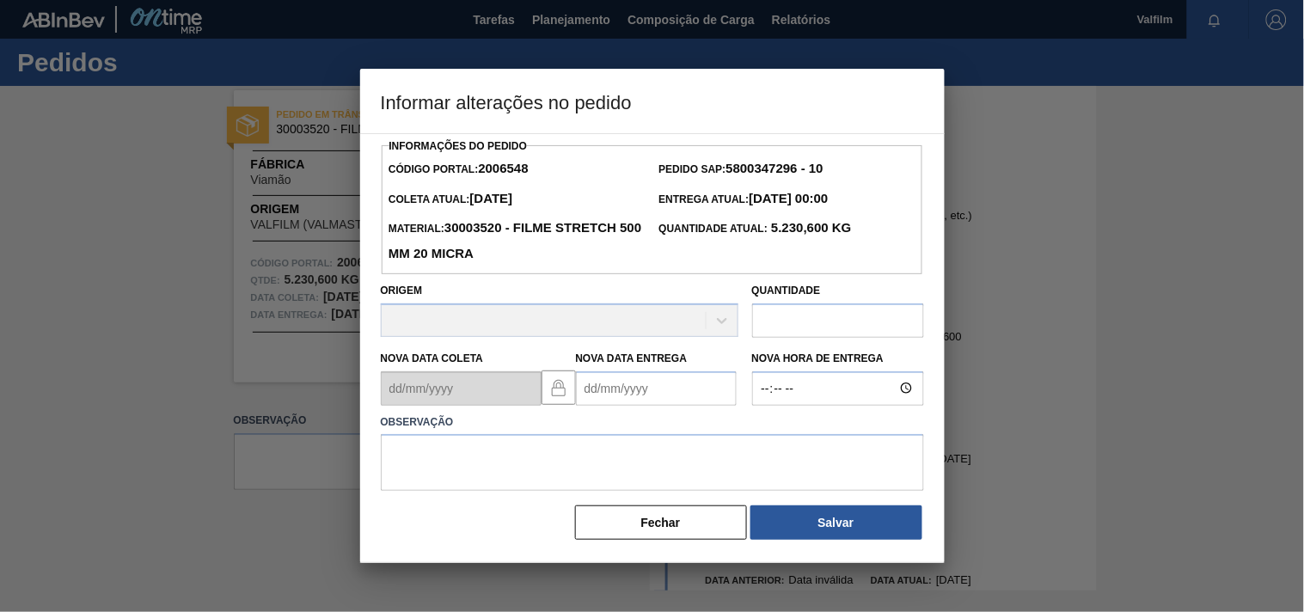
click at [610, 391] on Entrega2006548 "Nova Data Entrega" at bounding box center [656, 388] width 161 height 34
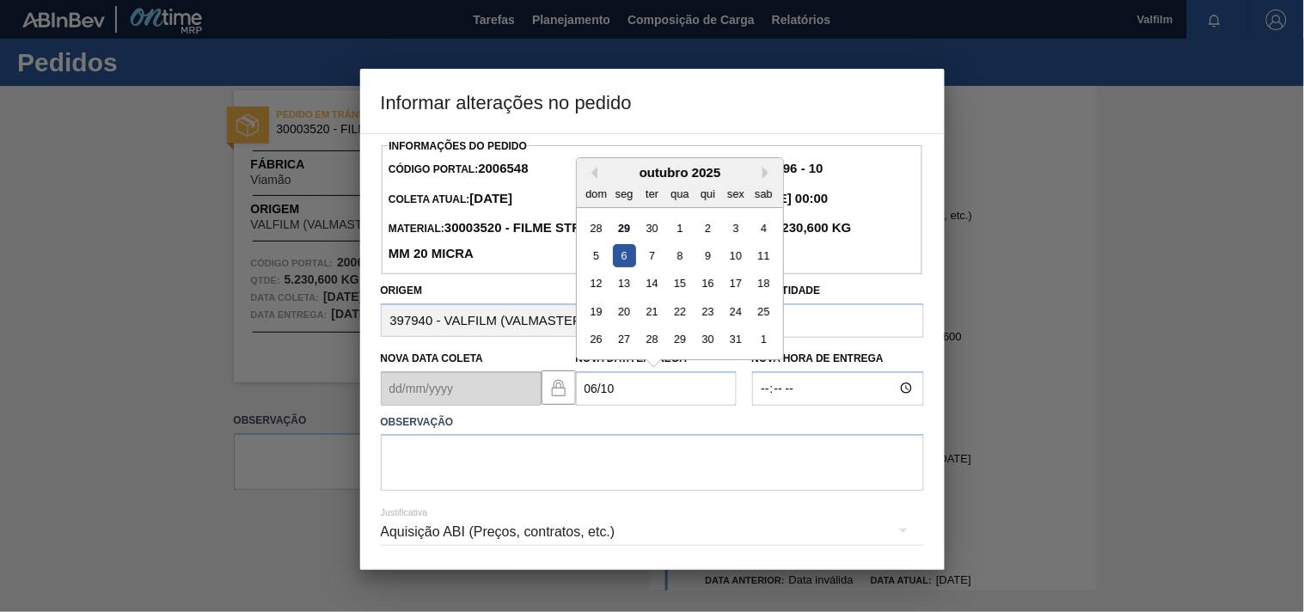
click at [622, 265] on div "6" at bounding box center [623, 255] width 23 height 23
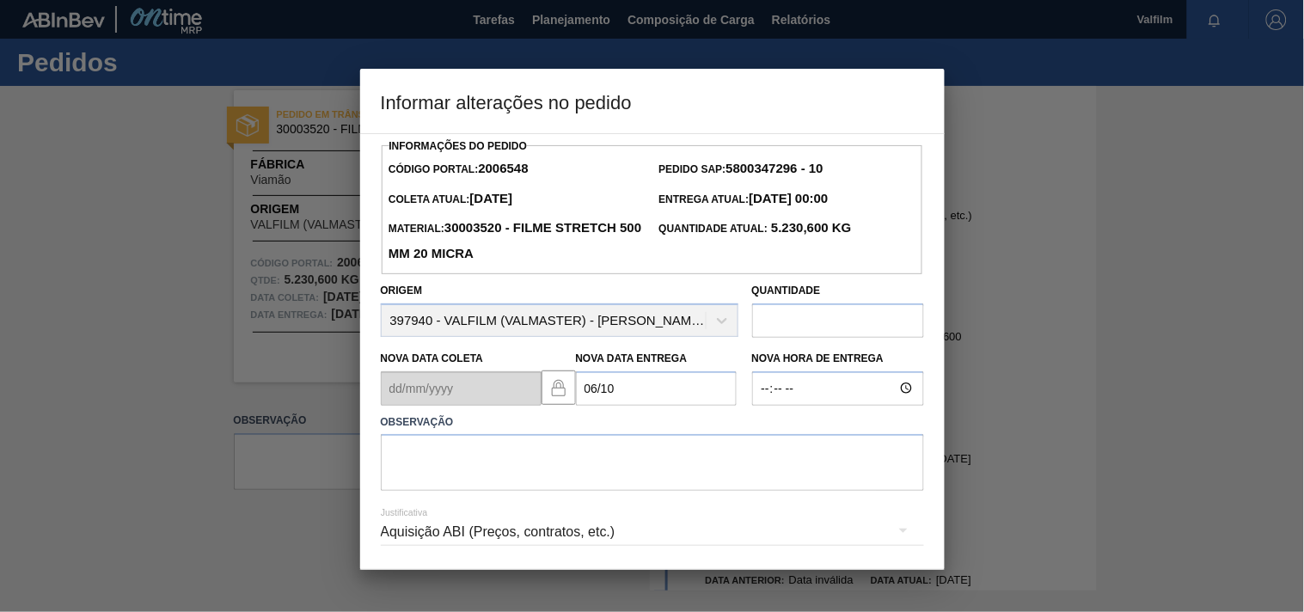
type Entrega2006548 "[DATE]"
click at [423, 456] on textarea at bounding box center [652, 462] width 543 height 57
paste textarea "Ajuste entrega ( otimização card / veiculo )."
type textarea "Ajuste entrega ( otimização card / veiculo )."
click at [424, 528] on div "Aquisição ABI (Preços, contratos, etc.)" at bounding box center [652, 532] width 543 height 48
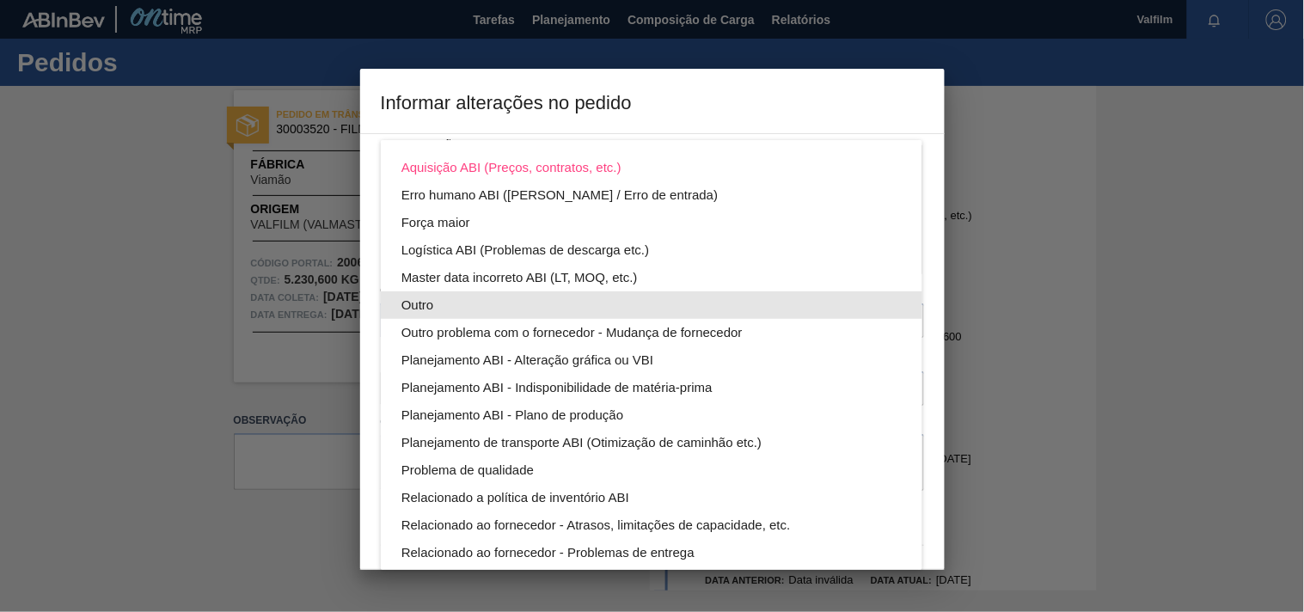
click at [418, 293] on div "Outro" at bounding box center [651, 305] width 500 height 28
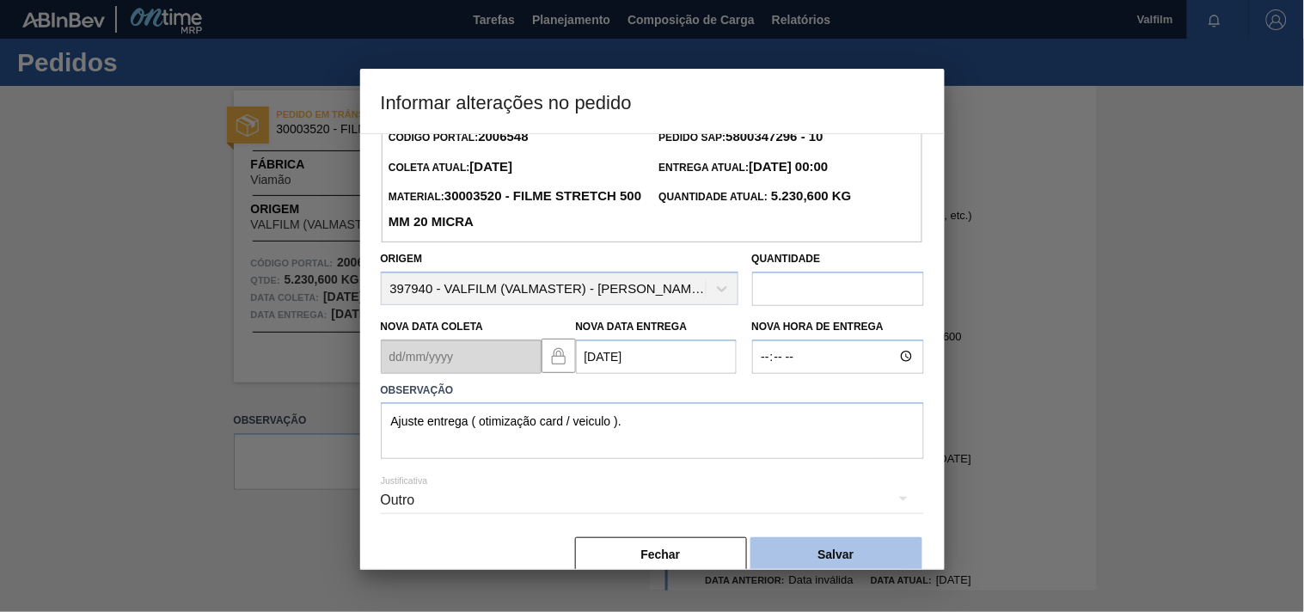
scroll to position [61, 0]
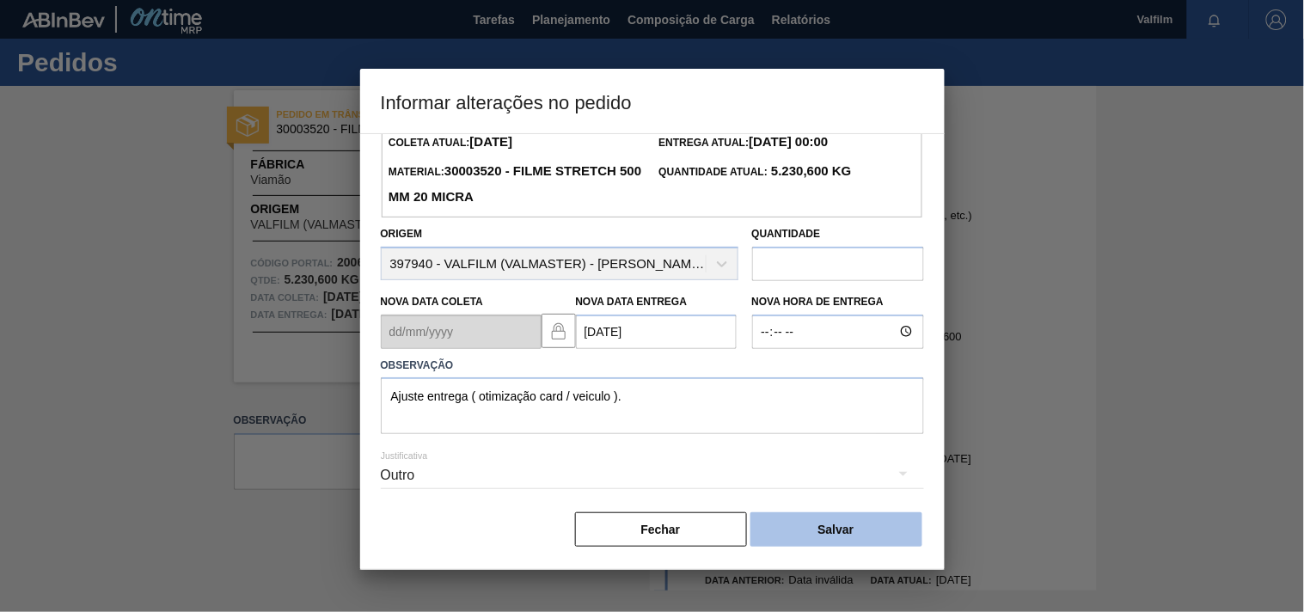
click at [845, 527] on button "Salvar" at bounding box center [836, 529] width 172 height 34
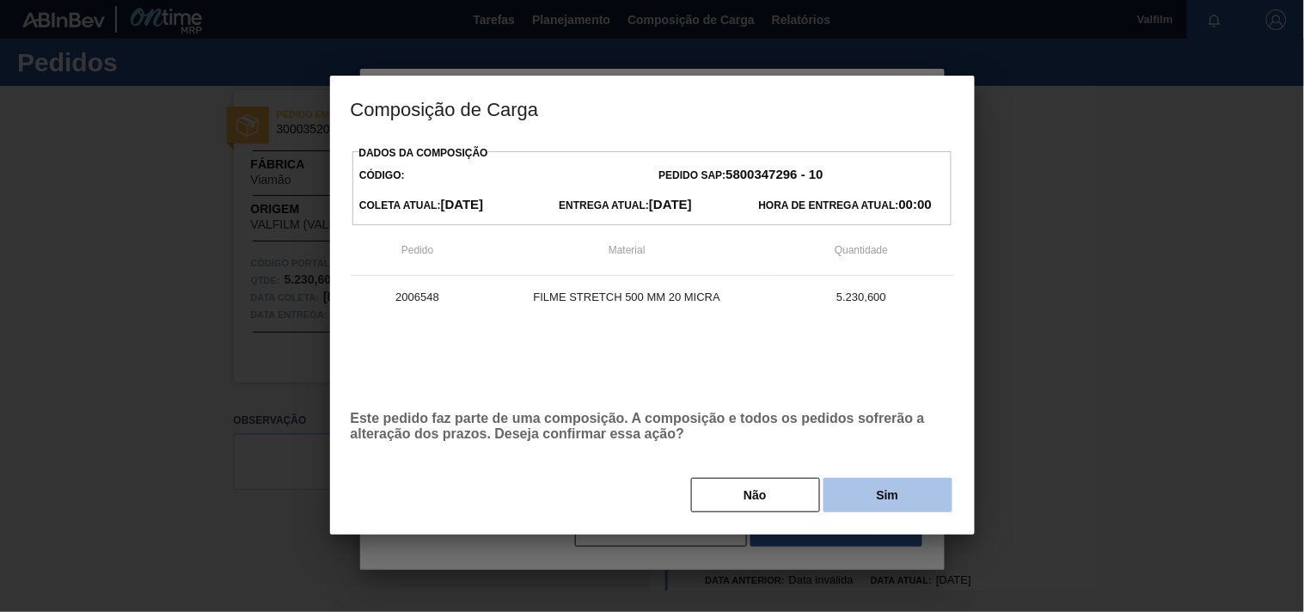
click at [852, 488] on button "Sim" at bounding box center [887, 495] width 129 height 34
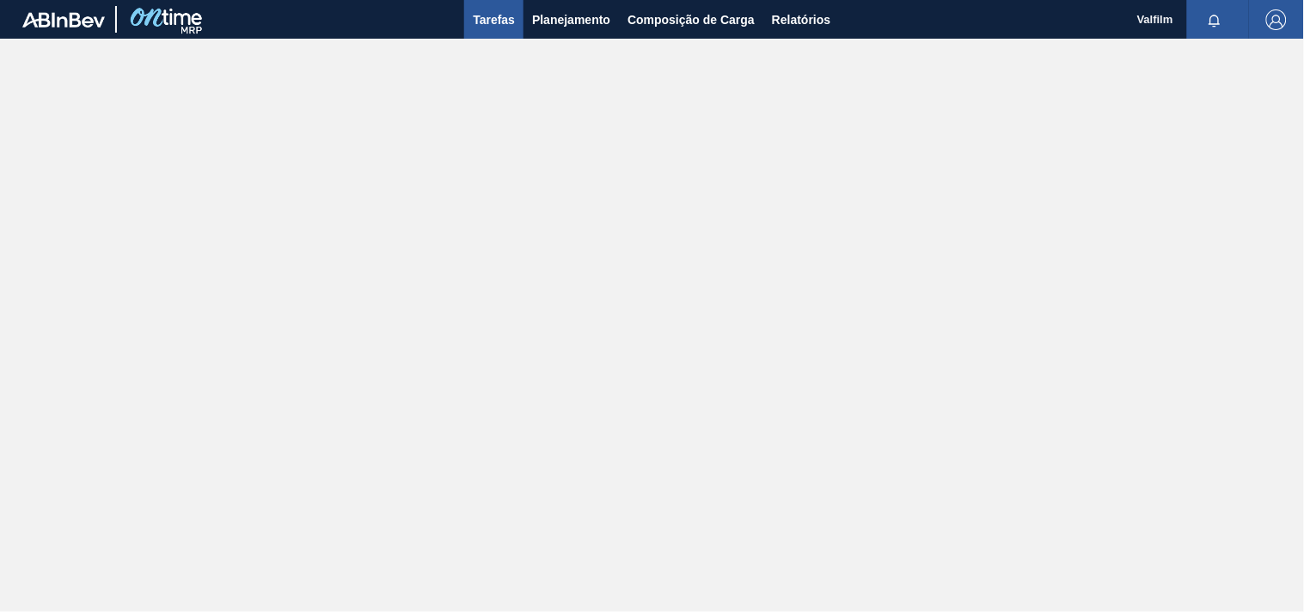
click at [488, 9] on span "Tarefas" at bounding box center [494, 19] width 42 height 21
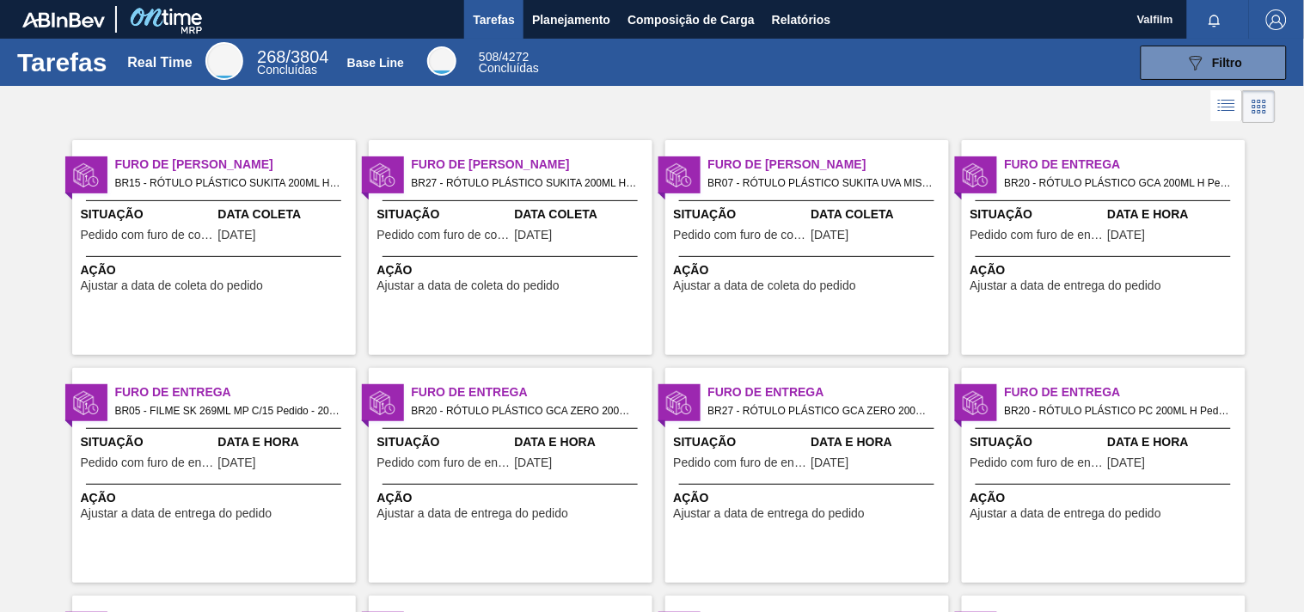
click at [543, 213] on span "Data Coleta" at bounding box center [581, 214] width 133 height 18
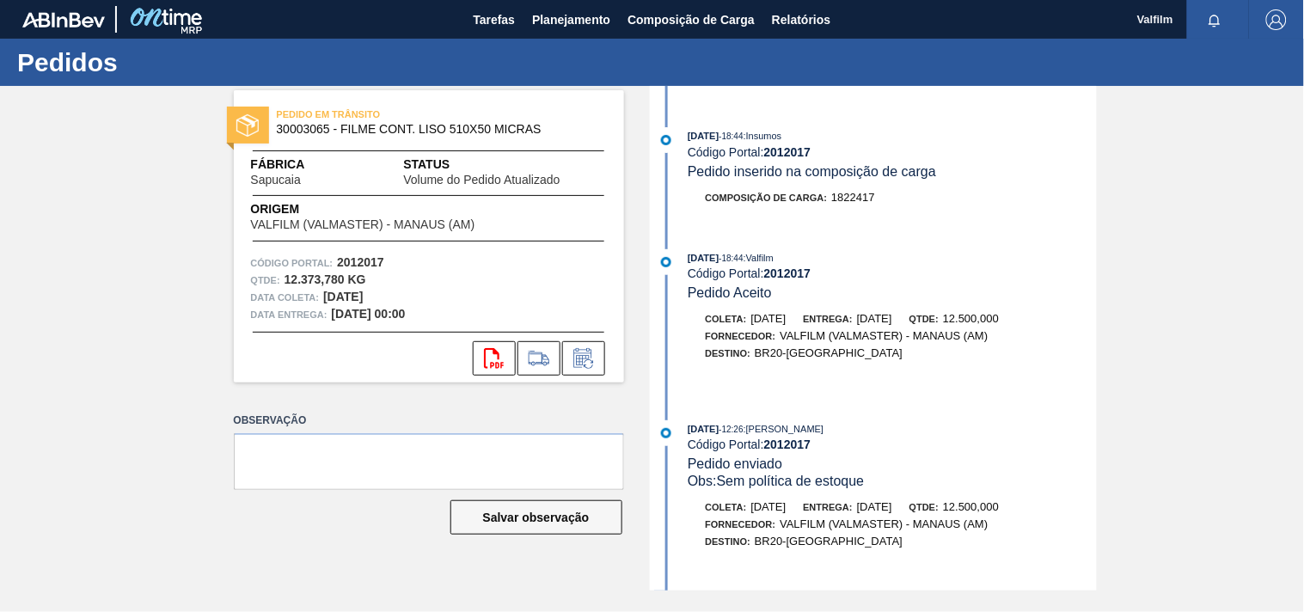
scroll to position [741, 0]
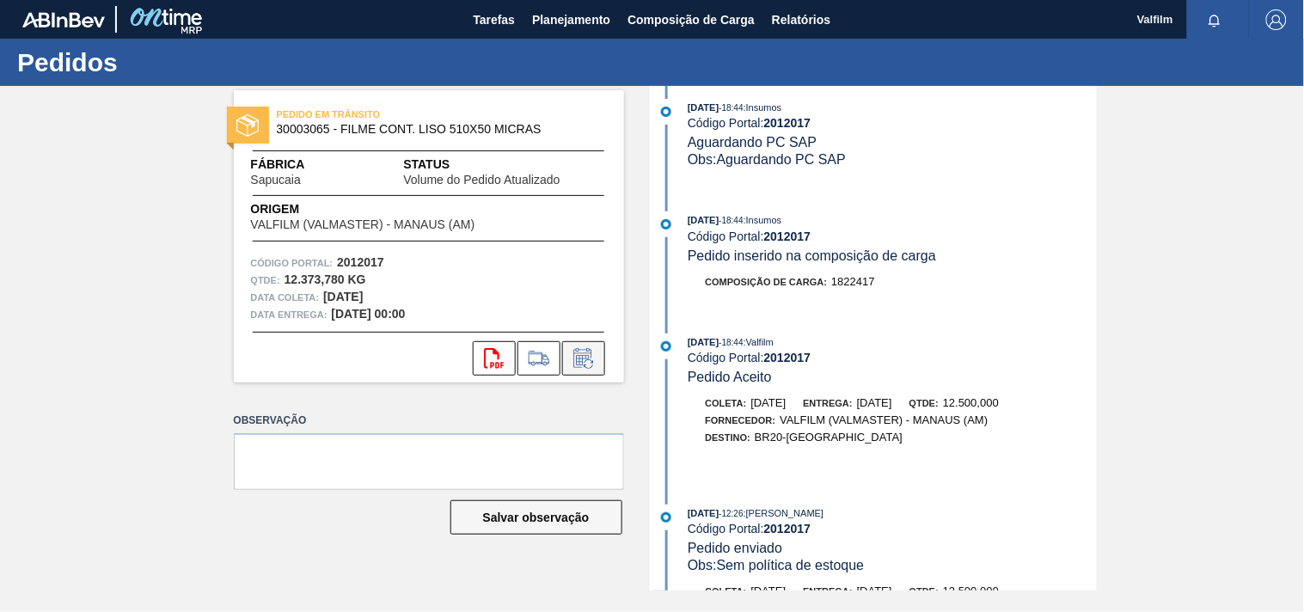
click at [586, 353] on icon at bounding box center [582, 358] width 18 height 20
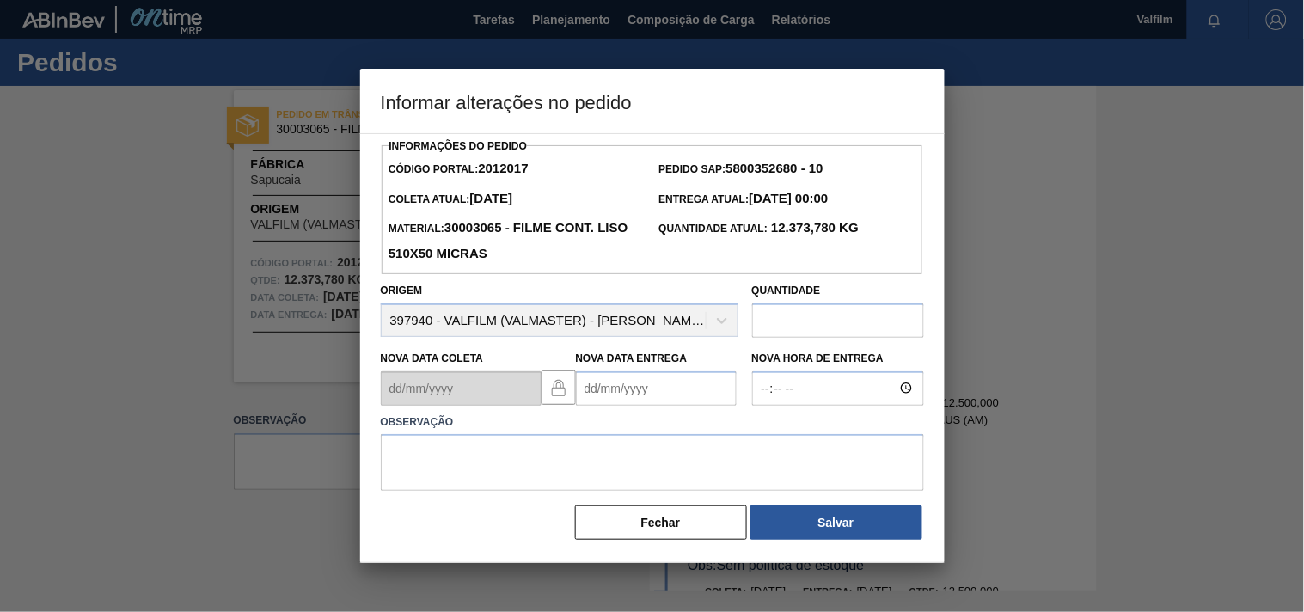
click at [603, 391] on Entrega2012017 "Nova Data Entrega" at bounding box center [656, 388] width 161 height 34
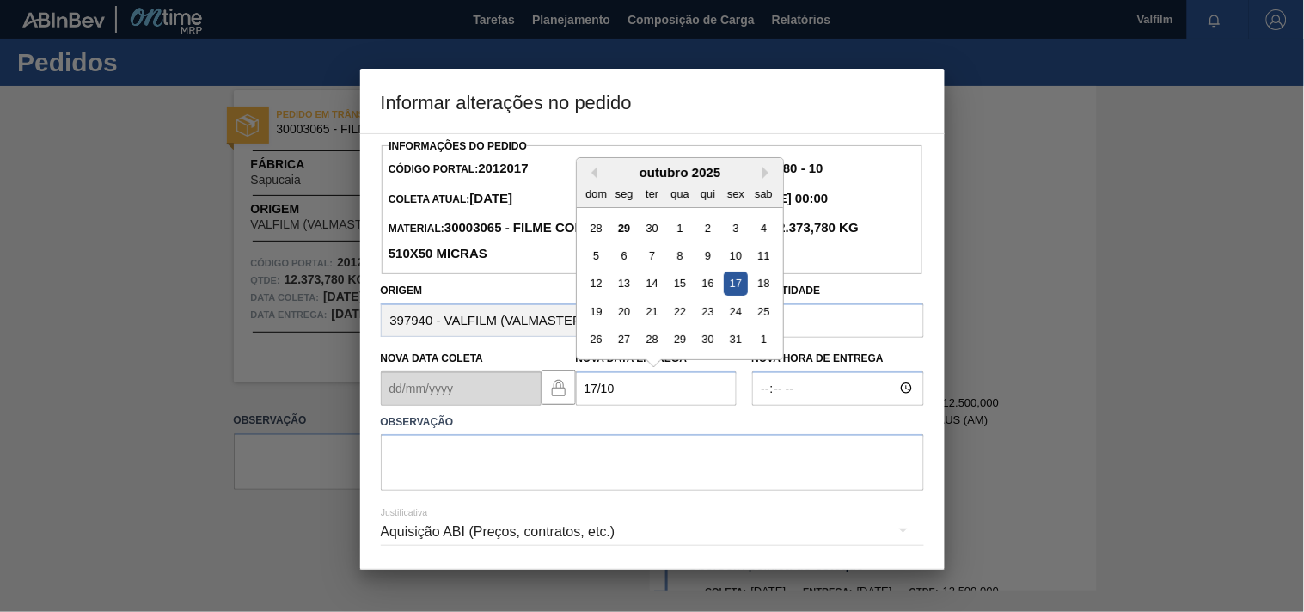
click at [736, 287] on div "17" at bounding box center [735, 283] width 23 height 23
type Entrega2012017 "[DATE]"
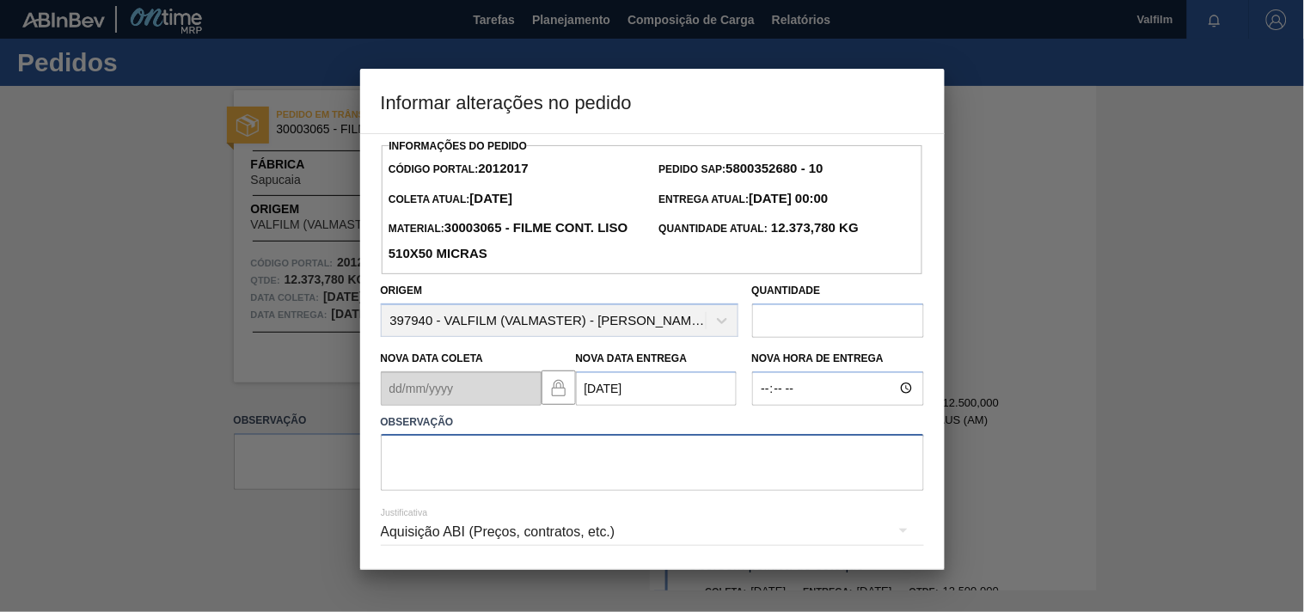
click at [570, 444] on textarea at bounding box center [652, 462] width 543 height 57
type textarea "DATA ORIGINAL."
click at [474, 535] on div "Aquisição ABI (Preços, contratos, etc.)" at bounding box center [652, 532] width 543 height 48
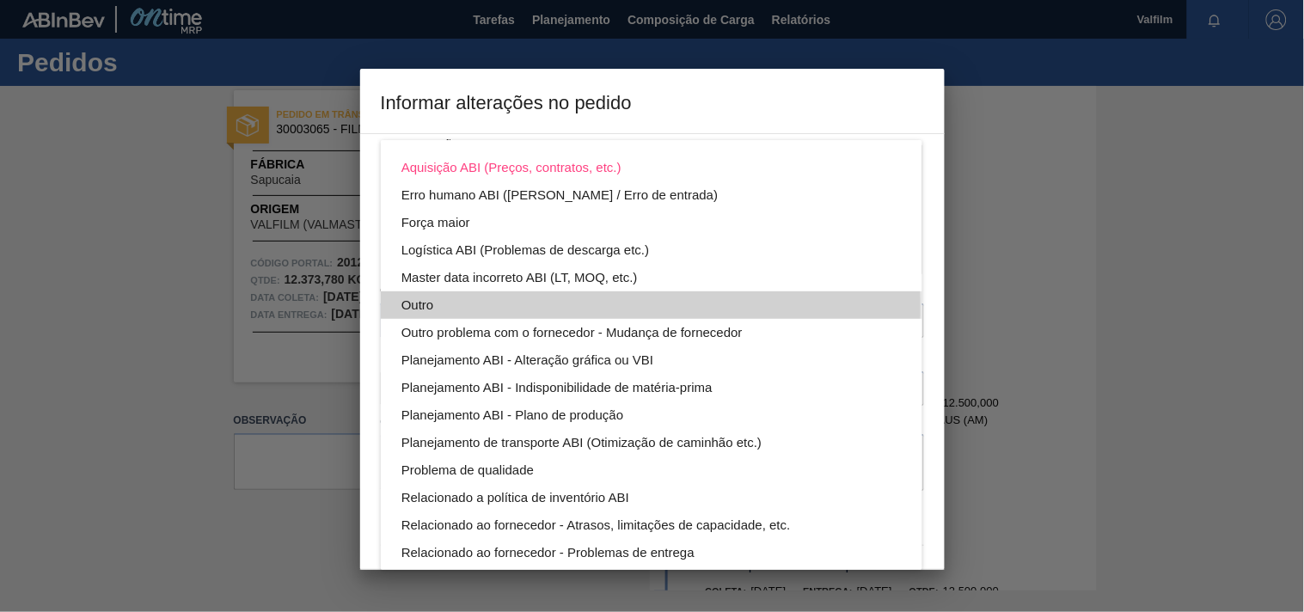
click at [425, 307] on div "Outro" at bounding box center [651, 305] width 500 height 28
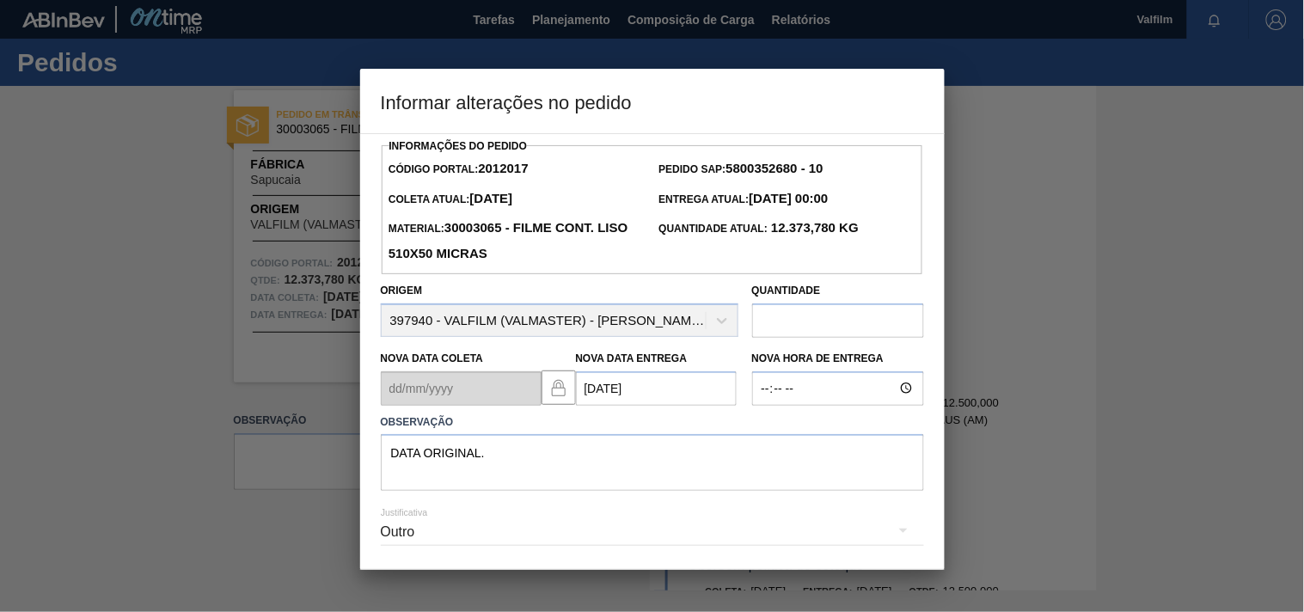
scroll to position [61, 0]
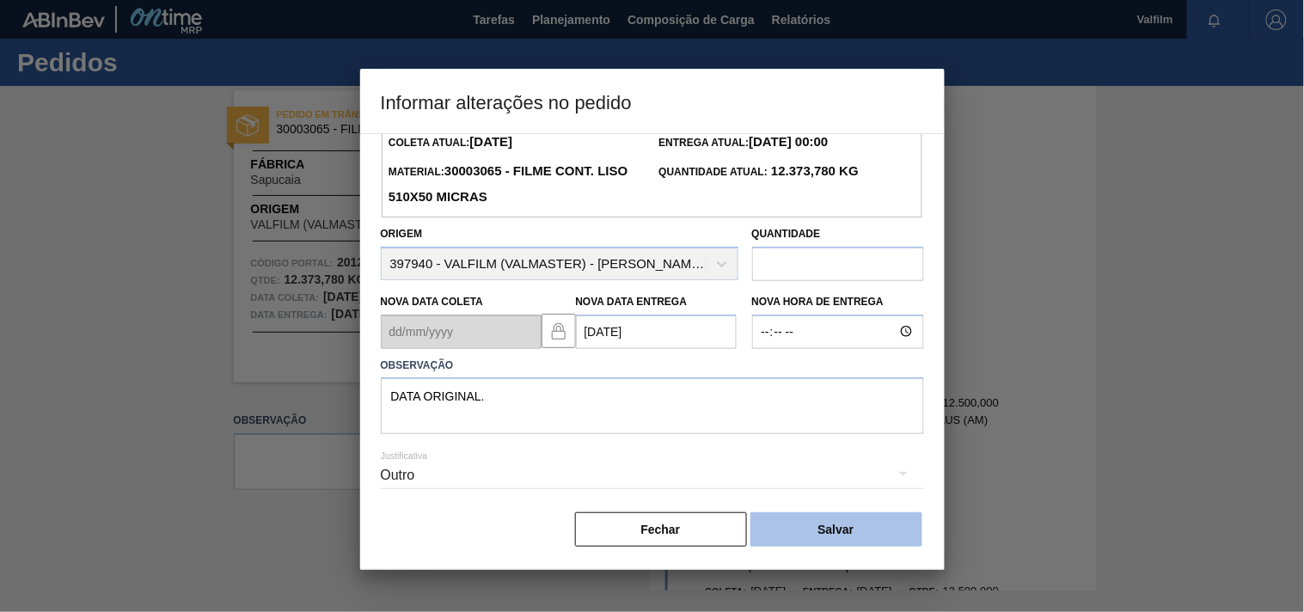
click at [795, 526] on button "Salvar" at bounding box center [836, 529] width 172 height 34
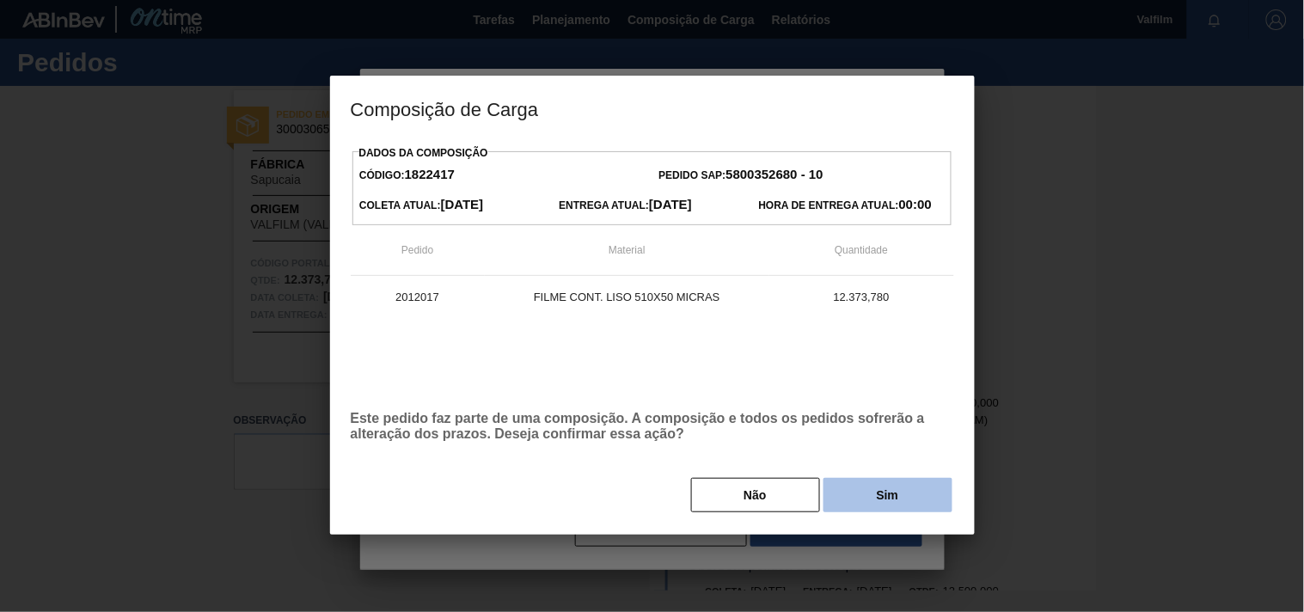
click at [877, 504] on button "Sim" at bounding box center [887, 495] width 129 height 34
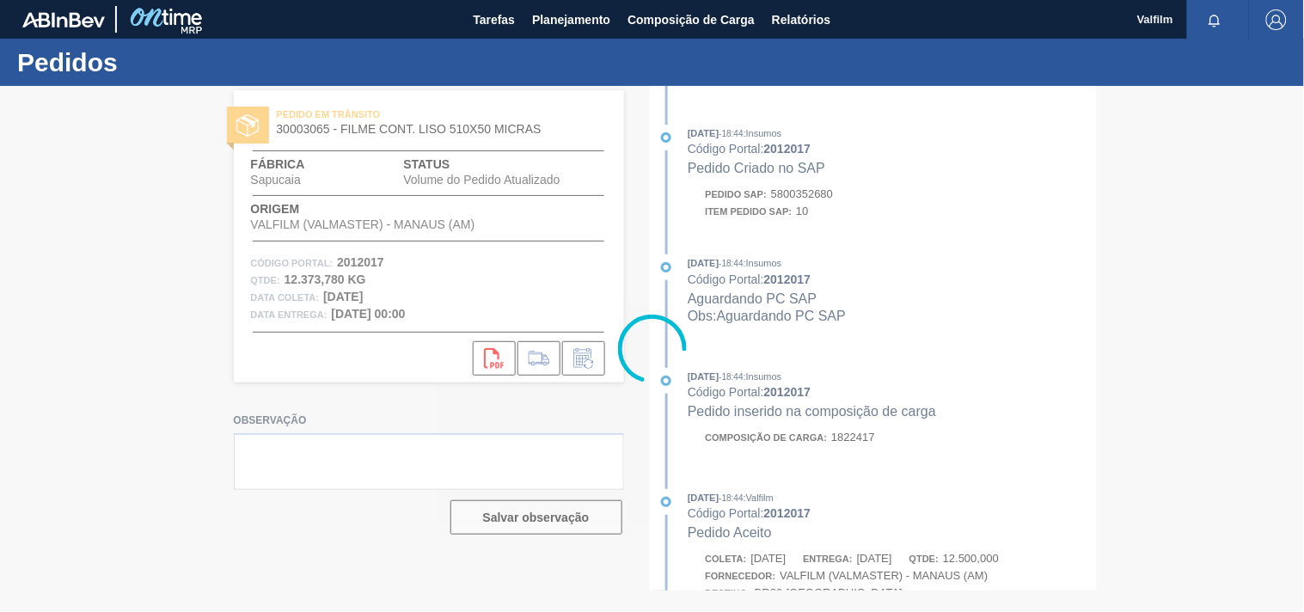
scroll to position [899, 0]
